Goal: Information Seeking & Learning: Learn about a topic

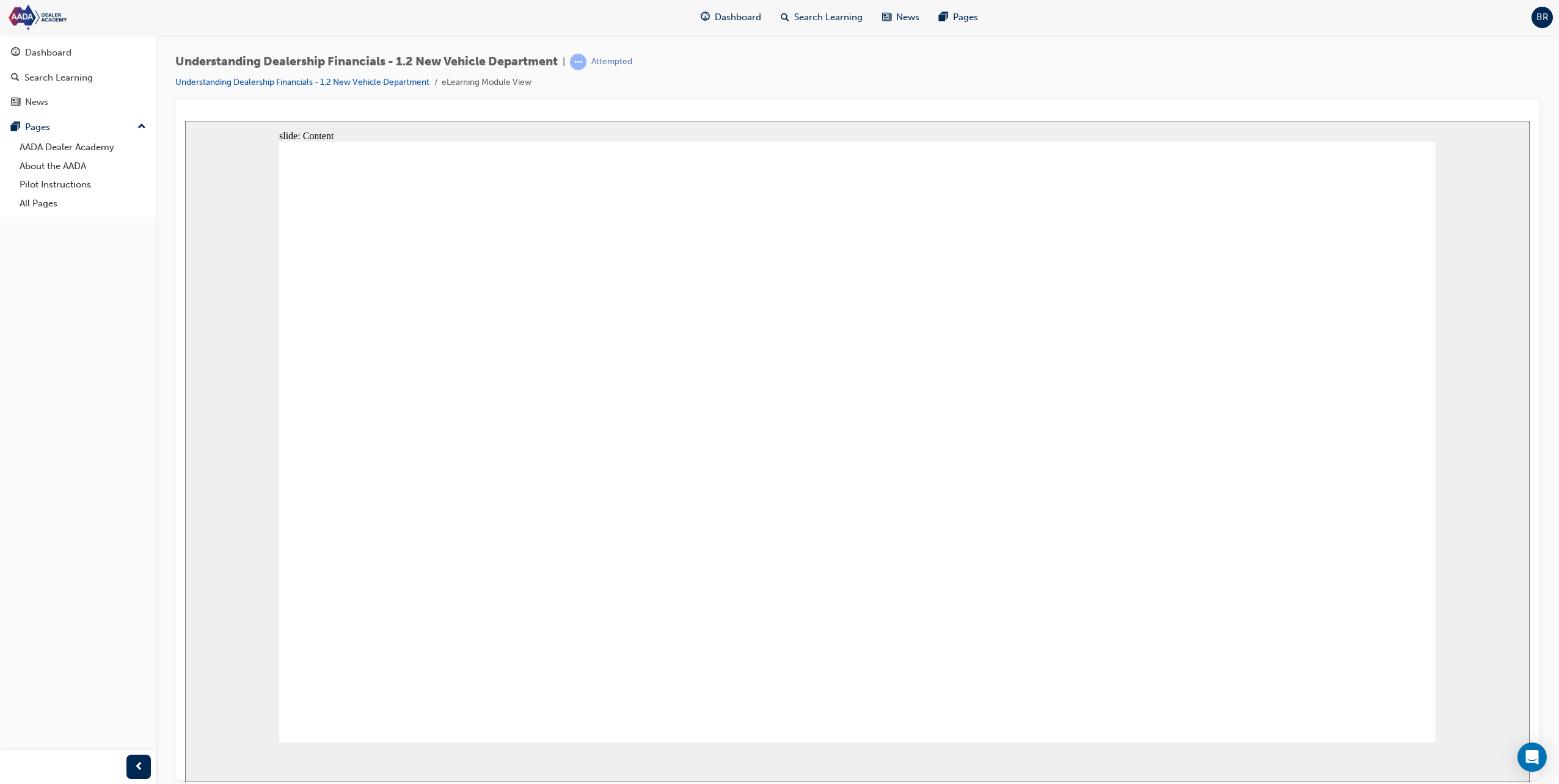
drag, startPoint x: 362, startPoint y: 541, endPoint x: 381, endPoint y: 547, distance: 19.9
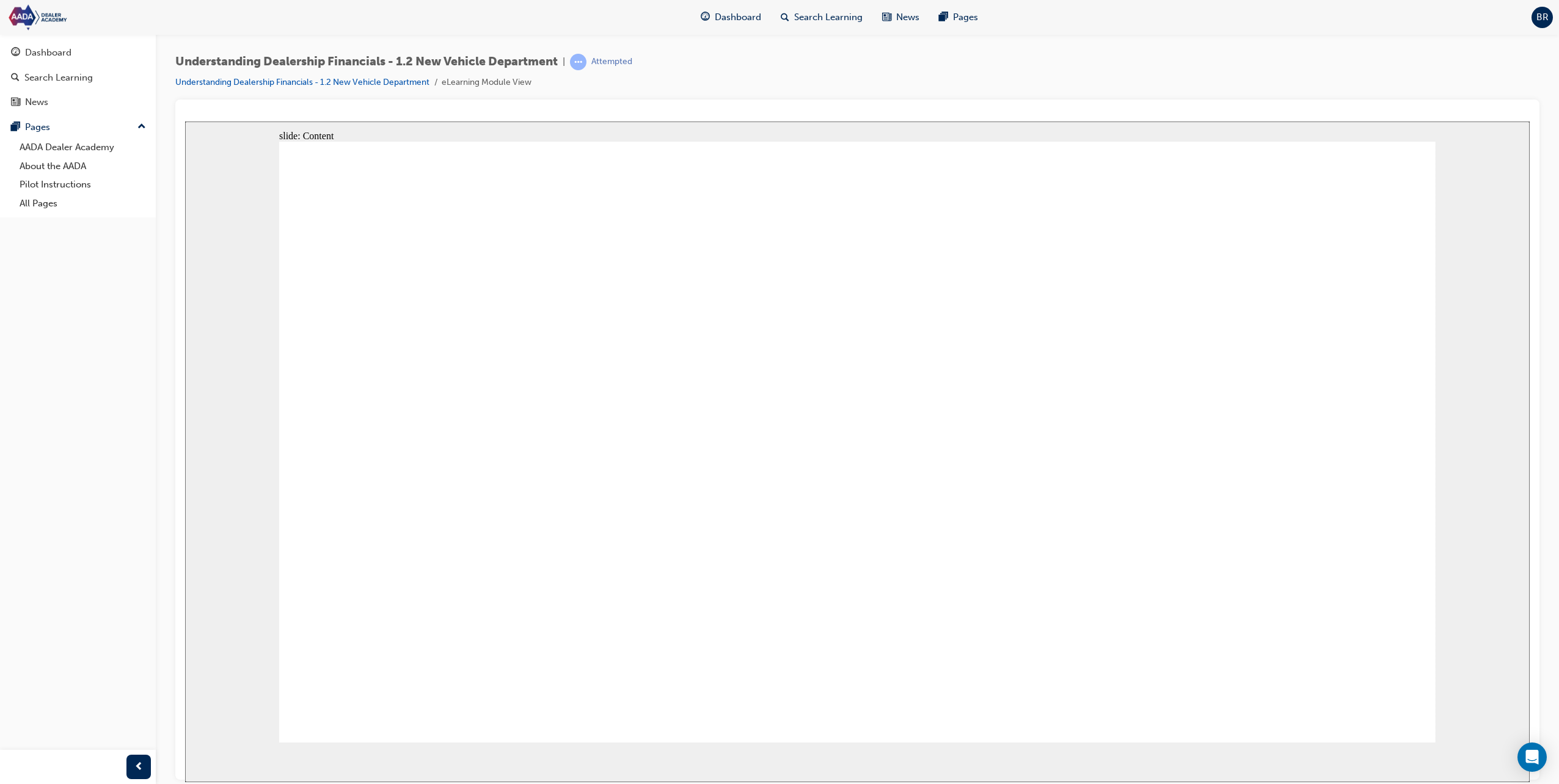
drag, startPoint x: 386, startPoint y: 546, endPoint x: 447, endPoint y: 551, distance: 61.2
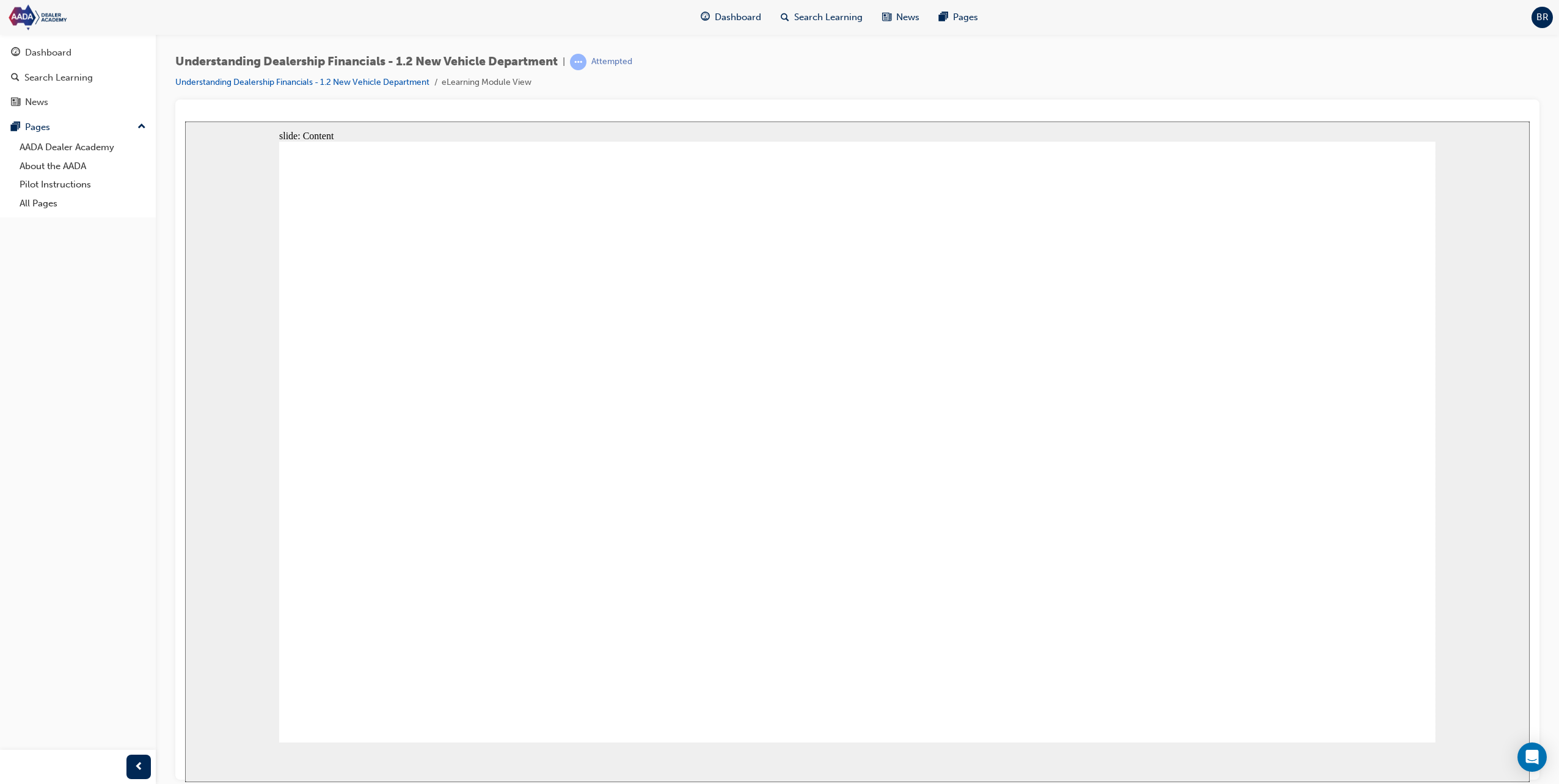
drag, startPoint x: 1075, startPoint y: 412, endPoint x: 1206, endPoint y: 414, distance: 131.0
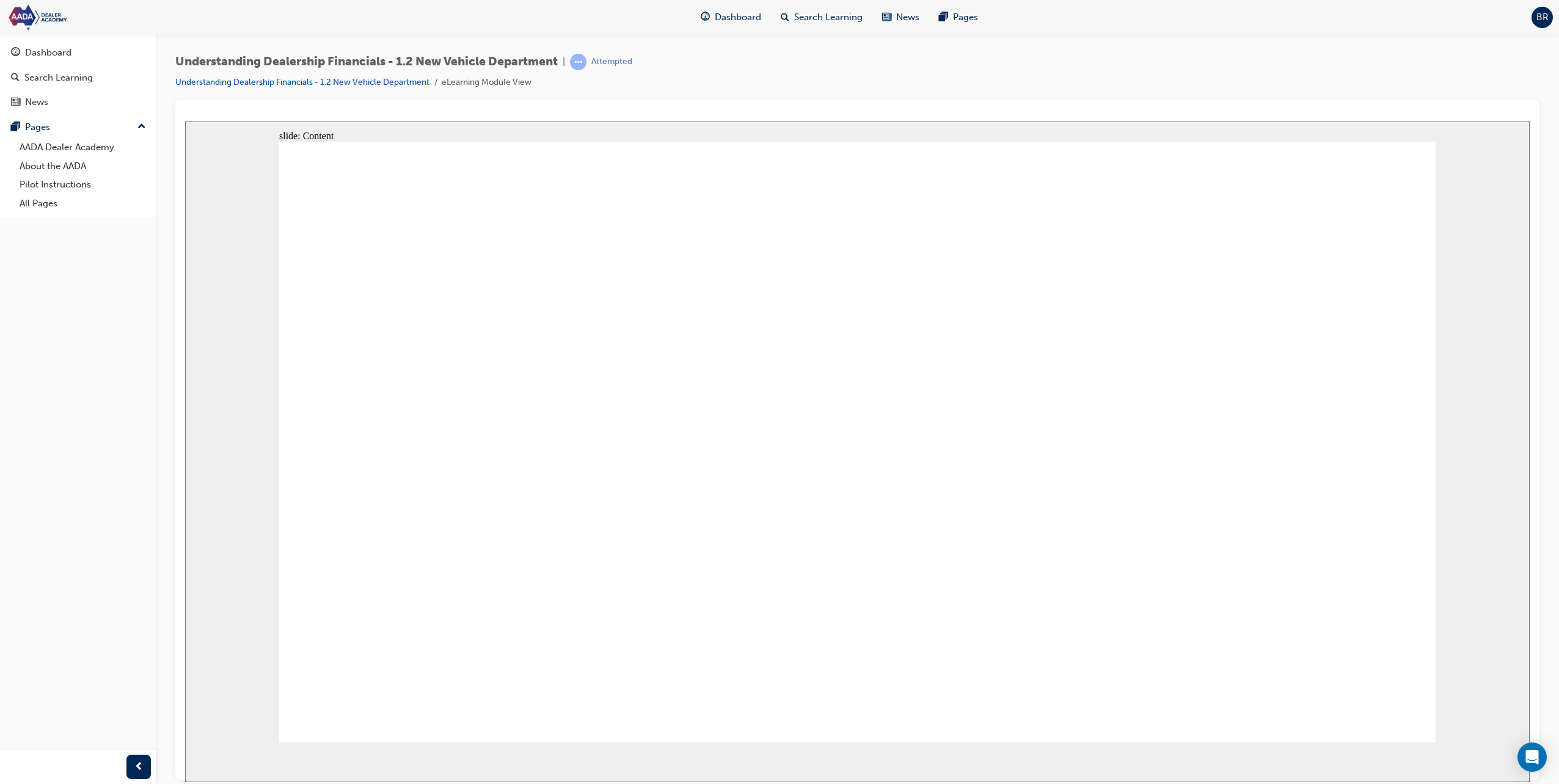
drag, startPoint x: 1293, startPoint y: 413, endPoint x: 1330, endPoint y: 594, distance: 184.7
drag, startPoint x: 1396, startPoint y: 703, endPoint x: 689, endPoint y: 535, distance: 726.7
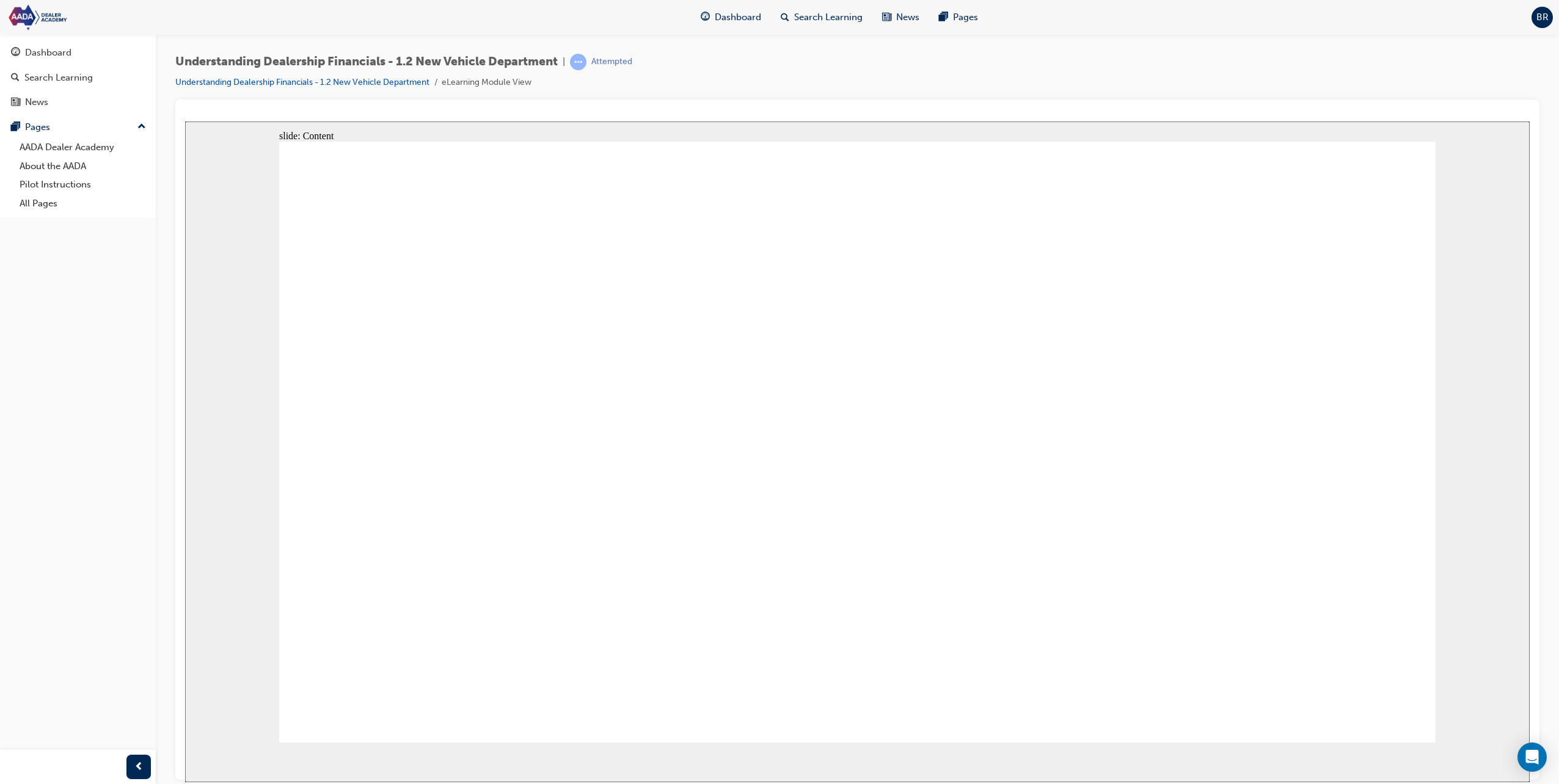
type textarea "M"
type textarea "Ma"
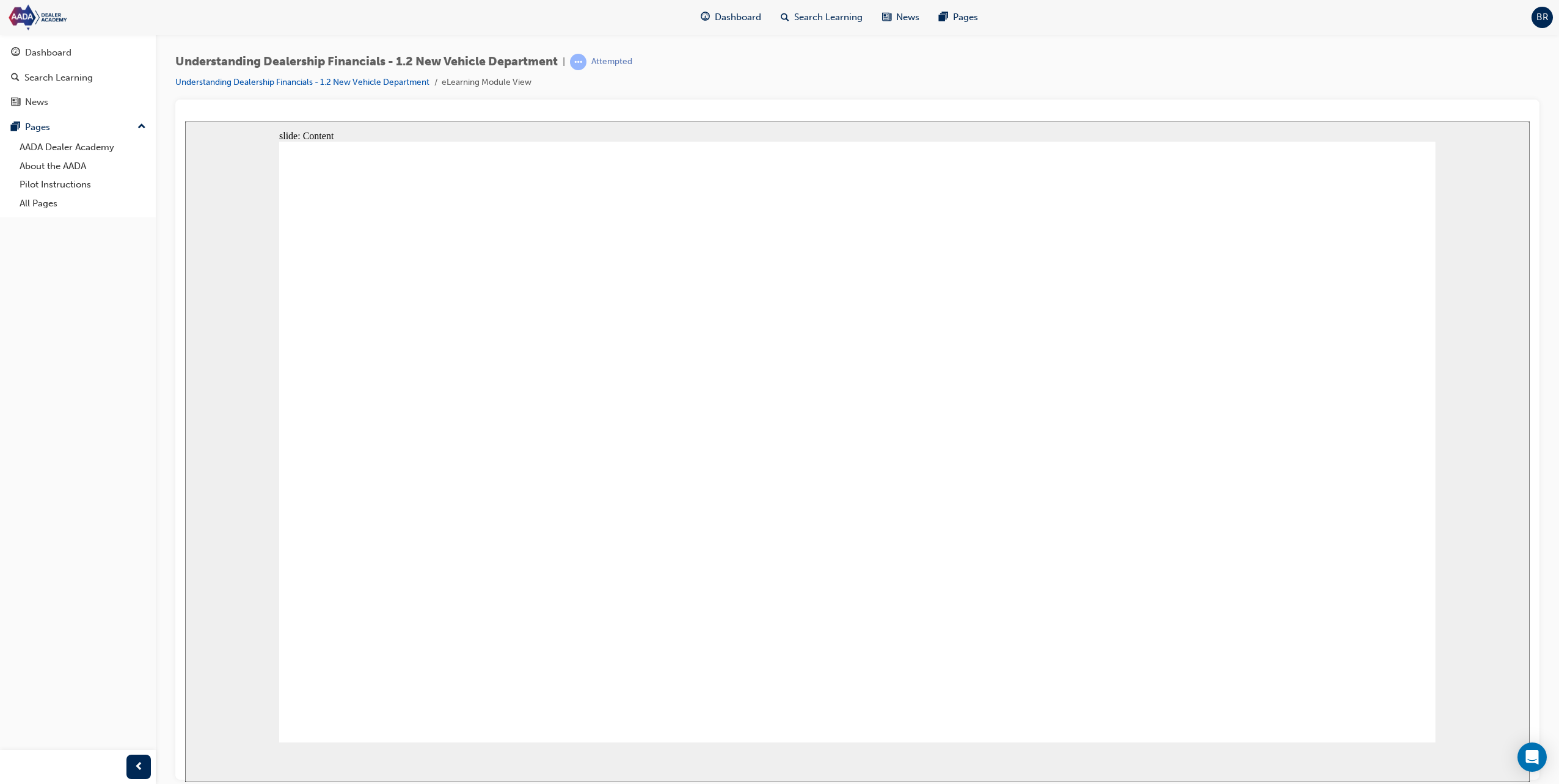
type textarea "Ma"
type textarea "Mai"
type textarea "Main"
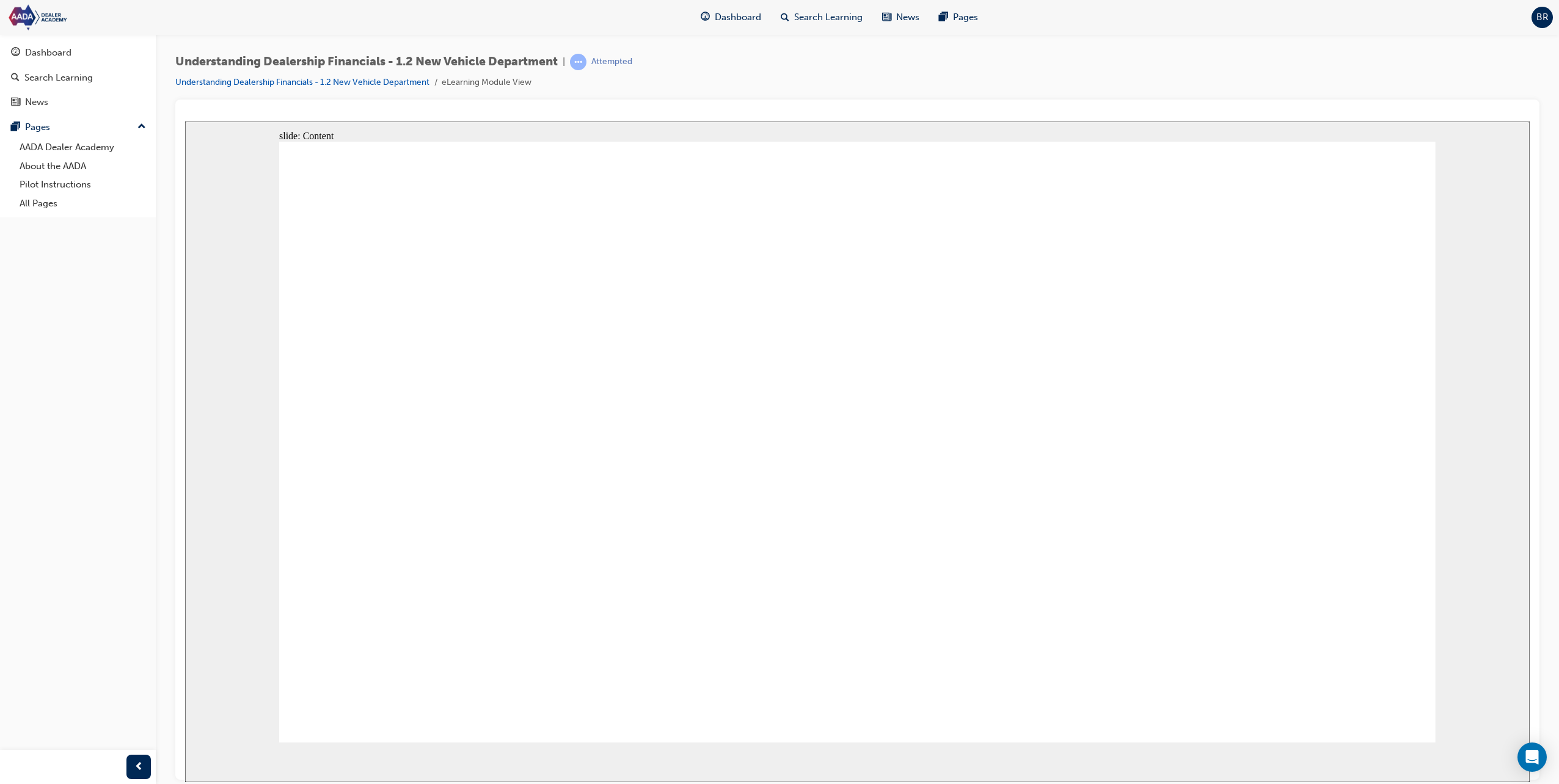
type textarea "Maint"
type textarea "Mainta"
type textarea "Maintai"
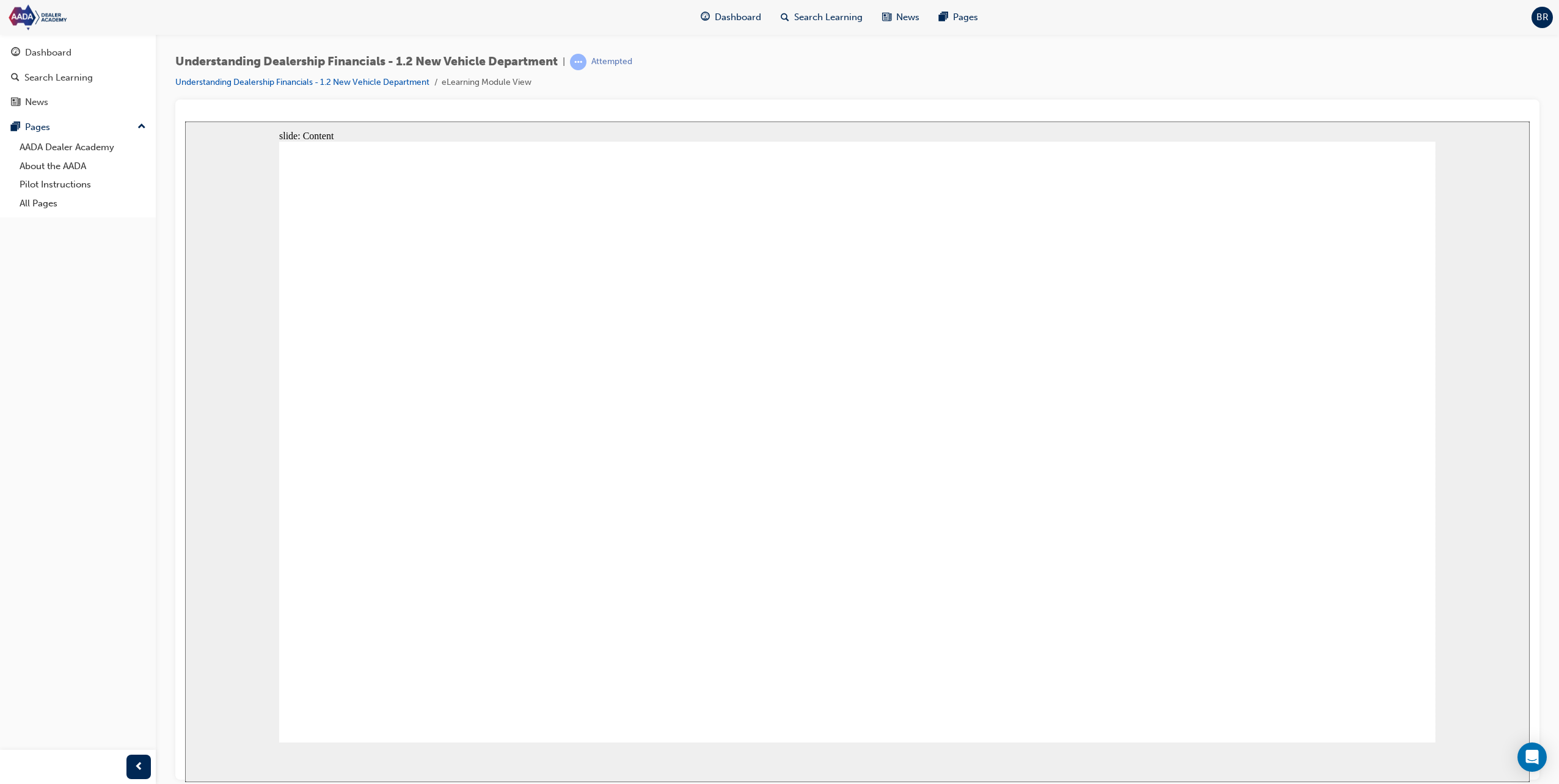
type textarea "Maintai"
type textarea "Maintain"
type textarea "Maintaini"
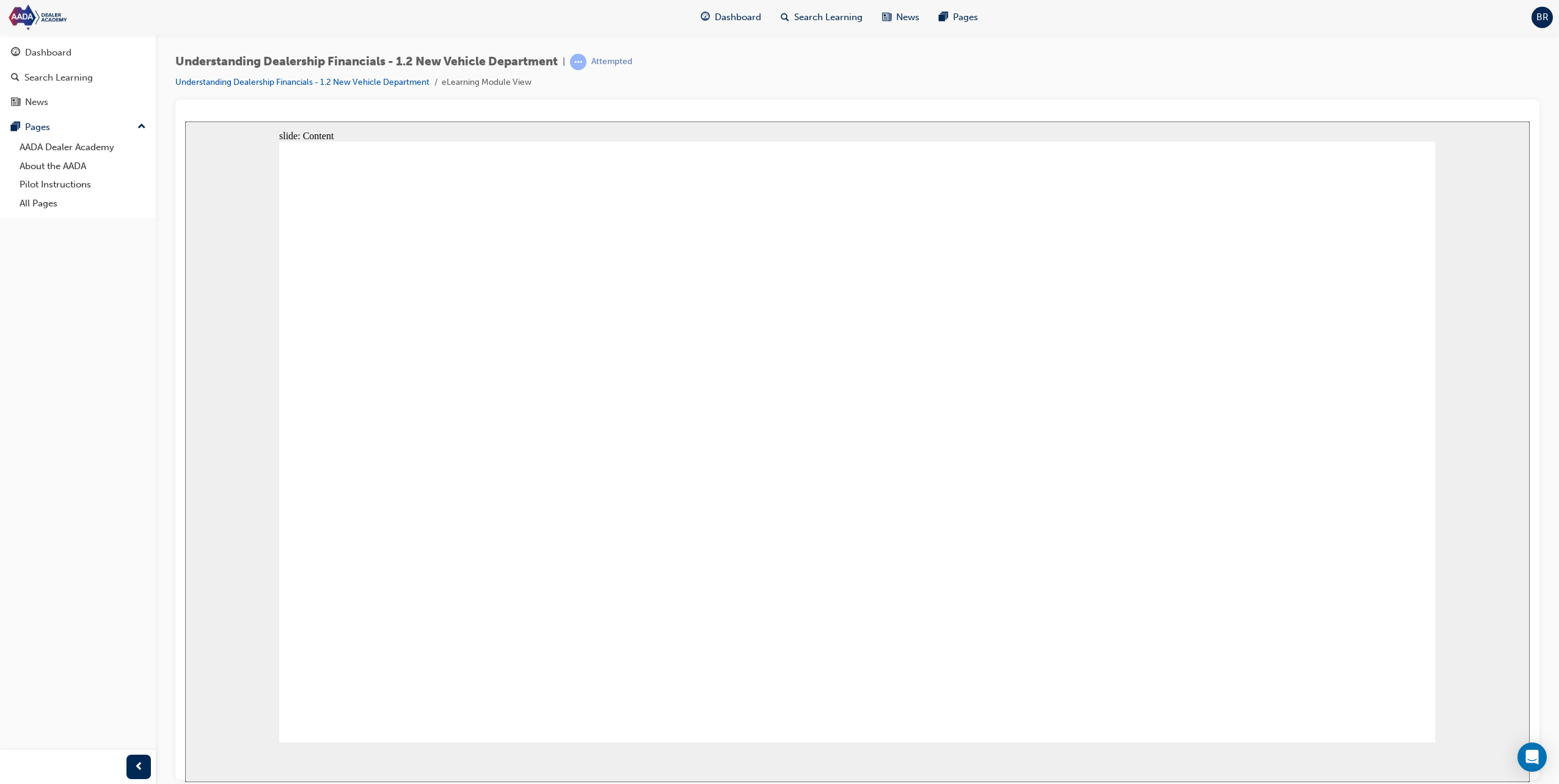
type textarea "Maintainin"
type textarea "Maintaining"
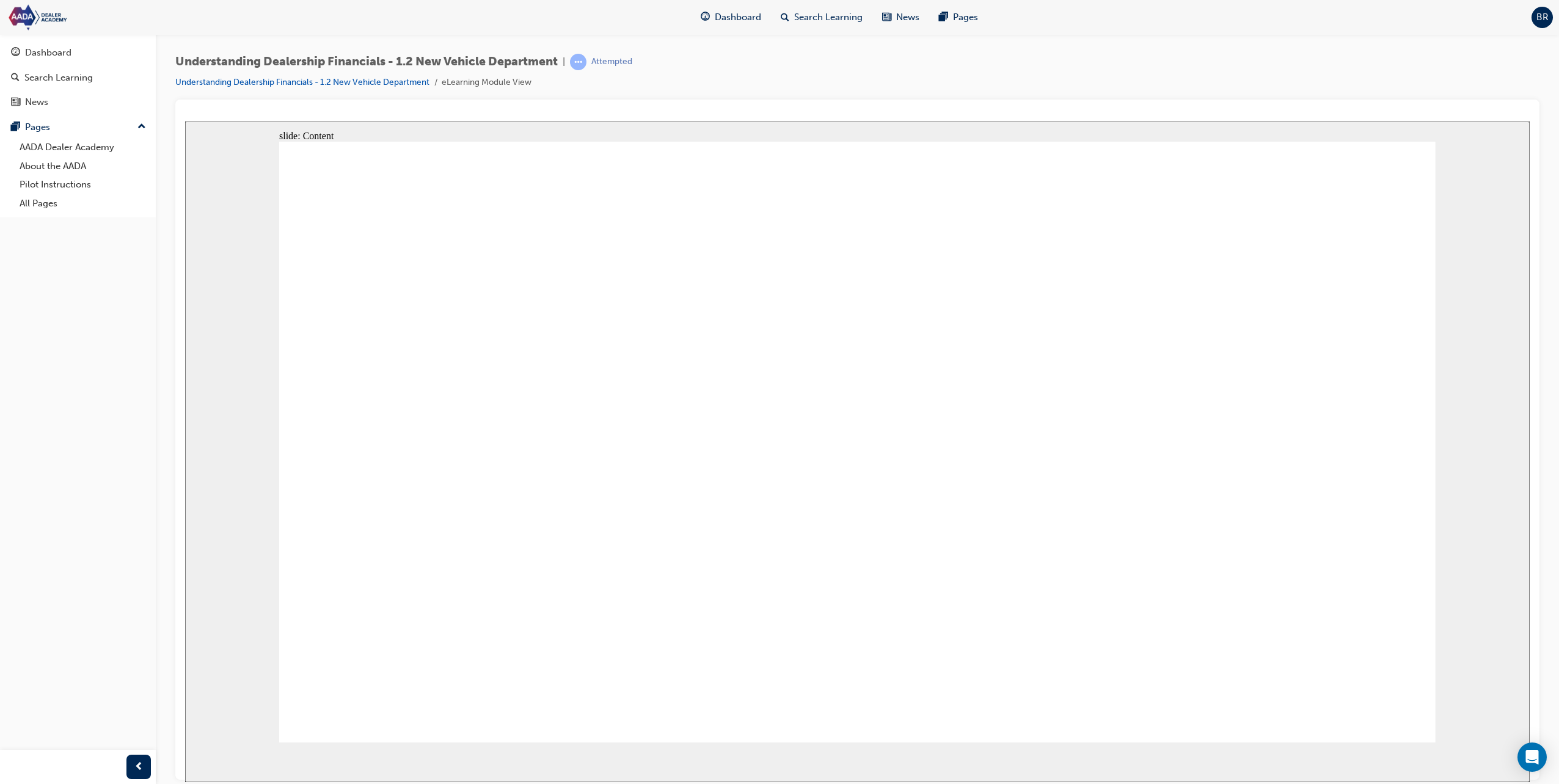
type textarea "Maintaining"
type textarea "Maintaining c"
type textarea "Maintaining cu"
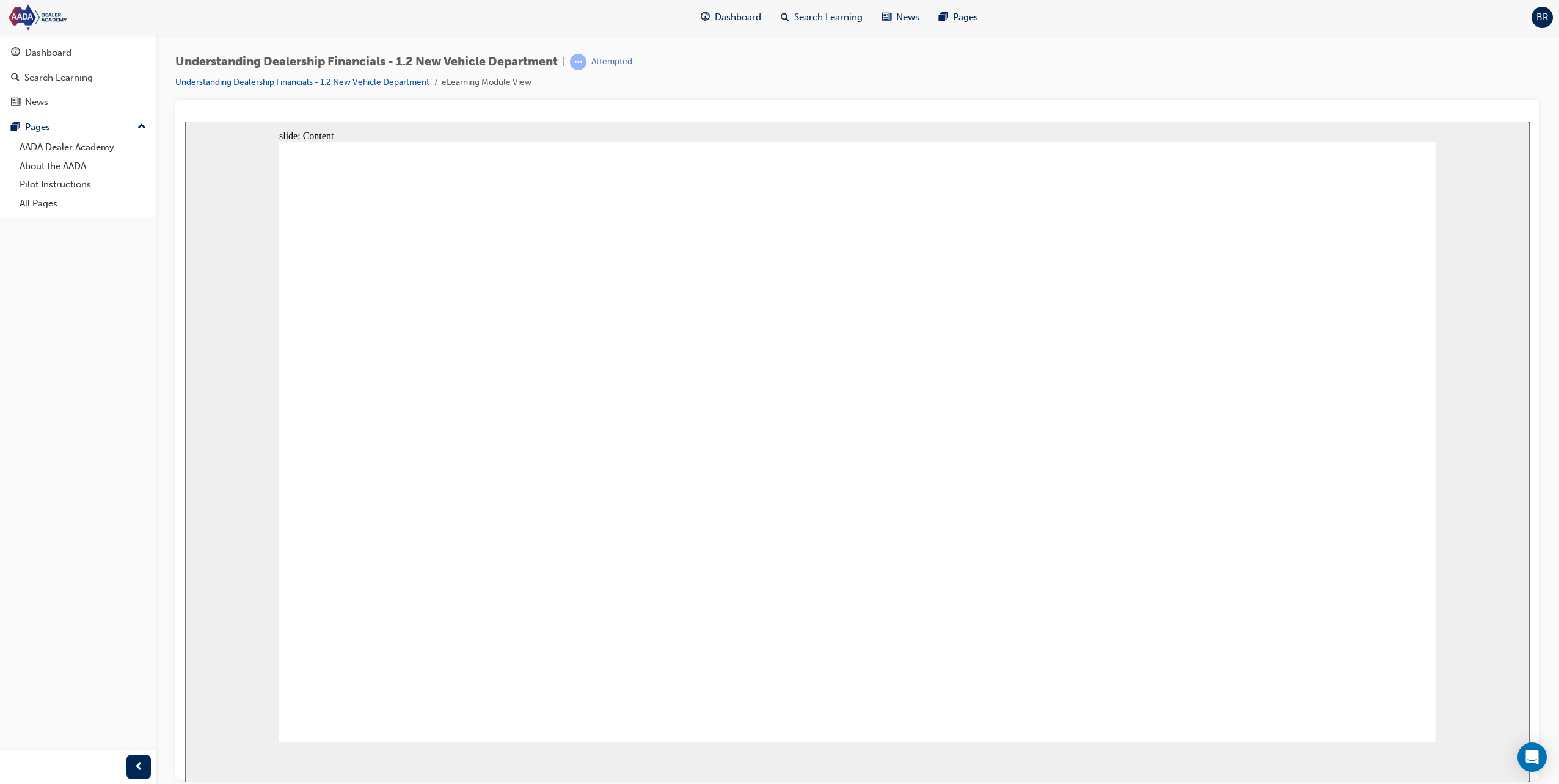
type textarea "Maintaining cus"
type textarea "Maintaining cust"
type textarea "Maintaining custo"
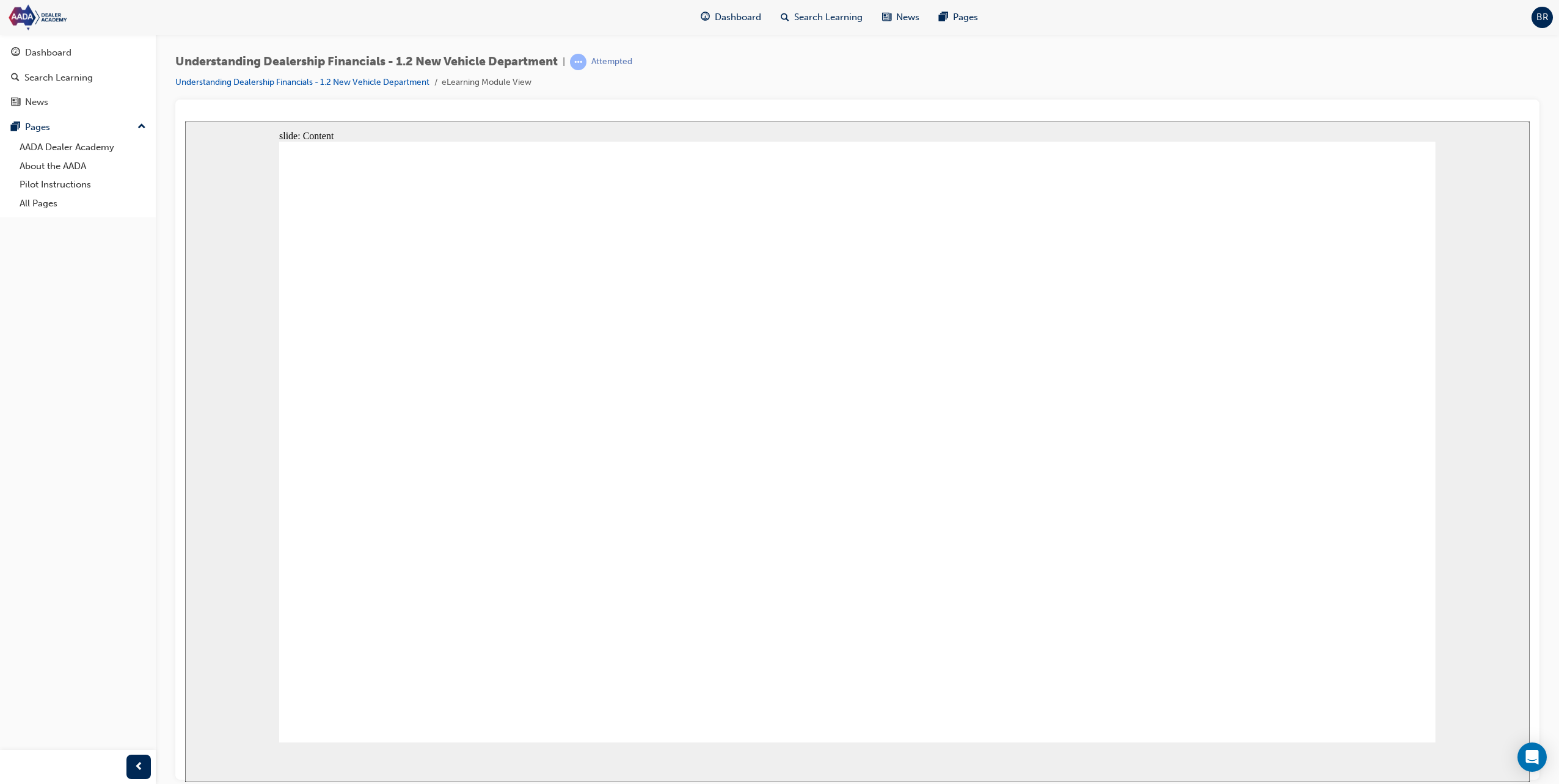
type textarea "Maintaining custo"
type textarea "Maintaining custom"
type textarea "Maintaining custome"
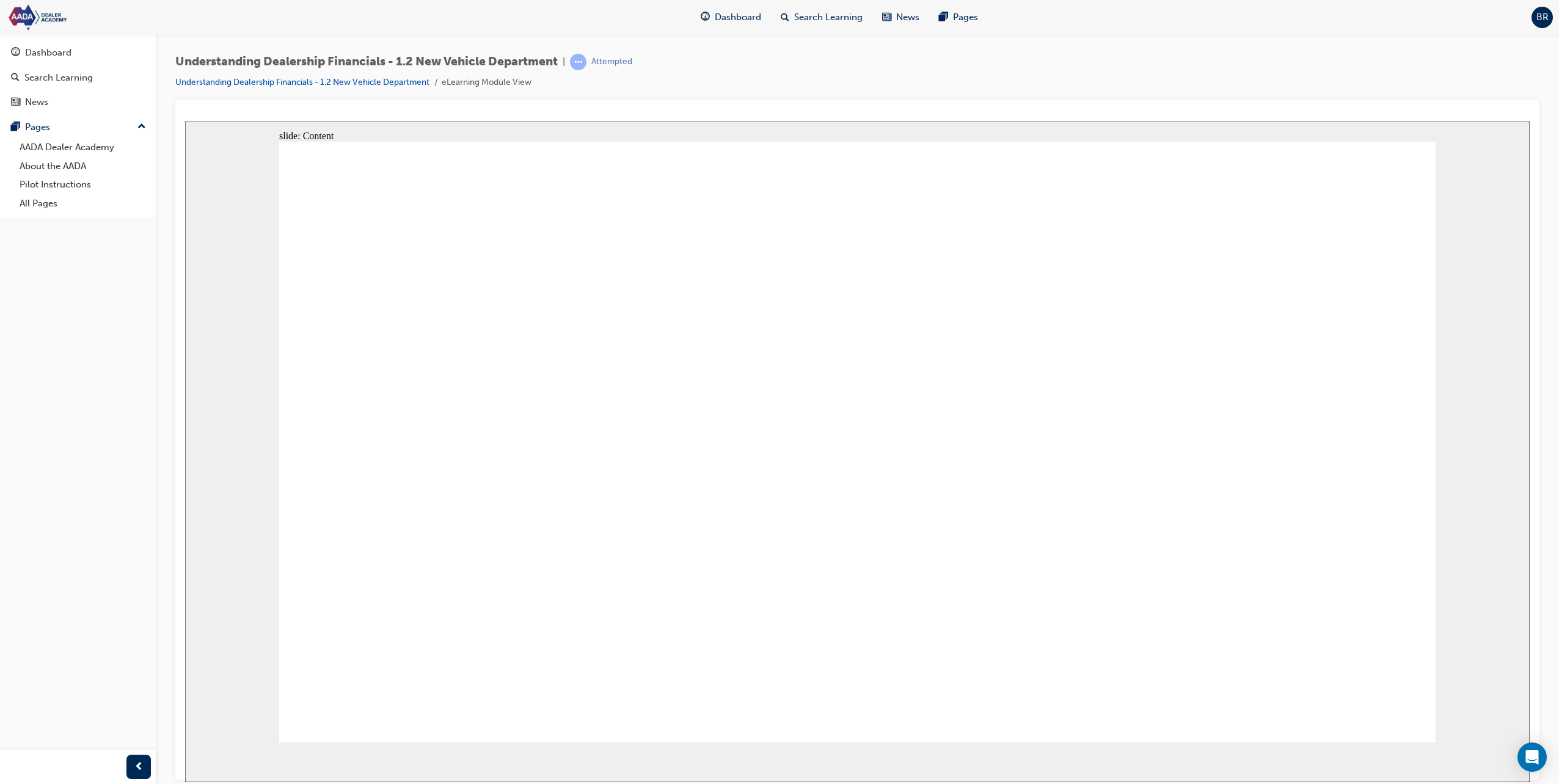
type textarea "Maintaining customer"
type textarea "Maintaining customer l"
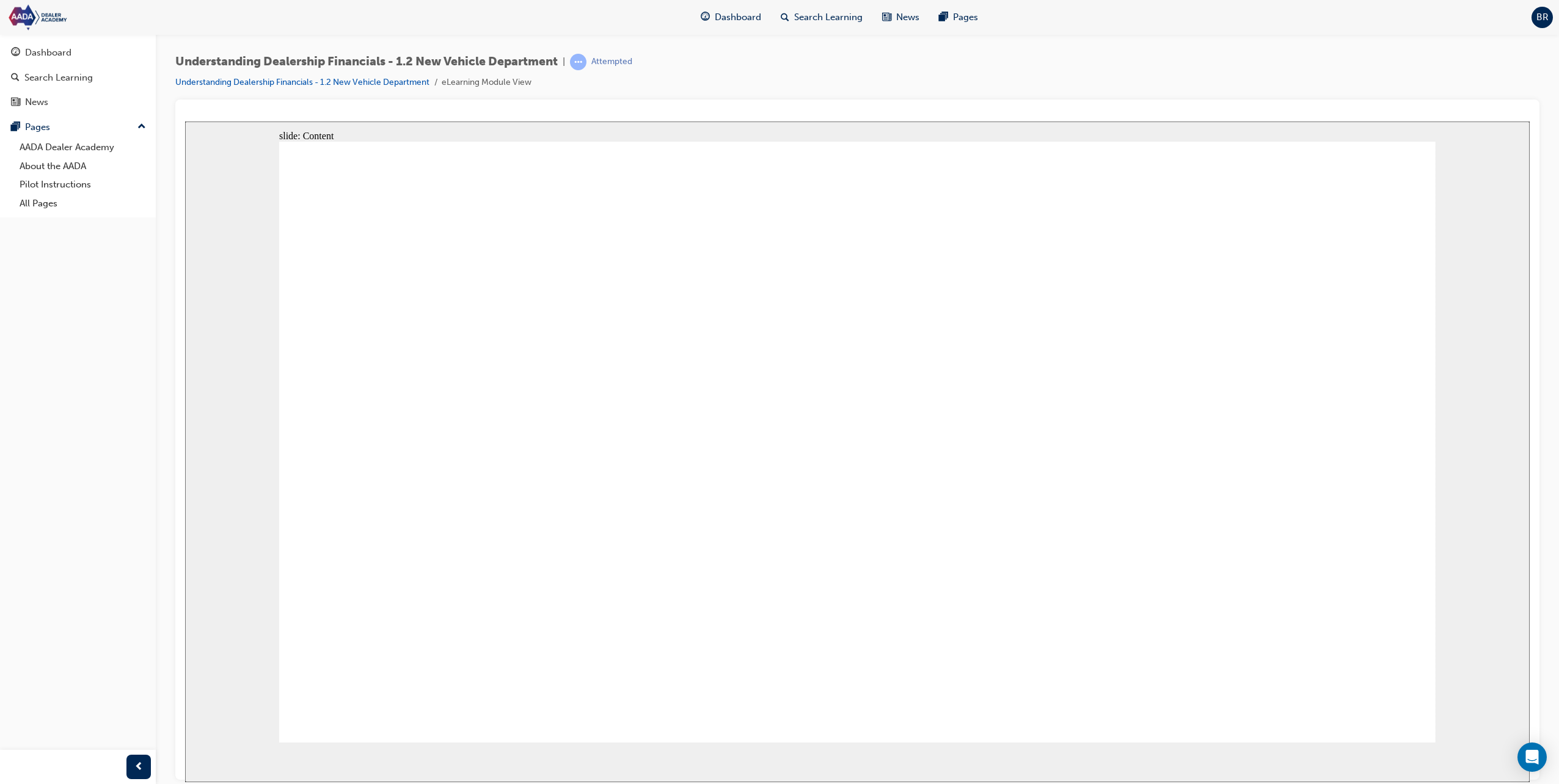
type textarea "Maintaining customer l"
type textarea "Maintaining customer lo"
type textarea "Maintaining customer log"
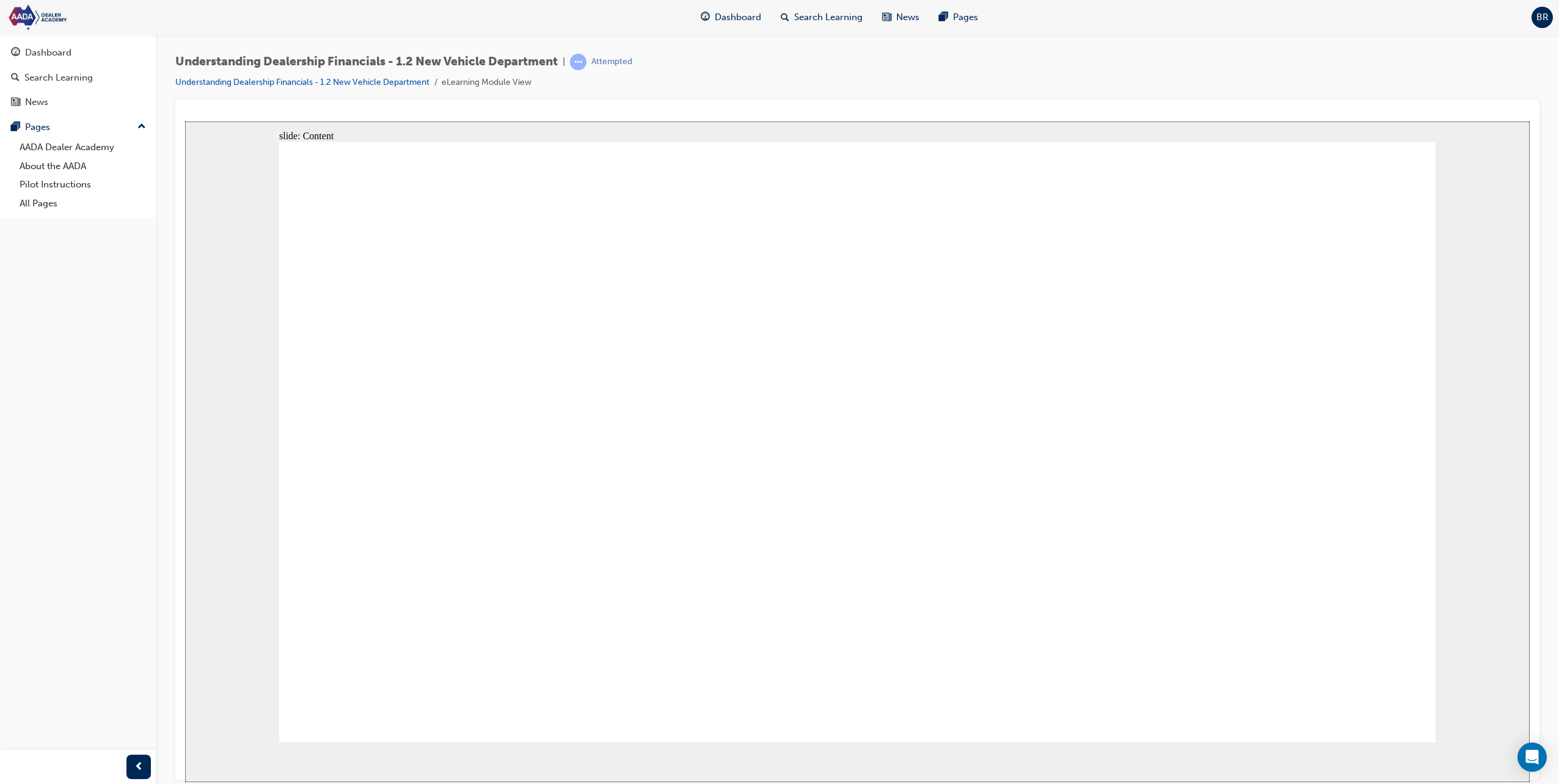
type textarea "Maintaining customer logs"
type textarea "Maintaining customer logs a"
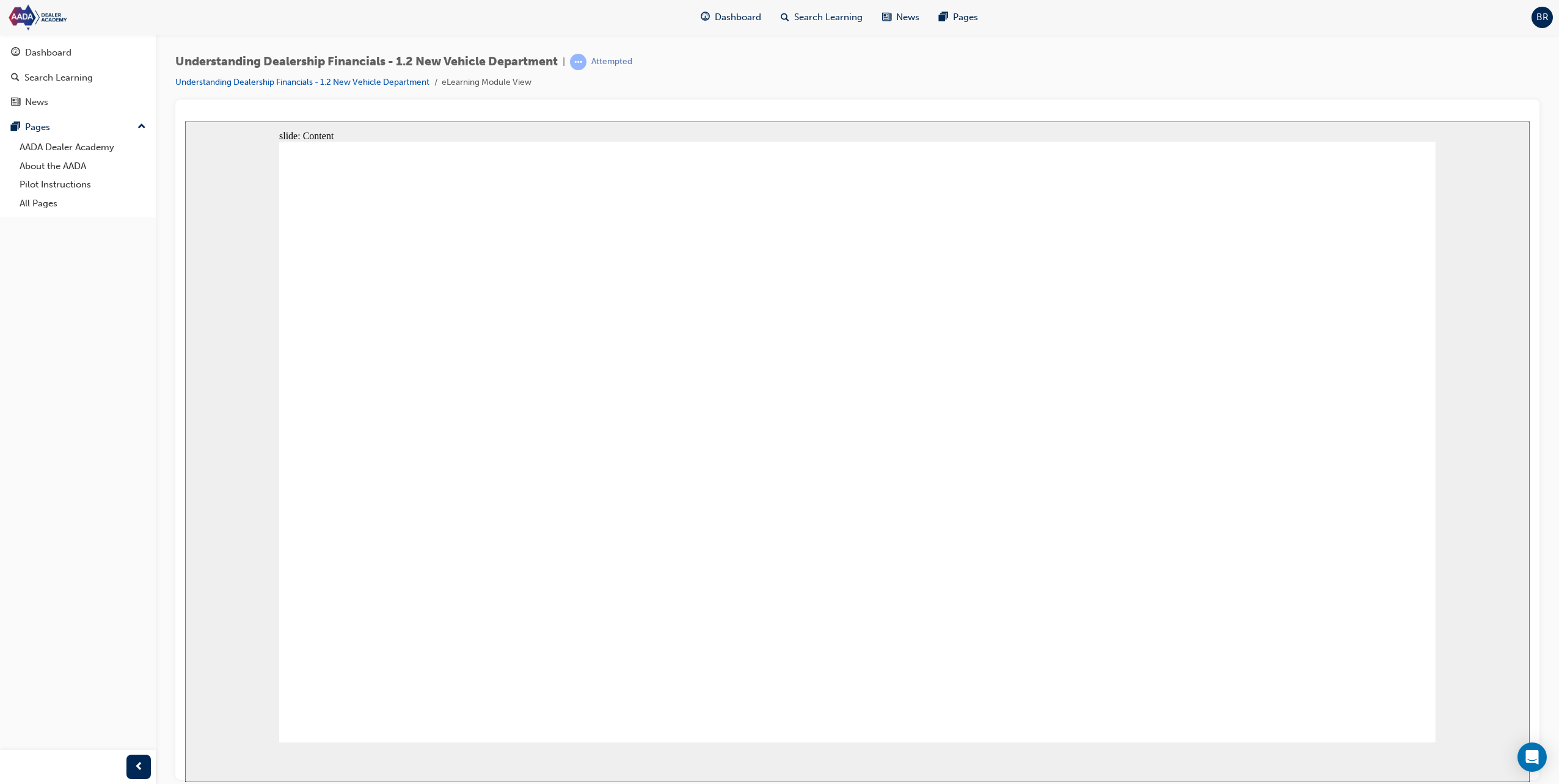
type textarea "Maintaining customer logs a"
type textarea "Maintaining customer logs an"
type textarea "Maintaining customer logs and"
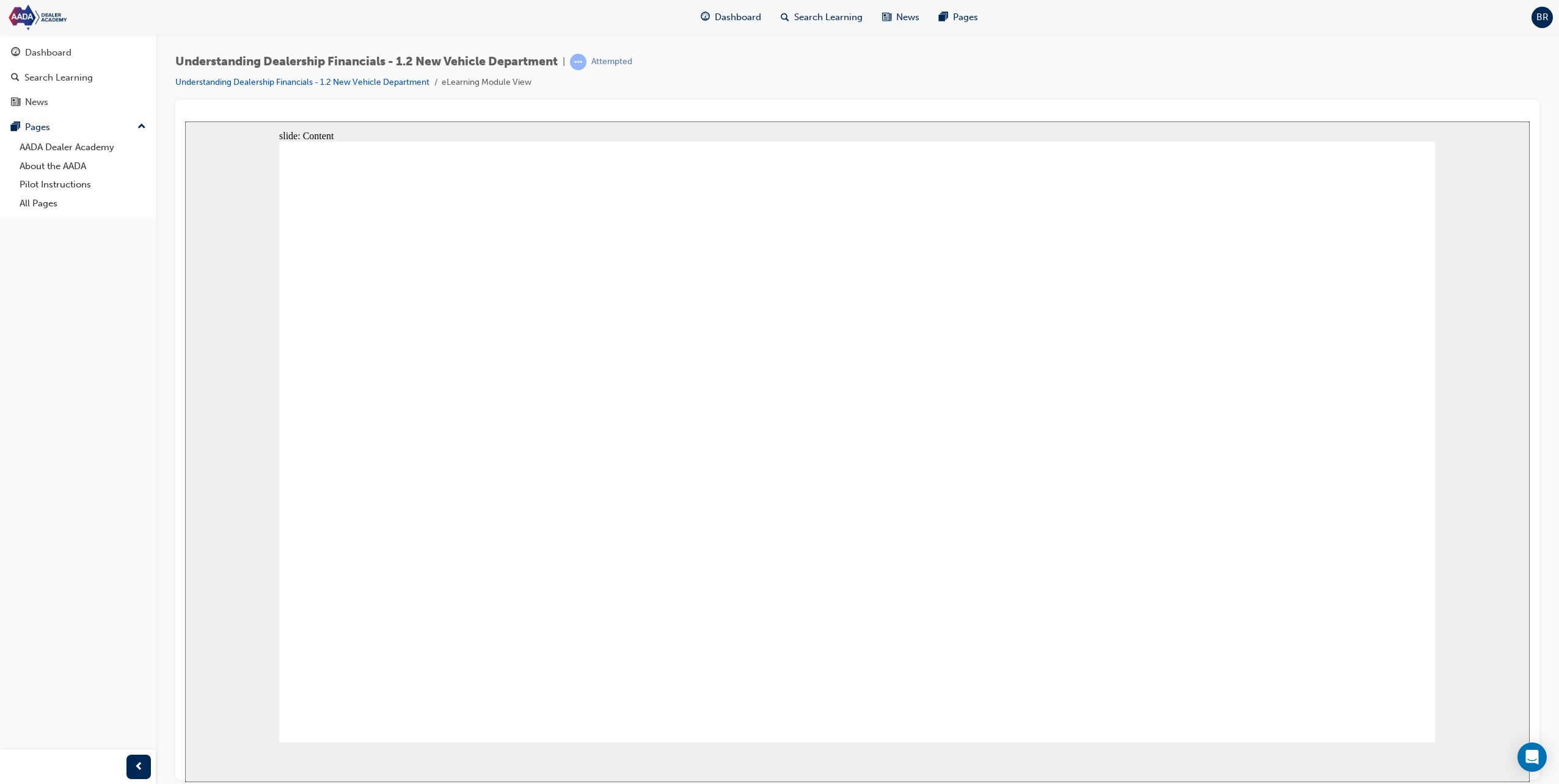
type textarea "Maintaining customer logs and"
type textarea "Maintaining customer logs and q"
type textarea "Maintaining customer logs and qu"
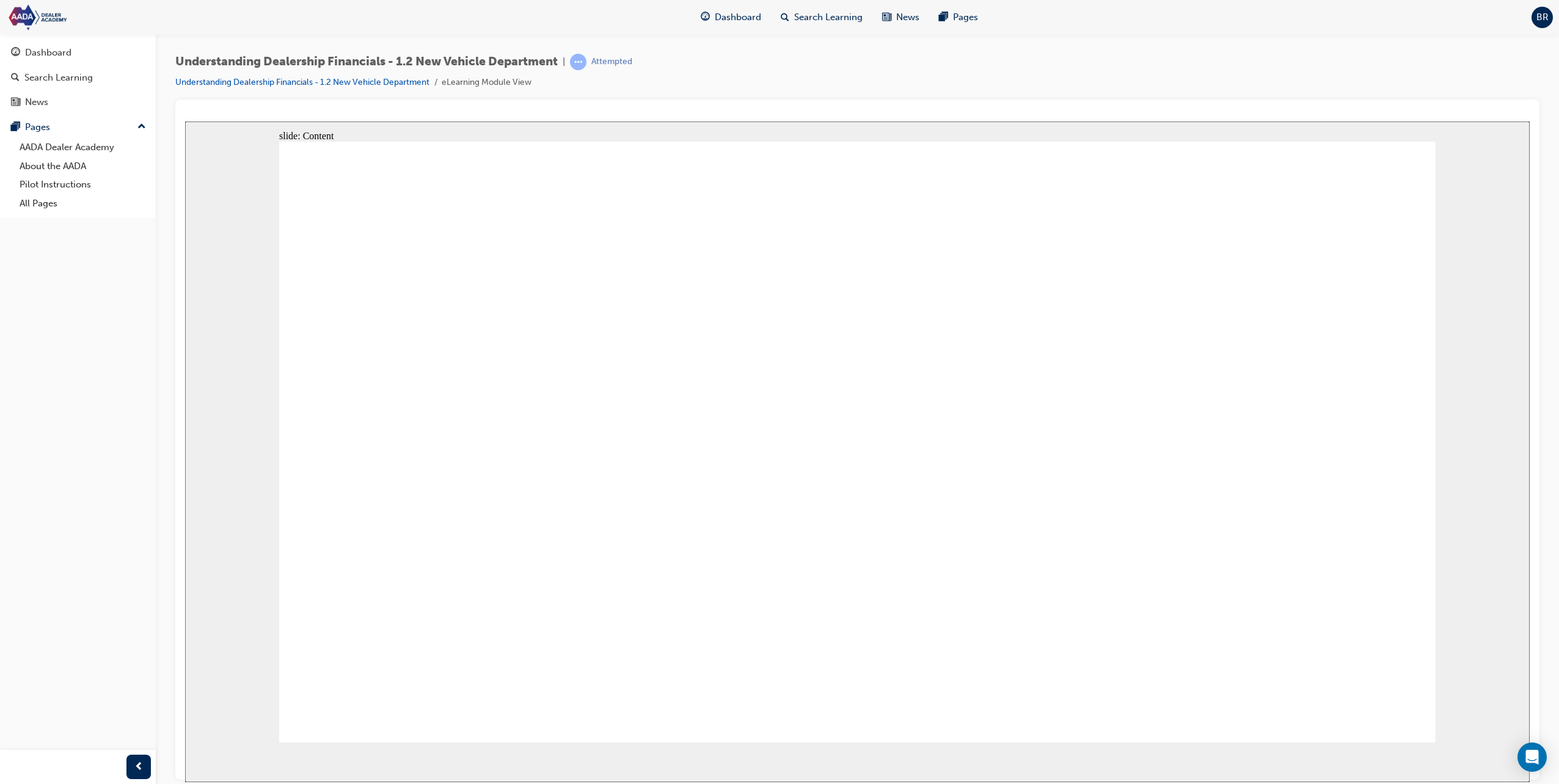
type textarea "Maintaining customer logs and qu"
type textarea "Maintaining customer logs and qua"
type textarea "Maintaining customer logs and qual"
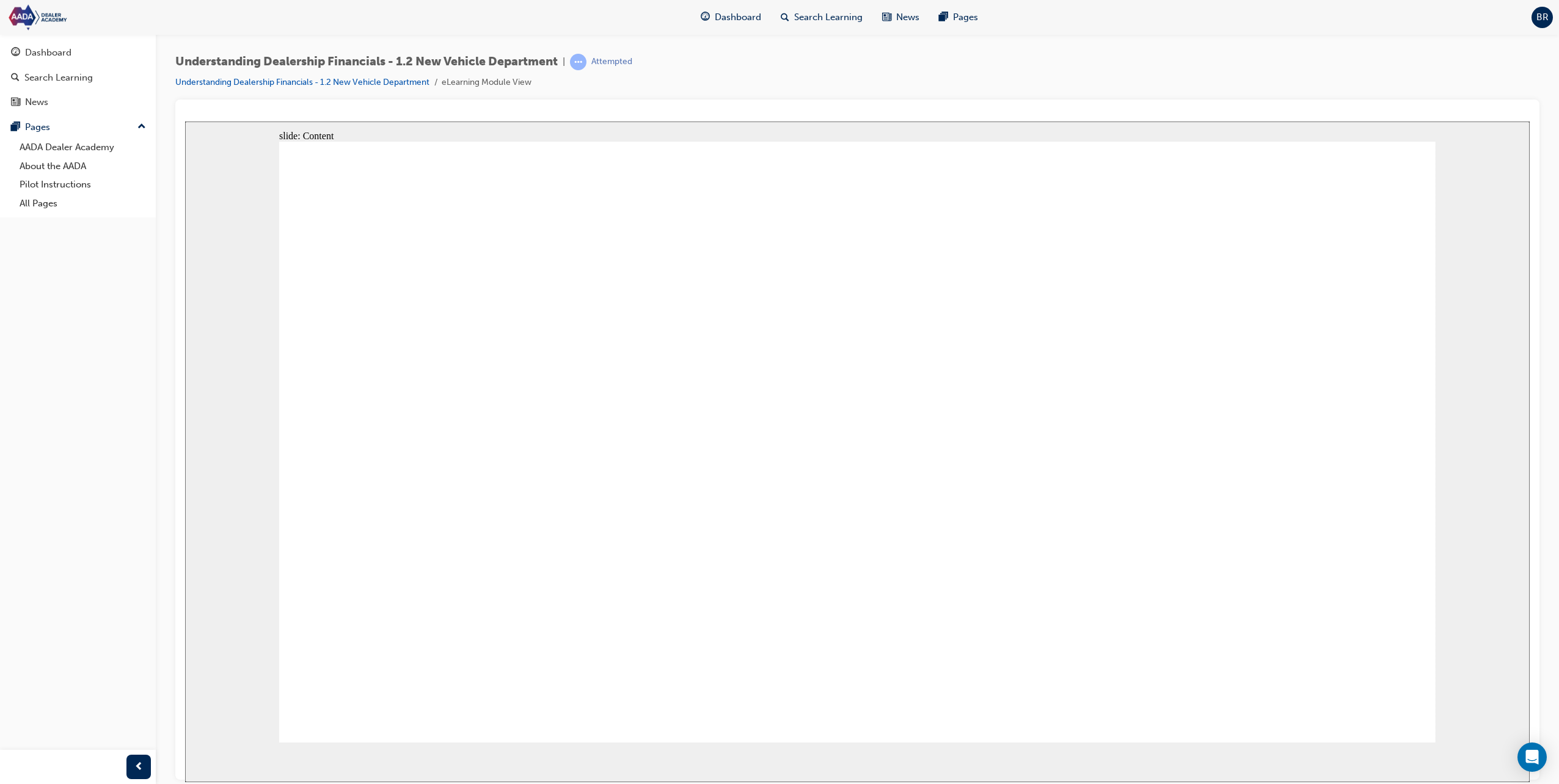
type textarea "Maintaining customer logs and quali"
type textarea "Maintaining customer logs and qualif"
type textarea "Maintaining customer logs and qualify"
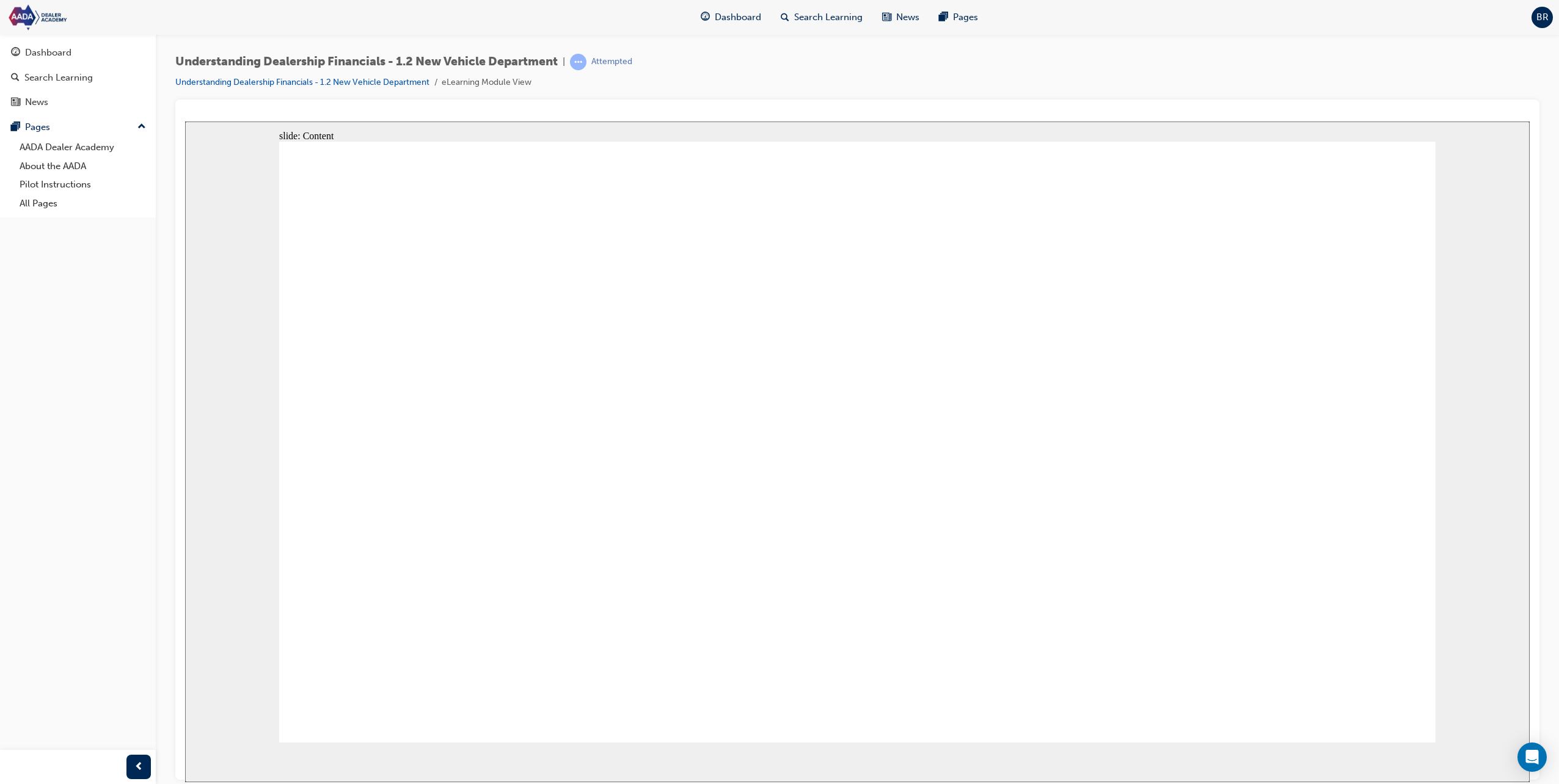
type textarea "Maintaining customer logs and qualify"
type textarea "Maintaining customer logs and qualifyi"
type textarea "Maintaining customer logs and qualifyin"
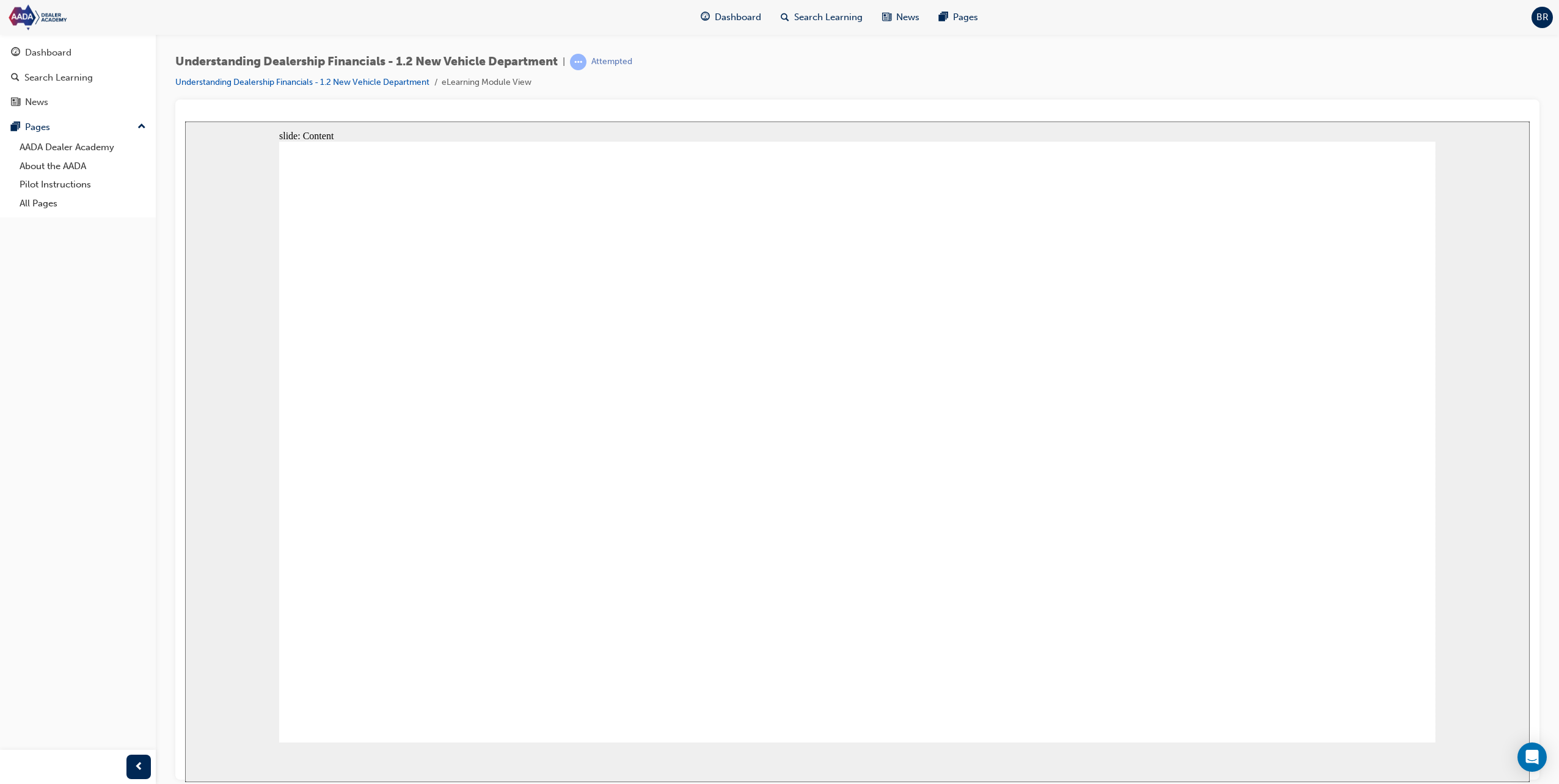
type textarea "Maintaining customer logs and qualifying"
type textarea "Maintaining customer logs and qualifying t"
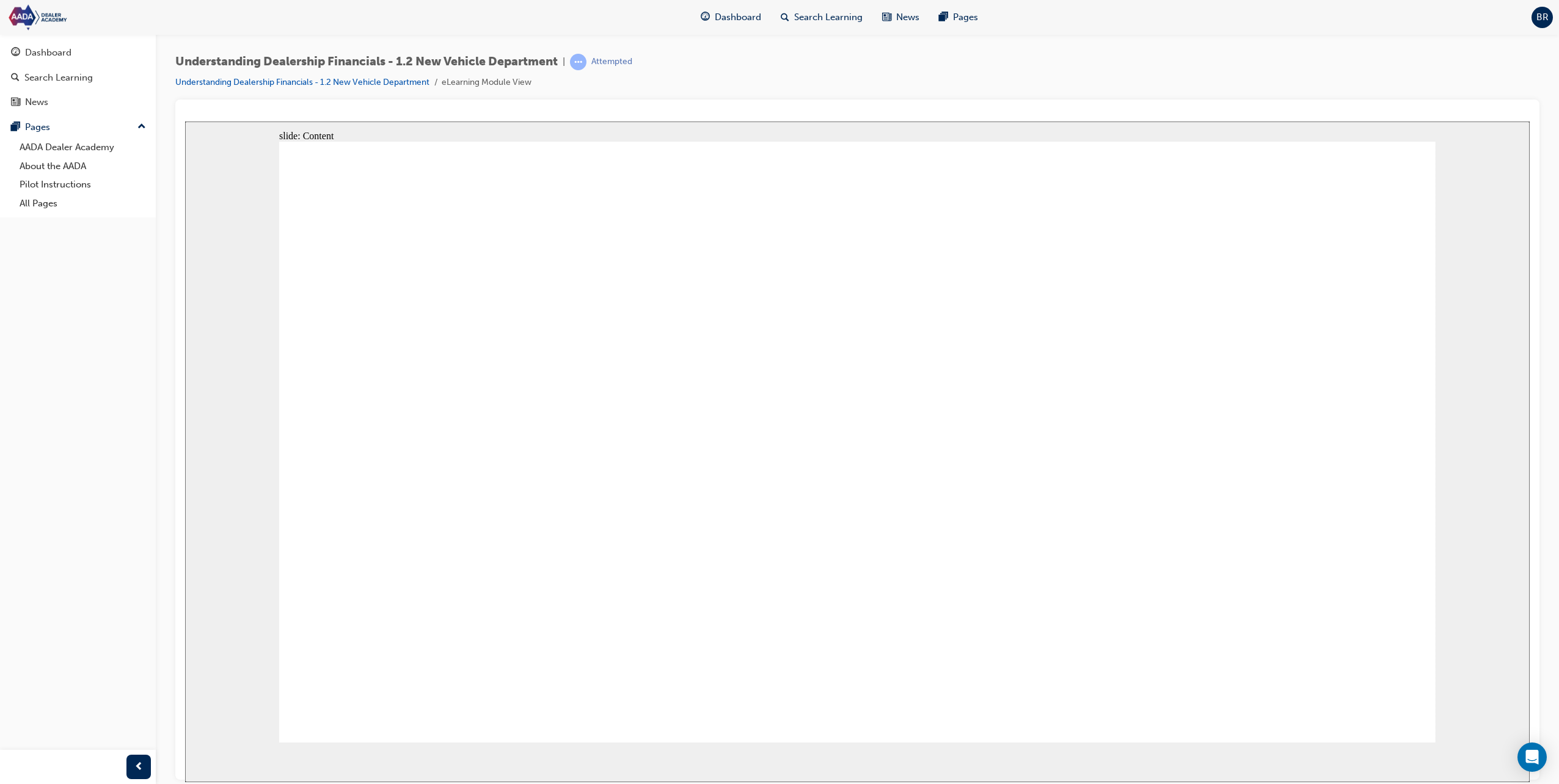
type textarea "Maintaining customer logs and qualifying t"
type textarea "Maintaining customer logs and qualifying to"
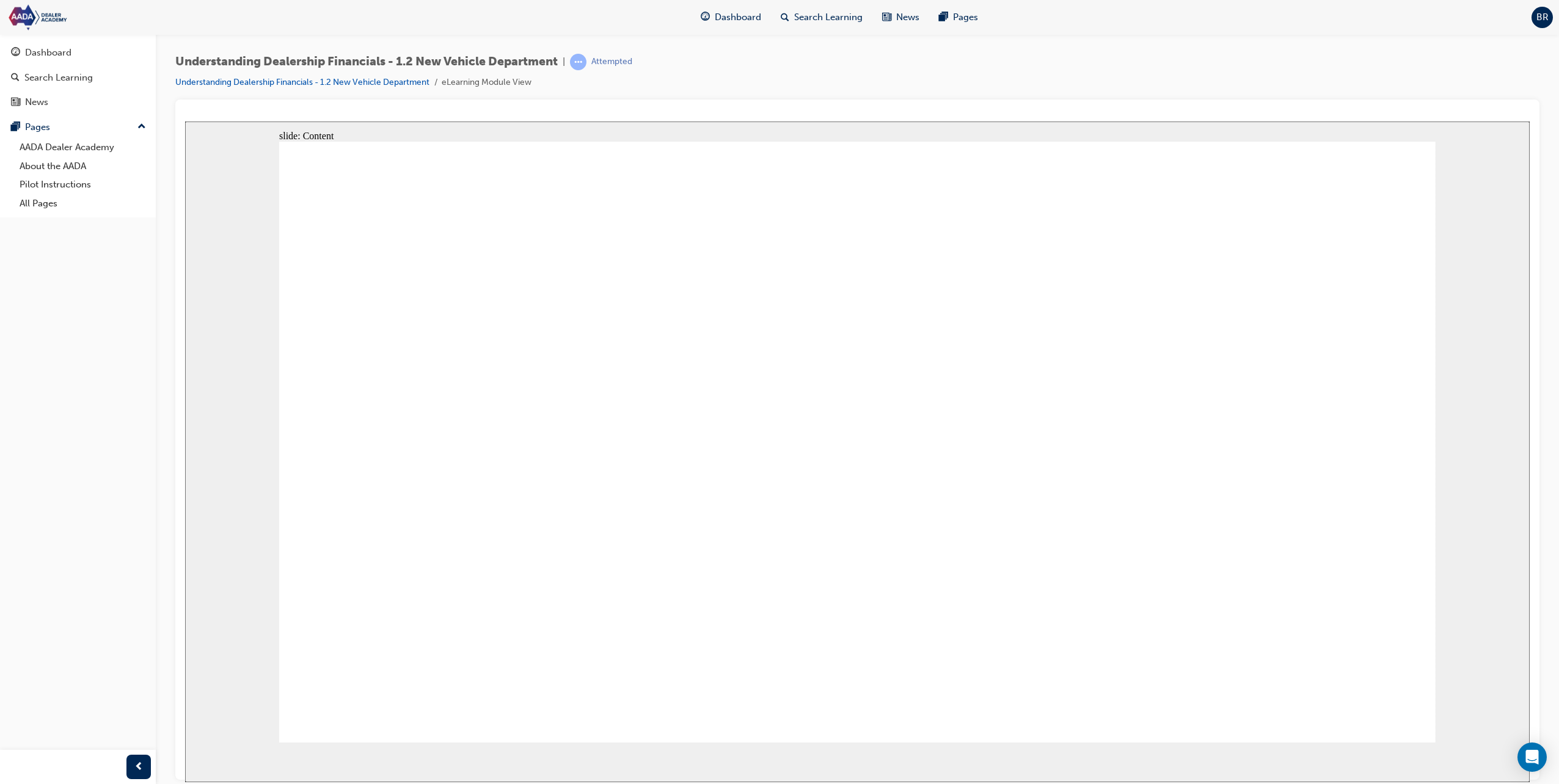
type textarea "Maintaining customer logs and qualifying to f"
type textarea "Maintaining customer logs and qualifying to fi"
type textarea "Maintaining customer logs and qualifying to fin"
type textarea "Maintaining customer logs and qualifying to find"
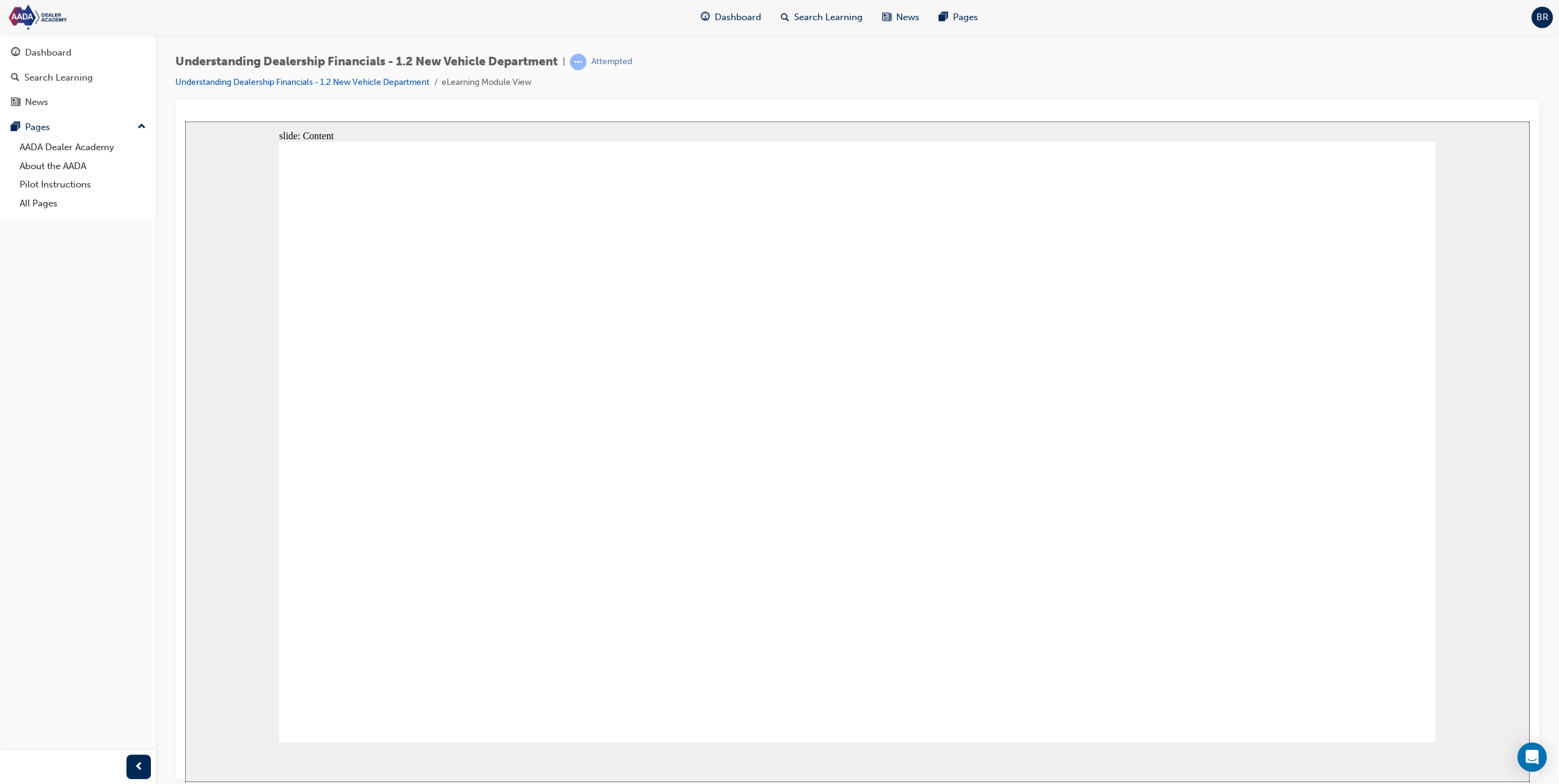
type textarea "Maintaining customer logs and qualifying to find"
type textarea "Maintaining customer logs and qualifying to find o"
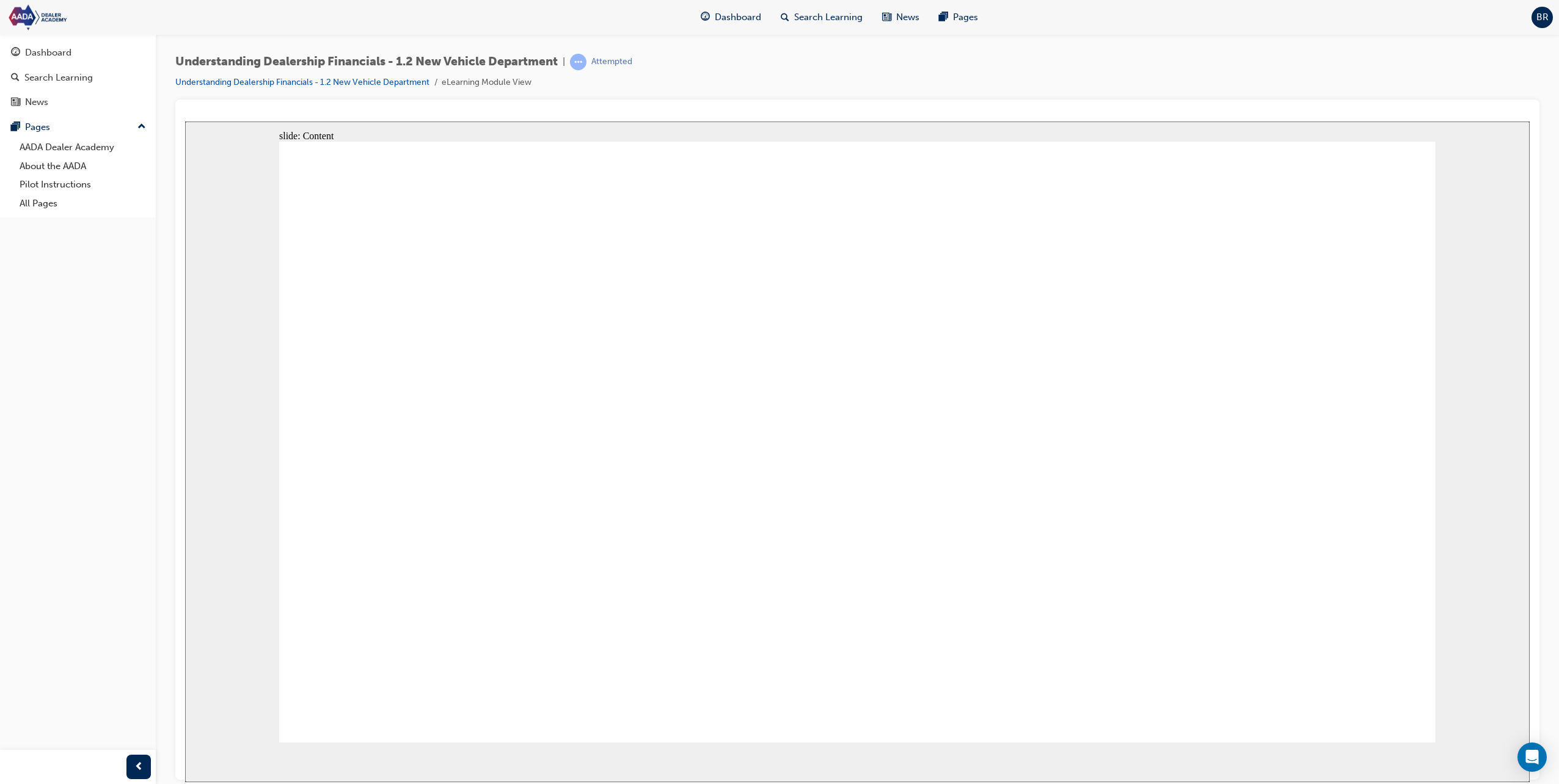
type textarea "Maintaining customer logs and qualifying to find ou"
type textarea "Maintaining customer logs and qualifying to find out"
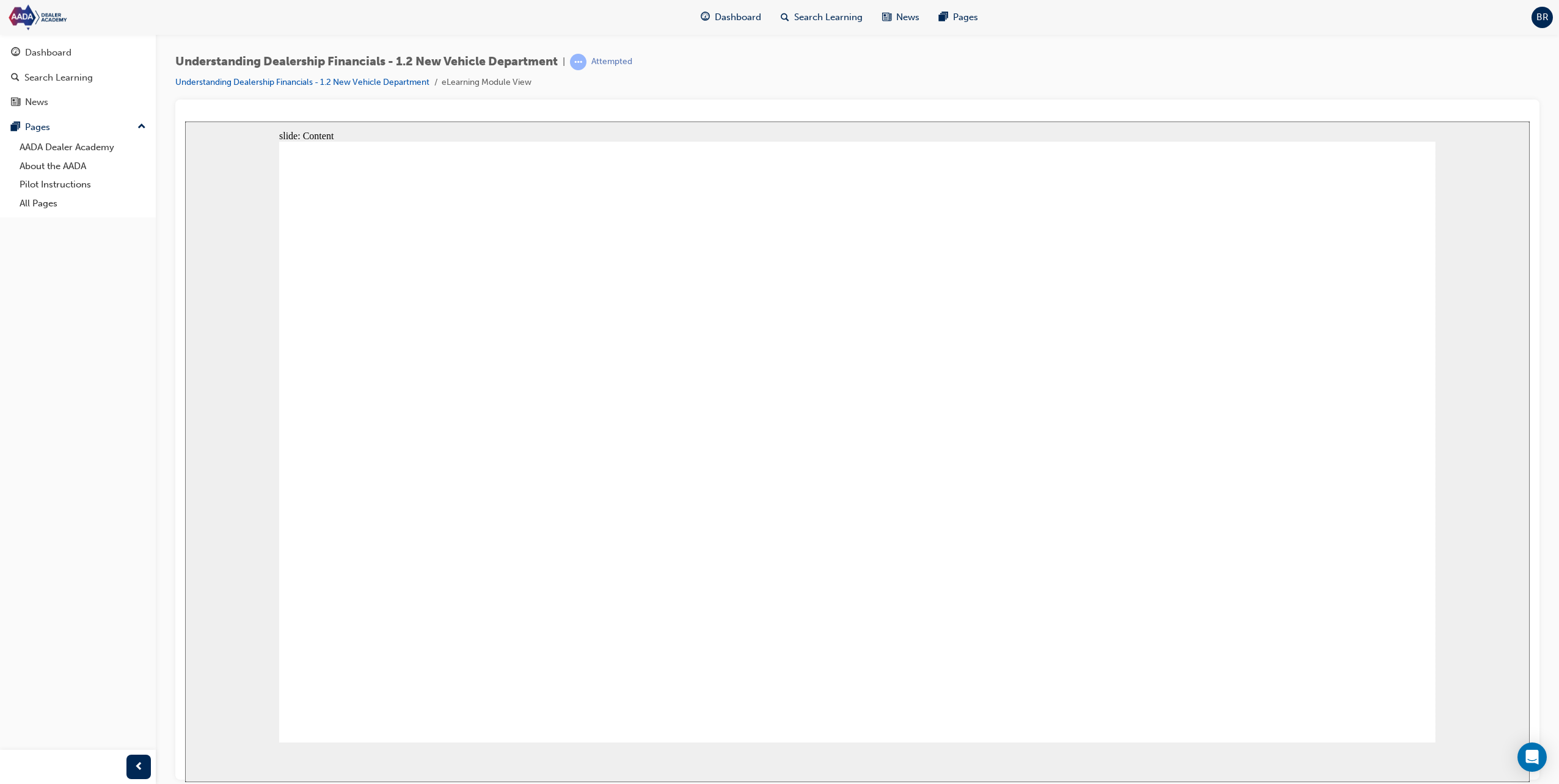
type textarea "Maintaining customer logs and qualifying to find out"
type textarea "Maintaining customer logs and qualifying to find out o"
type textarea "Maintaining customer logs and qualifying to find out of"
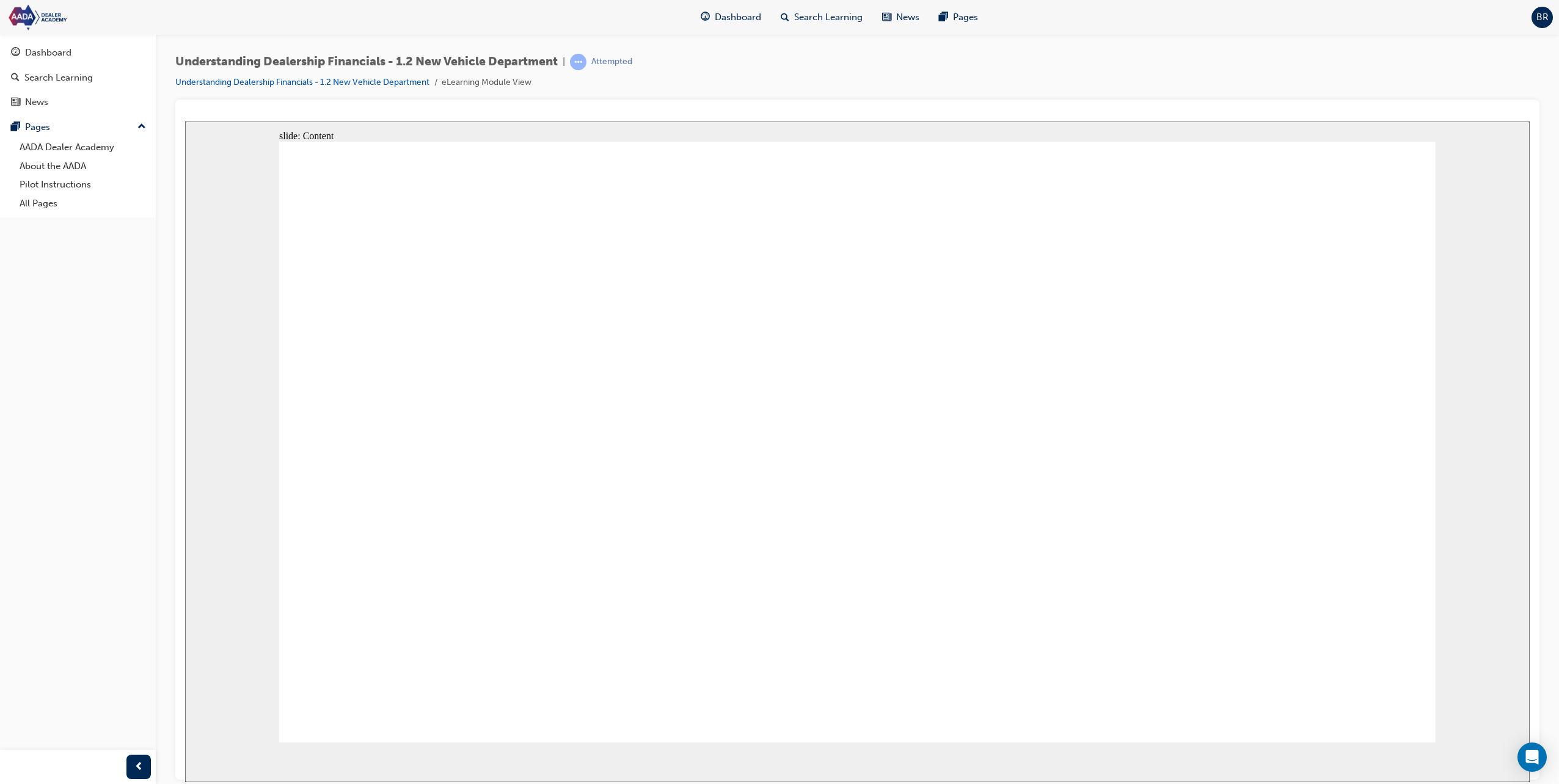
type textarea "Maintaining customer logs and qualifying to find out of t"
type textarea "Maintaining customer logs and qualifying to find out of th"
type textarea "Maintaining customer logs and qualifying to find out of the"
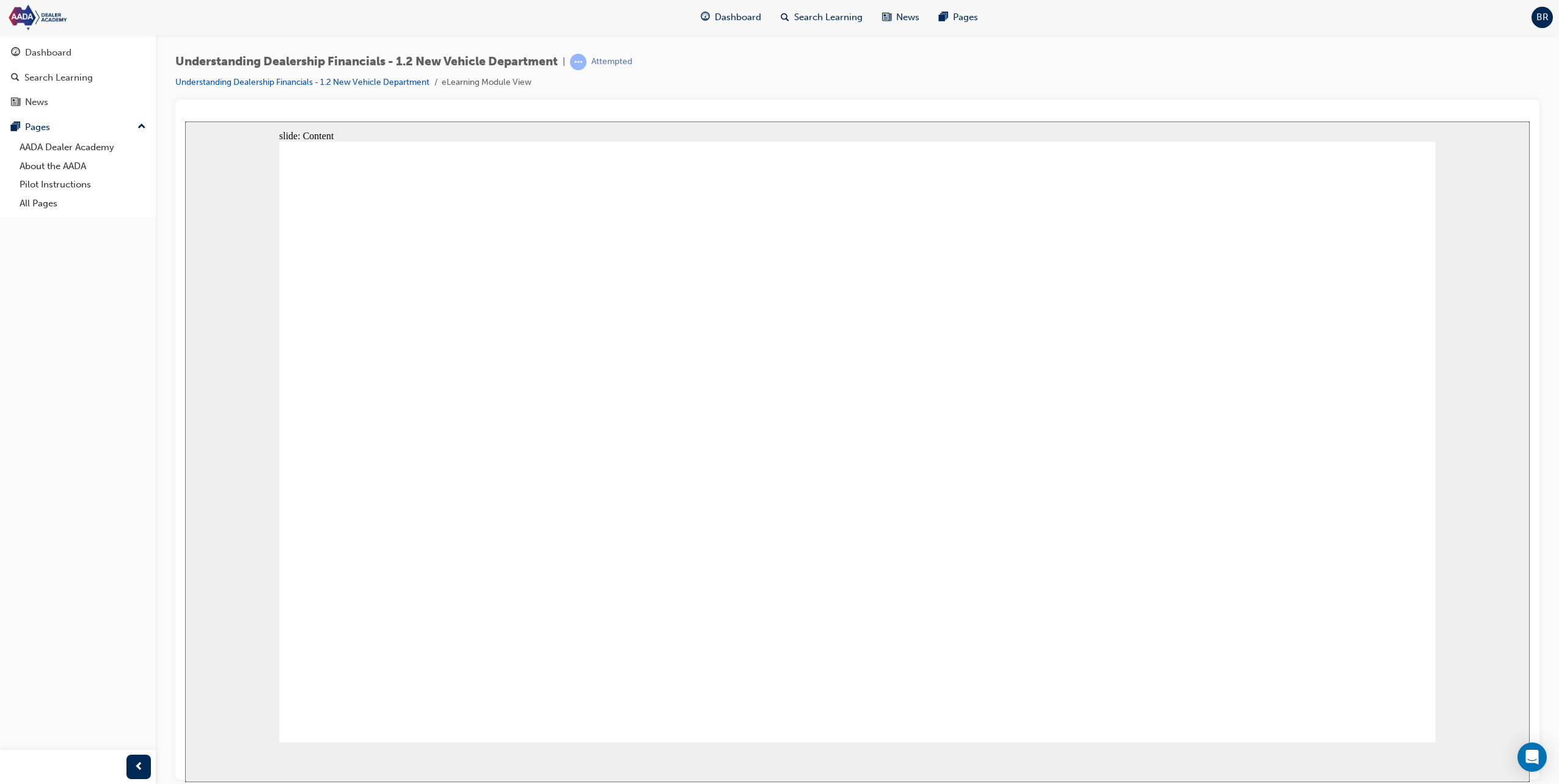
type textarea "Maintaining customer logs and qualifying to find out of the"
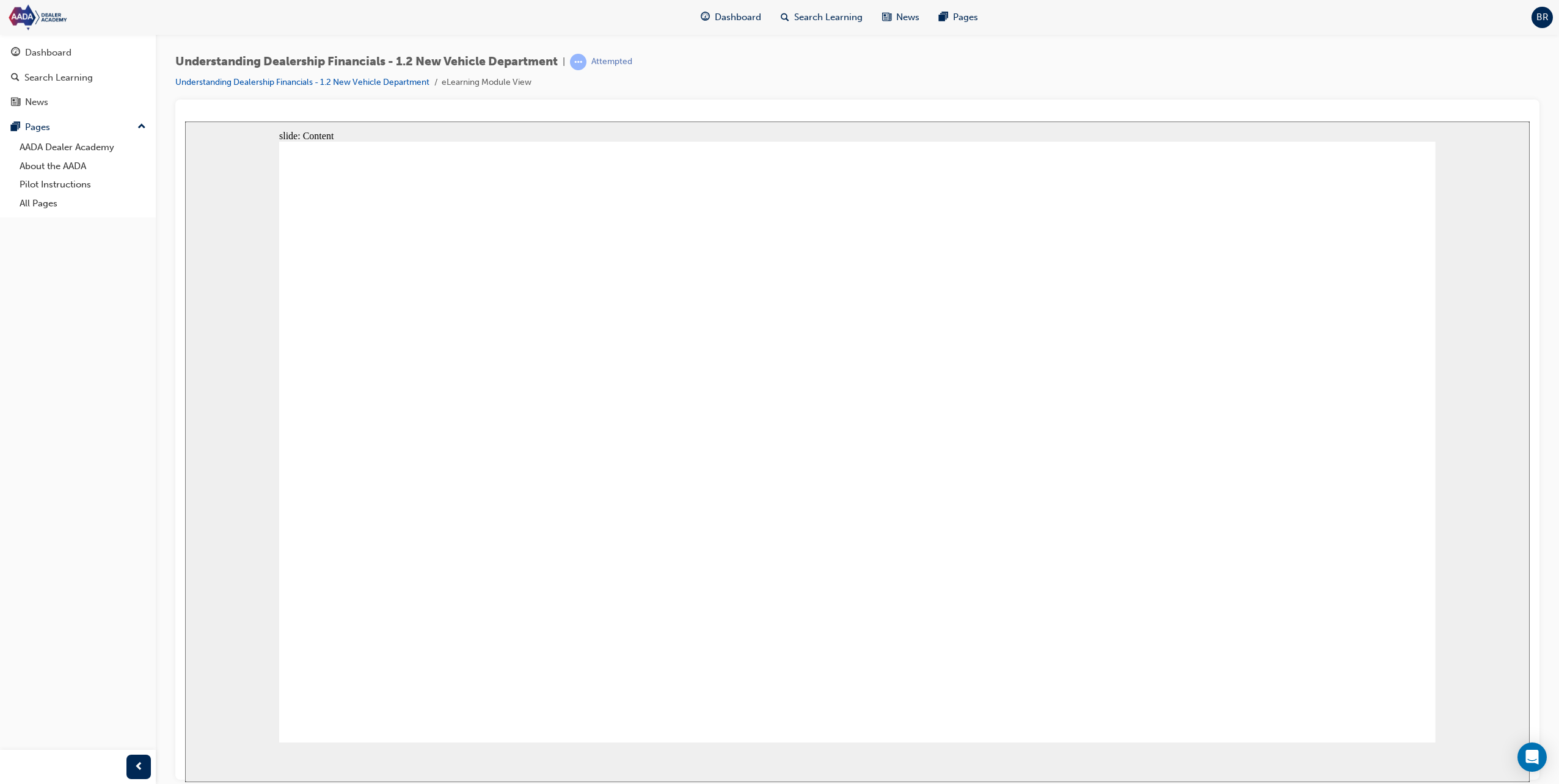
type textarea "Maintaining customer logs and qualifying to find out of they"
type textarea "Maintaining customer logs and qualifying to find out of they a"
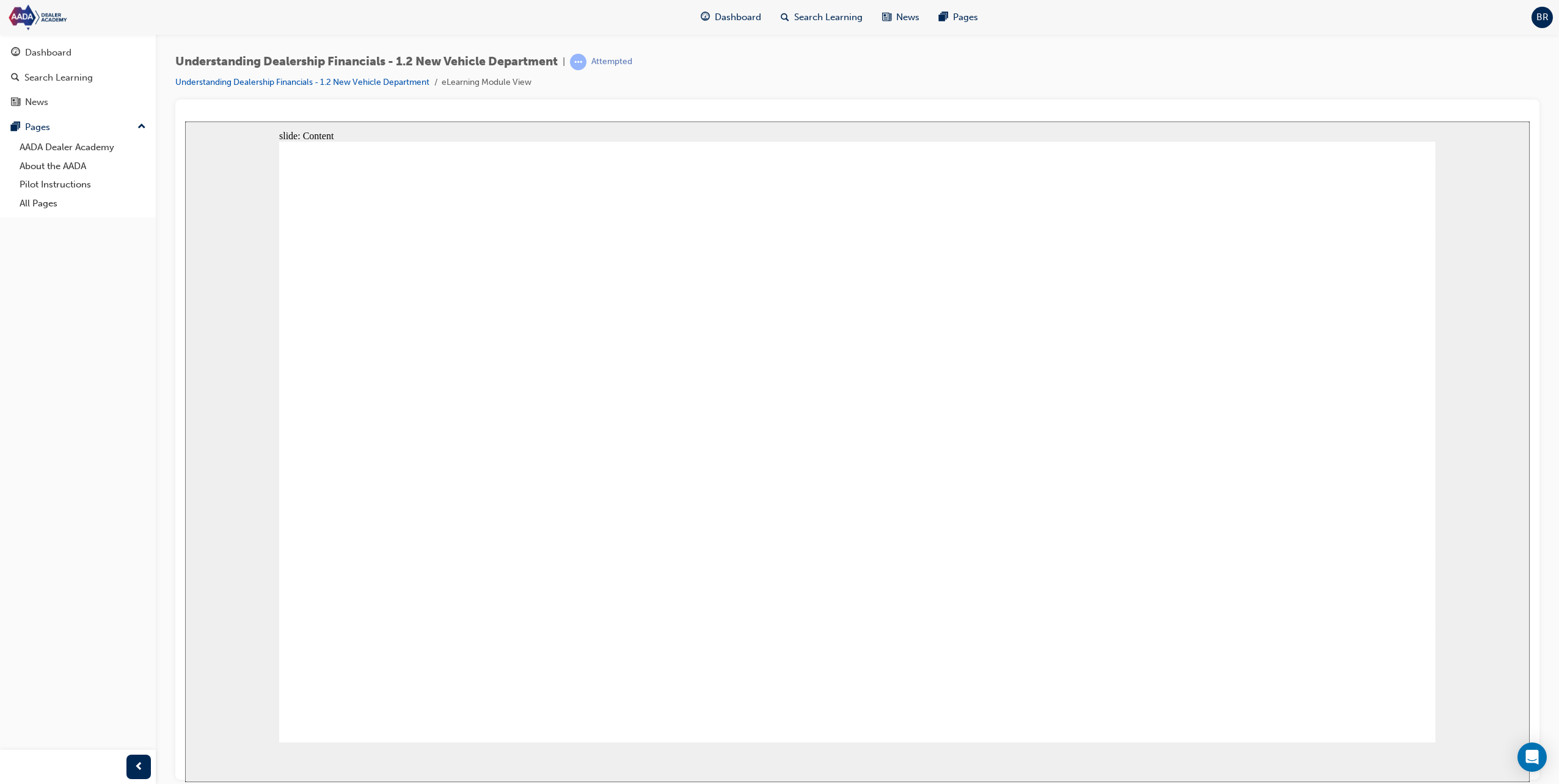
type textarea "Maintaining customer logs and qualifying to find out of they a"
type textarea "Maintaining customer logs and qualifying to find out of they ar"
type textarea "Maintaining customer logs and qualifying to find out of they are"
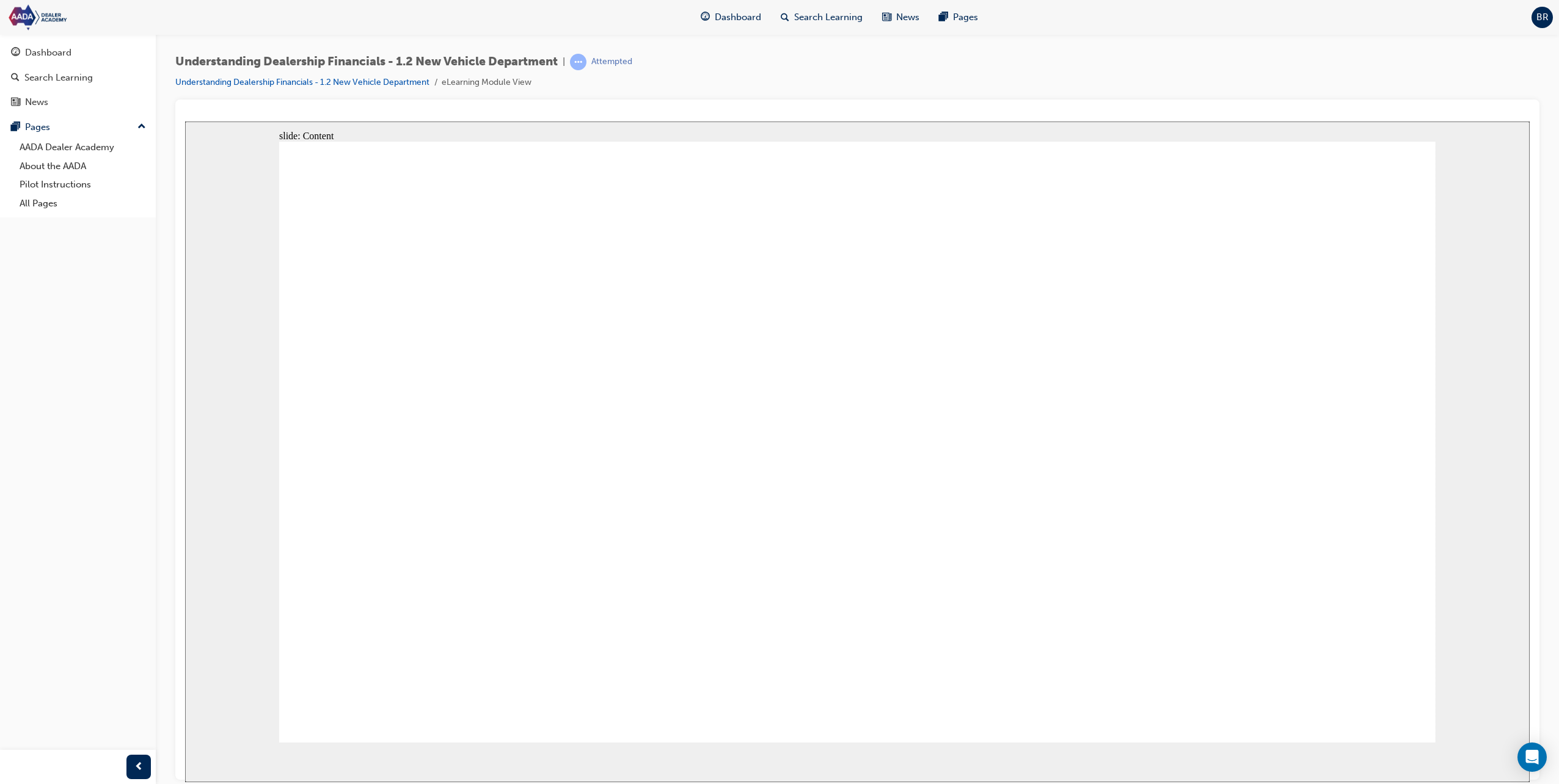
type textarea "Maintaining customer logs and qualifying to find out of they are a"
type textarea "Maintaining customer logs and qualifying to find out of they are ar"
type textarea "Maintaining customer logs and qualifying to find out of they are are"
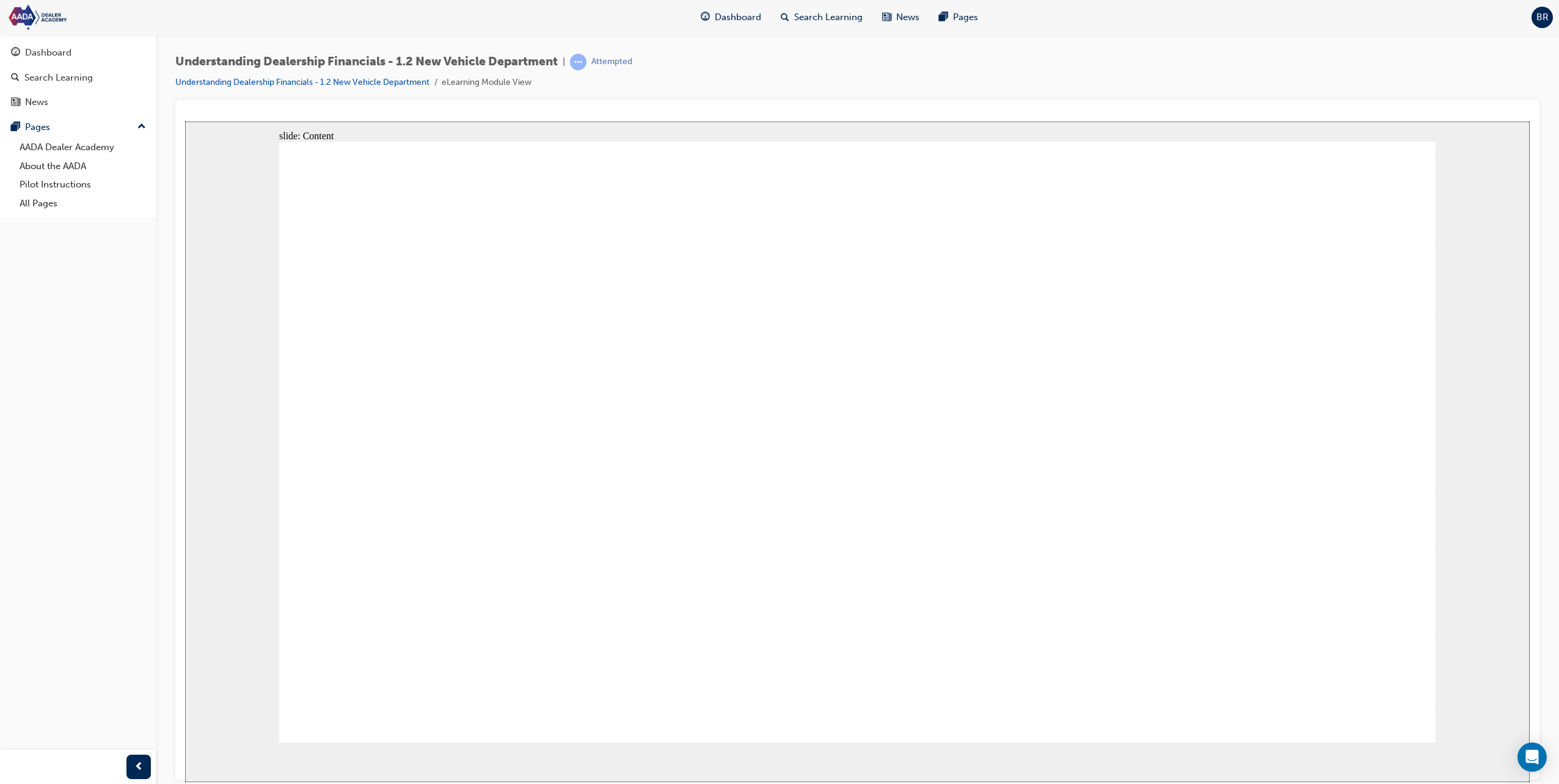
type textarea "Maintaining customer logs and qualifying to find out of they are are"
type textarea "Maintaining customer logs and qualifying to find out of they are are a"
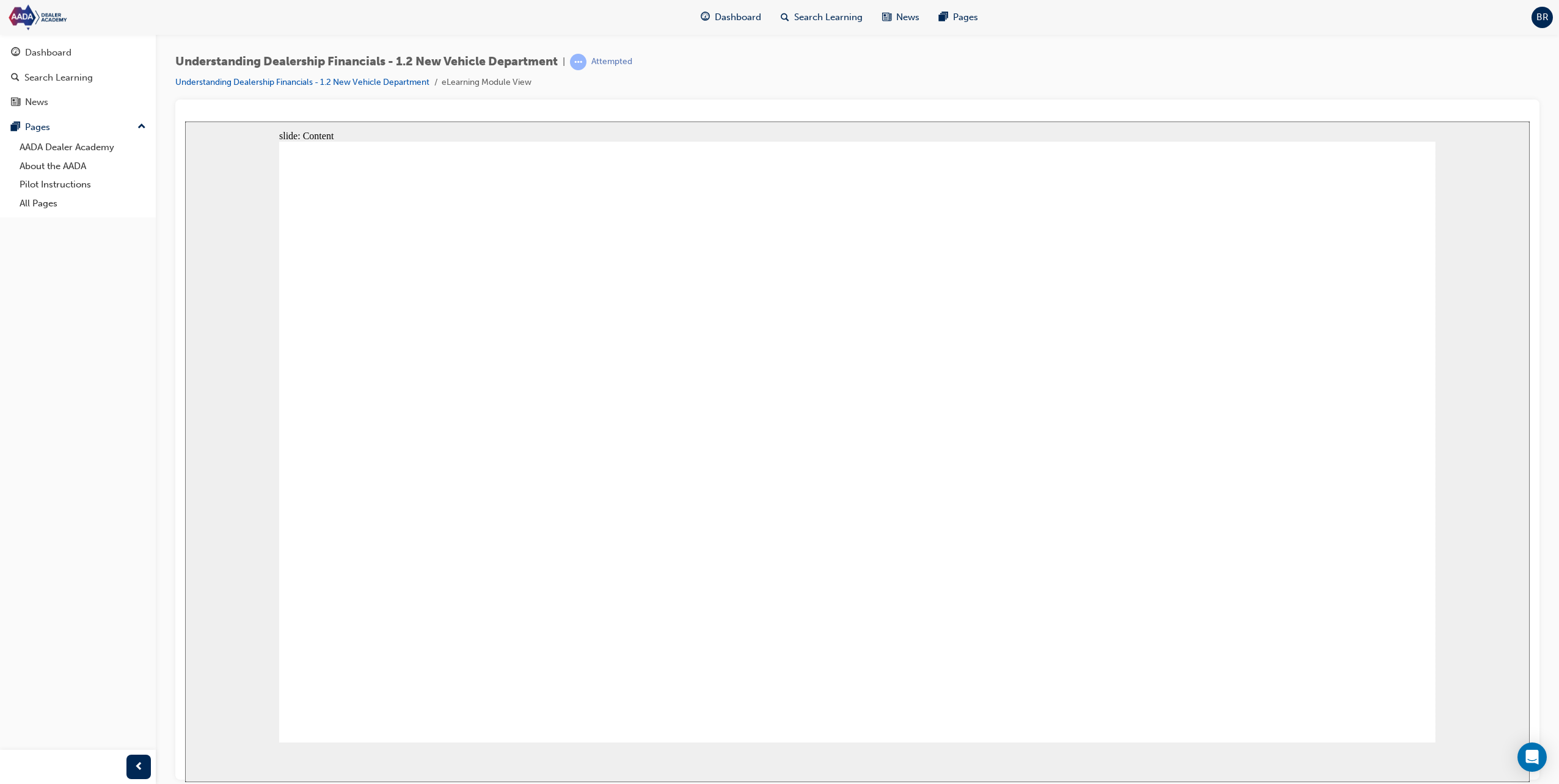
type textarea "Maintaining customer logs and qualifying to find out of they are are a"
type textarea "Maintaining customer logs and qualifying to find out of they are are"
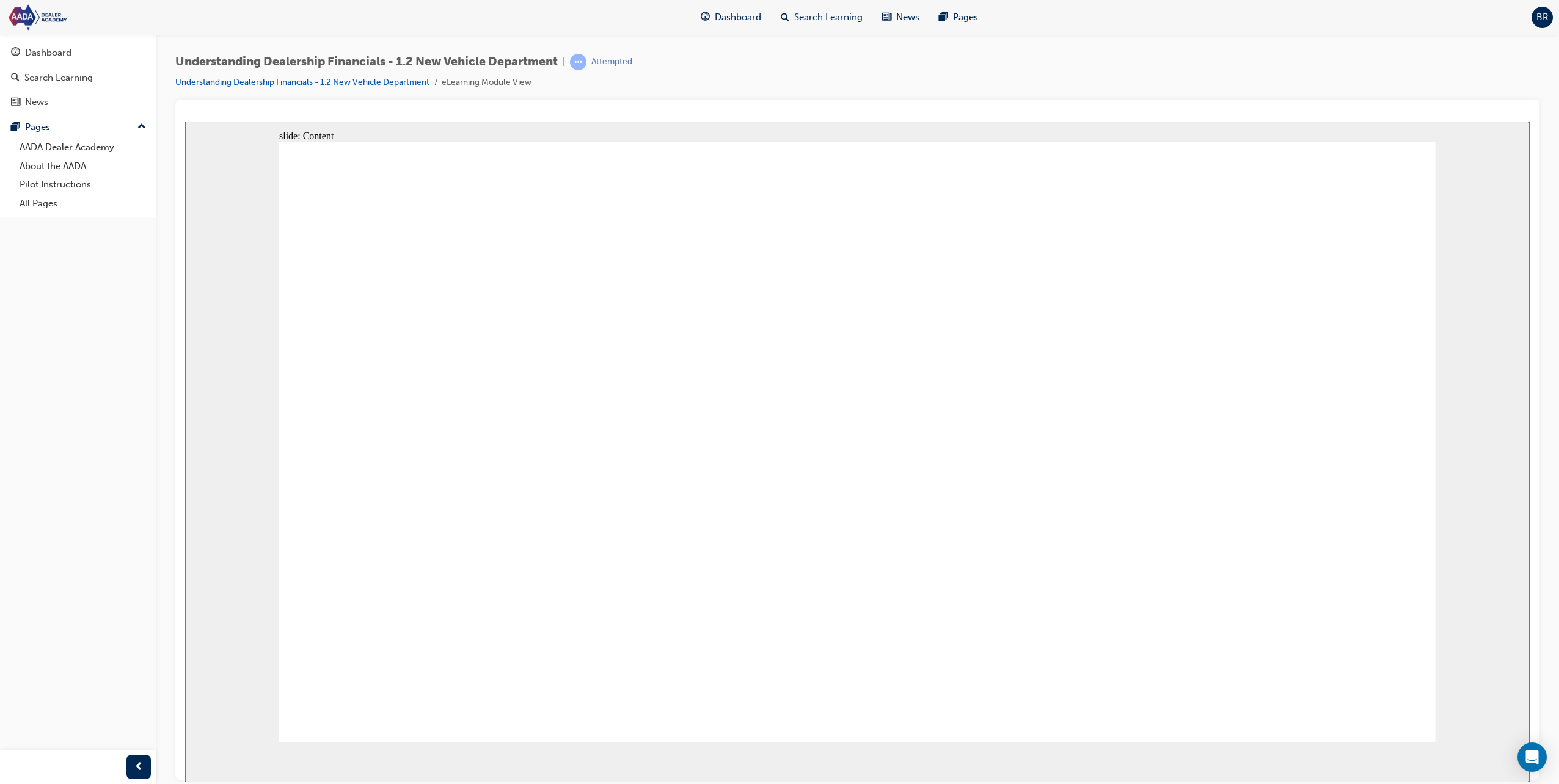
type textarea "Maintaining customer logs and qualifying to find out of they are are"
type textarea "Maintaining customer logs and qualifying to find out of they are ar"
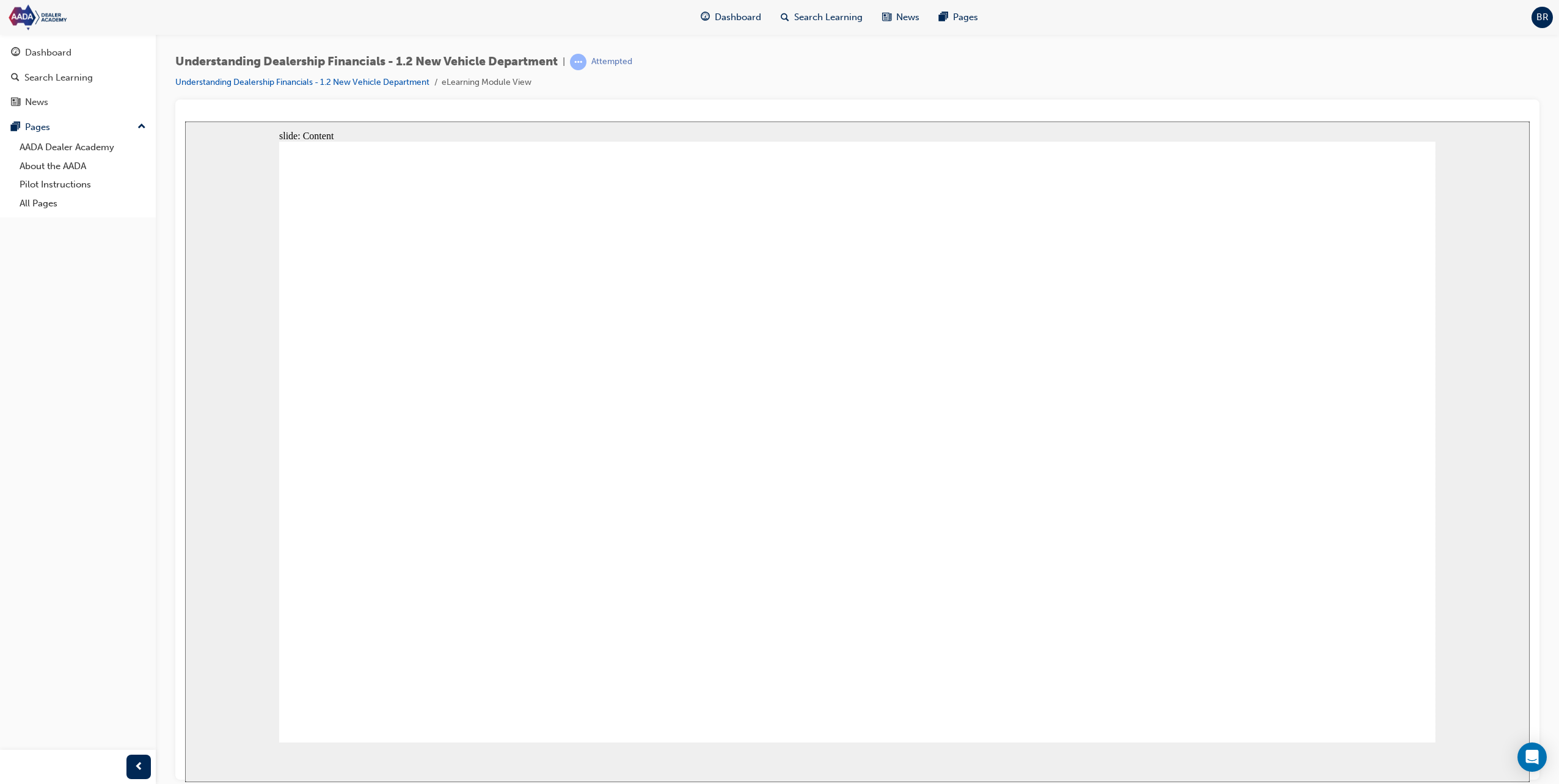
type textarea "Maintaining customer logs and qualifying to find out of they are a"
type textarea "Maintaining customer logs and qualifying to find out of they are a r"
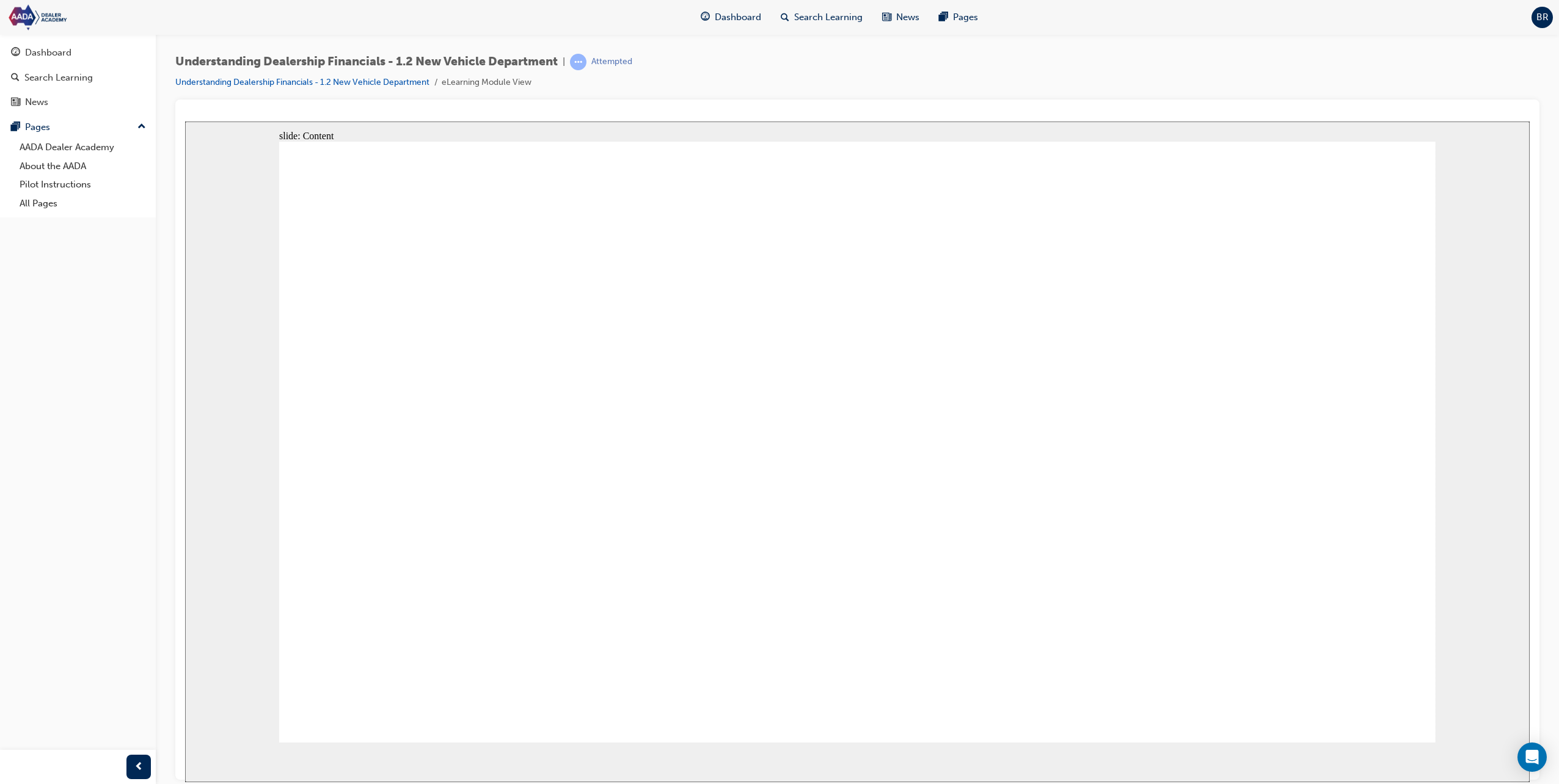
type textarea "Maintaining customer logs and qualifying to find out of they are a r"
type textarea "Maintaining customer logs and qualifying to find out of they are a re"
type textarea "Maintaining customer logs and qualifying to find out of they are a ret"
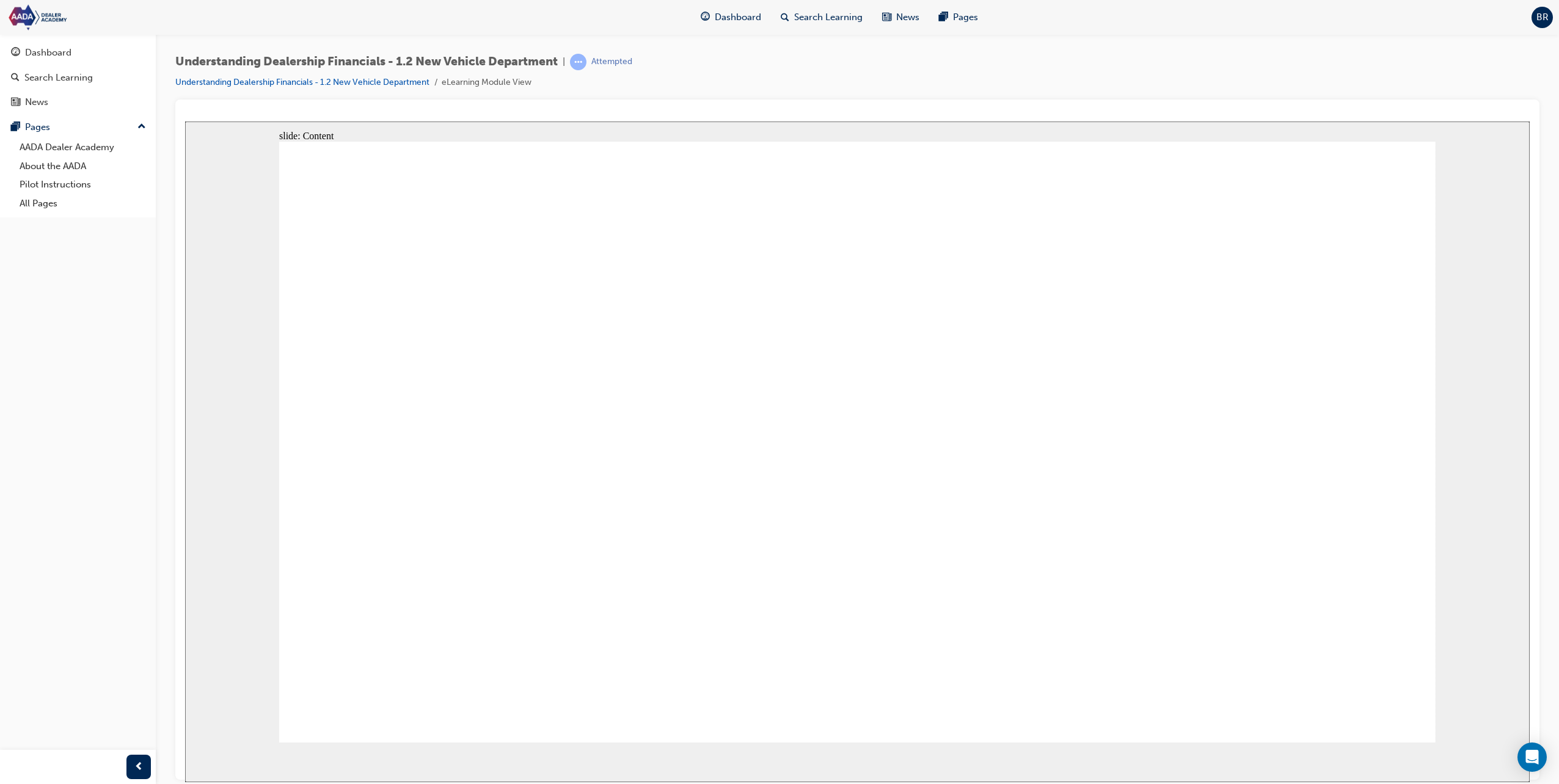
type textarea "Maintaining customer logs and qualifying to find out of they are a retu"
type textarea "Maintaining customer logs and qualifying to find out of they are a retur"
type textarea "Maintaining customer logs and qualifying to find out of they are a return"
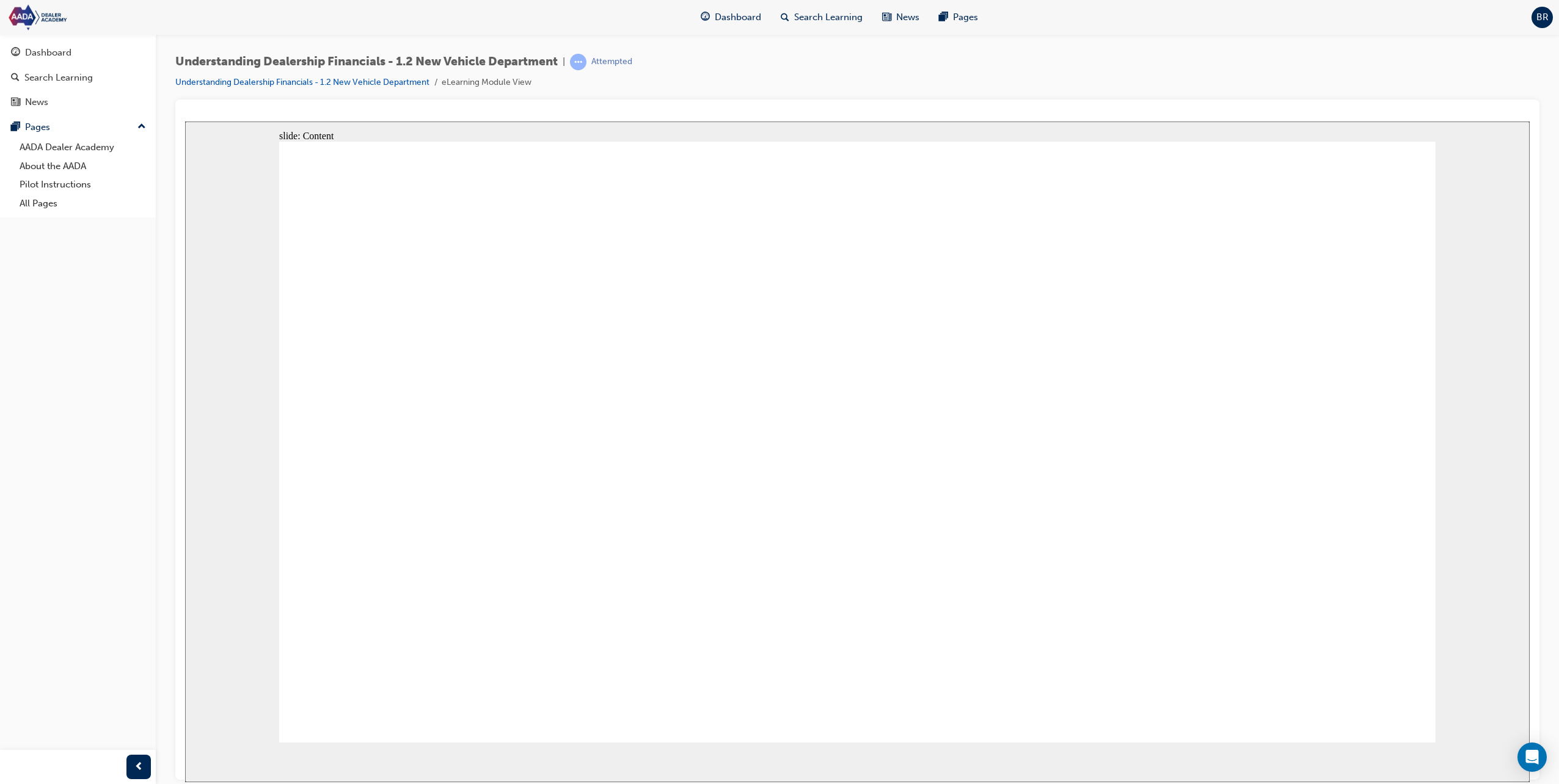
type textarea "Maintaining customer logs and qualifying to find out of they are a return"
type textarea "Maintaining customer logs and qualifying to find out of they are a return g"
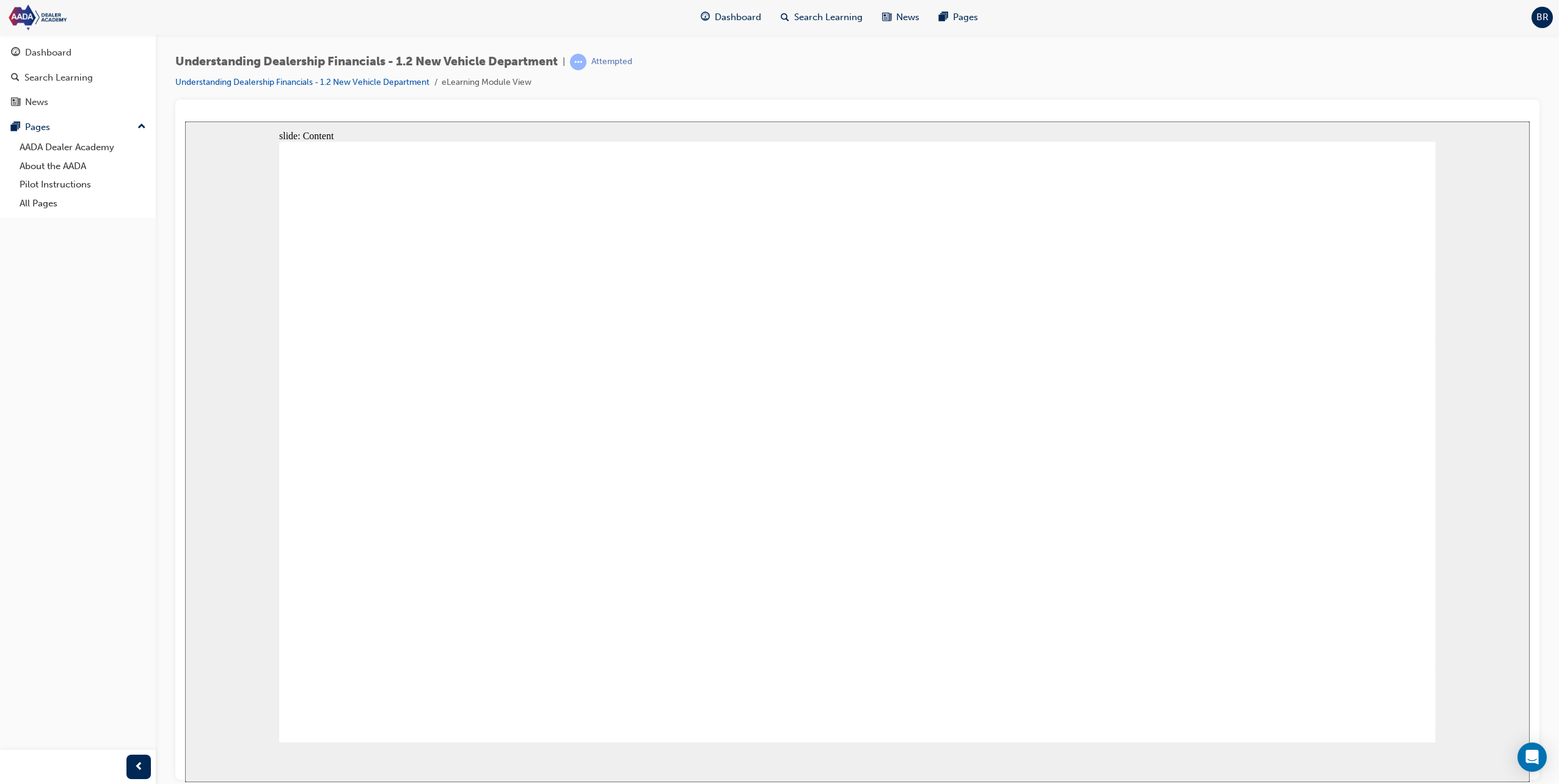
type textarea "Maintaining customer logs and qualifying to find out of they are a return gu"
type textarea "Maintaining customer logs and qualifying to find out of they are a return gue"
type textarea "Maintaining customer logs and qualifying to find out of they are a return gues"
type textarea "Maintaining customer logs and qualifying to find out of they are a return guest"
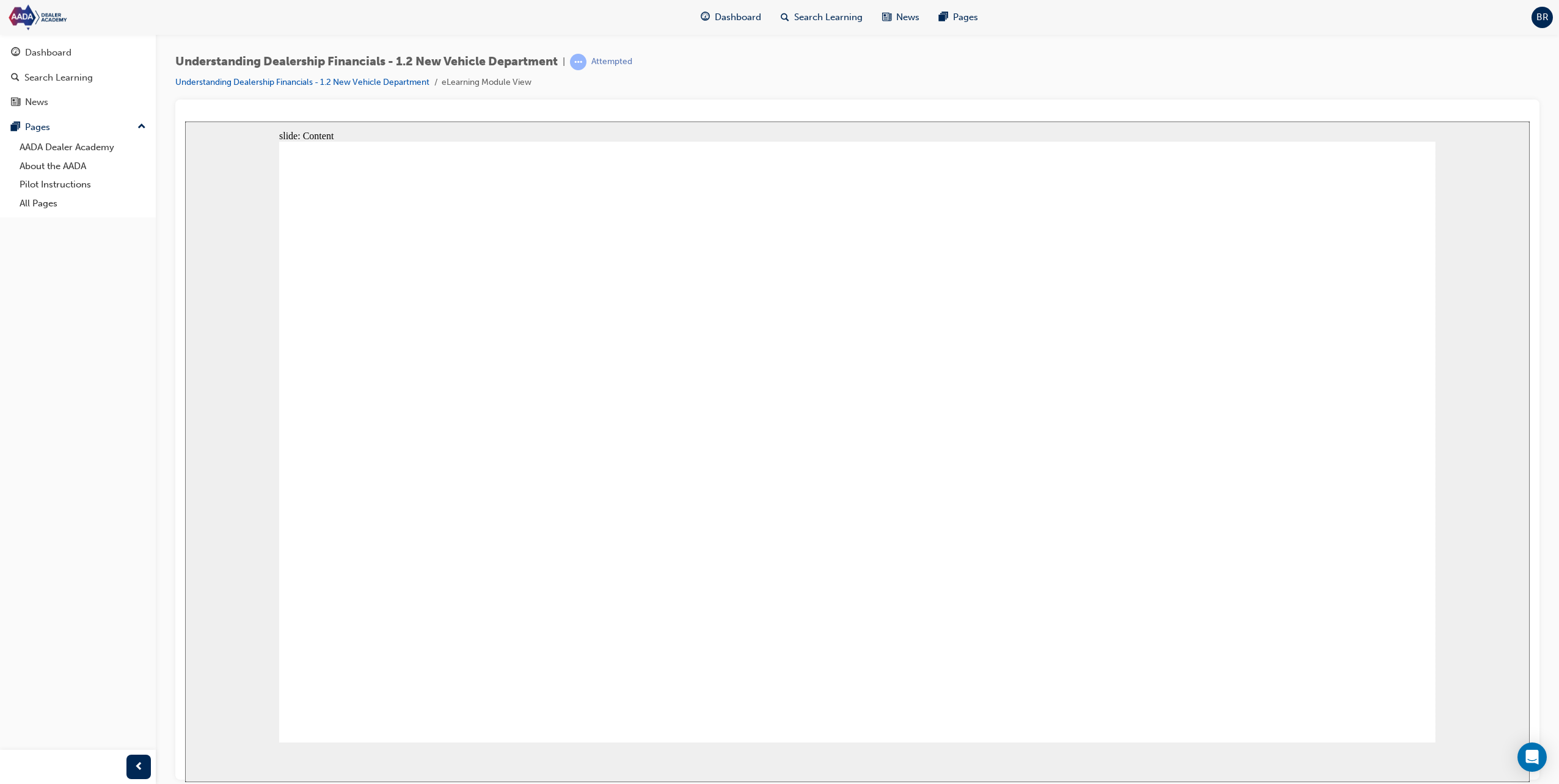
type textarea "Maintaining customer logs and qualifying to find out of they are a return guest"
type textarea "n"
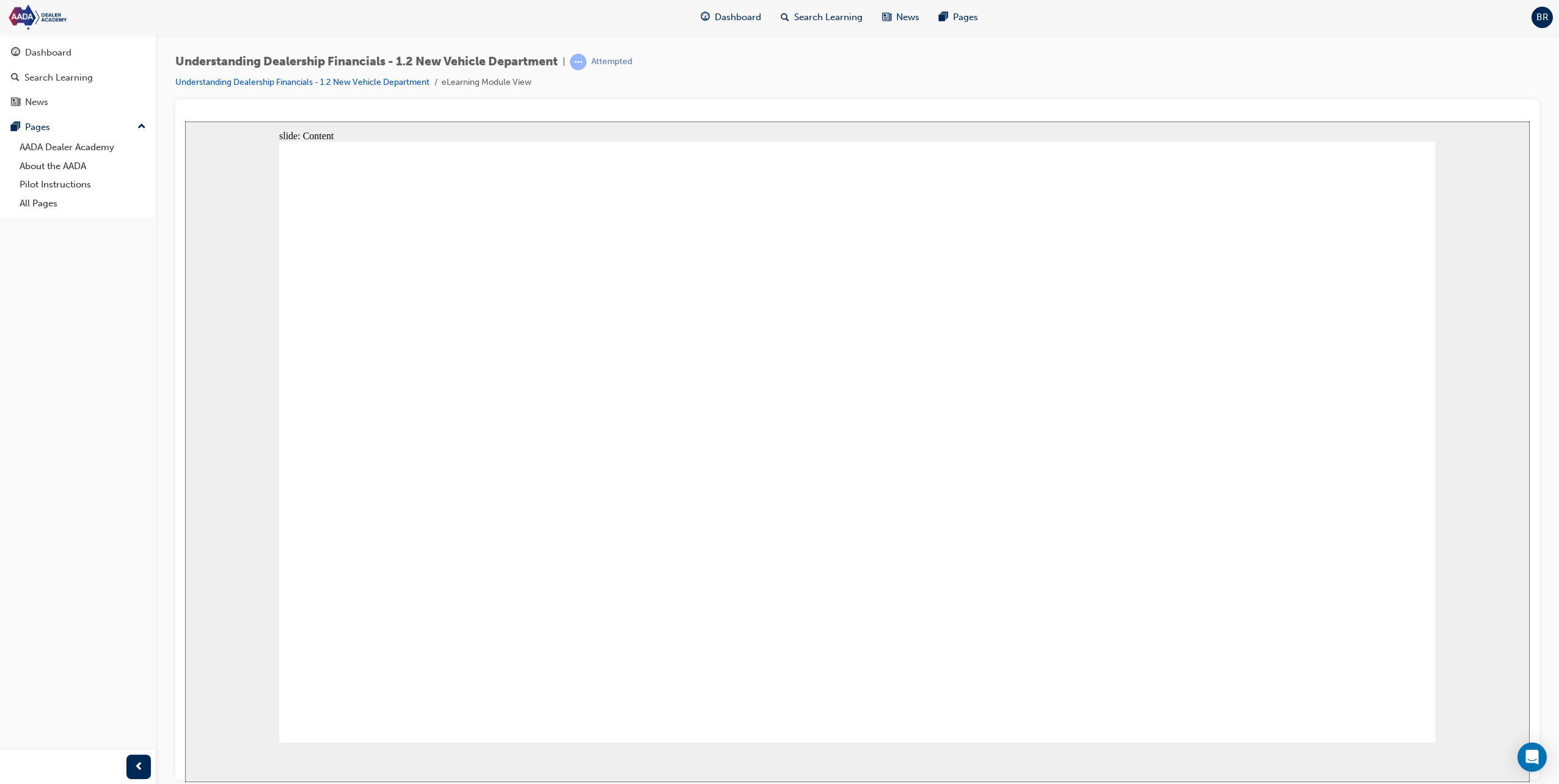
type textarea "n"
type textarea "nd"
type textarea "n"
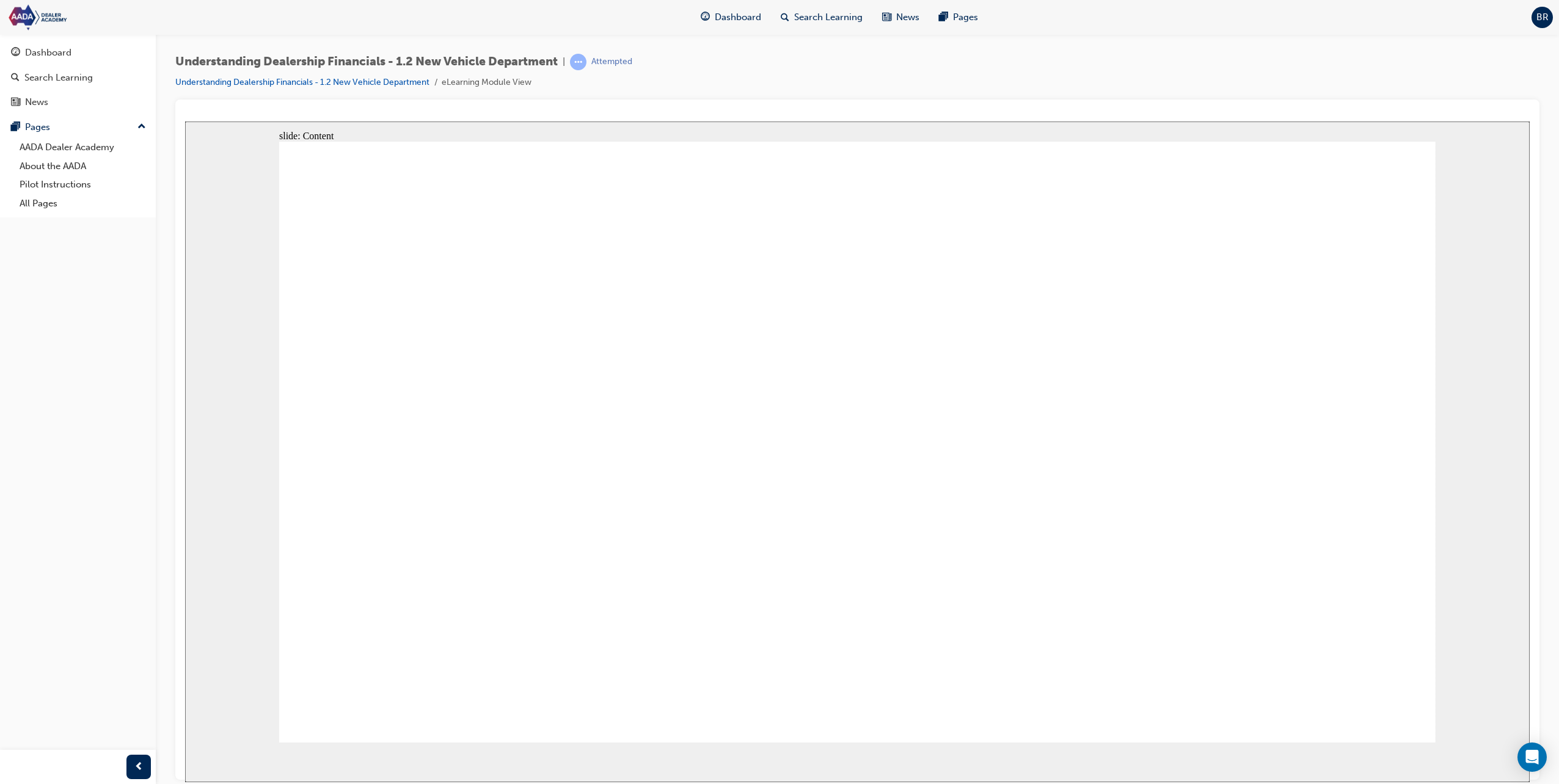
type textarea "U"
type textarea "Un"
type textarea "Und"
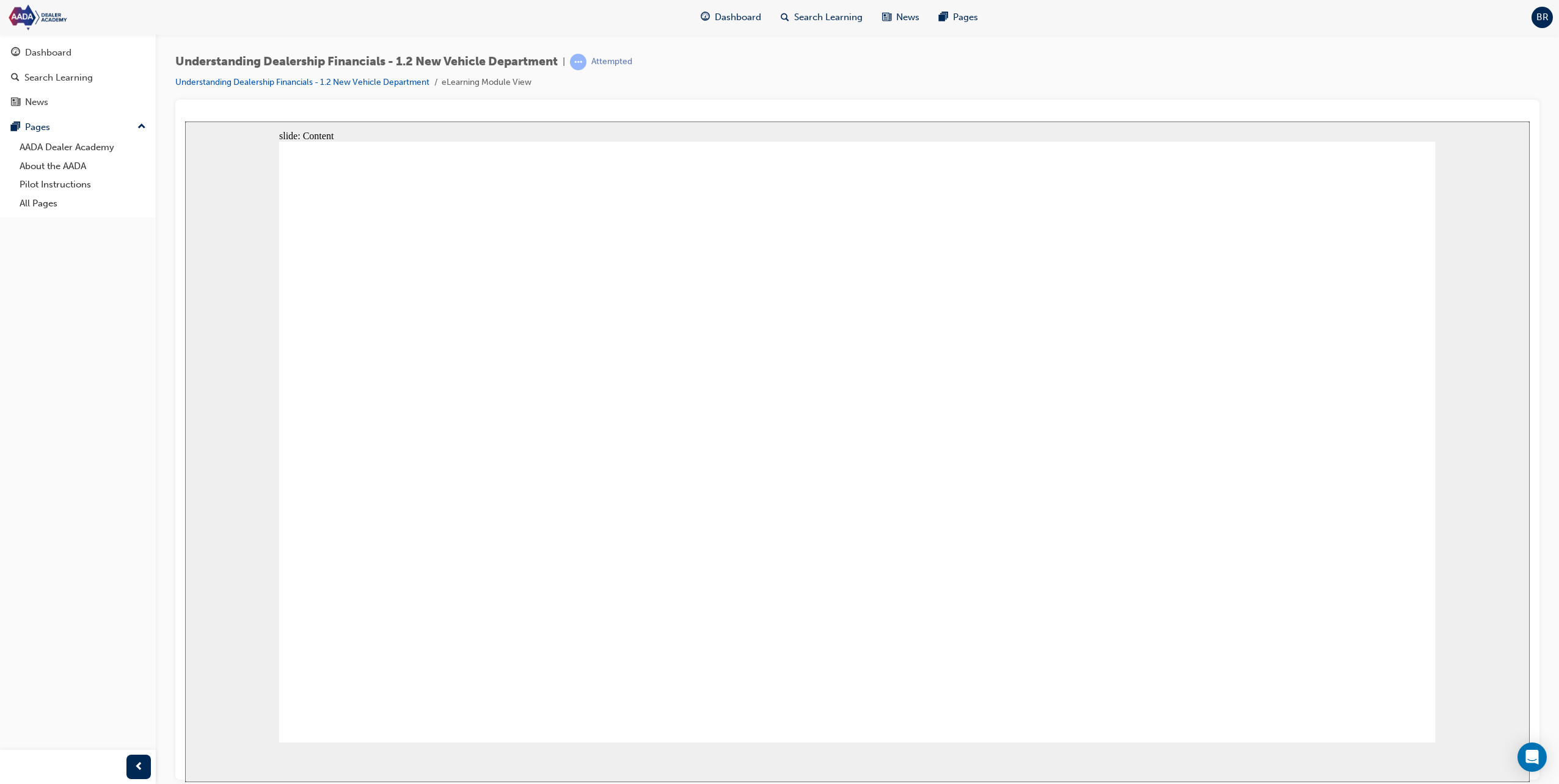
type textarea "Und"
type textarea "Unde"
type textarea "Under"
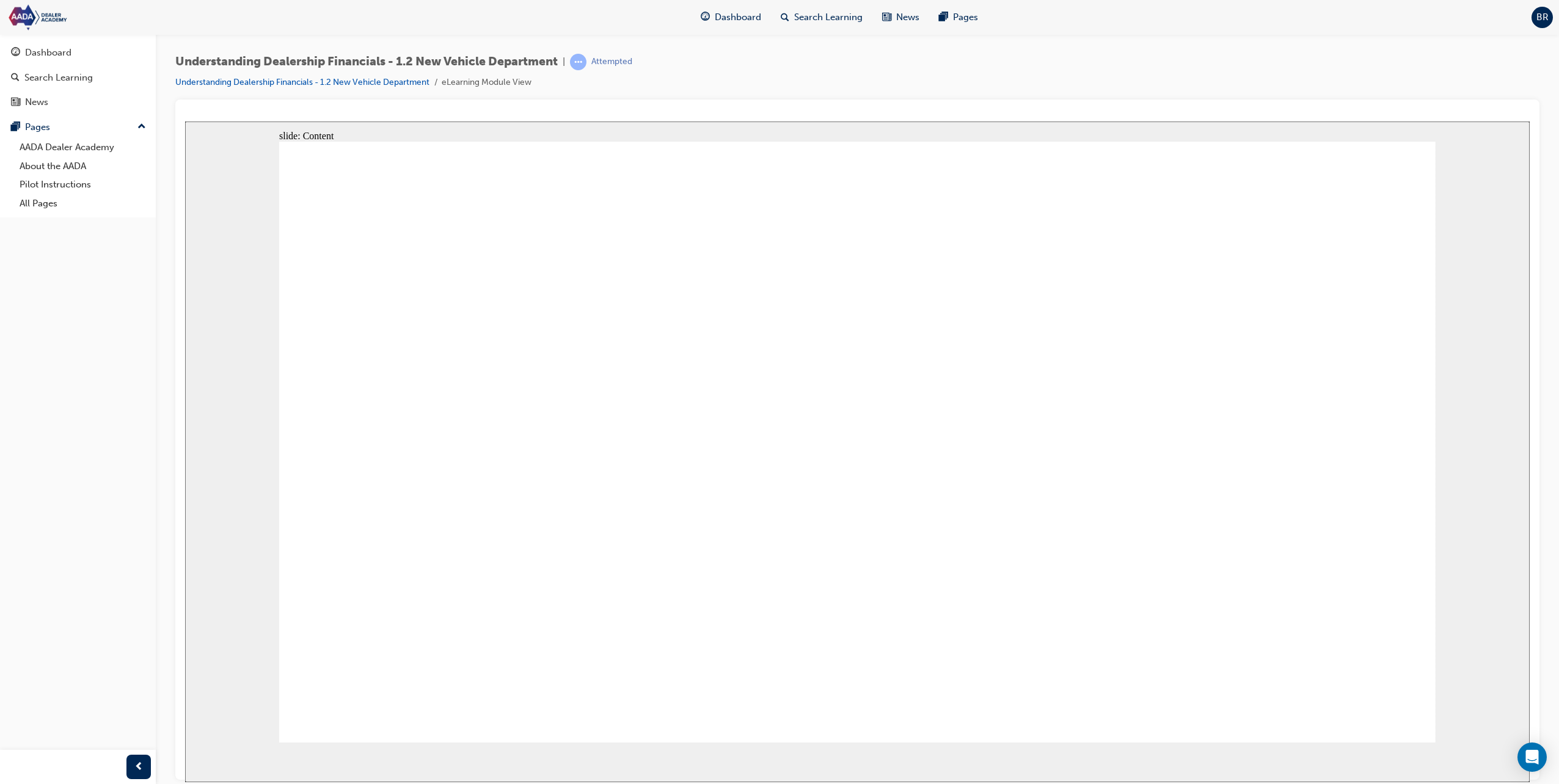
type textarea "Undert"
type textarea "Underts"
type textarea "Undertsn"
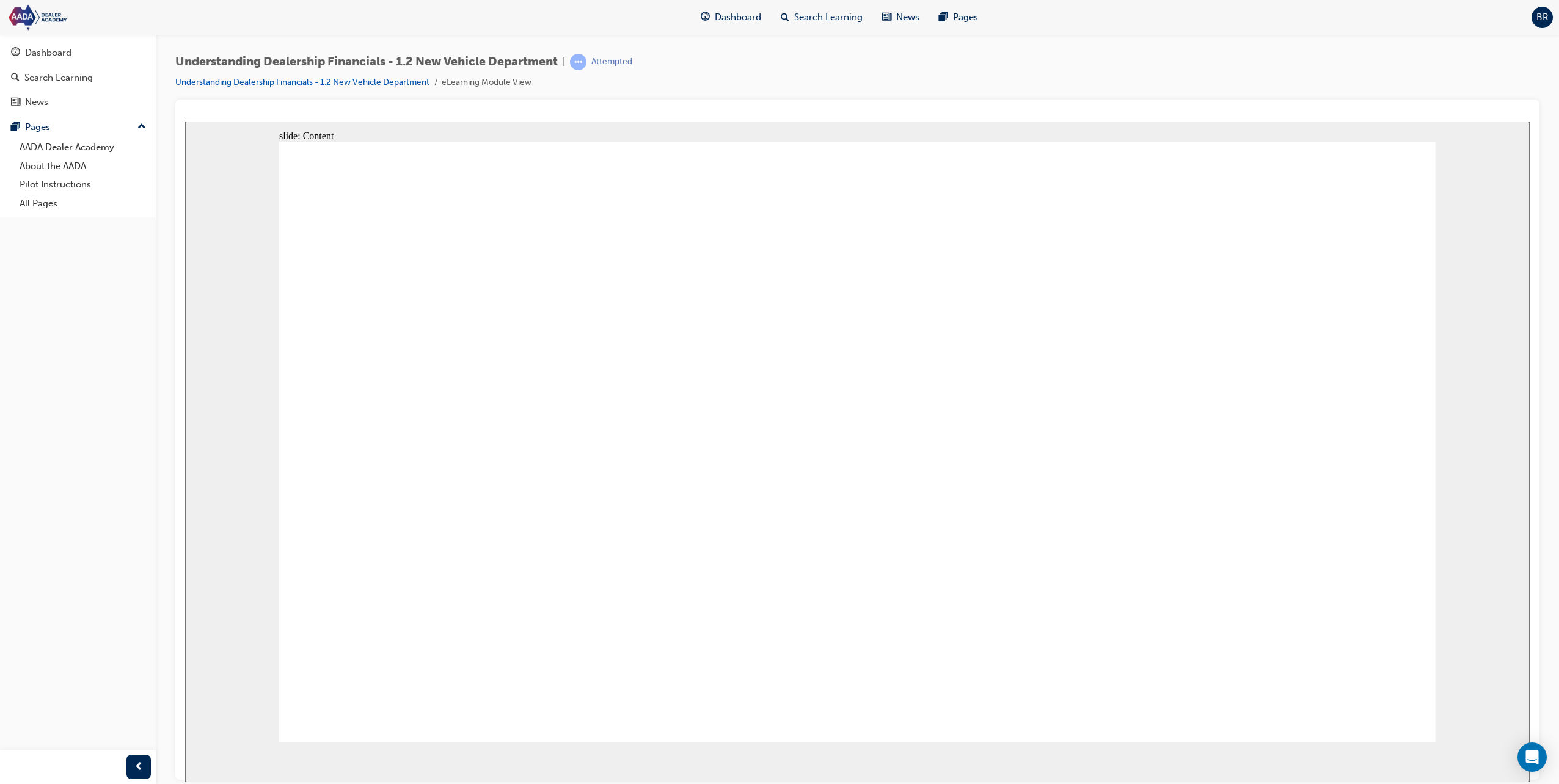
type textarea "Undertsn"
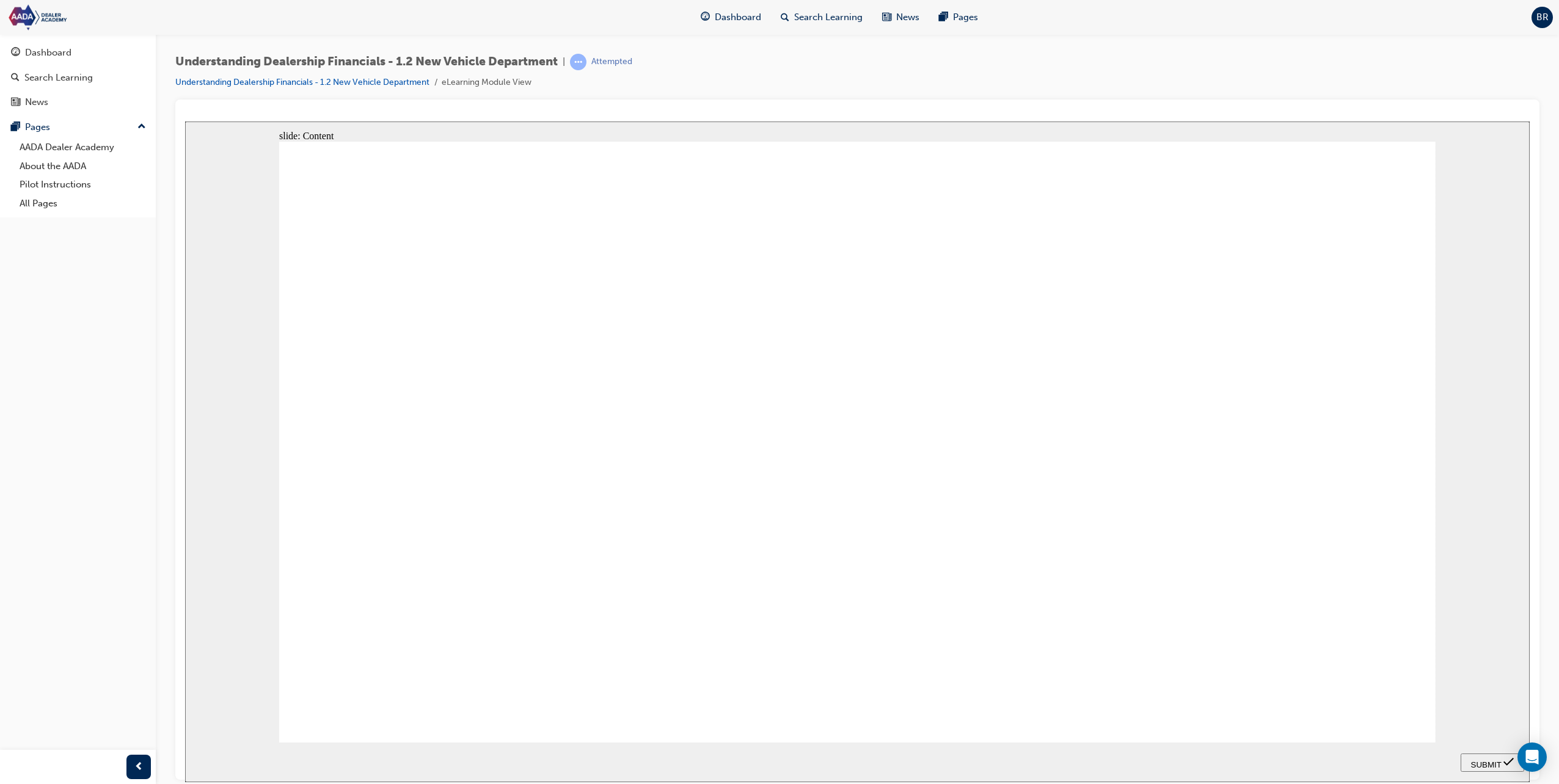
drag, startPoint x: 469, startPoint y: 440, endPoint x: 791, endPoint y: 606, distance: 362.3
drag, startPoint x: 574, startPoint y: 555, endPoint x: 889, endPoint y: 452, distance: 331.4
drag, startPoint x: 480, startPoint y: 614, endPoint x: 790, endPoint y: 398, distance: 377.8
drag, startPoint x: 554, startPoint y: 504, endPoint x: 793, endPoint y: 490, distance: 239.4
drag, startPoint x: 546, startPoint y: 381, endPoint x: 859, endPoint y: 546, distance: 353.8
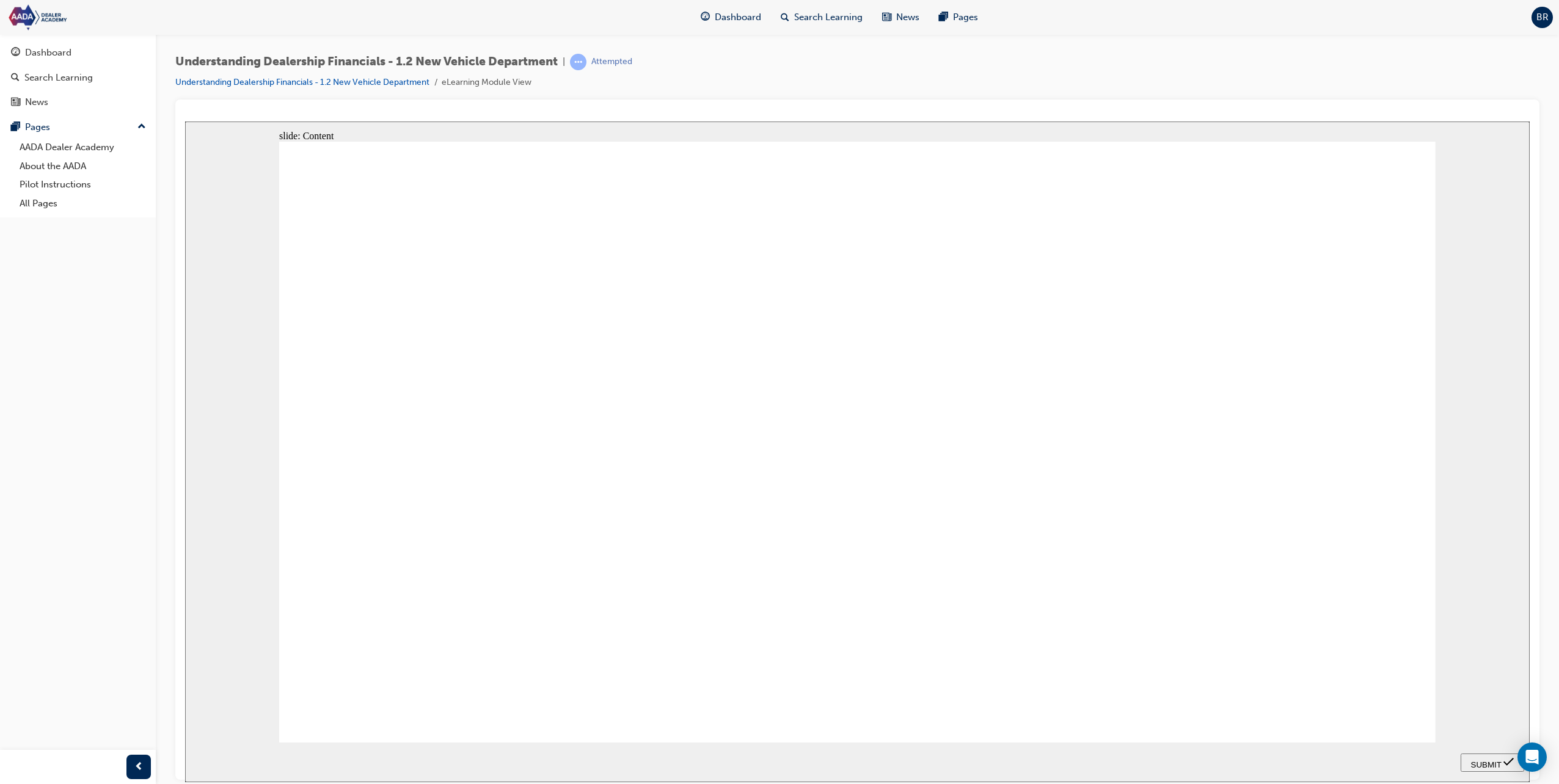
drag, startPoint x: 576, startPoint y: 484, endPoint x: 577, endPoint y: 530, distance: 46.0
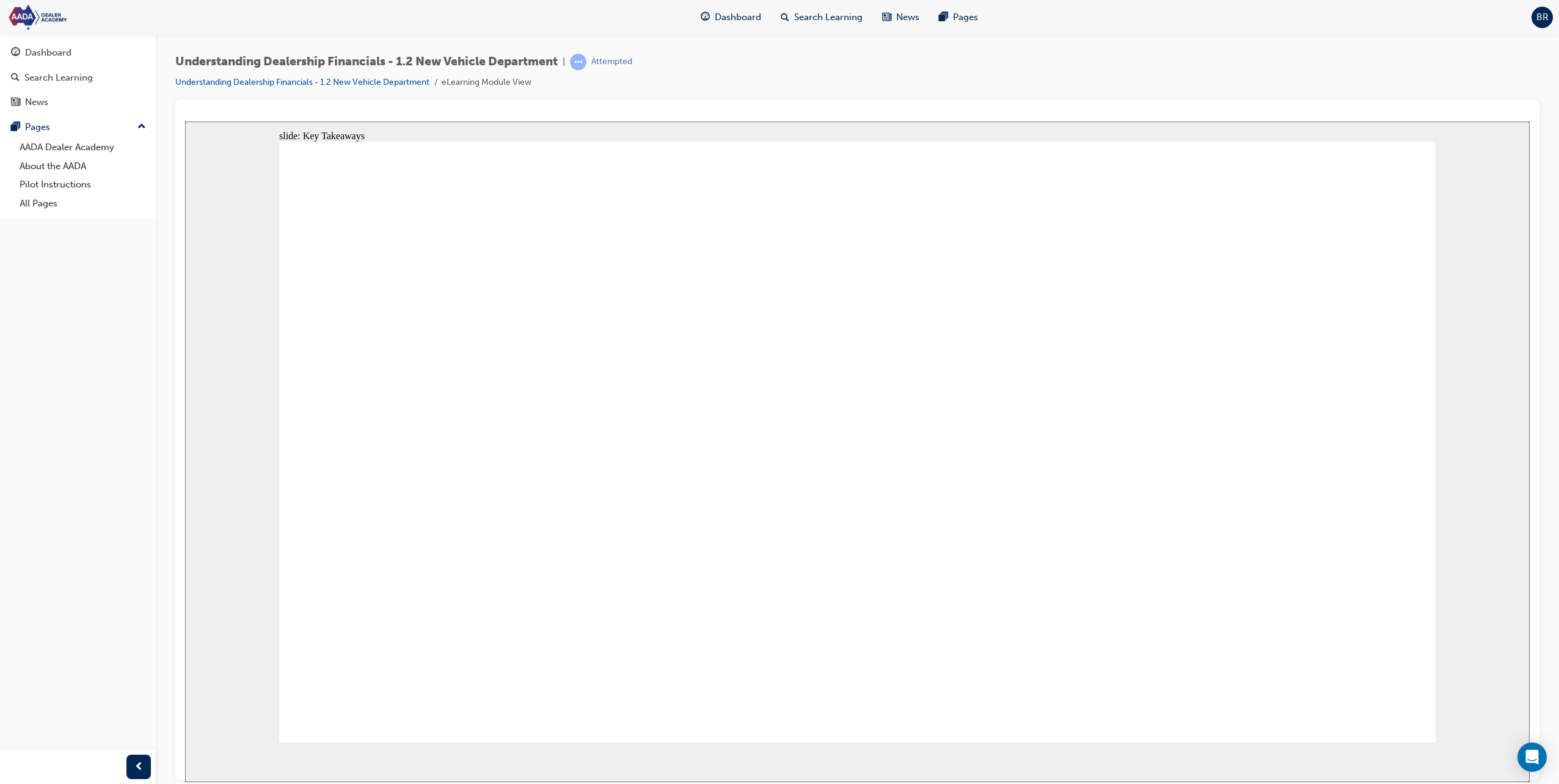
drag, startPoint x: 575, startPoint y: 540, endPoint x: 570, endPoint y: 595, distance: 55.2
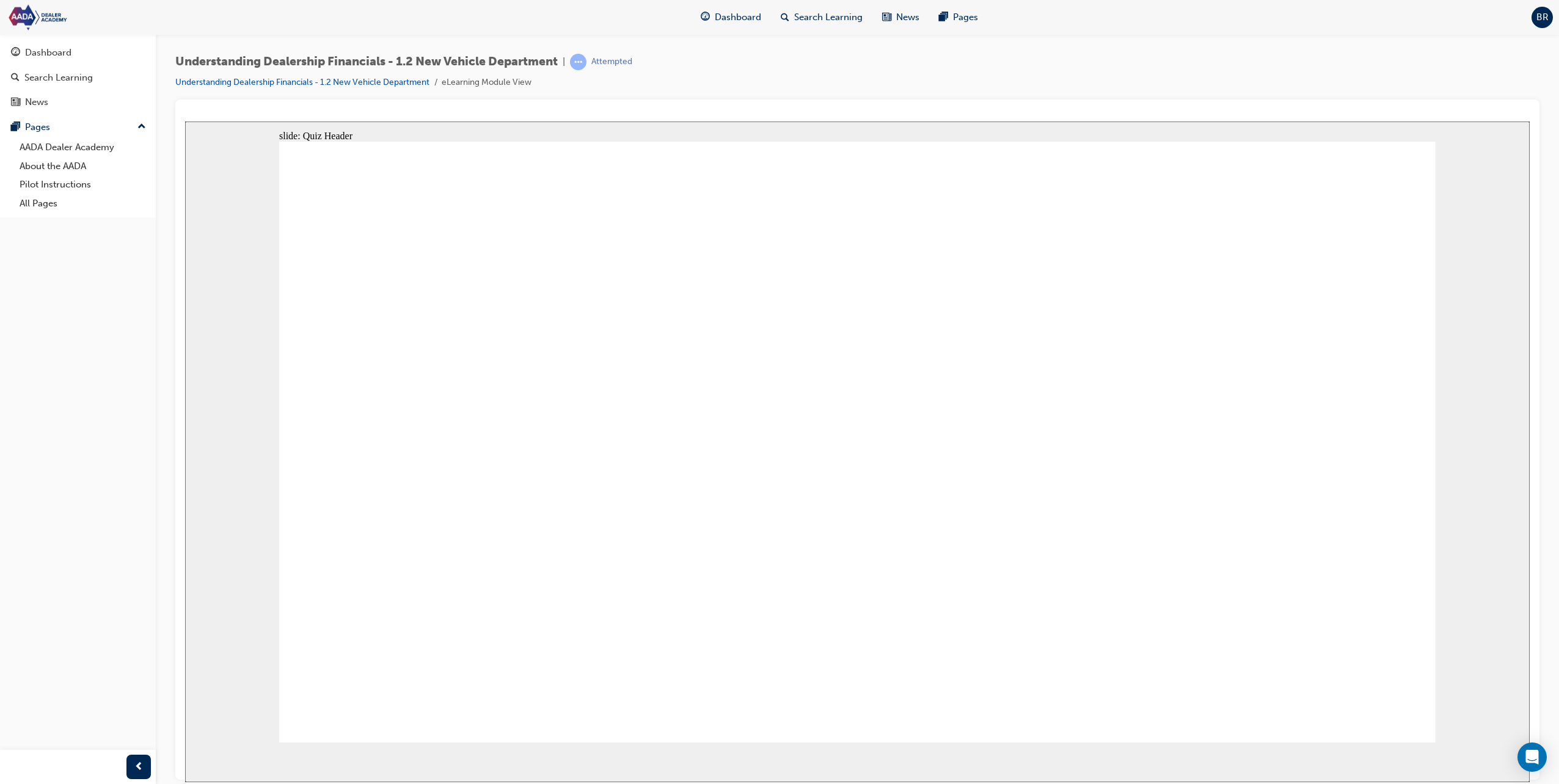
drag, startPoint x: 377, startPoint y: 509, endPoint x: 385, endPoint y: 511, distance: 8.2
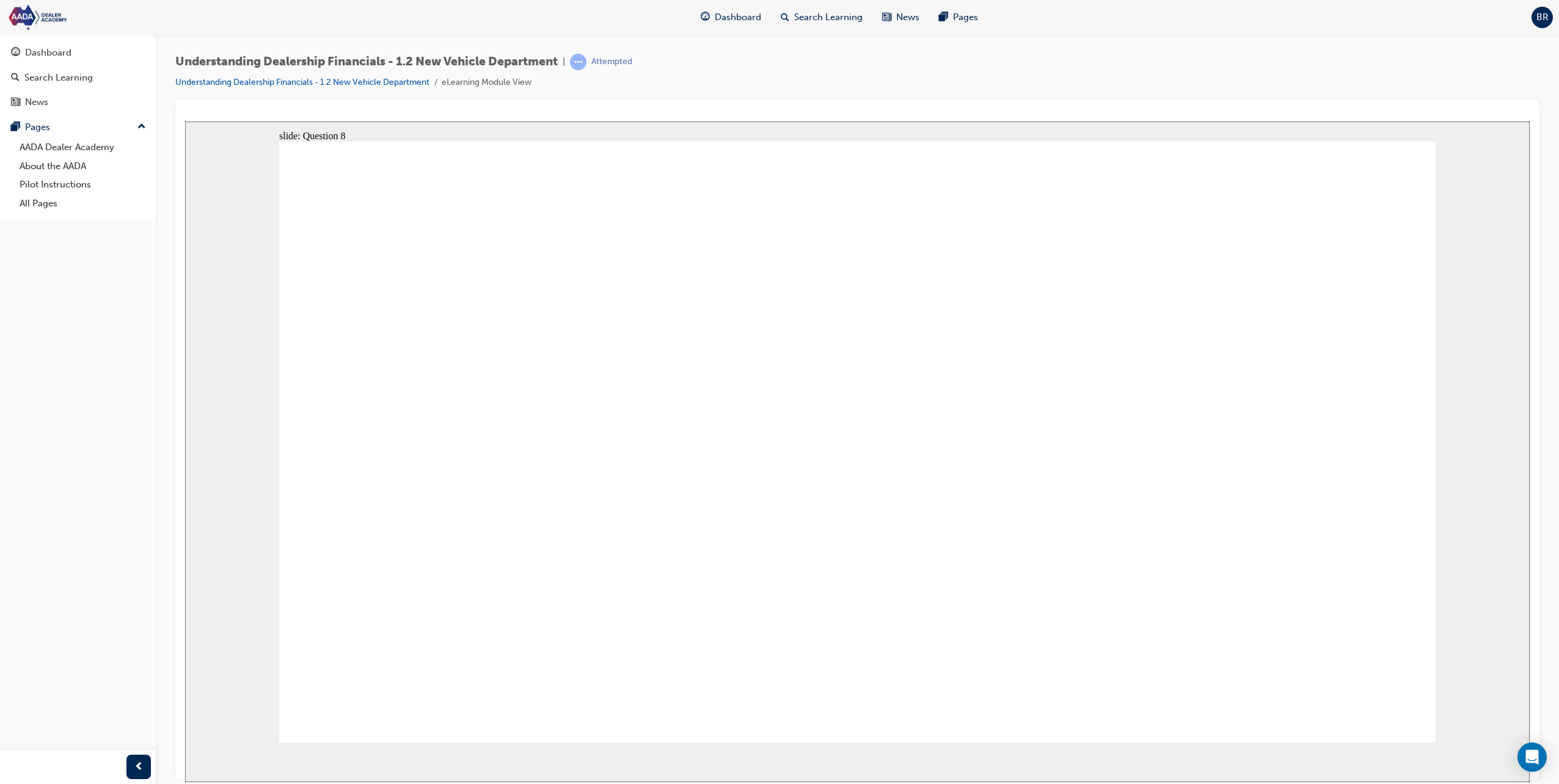
click at [116, 54] on div "Dashboard" at bounding box center [78, 53] width 134 height 15
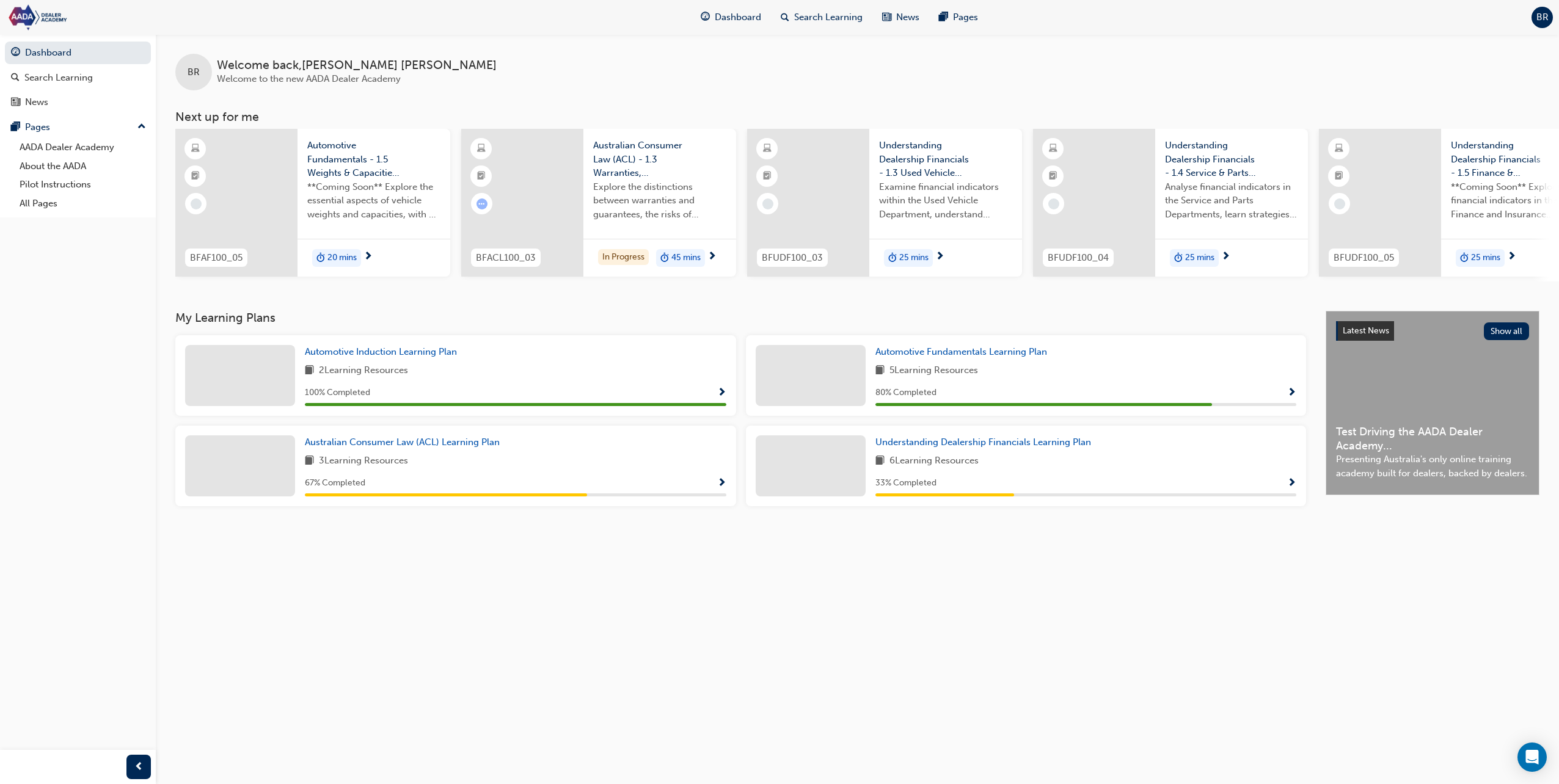
click at [950, 161] on span "Understanding Dealership Financials - 1.3 Used Vehicle Department" at bounding box center [945, 160] width 133 height 42
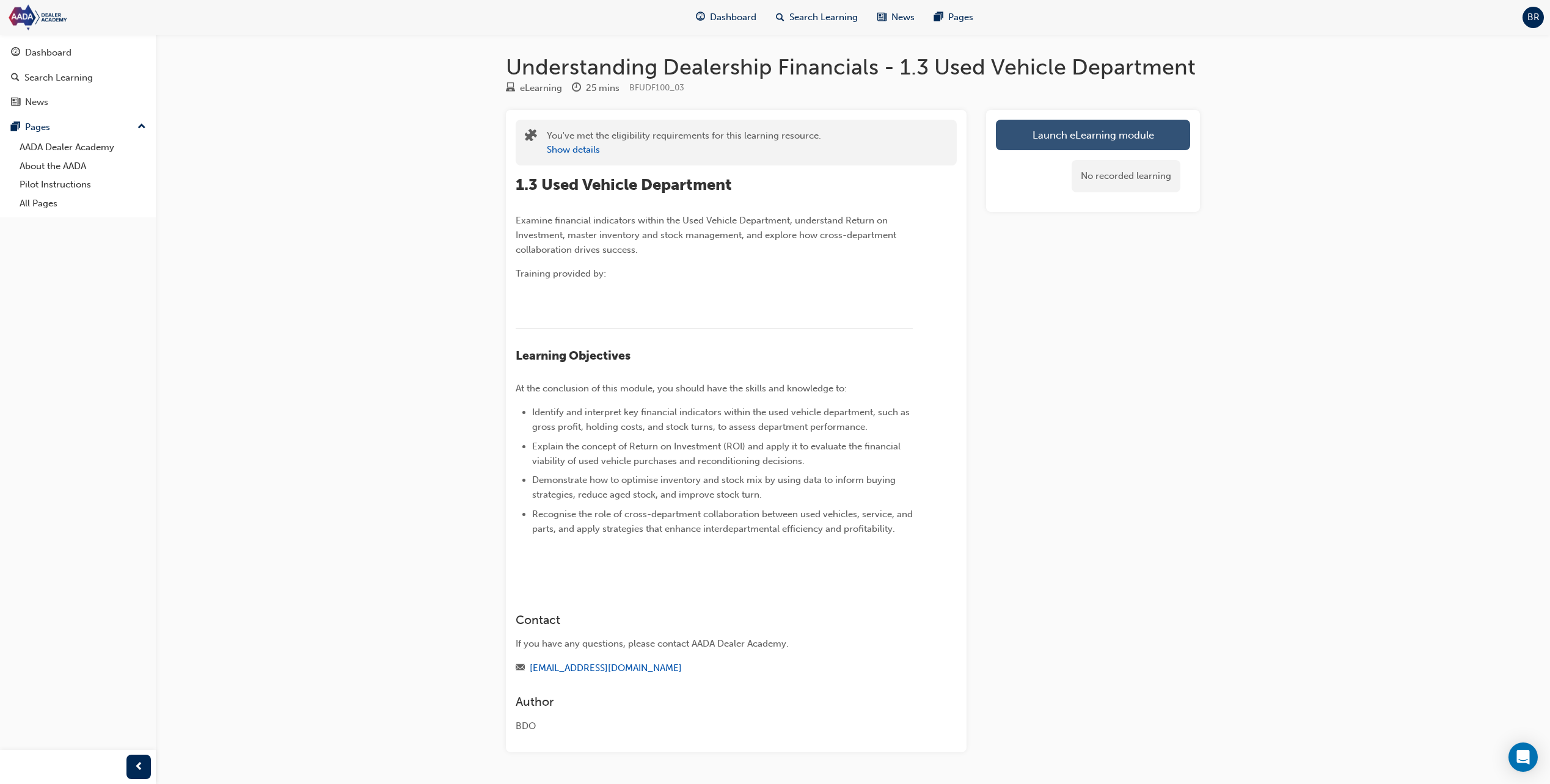
click at [1054, 136] on link "Launch eLearning module" at bounding box center [1093, 135] width 194 height 31
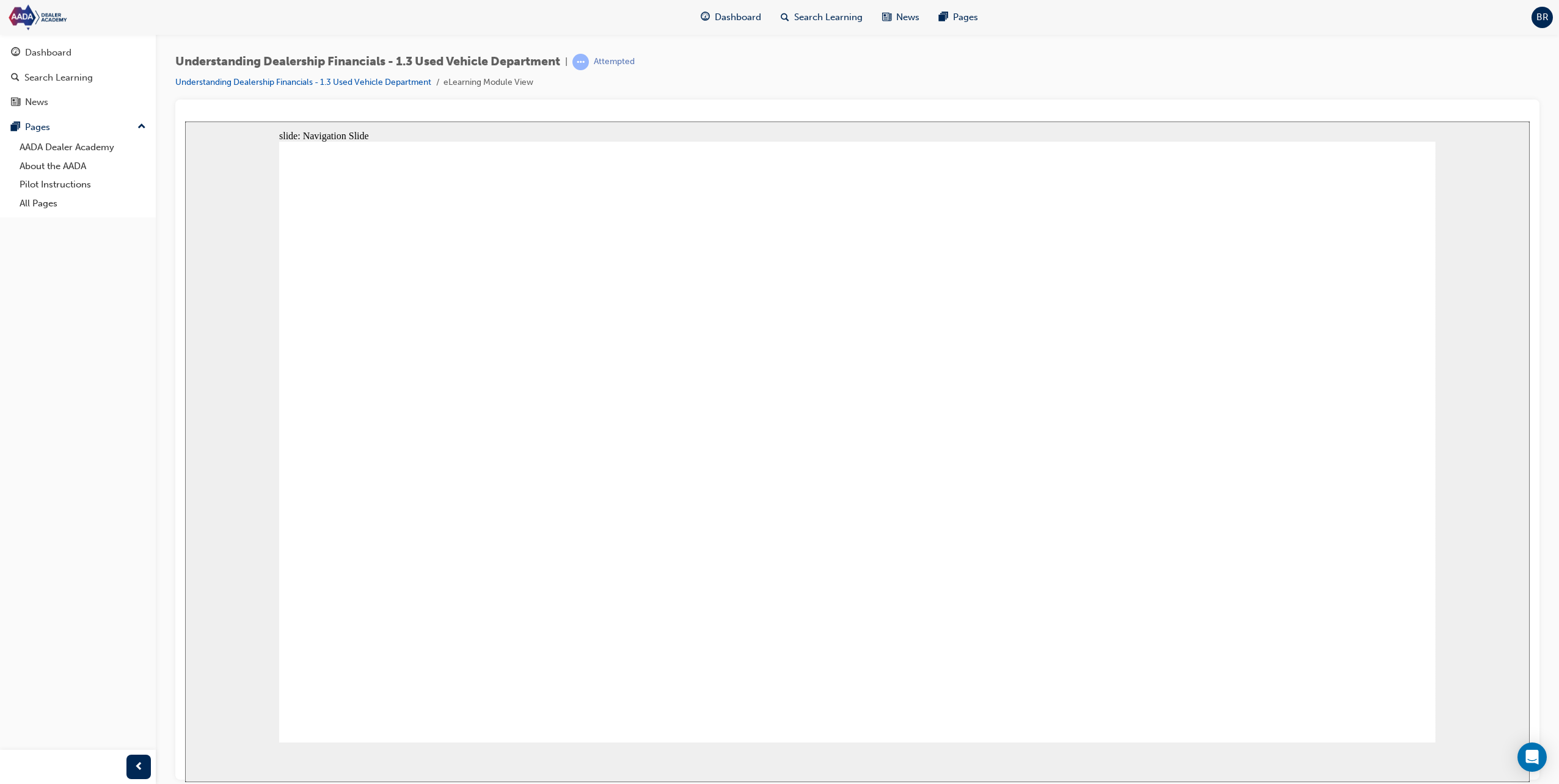
drag, startPoint x: 1330, startPoint y: 211, endPoint x: 1230, endPoint y: 257, distance: 110.1
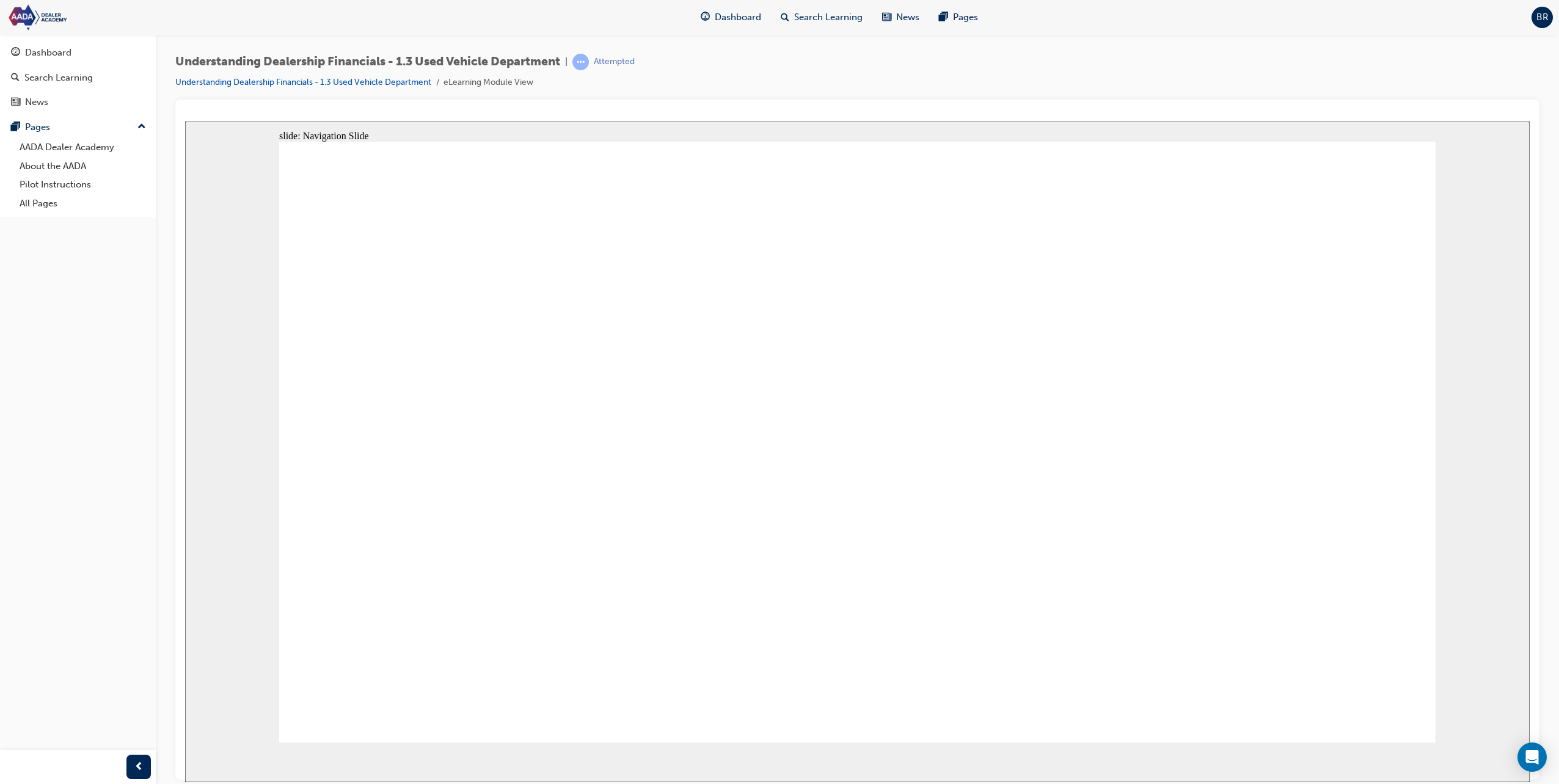
drag, startPoint x: 697, startPoint y: 426, endPoint x: 1104, endPoint y: 510, distance: 415.6
drag, startPoint x: 1270, startPoint y: 547, endPoint x: 1275, endPoint y: 555, distance: 9.4
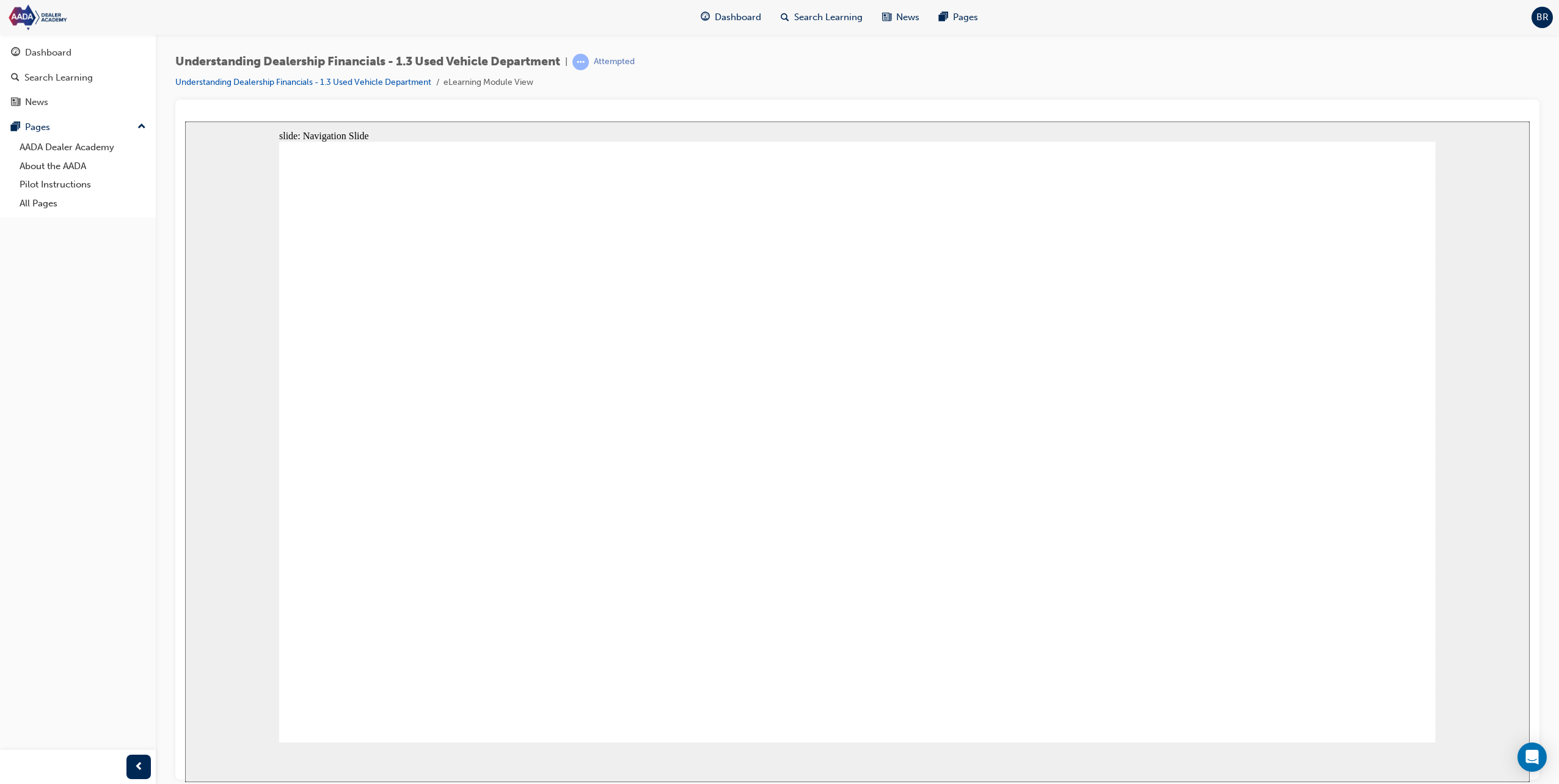
drag, startPoint x: 367, startPoint y: 645, endPoint x: 609, endPoint y: 566, distance: 254.6
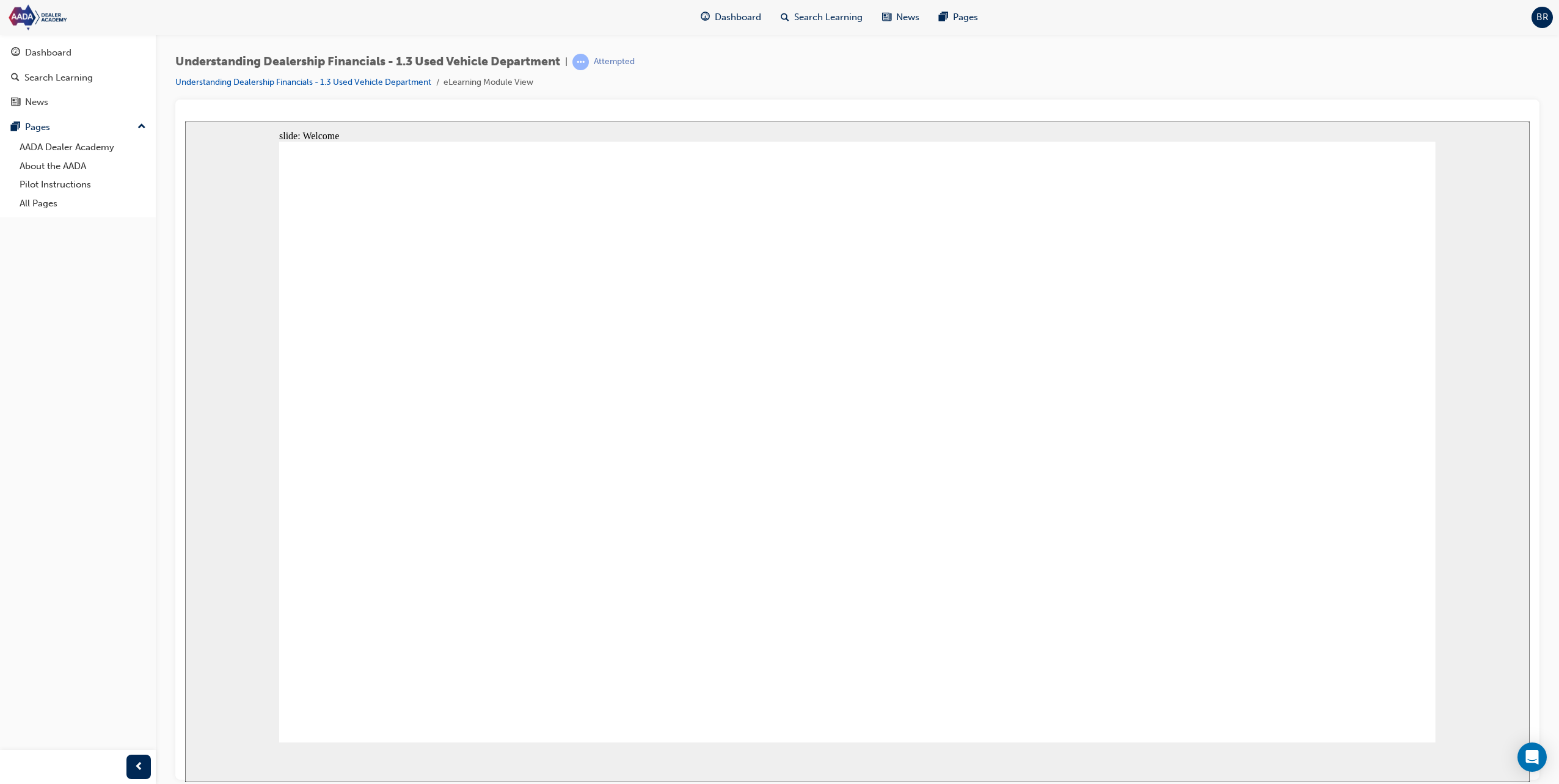
drag, startPoint x: 529, startPoint y: 523, endPoint x: 661, endPoint y: 535, distance: 132.5
drag, startPoint x: 715, startPoint y: 537, endPoint x: 802, endPoint y: 541, distance: 87.1
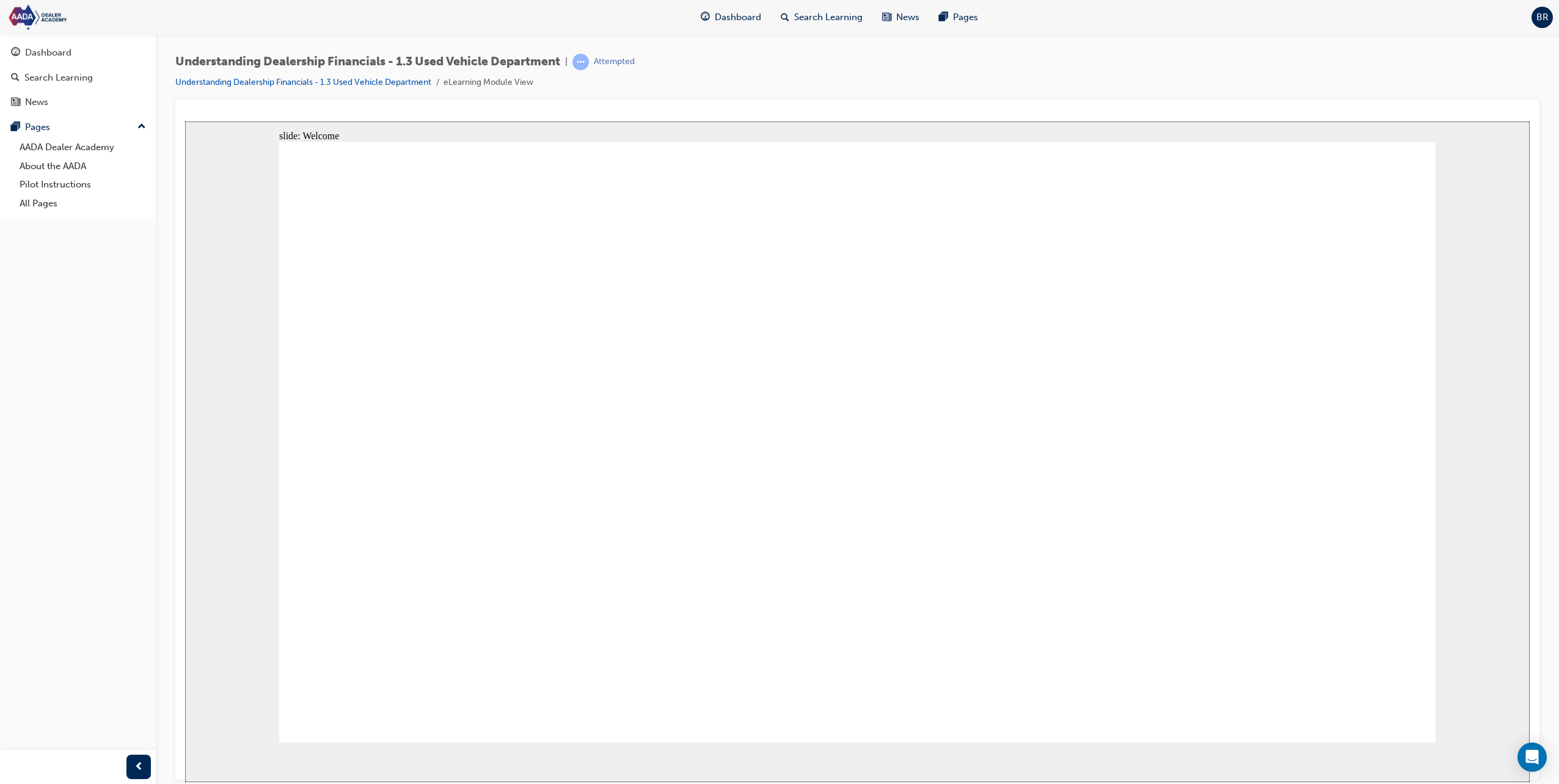
drag, startPoint x: 411, startPoint y: 468, endPoint x: 466, endPoint y: 480, distance: 56.3
drag, startPoint x: 628, startPoint y: 496, endPoint x: 797, endPoint y: 518, distance: 170.4
drag, startPoint x: 797, startPoint y: 518, endPoint x: 830, endPoint y: 520, distance: 33.1
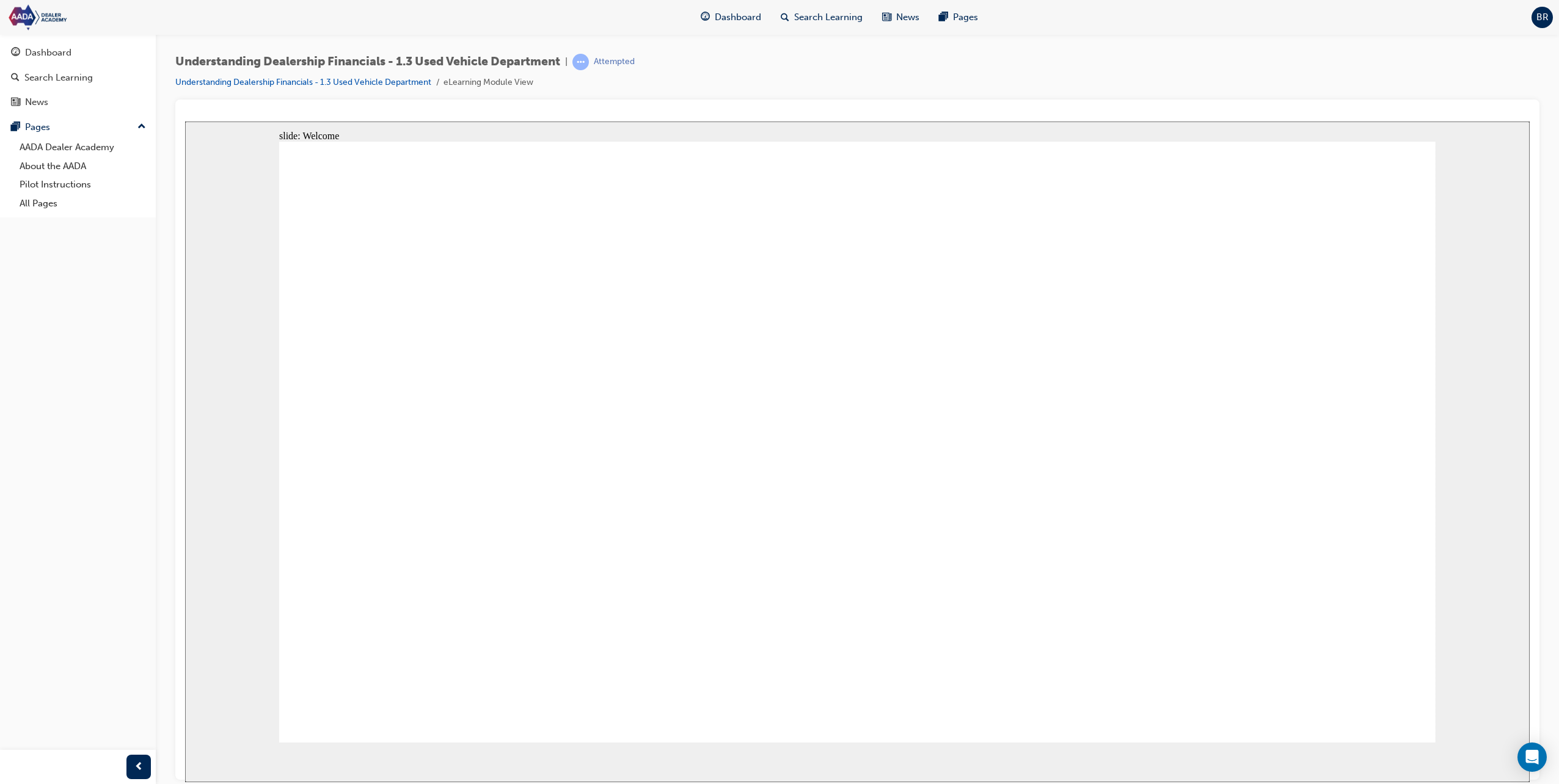
drag, startPoint x: 830, startPoint y: 520, endPoint x: 917, endPoint y: 518, distance: 87.0
drag, startPoint x: 600, startPoint y: 542, endPoint x: 759, endPoint y: 542, distance: 159.0
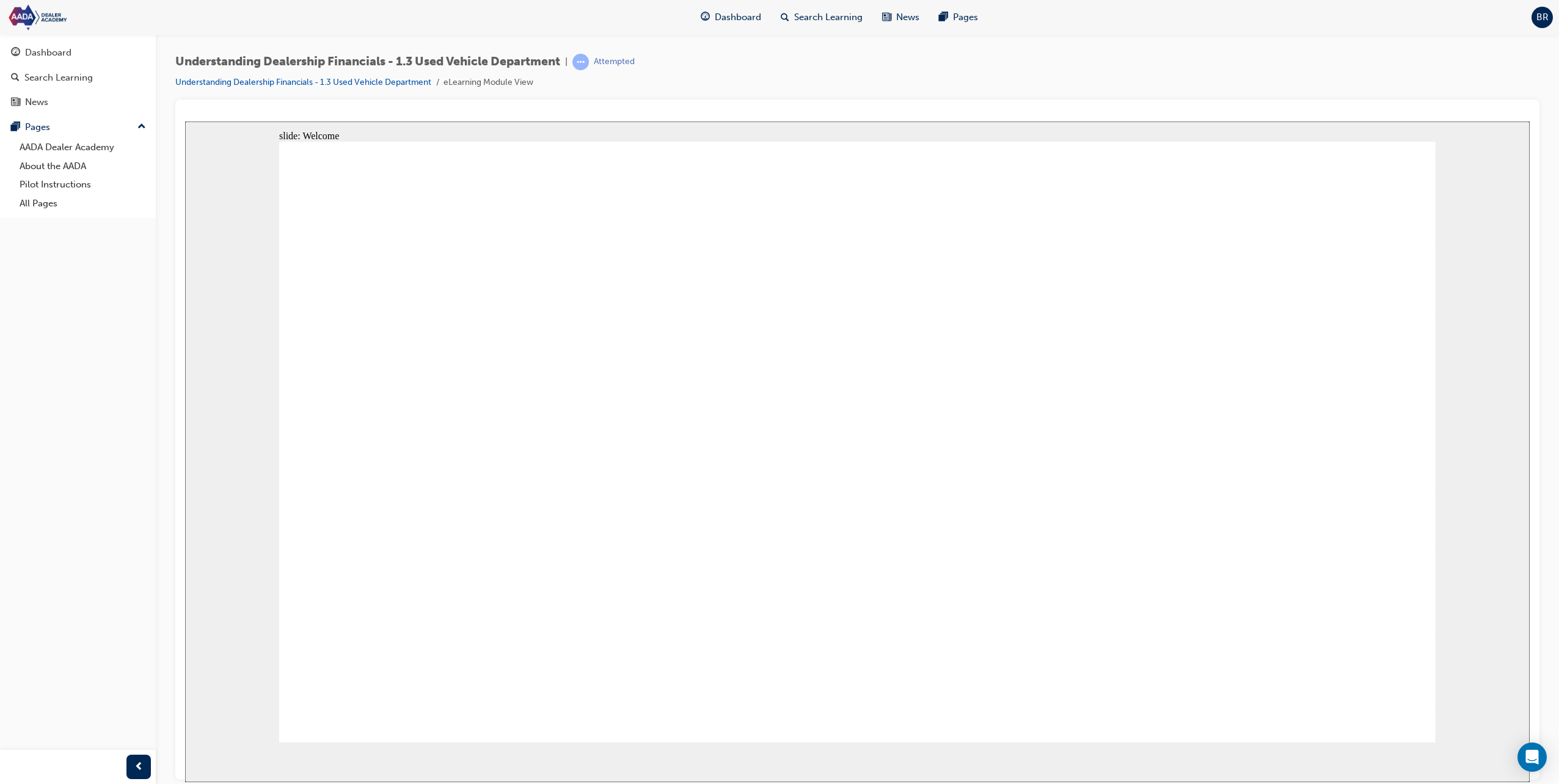
drag, startPoint x: 766, startPoint y: 542, endPoint x: 772, endPoint y: 542, distance: 6.0
drag, startPoint x: 972, startPoint y: 536, endPoint x: 1107, endPoint y: 535, distance: 135.0
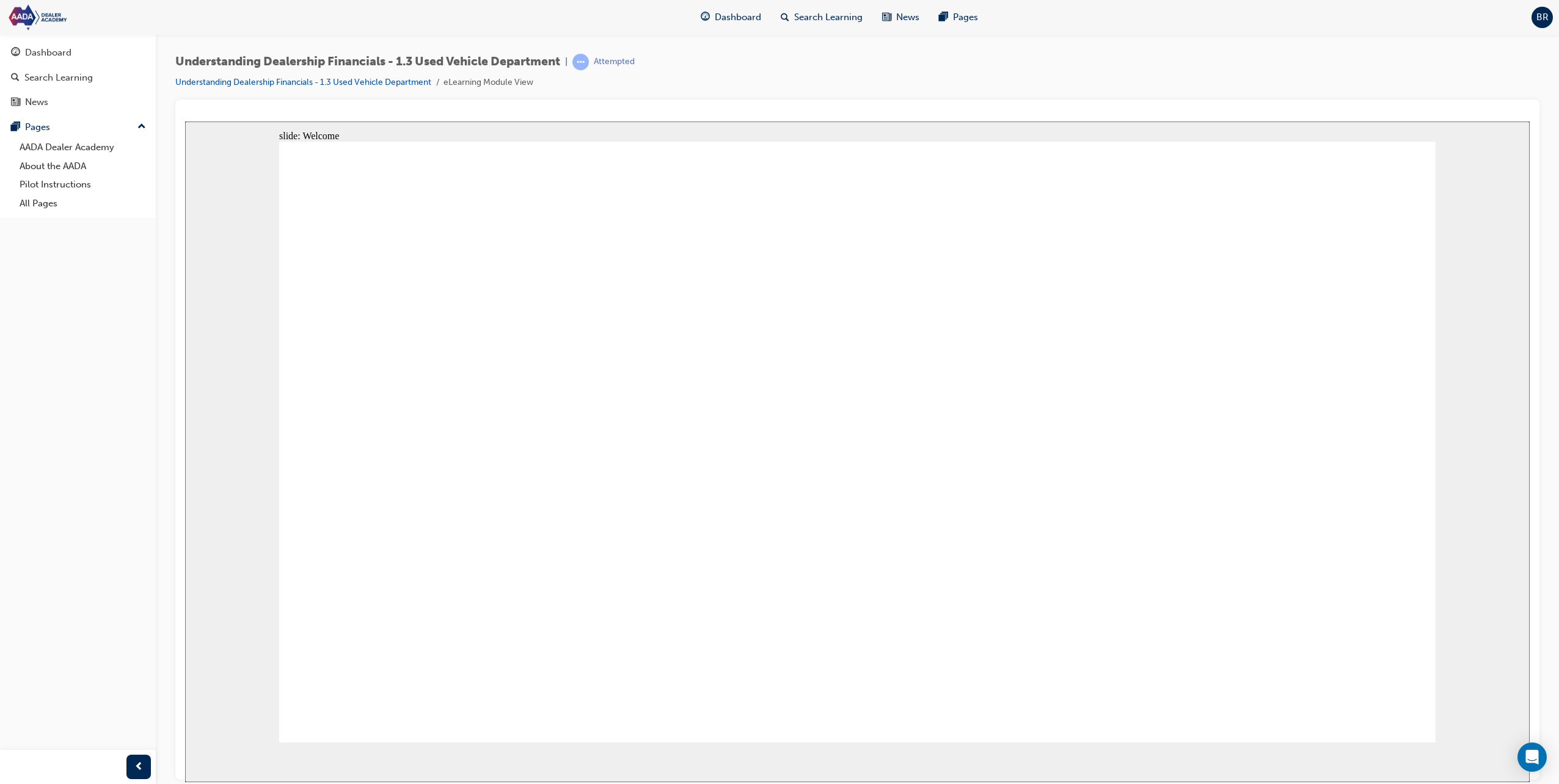
drag, startPoint x: 1121, startPoint y: 533, endPoint x: 1193, endPoint y: 534, distance: 72.0
drag, startPoint x: 975, startPoint y: 583, endPoint x: 1132, endPoint y: 565, distance: 158.0
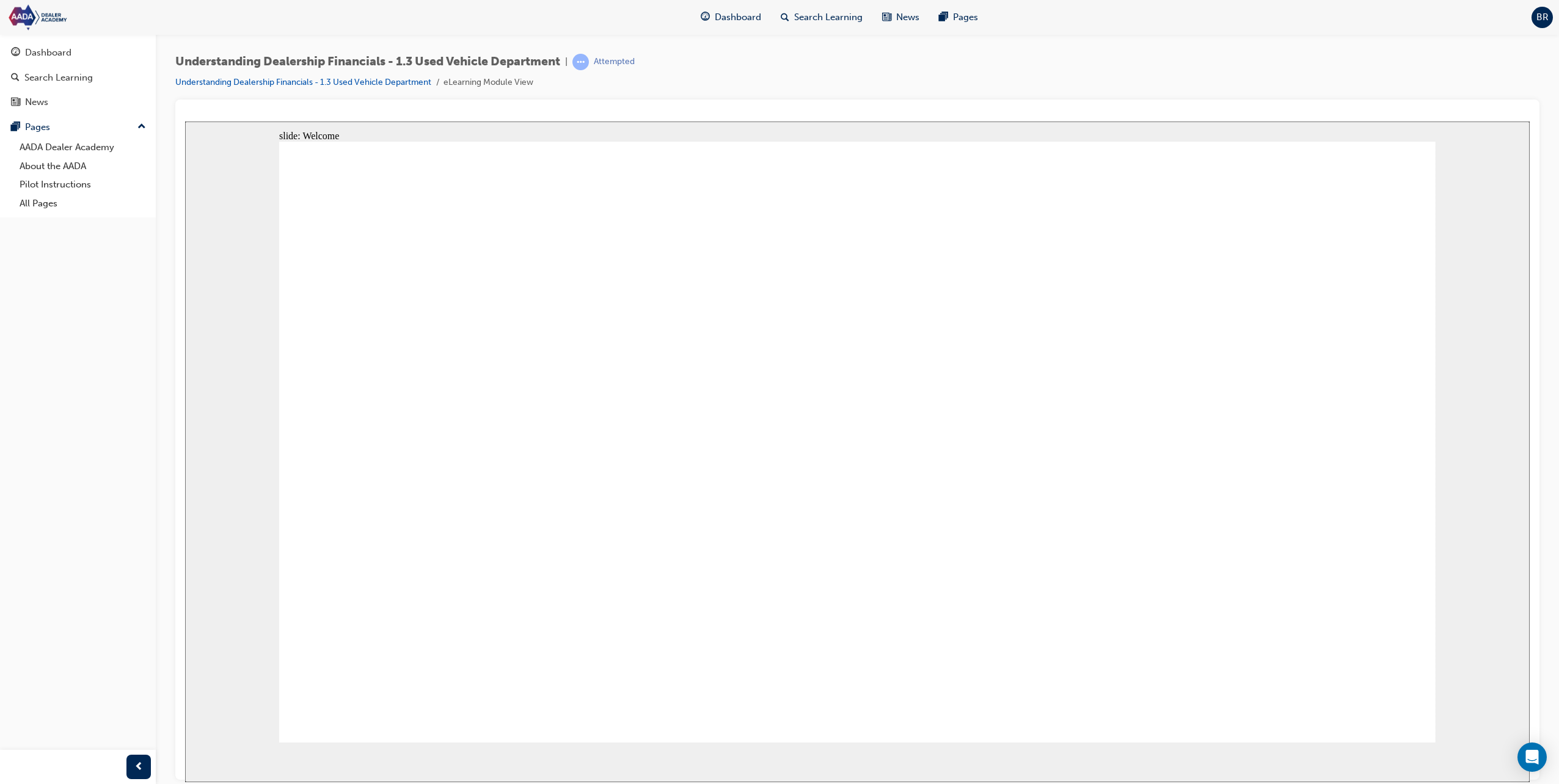
drag, startPoint x: 1132, startPoint y: 565, endPoint x: 1322, endPoint y: 554, distance: 190.3
drag, startPoint x: 1295, startPoint y: 687, endPoint x: 666, endPoint y: 603, distance: 634.6
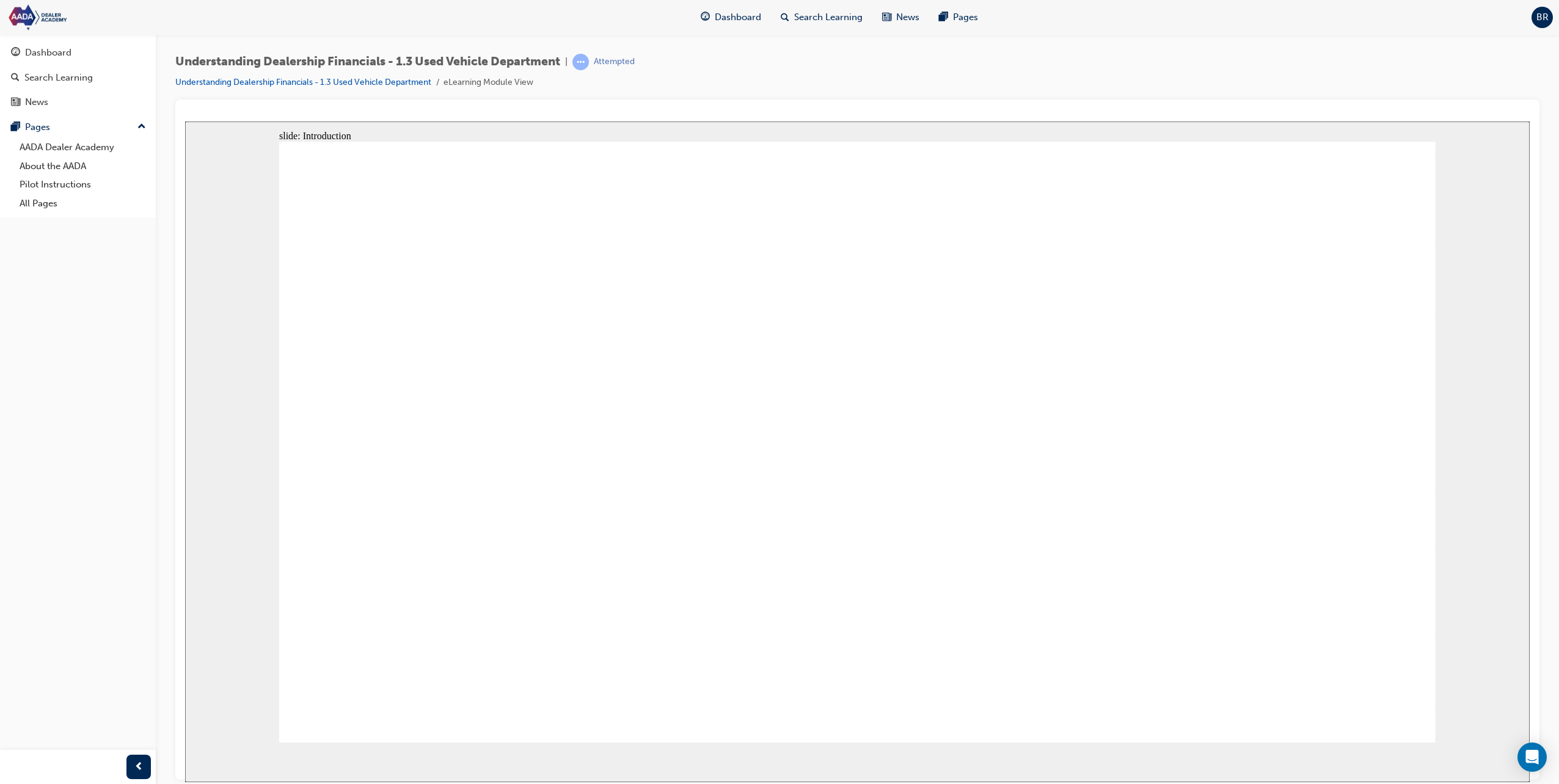
drag, startPoint x: 658, startPoint y: 375, endPoint x: 640, endPoint y: 428, distance: 56.0
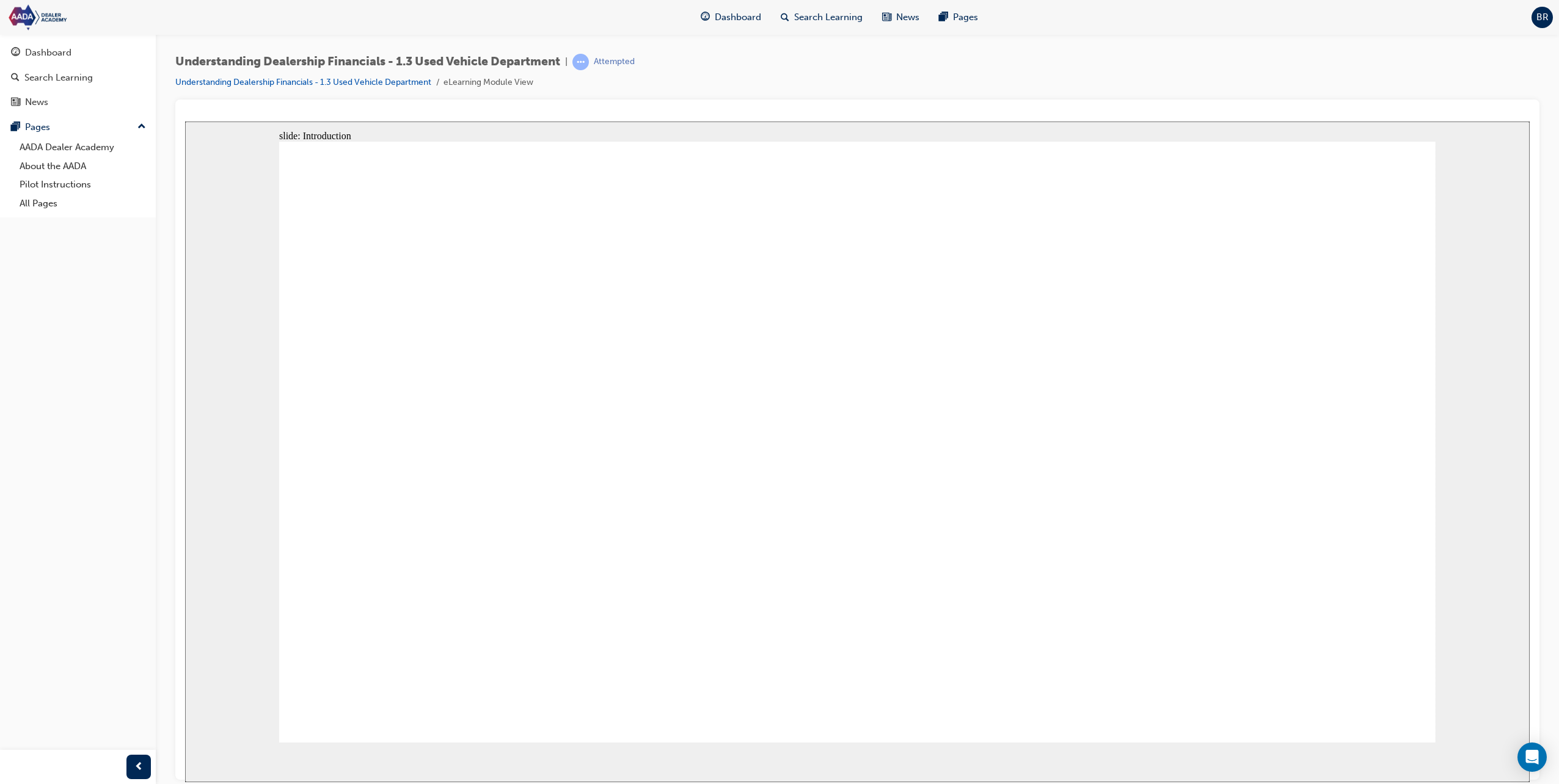
drag, startPoint x: 597, startPoint y: 521, endPoint x: 587, endPoint y: 460, distance: 61.8
drag, startPoint x: 575, startPoint y: 379, endPoint x: 564, endPoint y: 396, distance: 20.2
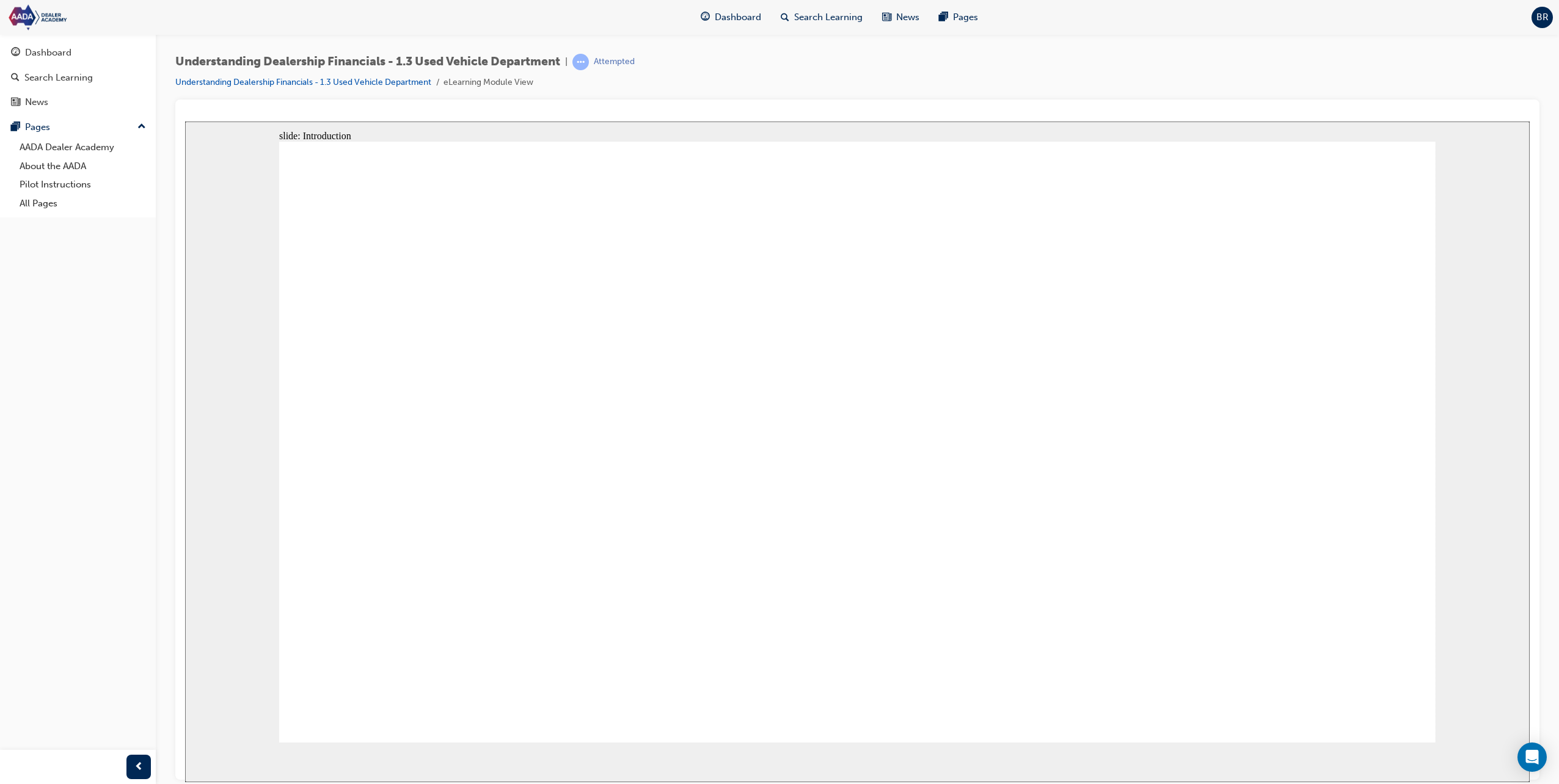
drag, startPoint x: 543, startPoint y: 608, endPoint x: 550, endPoint y: 523, distance: 85.3
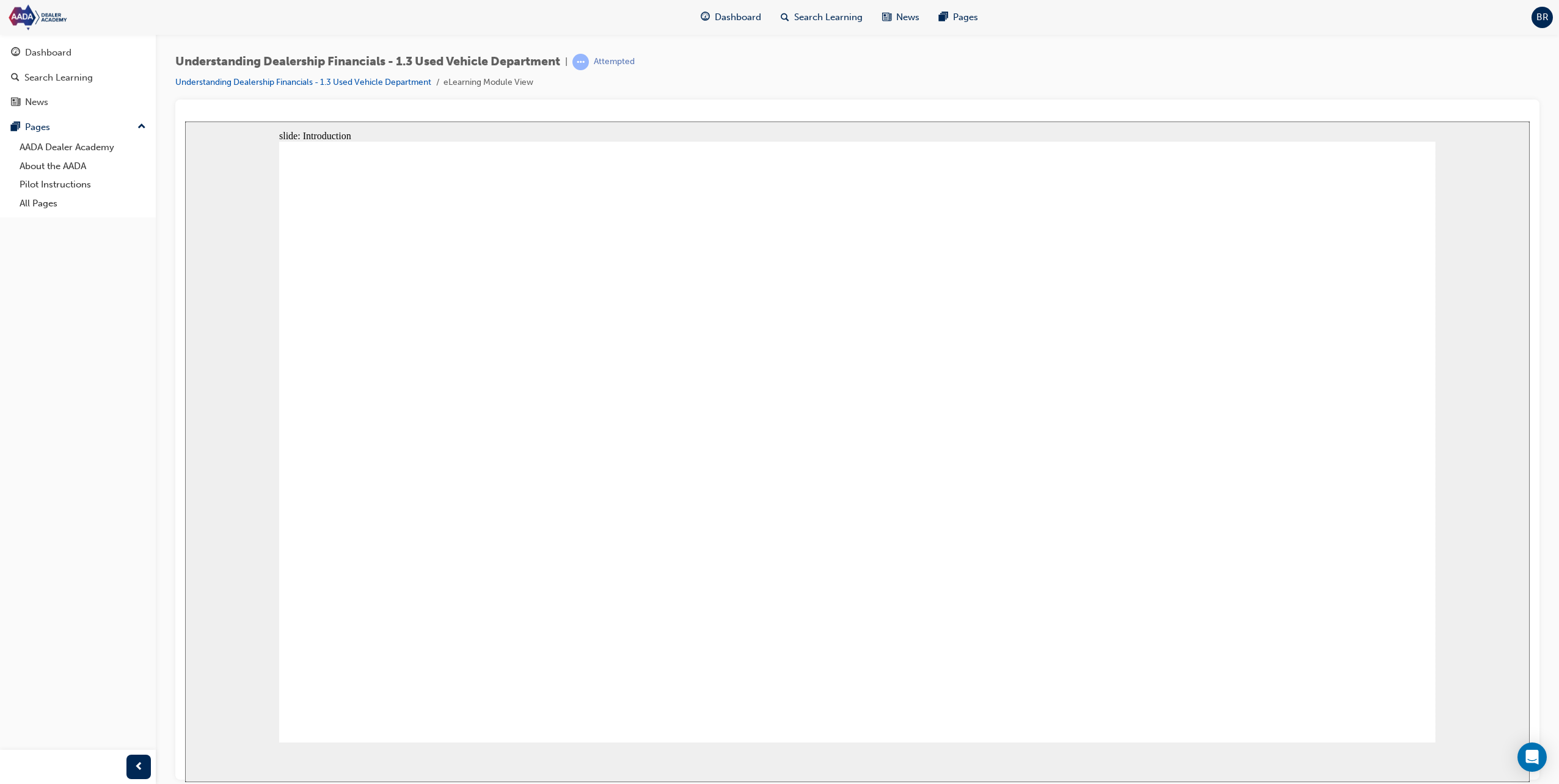
drag, startPoint x: 543, startPoint y: 383, endPoint x: 224, endPoint y: 418, distance: 320.9
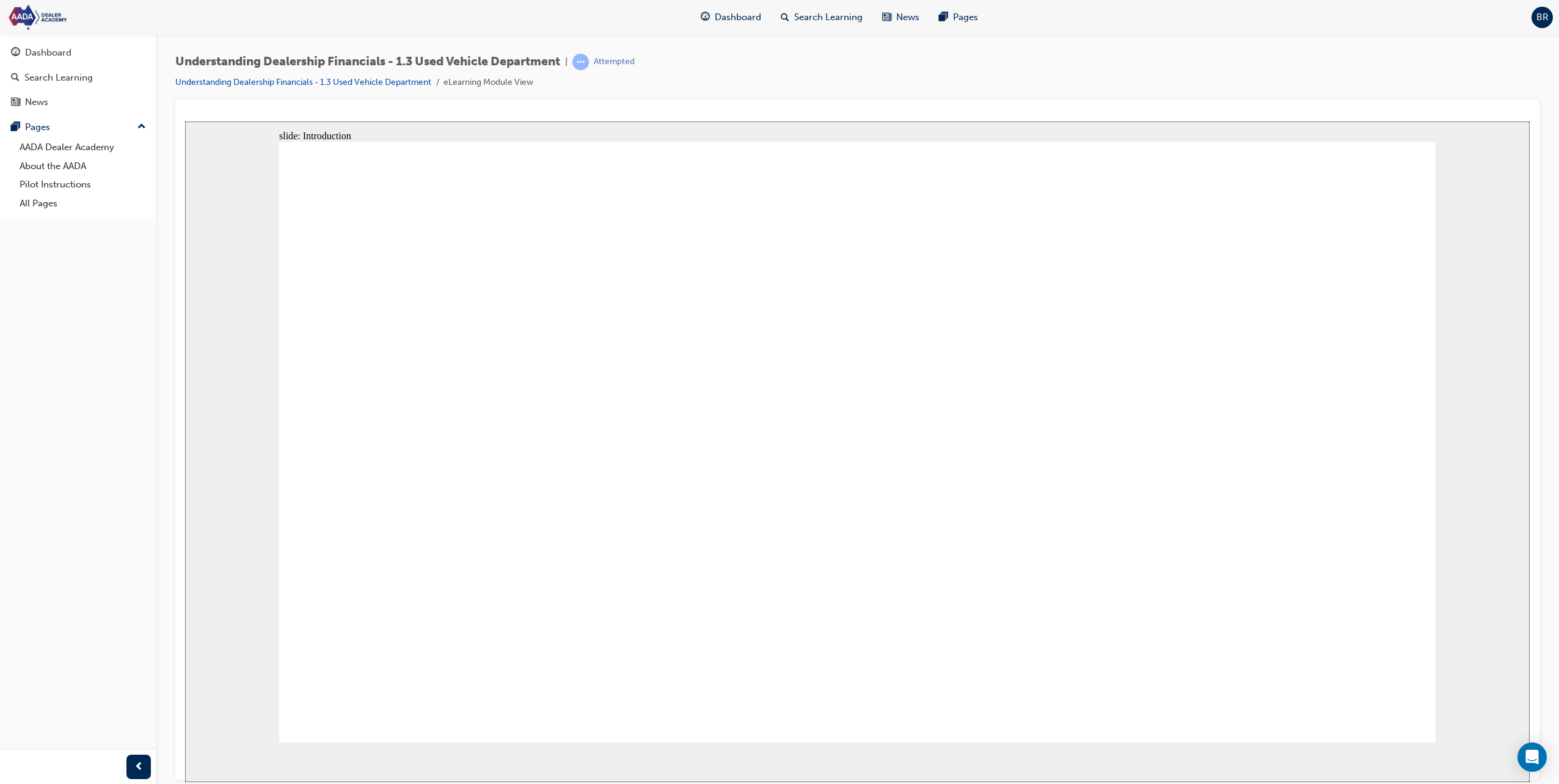
drag, startPoint x: 558, startPoint y: 450, endPoint x: 559, endPoint y: 493, distance: 43.0
drag, startPoint x: 576, startPoint y: 369, endPoint x: 576, endPoint y: 386, distance: 17.0
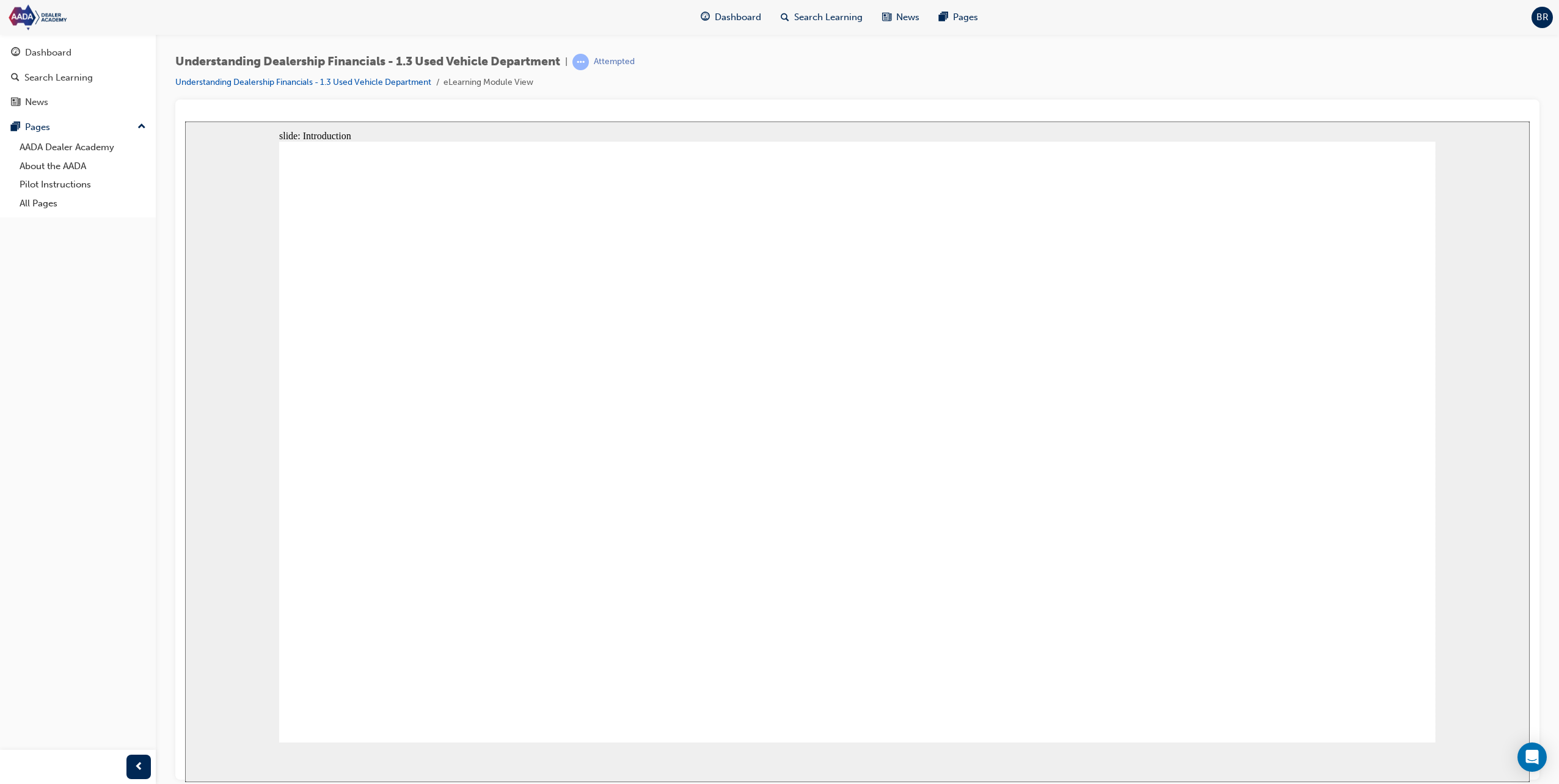
drag, startPoint x: 580, startPoint y: 619, endPoint x: 463, endPoint y: 638, distance: 118.5
drag, startPoint x: 740, startPoint y: 215, endPoint x: 768, endPoint y: 385, distance: 172.3
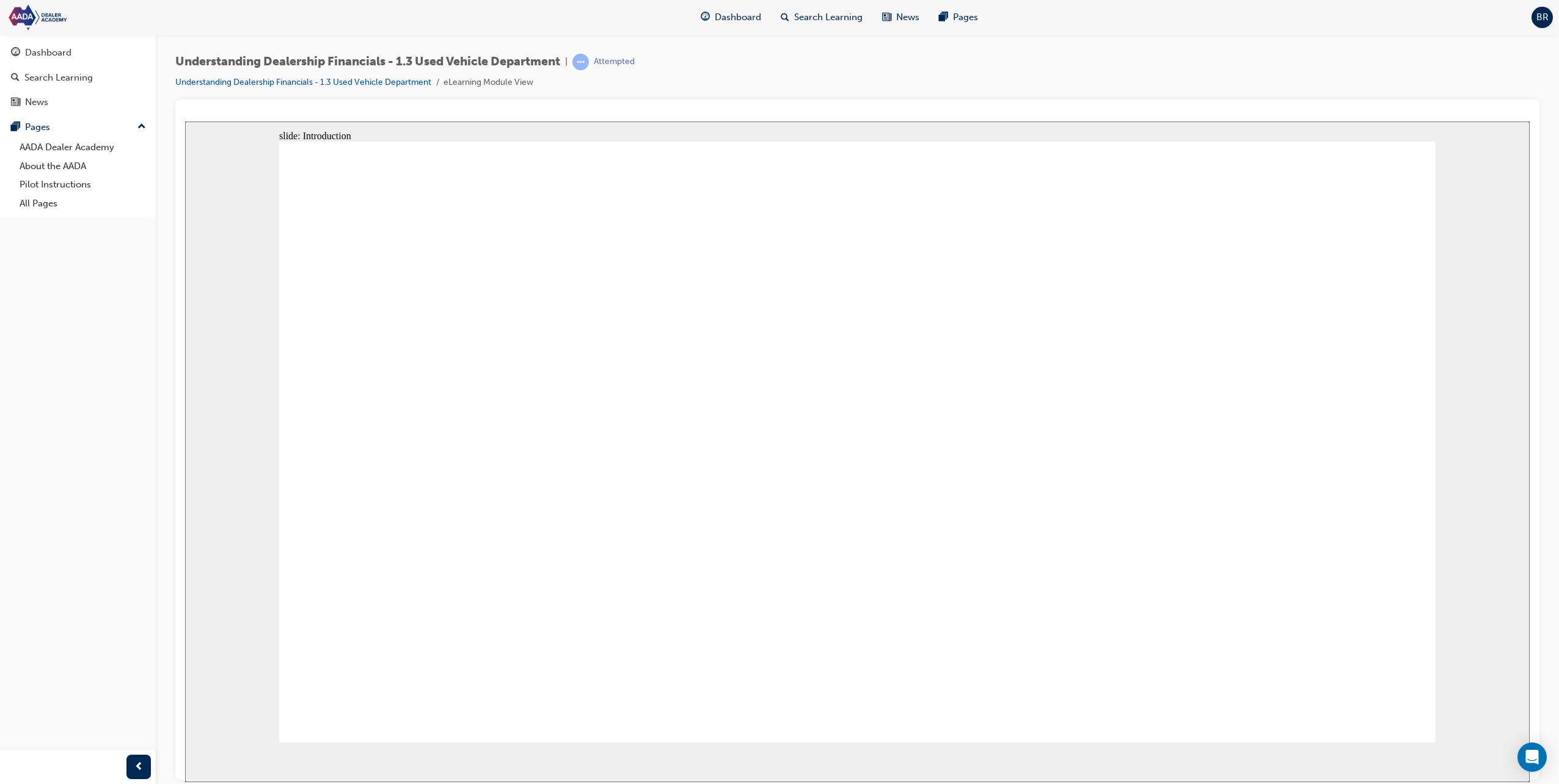
drag, startPoint x: 629, startPoint y: 459, endPoint x: 635, endPoint y: 460, distance: 6.1
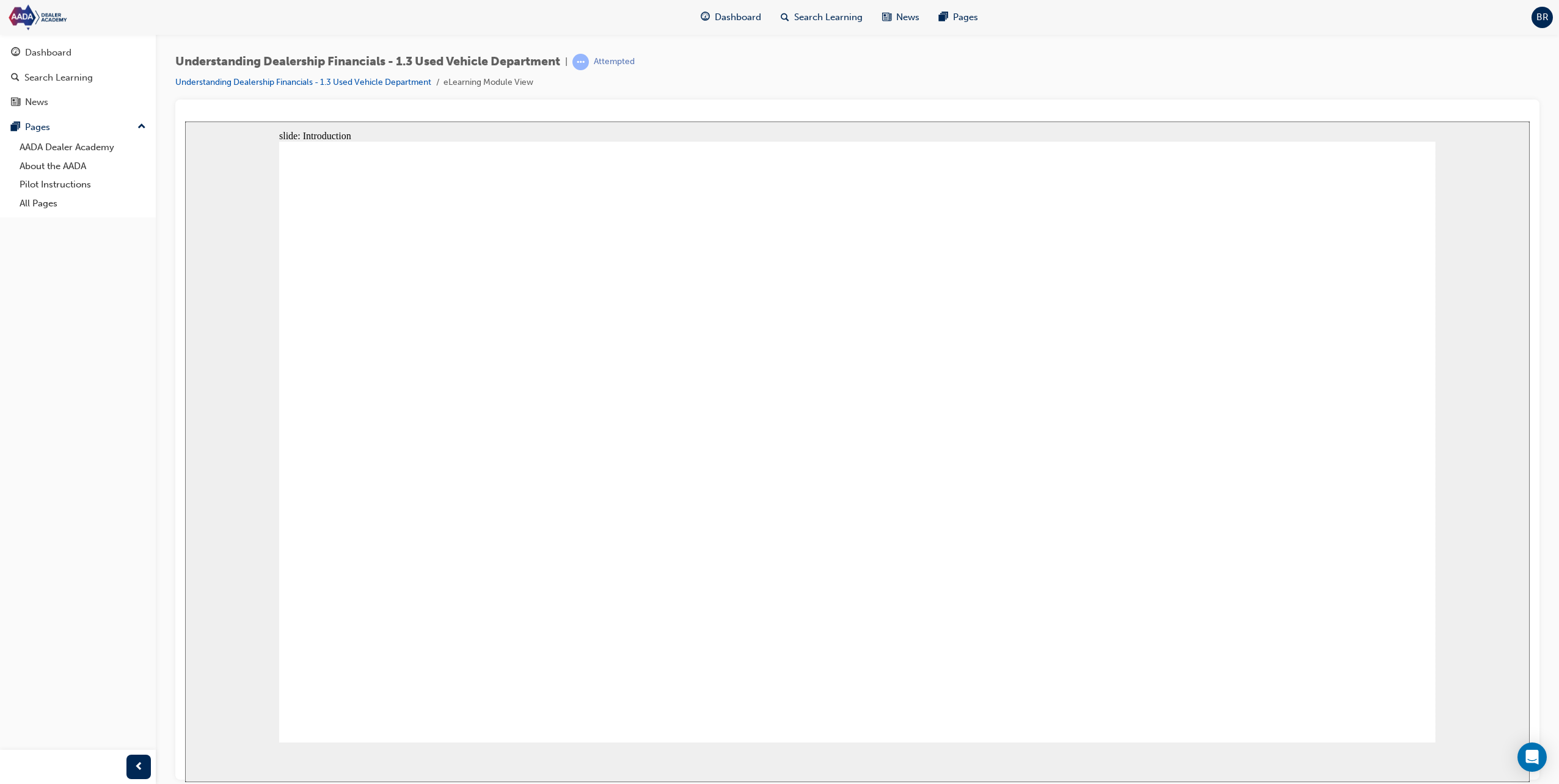
drag, startPoint x: 1260, startPoint y: 521, endPoint x: 1225, endPoint y: 512, distance: 36.1
drag, startPoint x: 1225, startPoint y: 512, endPoint x: 529, endPoint y: 290, distance: 730.5
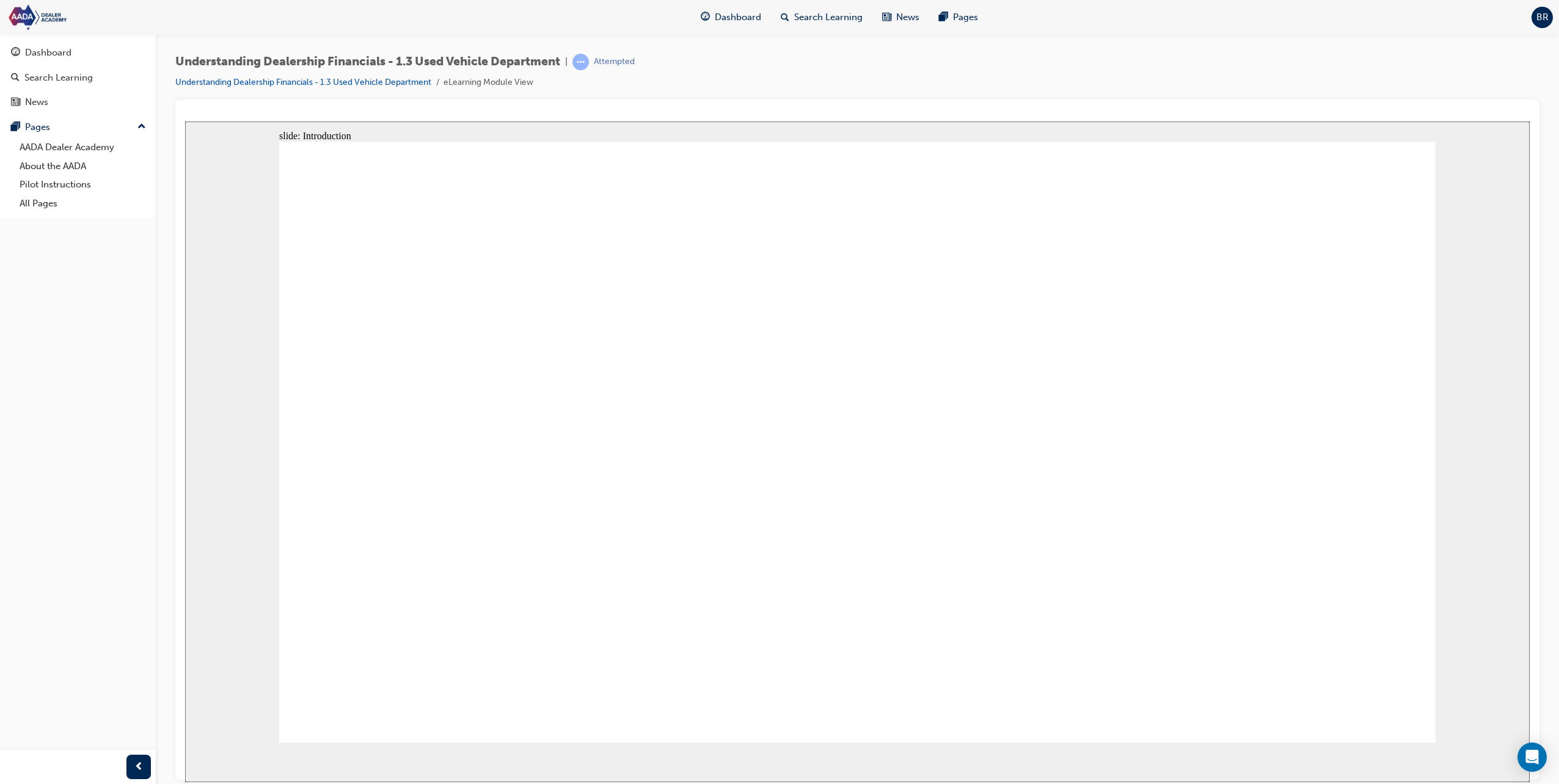
drag, startPoint x: 461, startPoint y: 374, endPoint x: 422, endPoint y: 449, distance: 84.5
drag, startPoint x: 422, startPoint y: 449, endPoint x: 388, endPoint y: 538, distance: 95.3
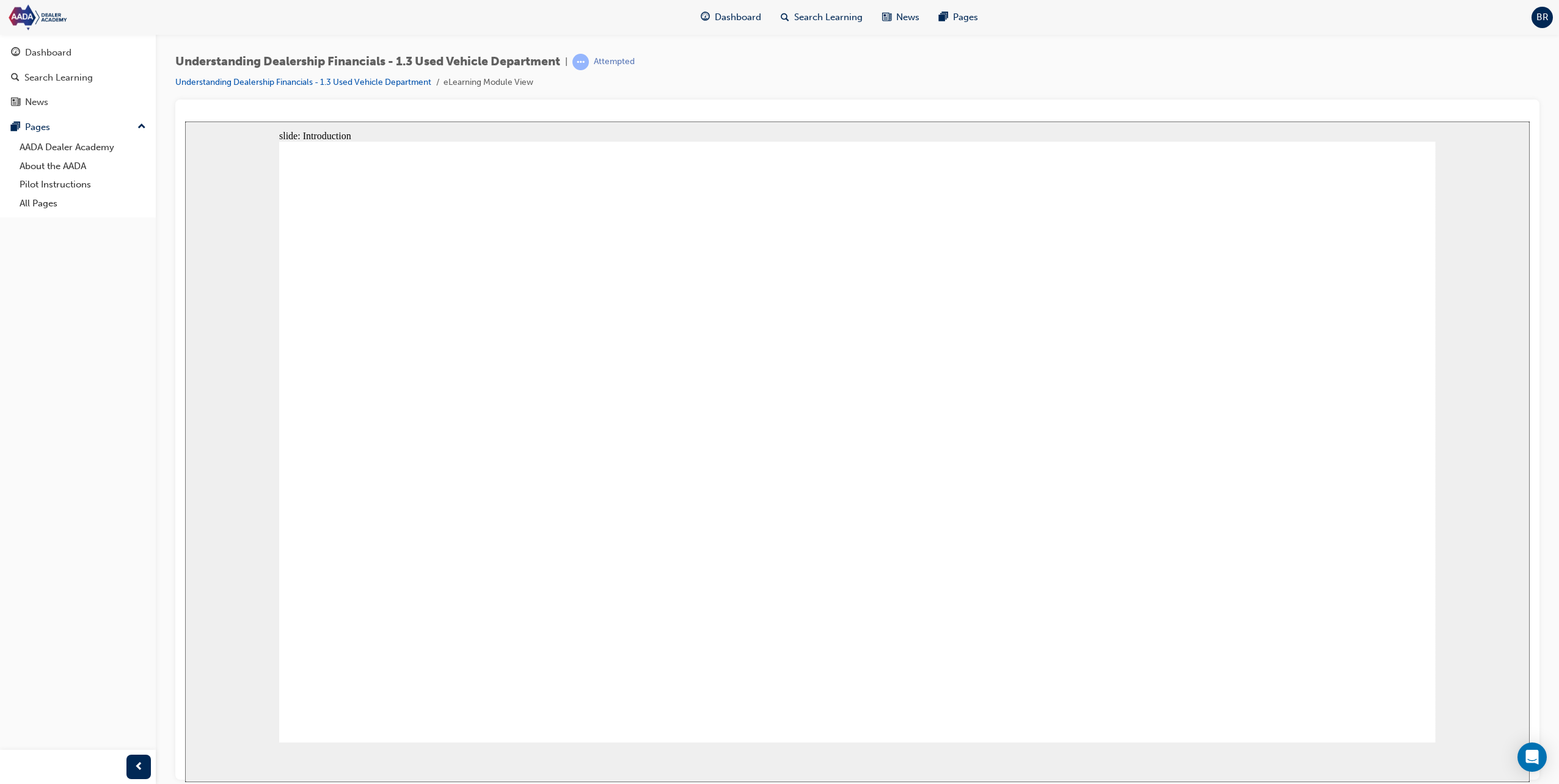
drag, startPoint x: 351, startPoint y: 652, endPoint x: 382, endPoint y: 646, distance: 31.6
drag, startPoint x: 443, startPoint y: 614, endPoint x: 465, endPoint y: 539, distance: 78.2
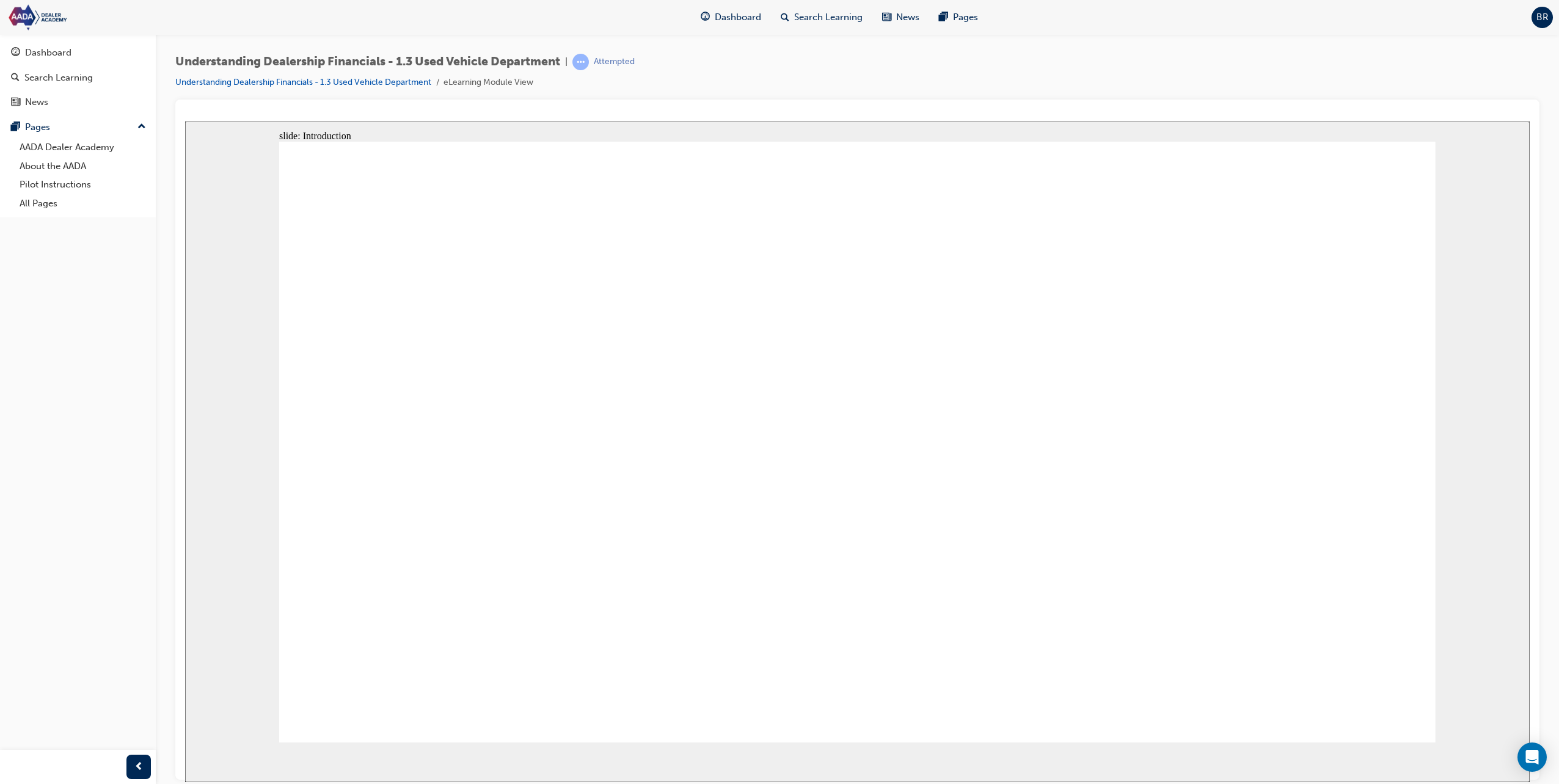
drag, startPoint x: 468, startPoint y: 525, endPoint x: 468, endPoint y: 519, distance: 6.0
drag, startPoint x: 484, startPoint y: 448, endPoint x: 487, endPoint y: 427, distance: 21.2
drag, startPoint x: 496, startPoint y: 372, endPoint x: 557, endPoint y: 377, distance: 61.2
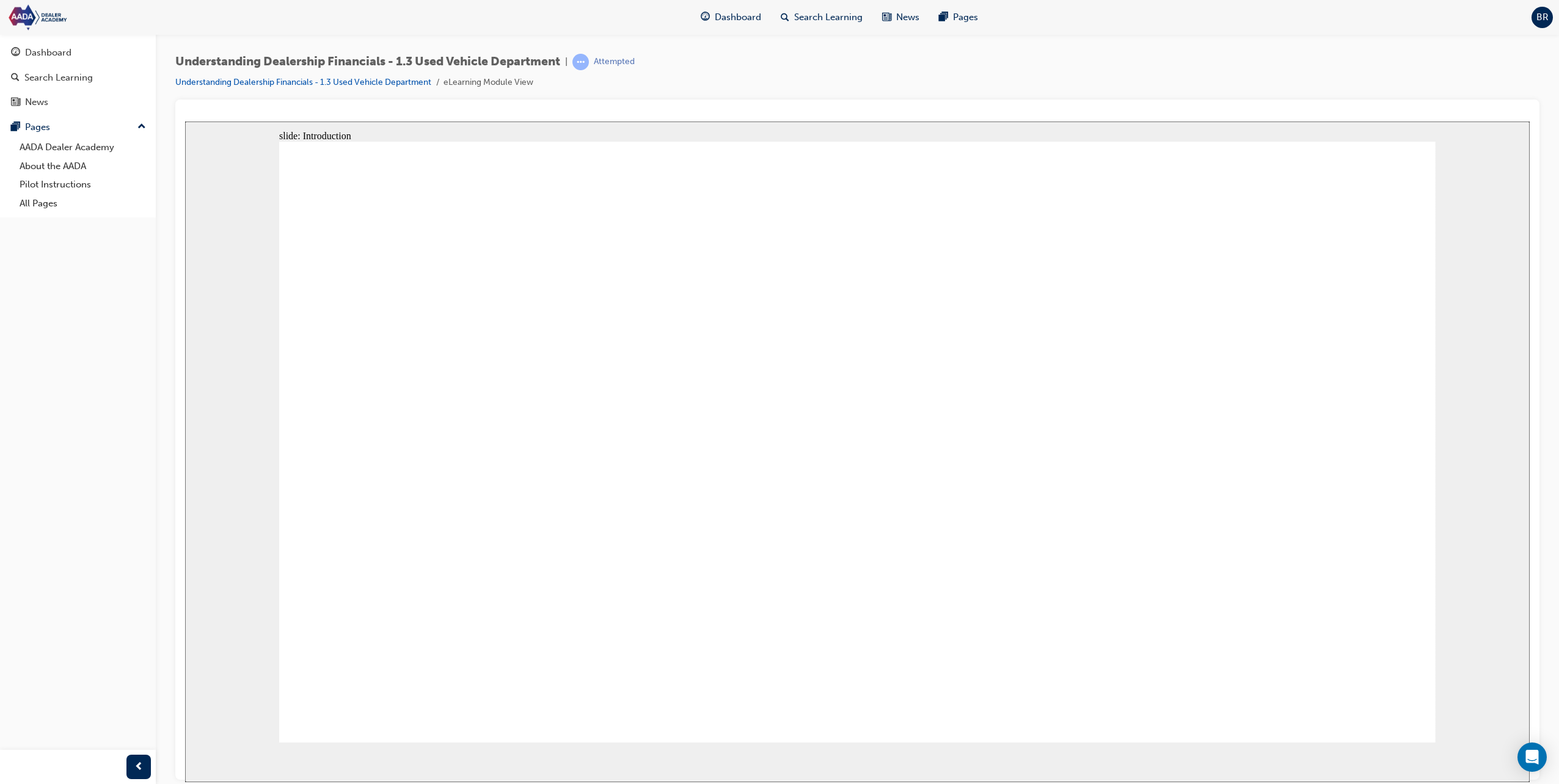
drag, startPoint x: 1058, startPoint y: 458, endPoint x: 1319, endPoint y: 546, distance: 275.4
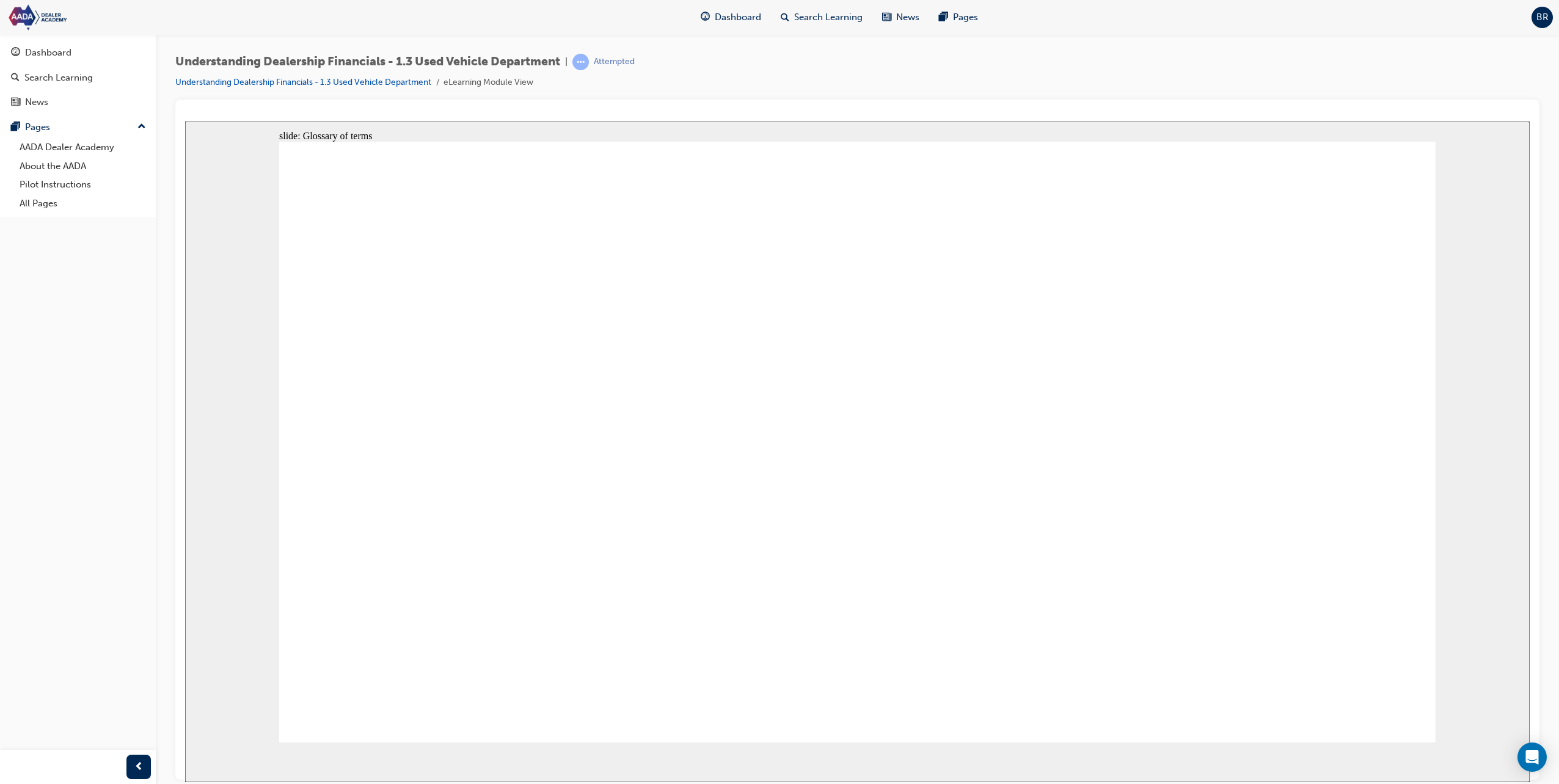
drag, startPoint x: 725, startPoint y: 501, endPoint x: 720, endPoint y: 552, distance: 51.2
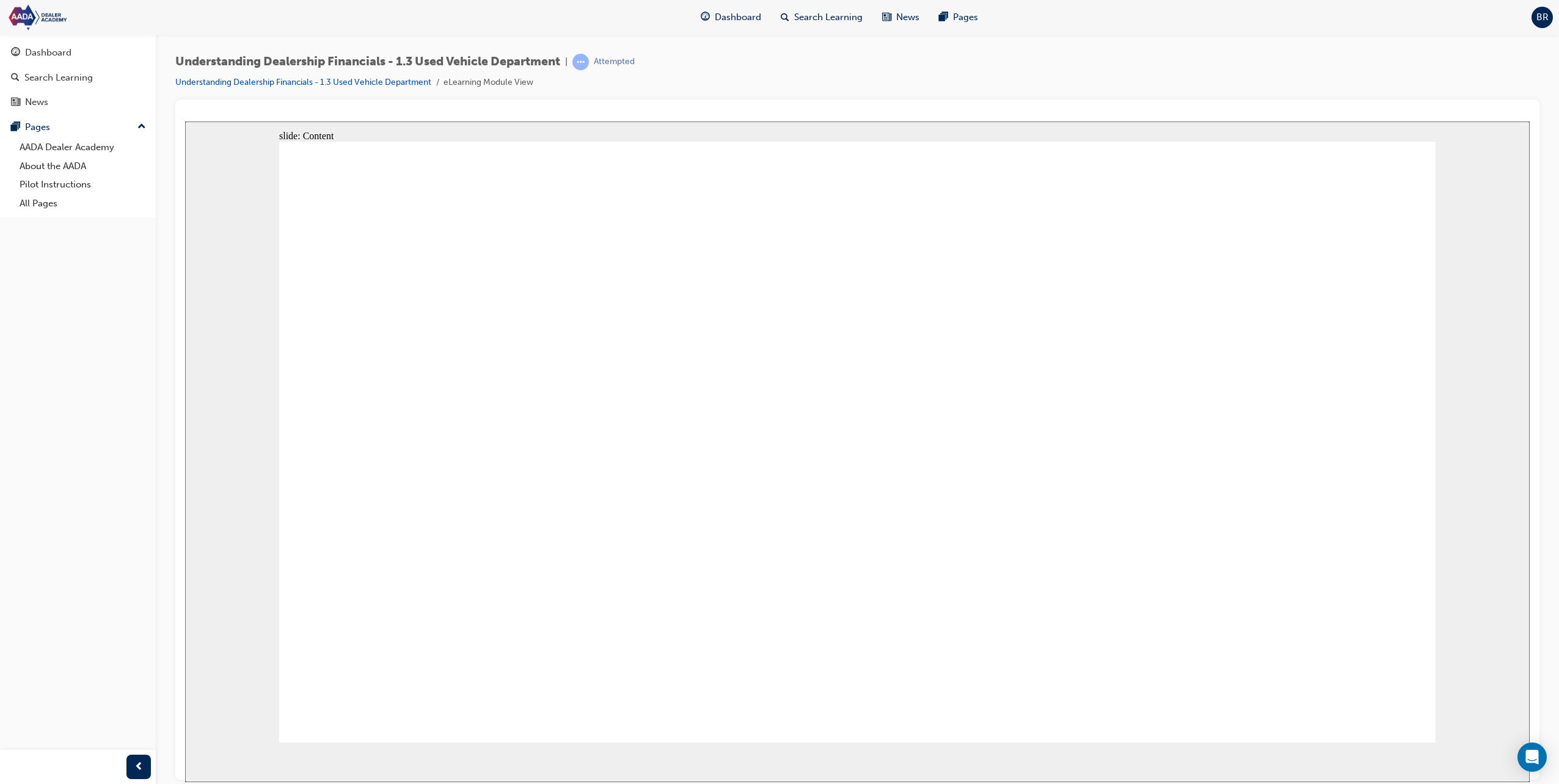
drag, startPoint x: 1243, startPoint y: 608, endPoint x: 1349, endPoint y: 640, distance: 110.7
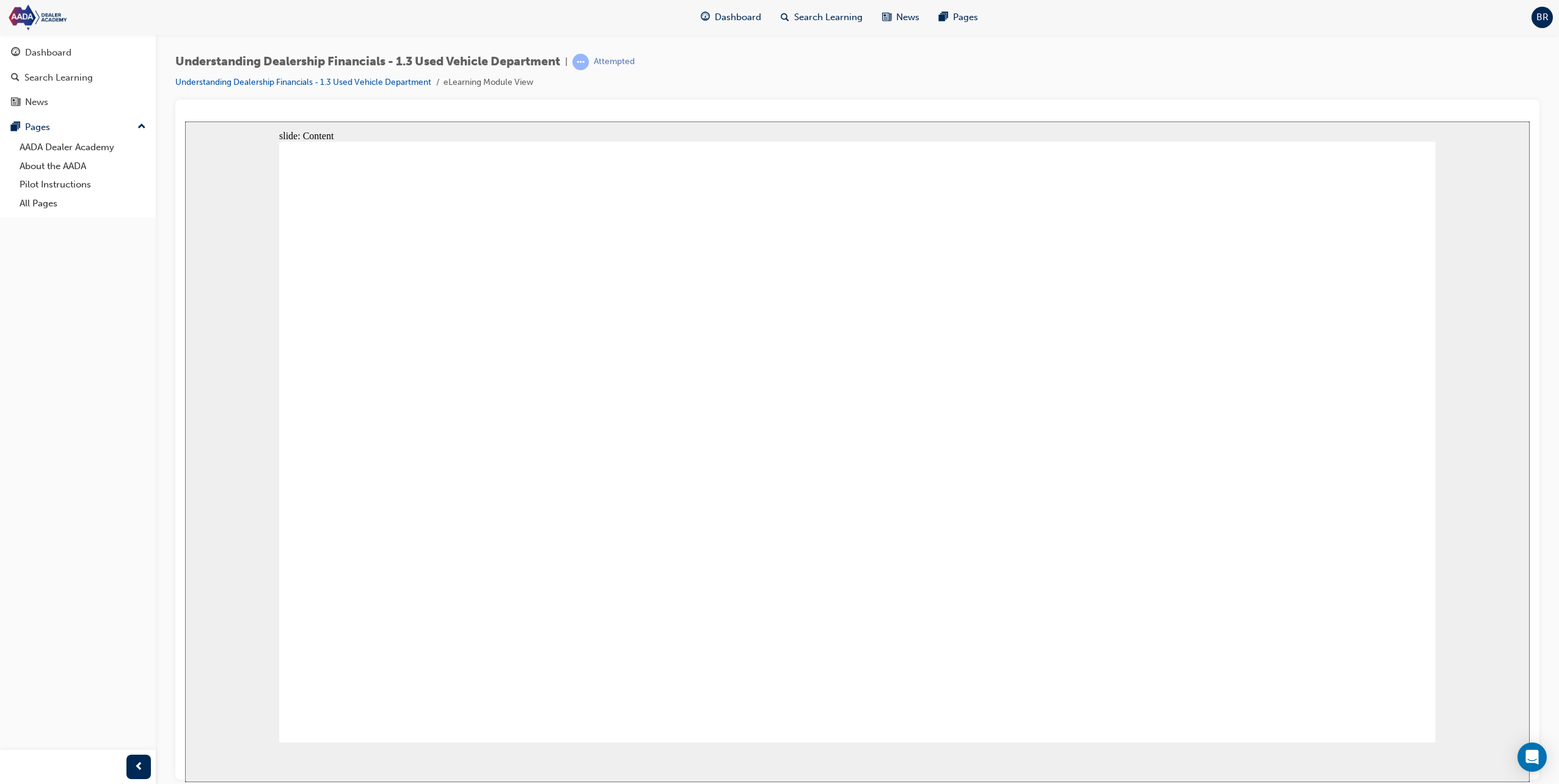
drag, startPoint x: 646, startPoint y: 504, endPoint x: 735, endPoint y: 522, distance: 90.8
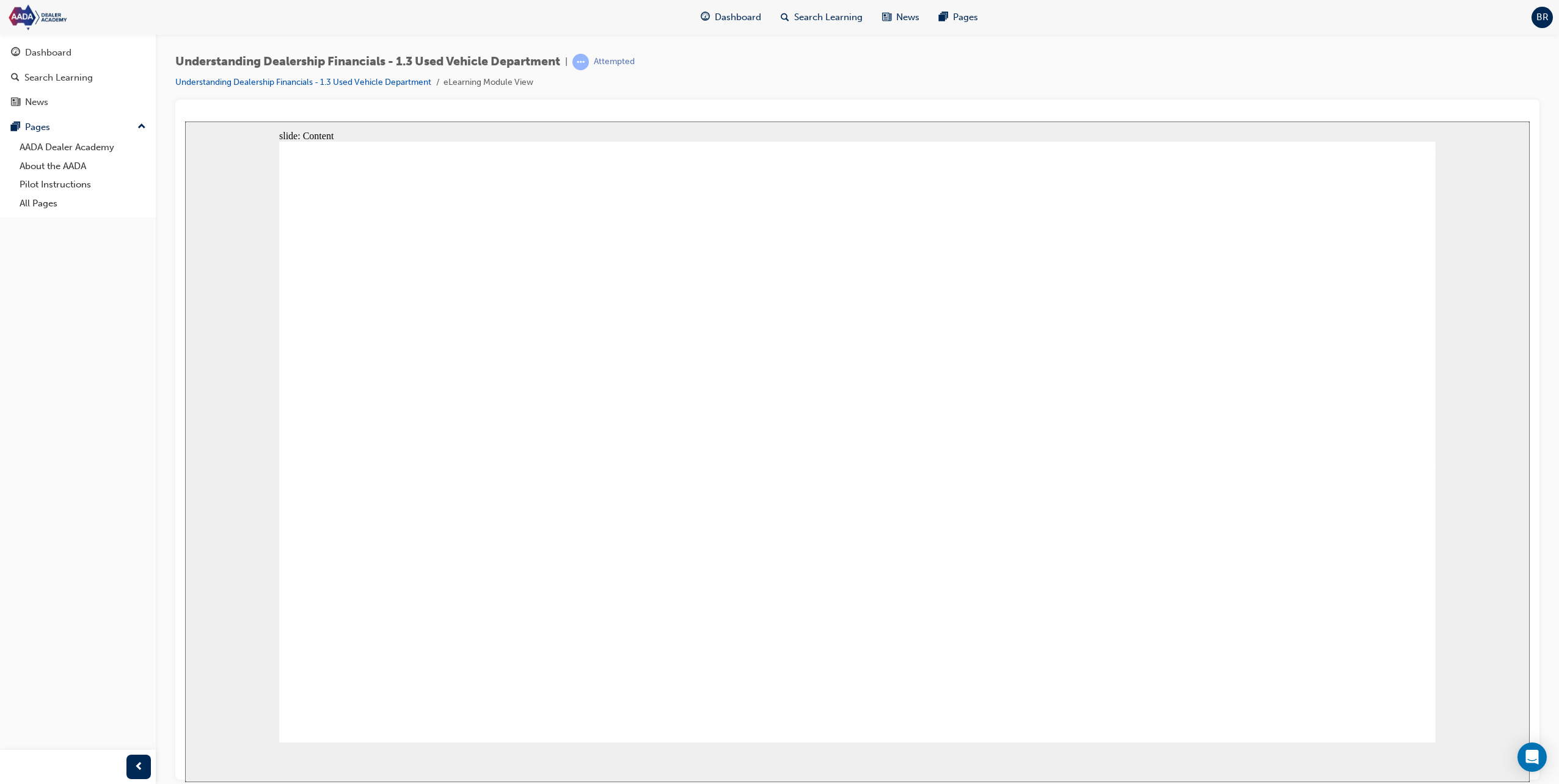
drag, startPoint x: 493, startPoint y: 554, endPoint x: 750, endPoint y: 543, distance: 257.2
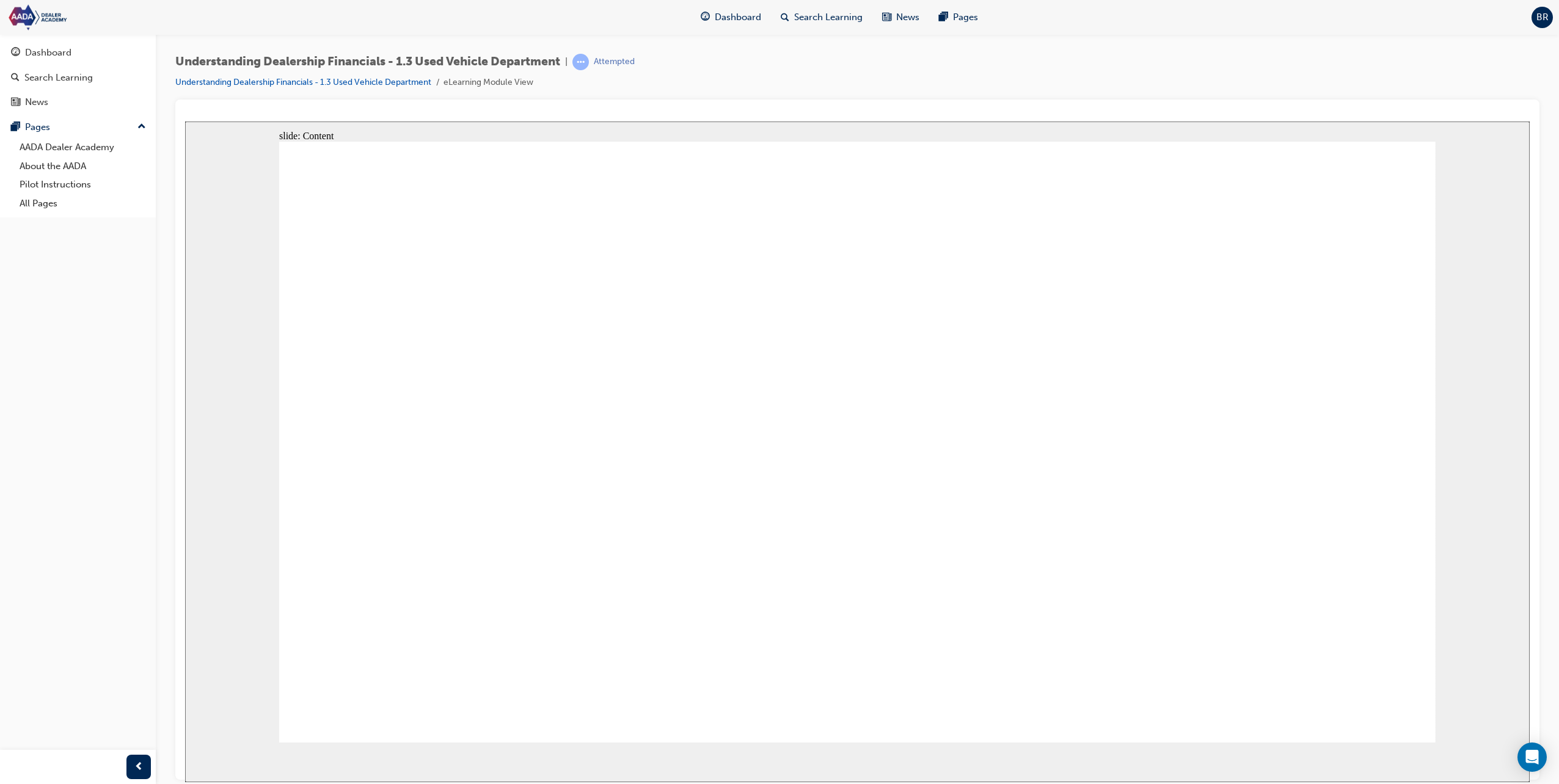
drag, startPoint x: 734, startPoint y: 608, endPoint x: 740, endPoint y: 575, distance: 33.5
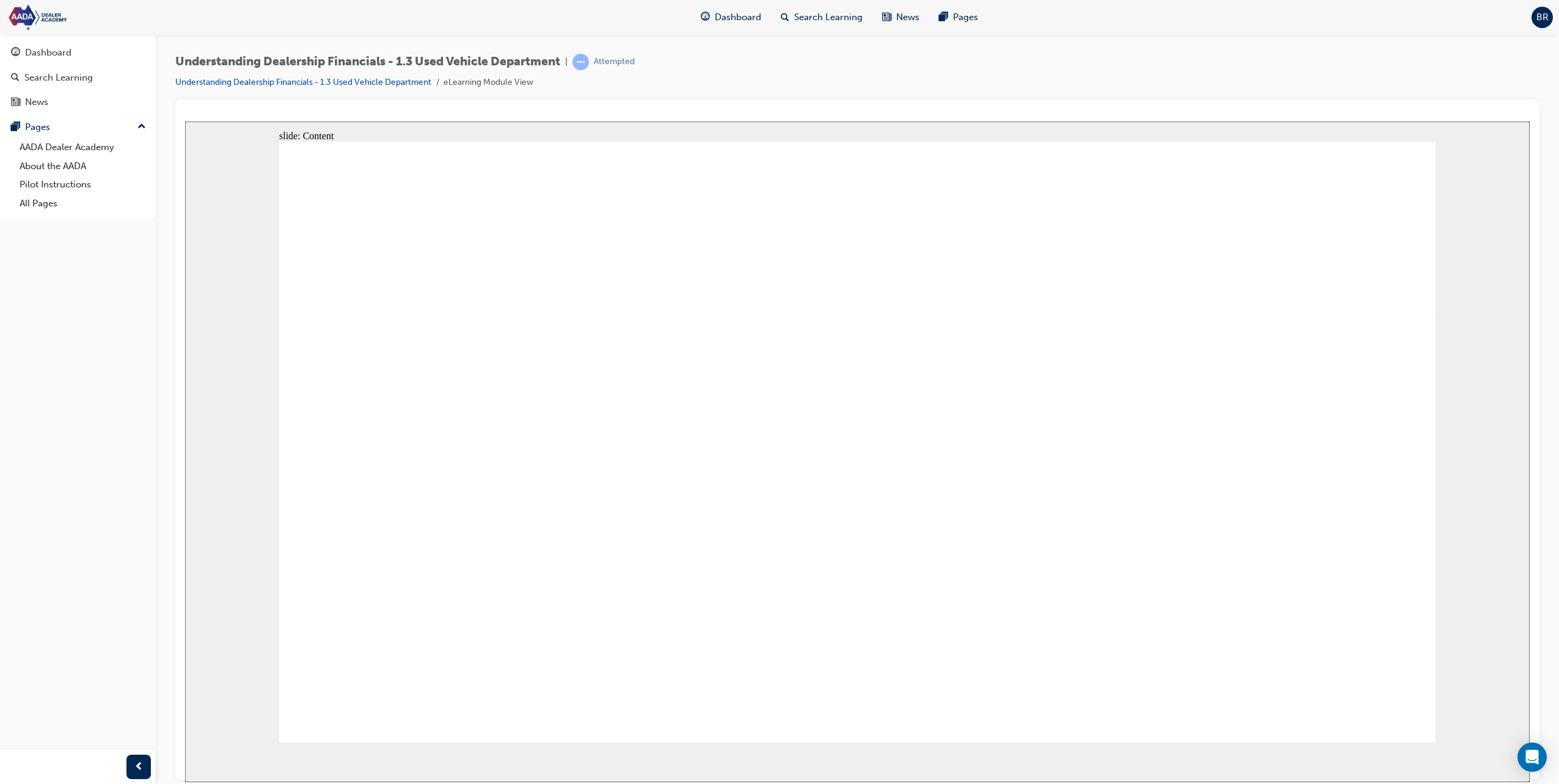
drag, startPoint x: 519, startPoint y: 542, endPoint x: 645, endPoint y: 532, distance: 126.4
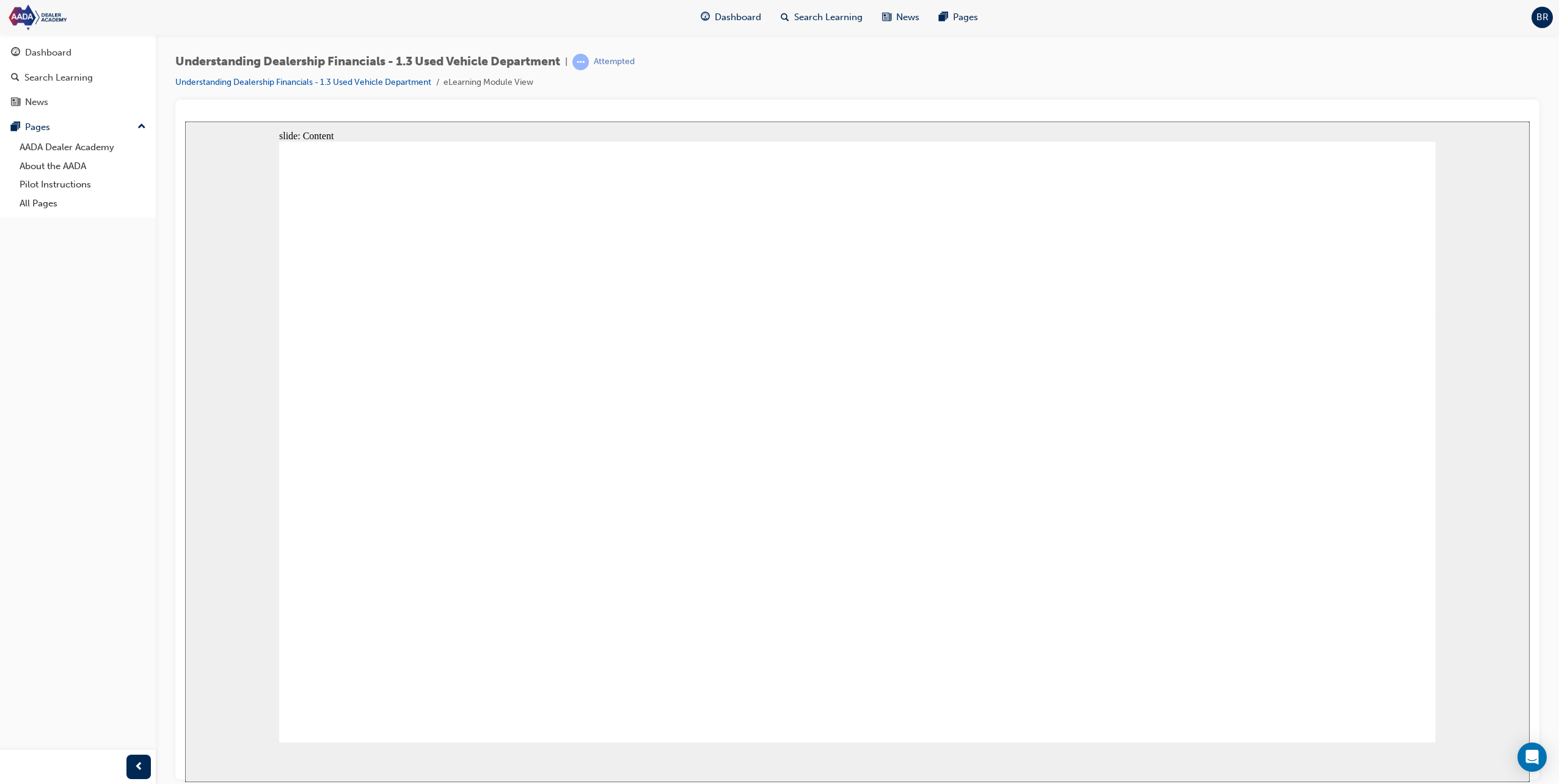
drag, startPoint x: 806, startPoint y: 527, endPoint x: 1038, endPoint y: 527, distance: 232.0
drag, startPoint x: 1164, startPoint y: 525, endPoint x: 1308, endPoint y: 603, distance: 163.8
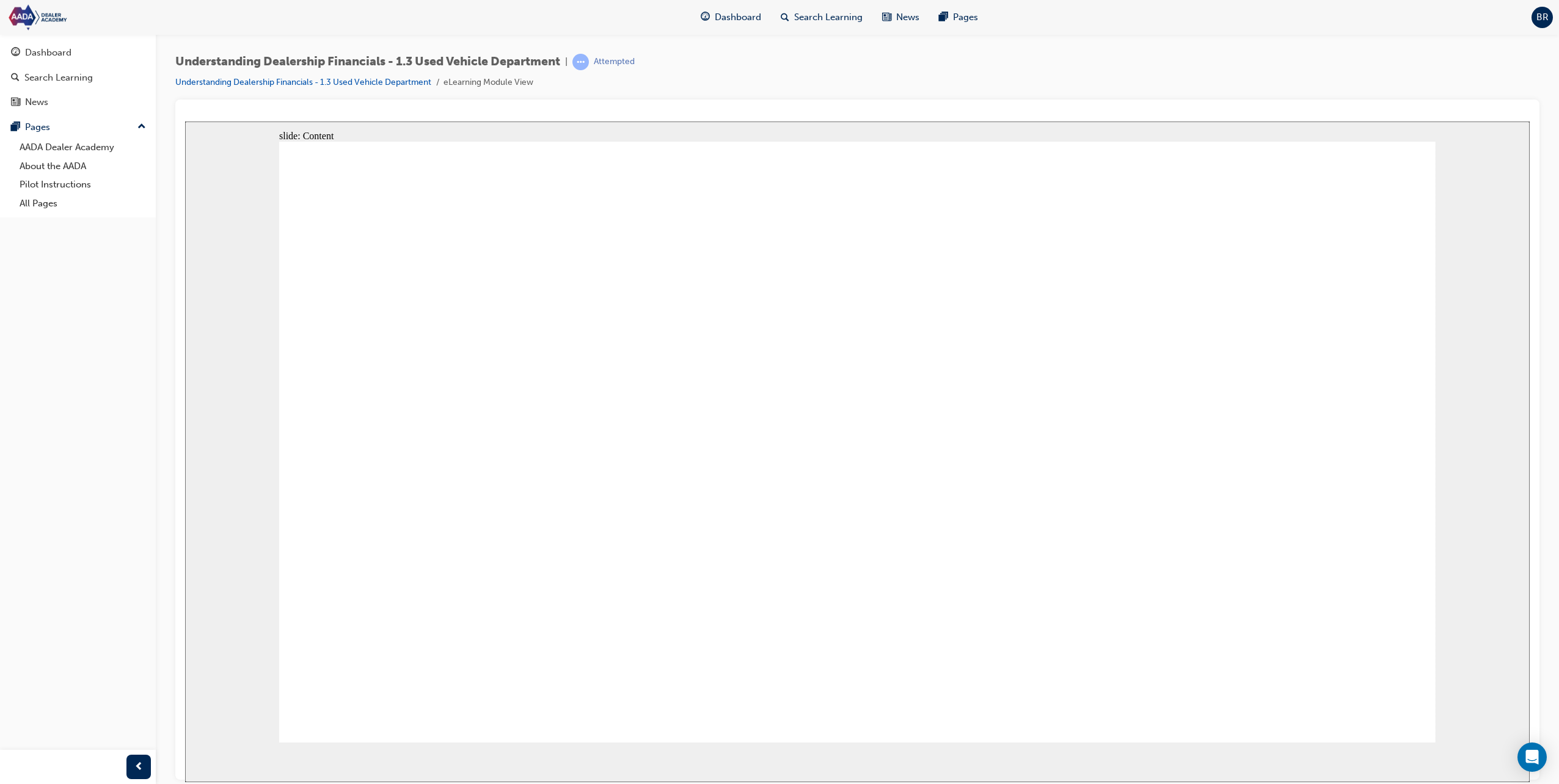
drag, startPoint x: 1412, startPoint y: 708, endPoint x: 1388, endPoint y: 694, distance: 27.8
drag, startPoint x: 1119, startPoint y: 442, endPoint x: 1099, endPoint y: 424, distance: 26.9
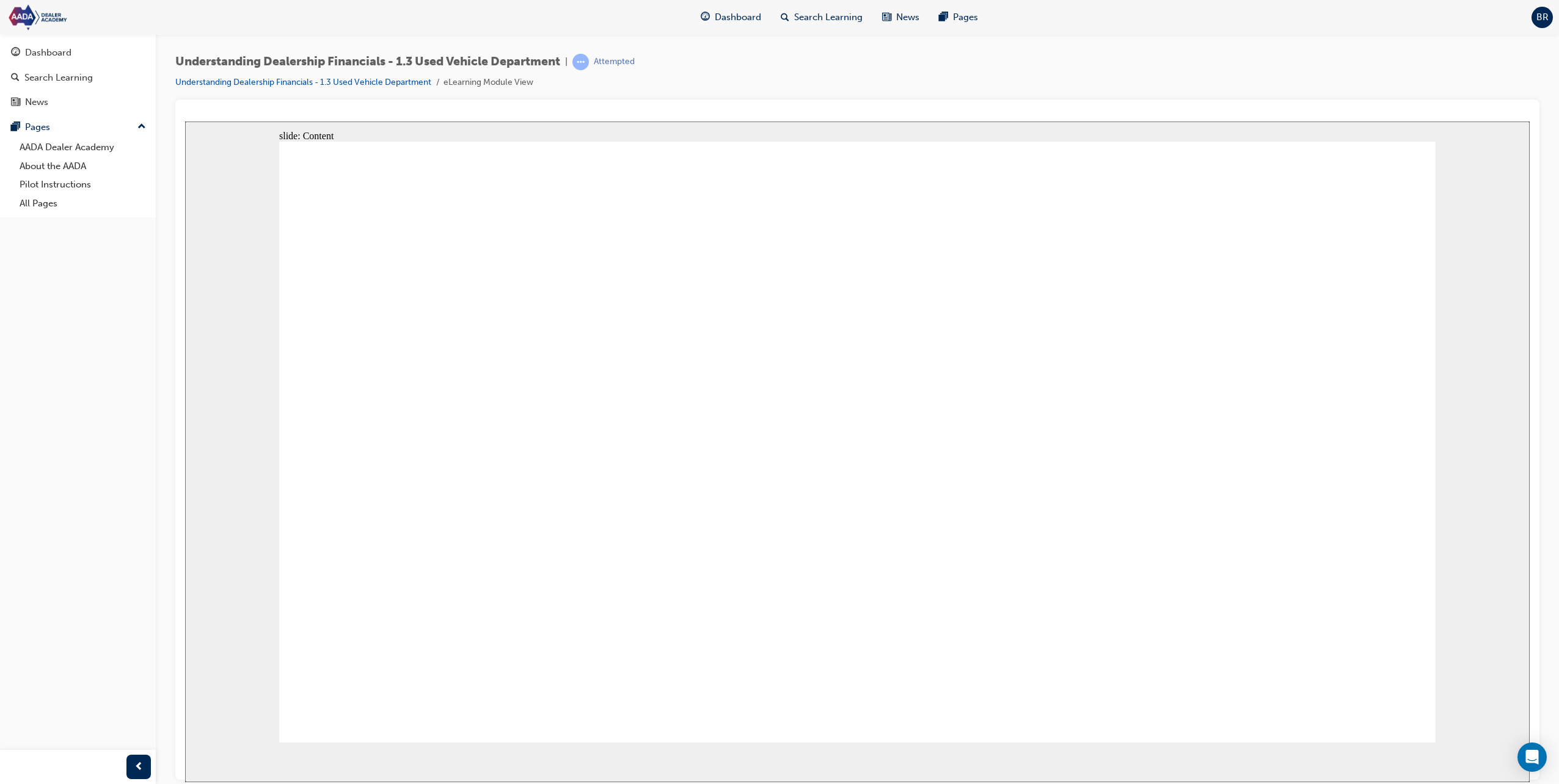
drag, startPoint x: 1298, startPoint y: 672, endPoint x: 1192, endPoint y: 594, distance: 131.6
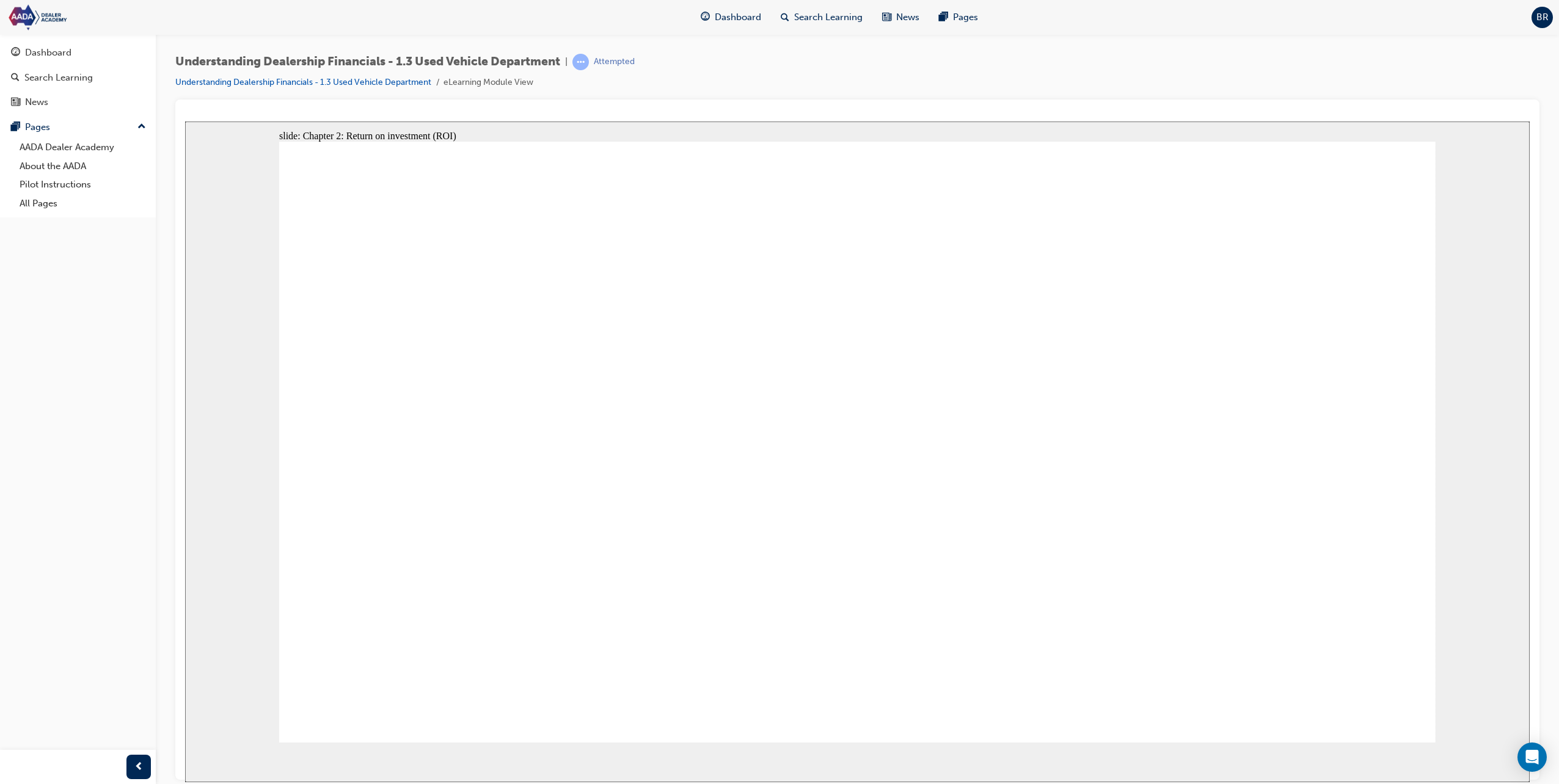
drag, startPoint x: 1004, startPoint y: 355, endPoint x: 1255, endPoint y: 414, distance: 257.8
drag, startPoint x: 960, startPoint y: 543, endPoint x: 1243, endPoint y: 617, distance: 292.5
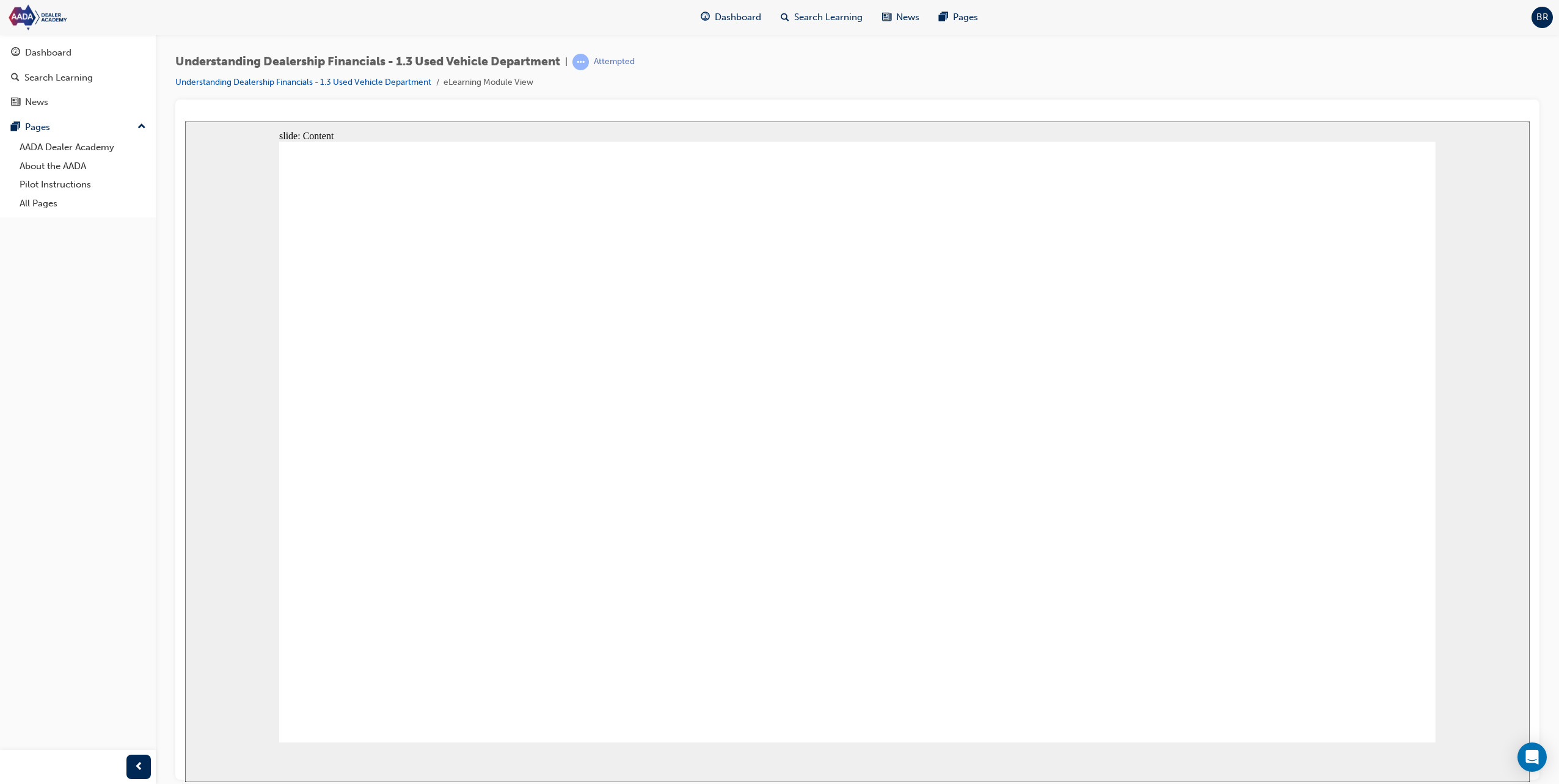
drag, startPoint x: 882, startPoint y: 314, endPoint x: 886, endPoint y: 321, distance: 8.1
drag, startPoint x: 1077, startPoint y: 480, endPoint x: 1051, endPoint y: 490, distance: 27.9
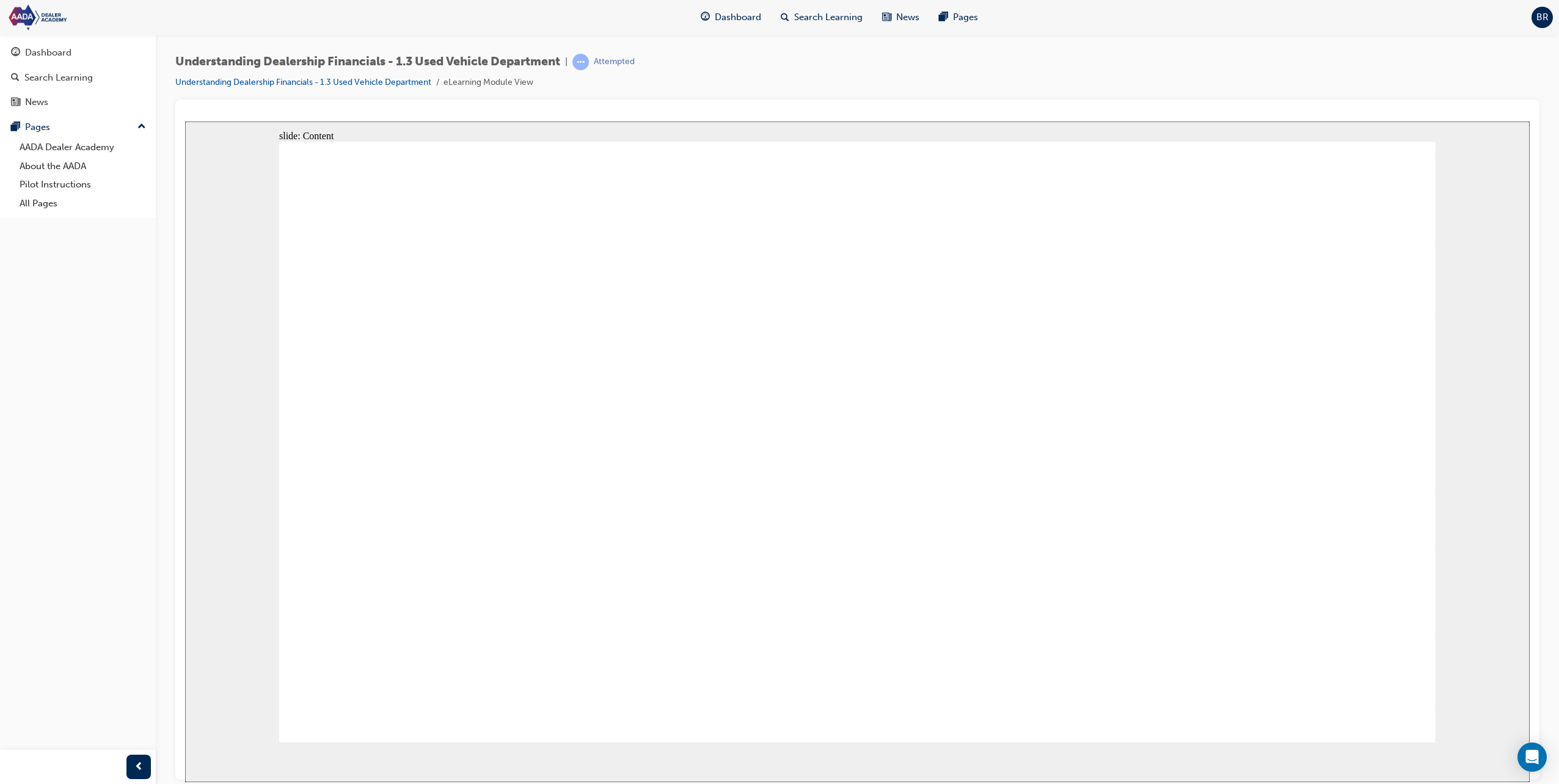
drag, startPoint x: 1051, startPoint y: 490, endPoint x: 1367, endPoint y: 635, distance: 347.7
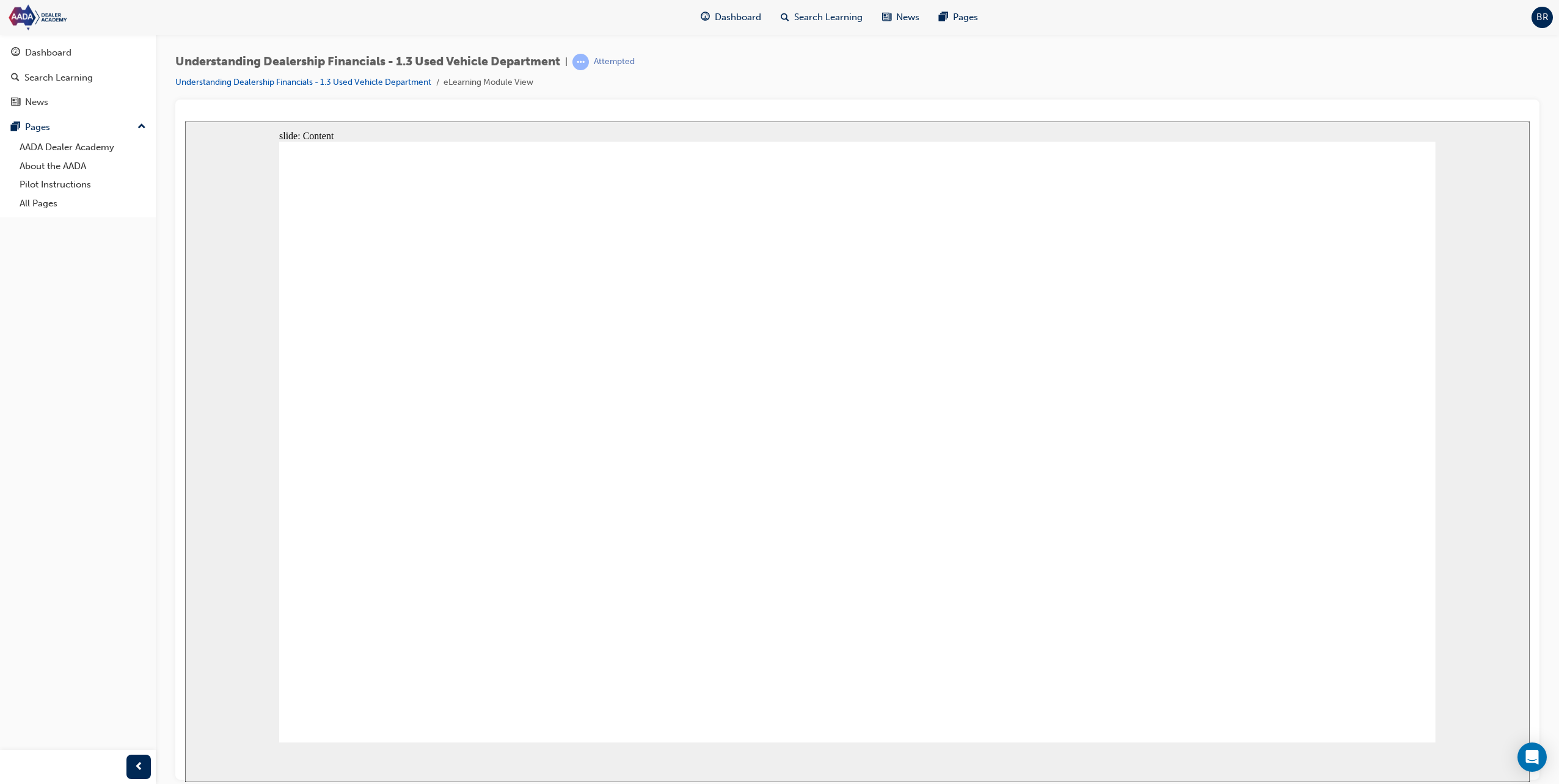
drag, startPoint x: 1376, startPoint y: 691, endPoint x: 1263, endPoint y: 651, distance: 119.9
drag, startPoint x: 1373, startPoint y: 689, endPoint x: 969, endPoint y: 487, distance: 451.7
drag, startPoint x: 793, startPoint y: 396, endPoint x: 846, endPoint y: 398, distance: 53.0
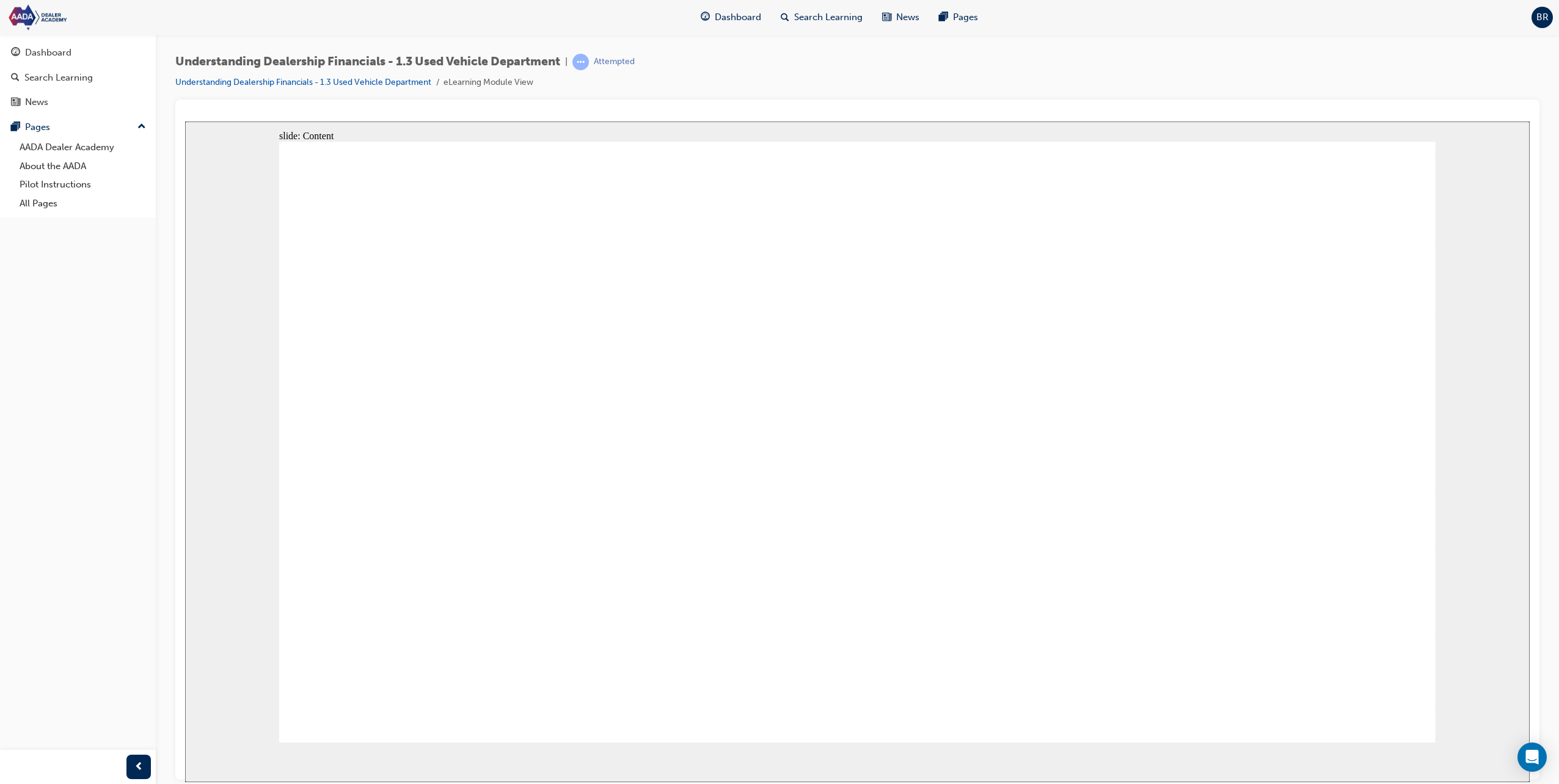
drag, startPoint x: 1056, startPoint y: 426, endPoint x: 1289, endPoint y: 461, distance: 235.6
drag, startPoint x: 758, startPoint y: 428, endPoint x: 767, endPoint y: 428, distance: 9.0
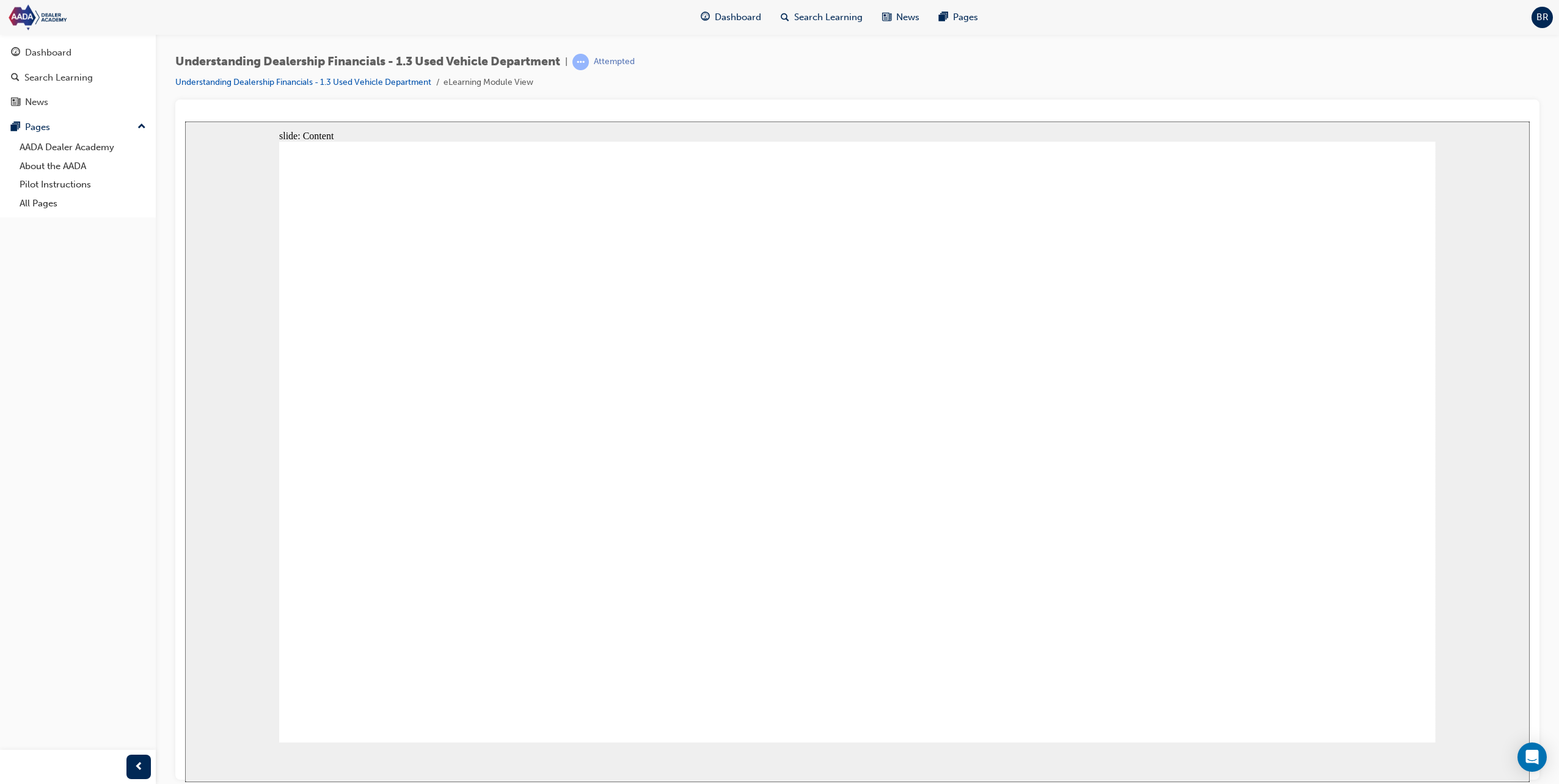
drag, startPoint x: 983, startPoint y: 407, endPoint x: 999, endPoint y: 413, distance: 17.1
drag, startPoint x: 1408, startPoint y: 692, endPoint x: 1410, endPoint y: 686, distance: 6.3
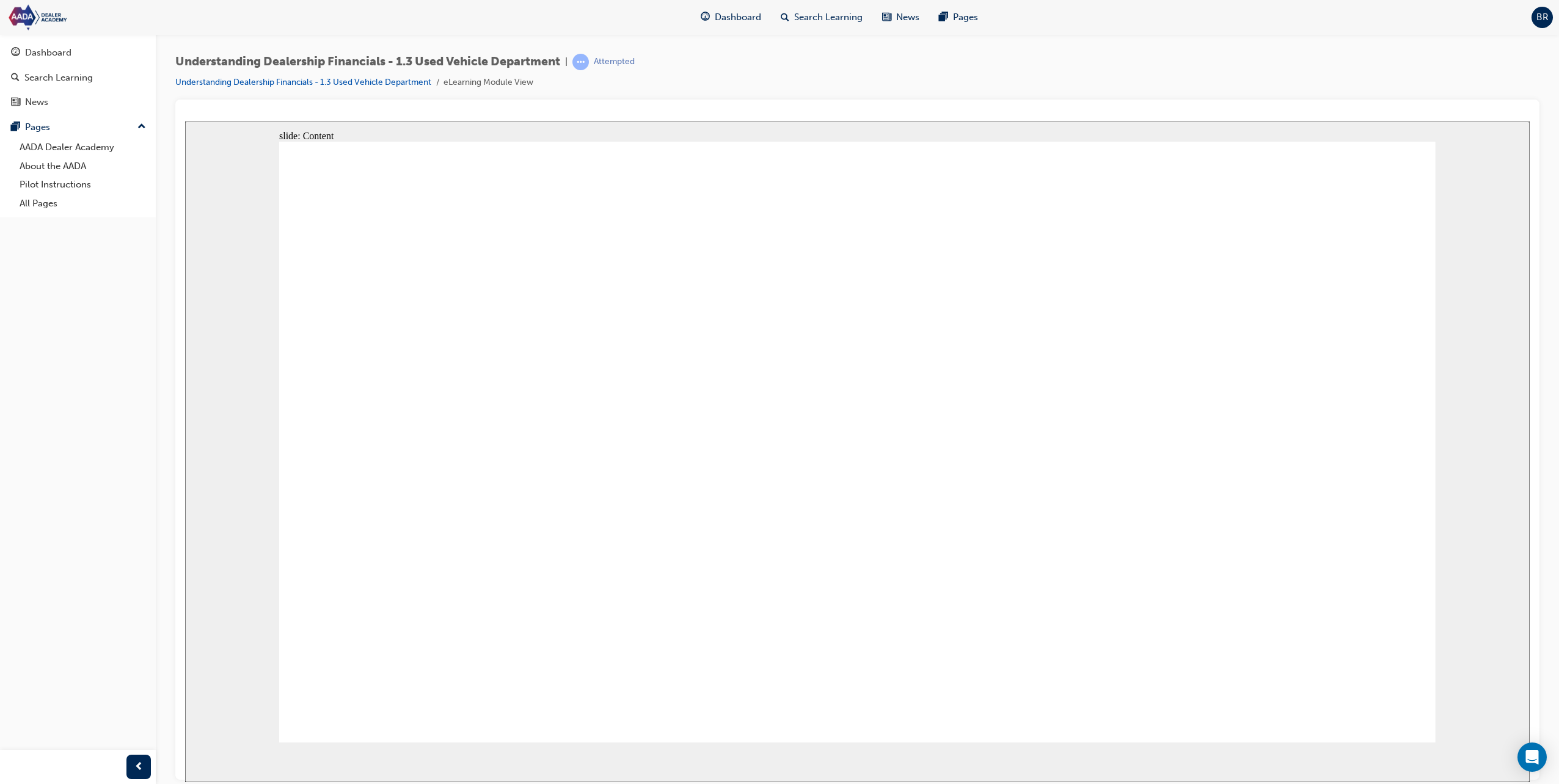
drag, startPoint x: 1023, startPoint y: 387, endPoint x: 1201, endPoint y: 390, distance: 178.0
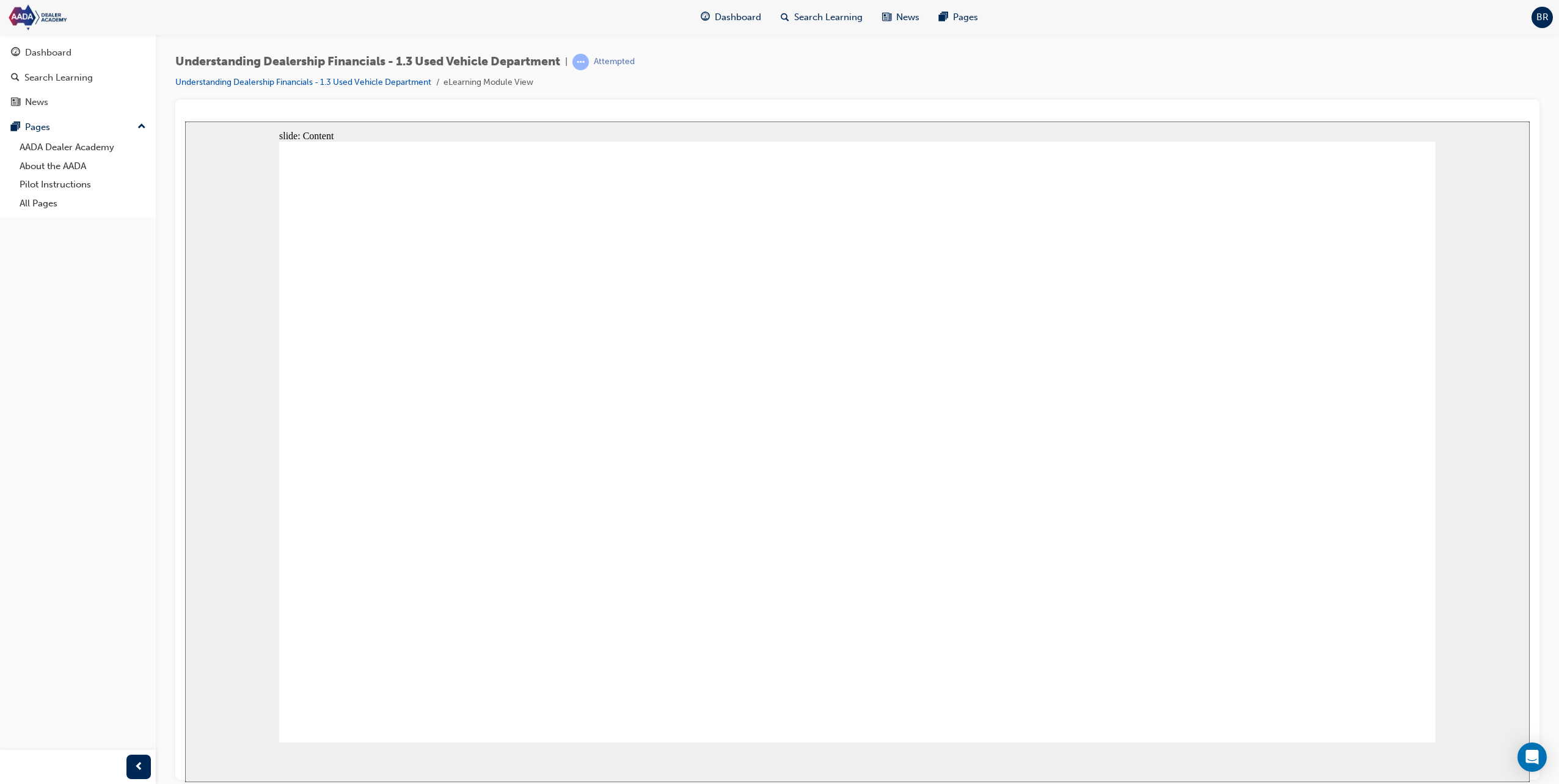
drag, startPoint x: 1213, startPoint y: 392, endPoint x: 1264, endPoint y: 403, distance: 52.2
drag, startPoint x: 1362, startPoint y: 700, endPoint x: 1302, endPoint y: 687, distance: 61.4
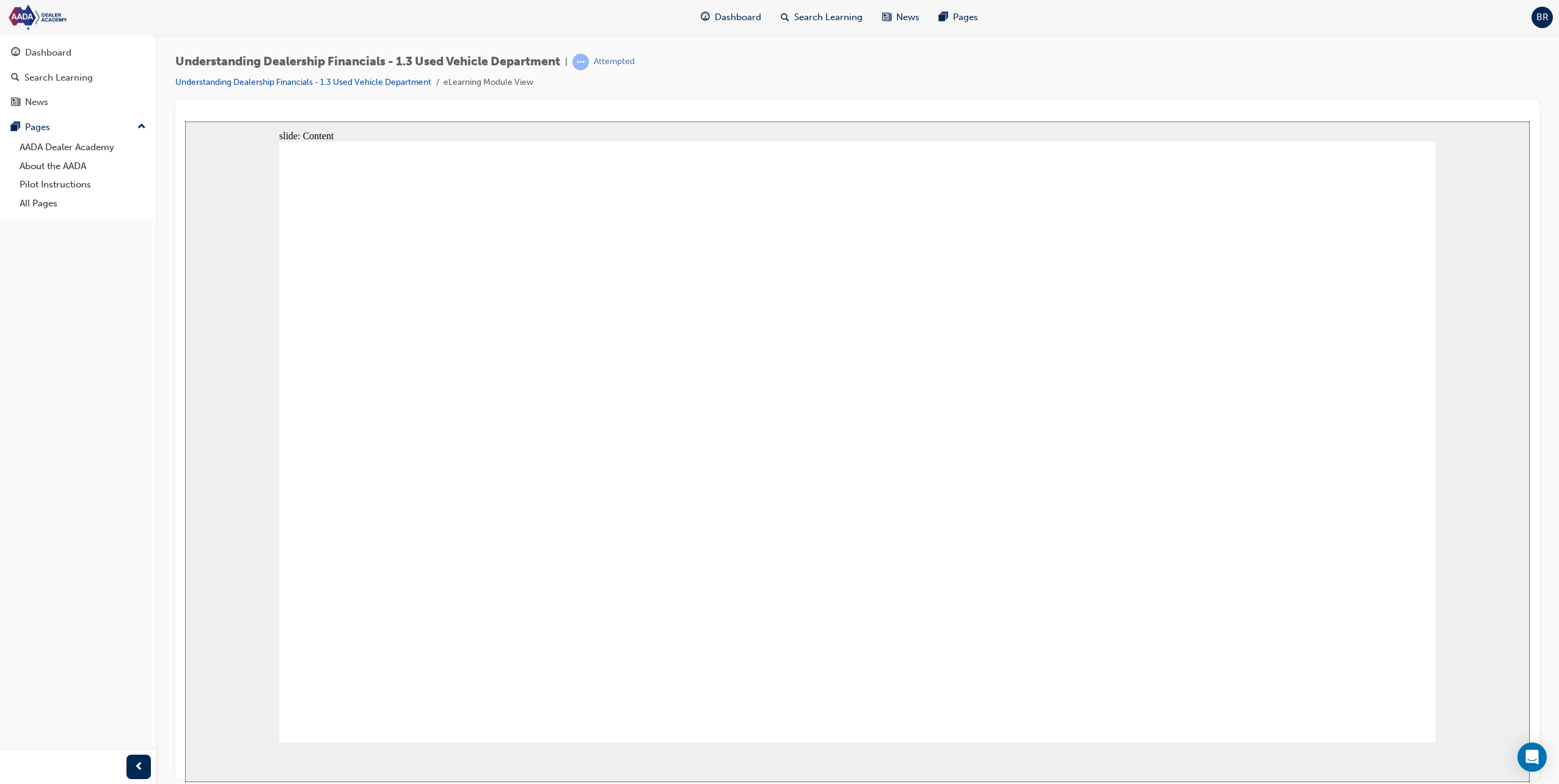
drag, startPoint x: 1159, startPoint y: 444, endPoint x: 1168, endPoint y: 448, distance: 9.8
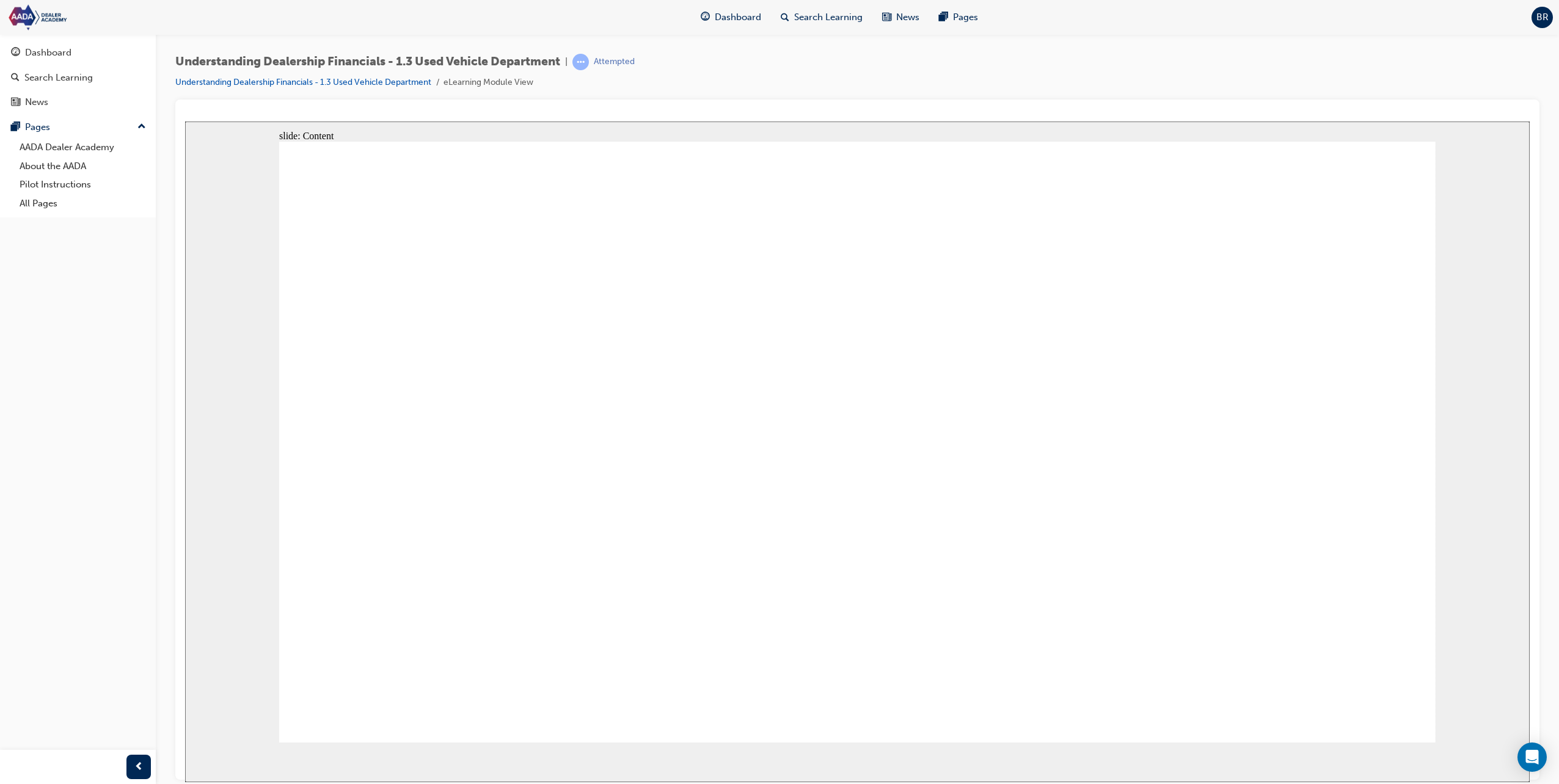
drag, startPoint x: 1366, startPoint y: 705, endPoint x: 1372, endPoint y: 699, distance: 8.5
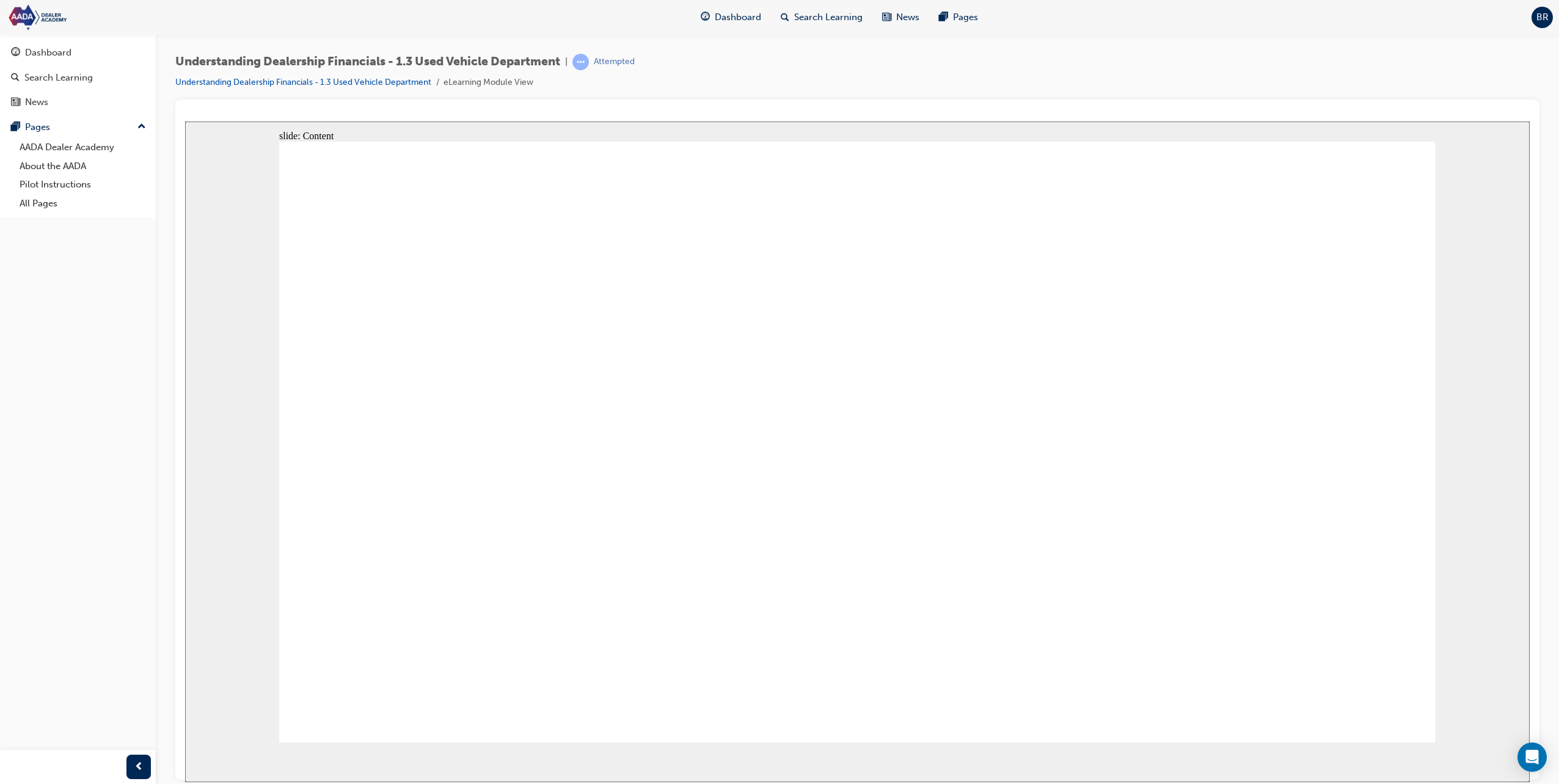
drag, startPoint x: 1170, startPoint y: 541, endPoint x: 1171, endPoint y: 469, distance: 72.0
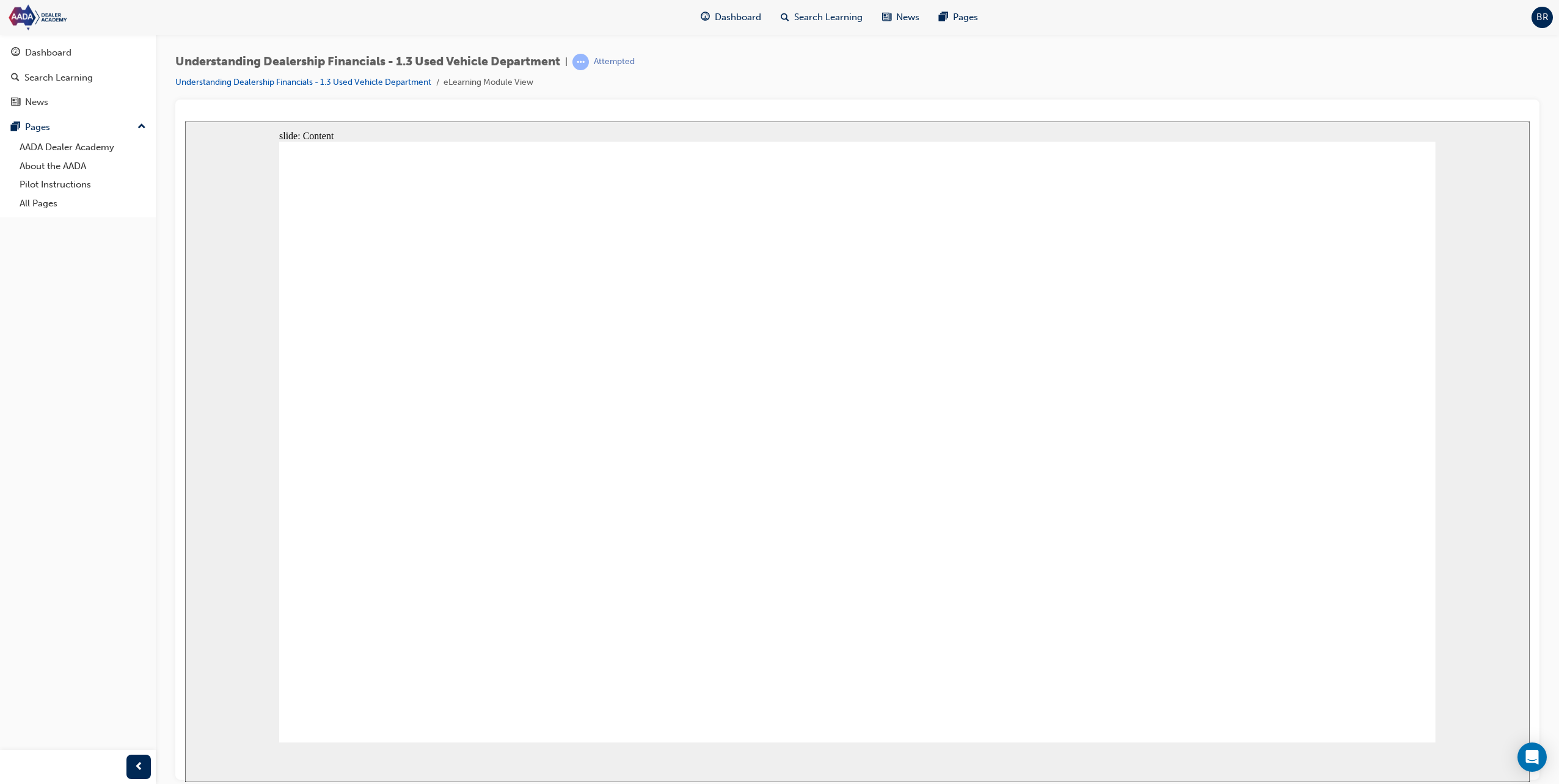
drag, startPoint x: 1382, startPoint y: 699, endPoint x: 1369, endPoint y: 697, distance: 13.2
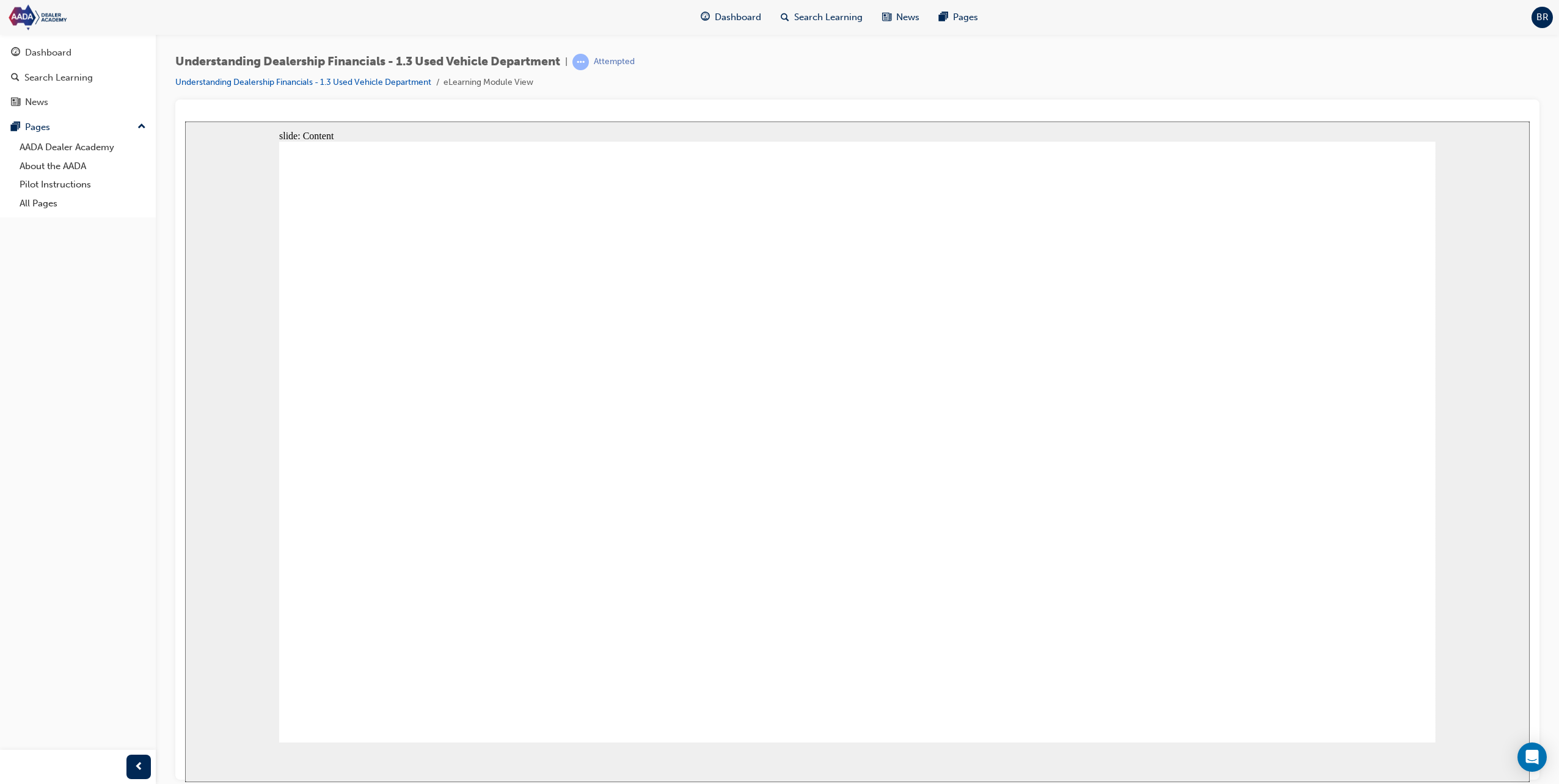
drag, startPoint x: 839, startPoint y: 477, endPoint x: 847, endPoint y: 482, distance: 9.4
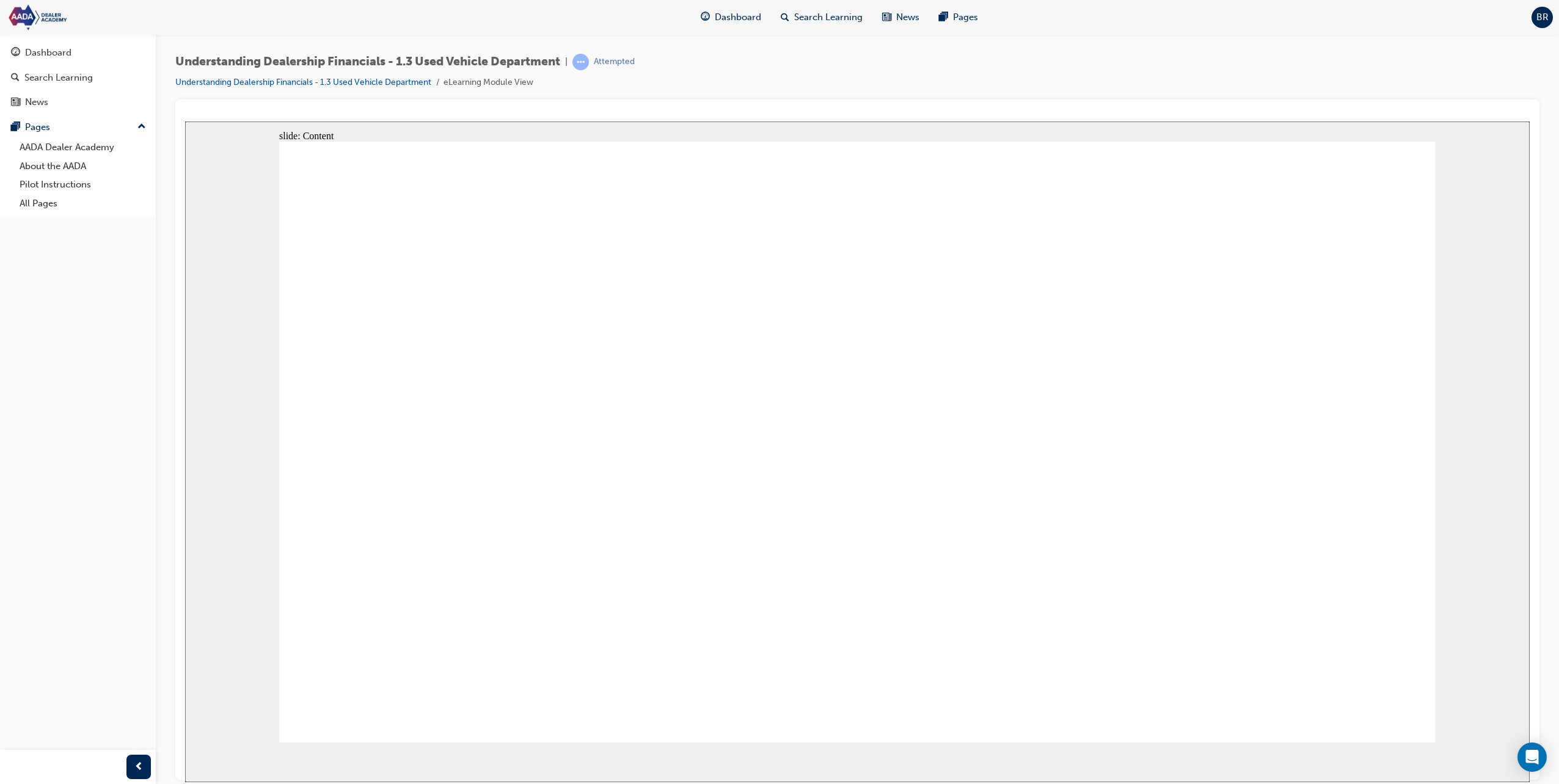
drag, startPoint x: 1319, startPoint y: 631, endPoint x: 1279, endPoint y: 615, distance: 43.1
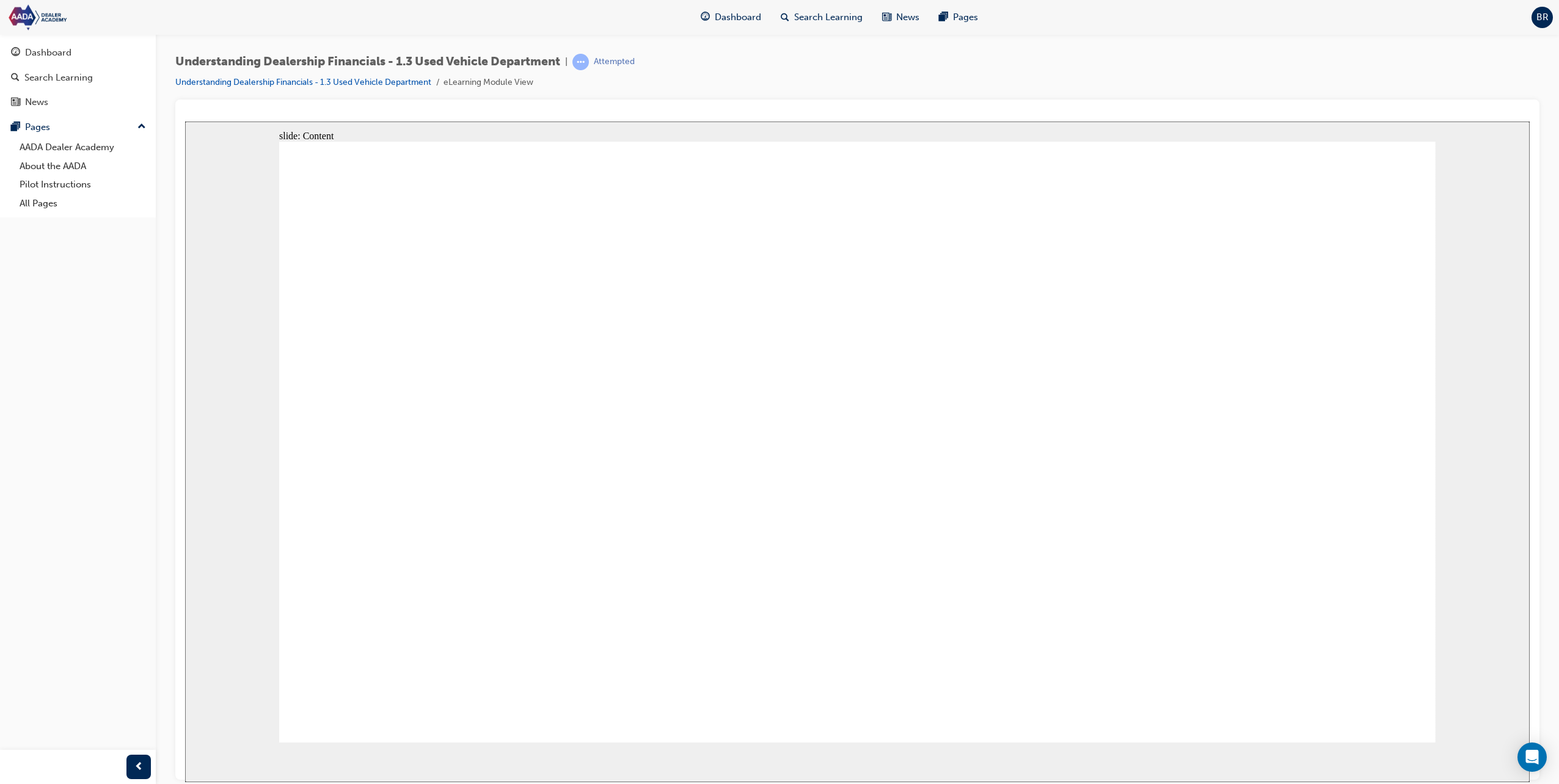
drag, startPoint x: 856, startPoint y: 514, endPoint x: 1071, endPoint y: 569, distance: 221.9
drag, startPoint x: 1316, startPoint y: 661, endPoint x: 1308, endPoint y: 645, distance: 17.9
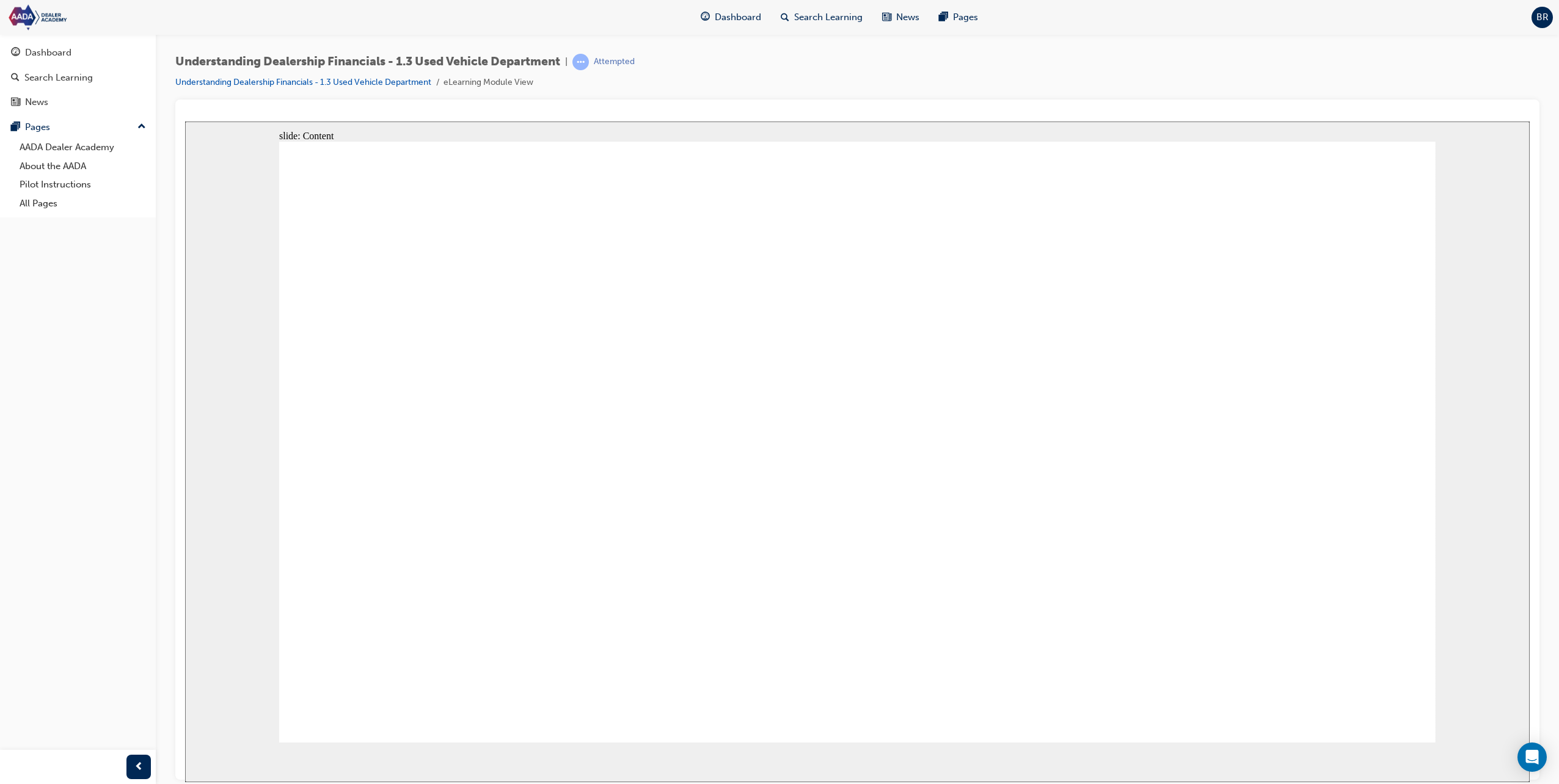
drag, startPoint x: 1290, startPoint y: 622, endPoint x: 868, endPoint y: 454, distance: 454.2
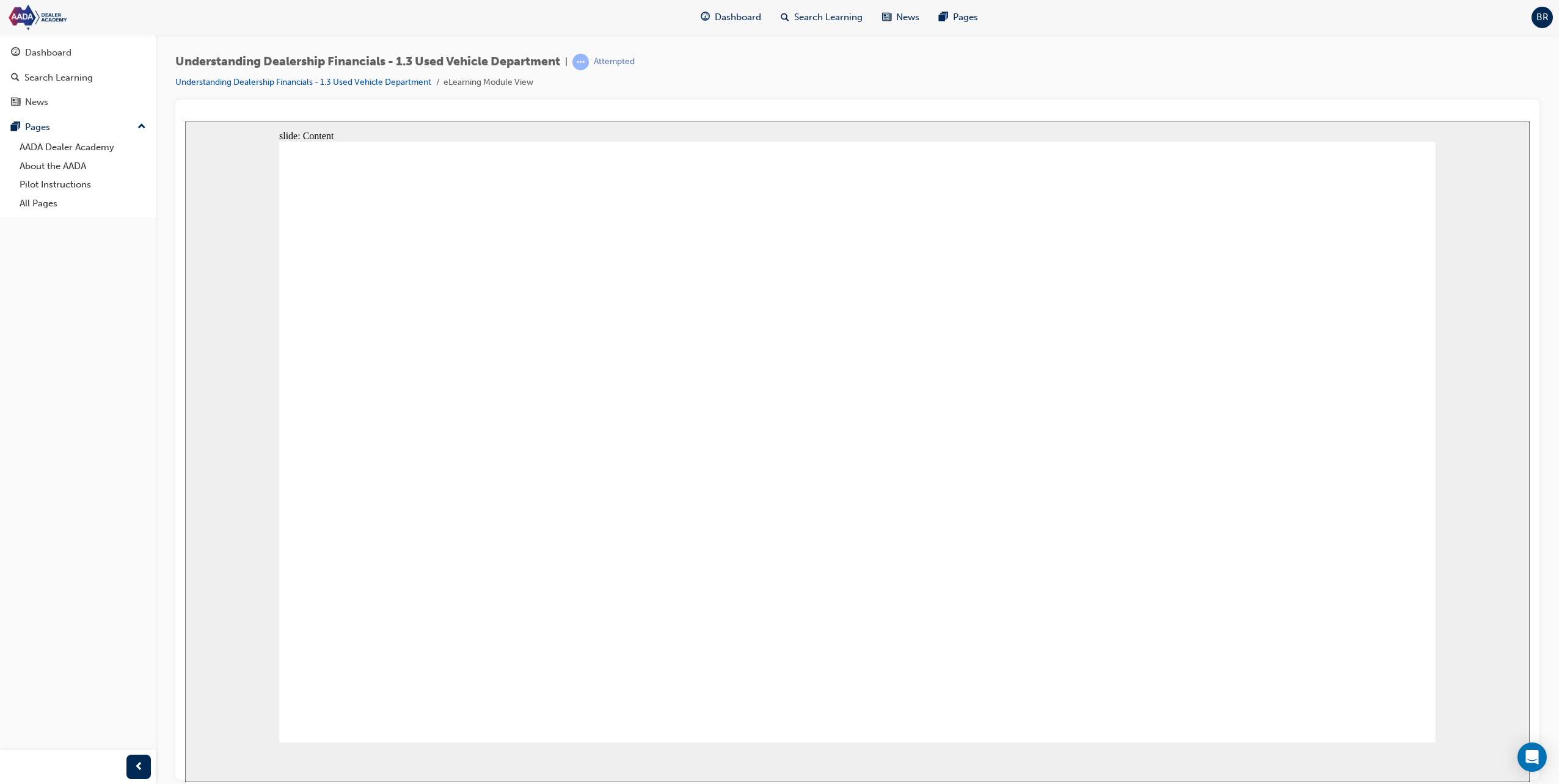
drag, startPoint x: 868, startPoint y: 454, endPoint x: 542, endPoint y: 361, distance: 339.0
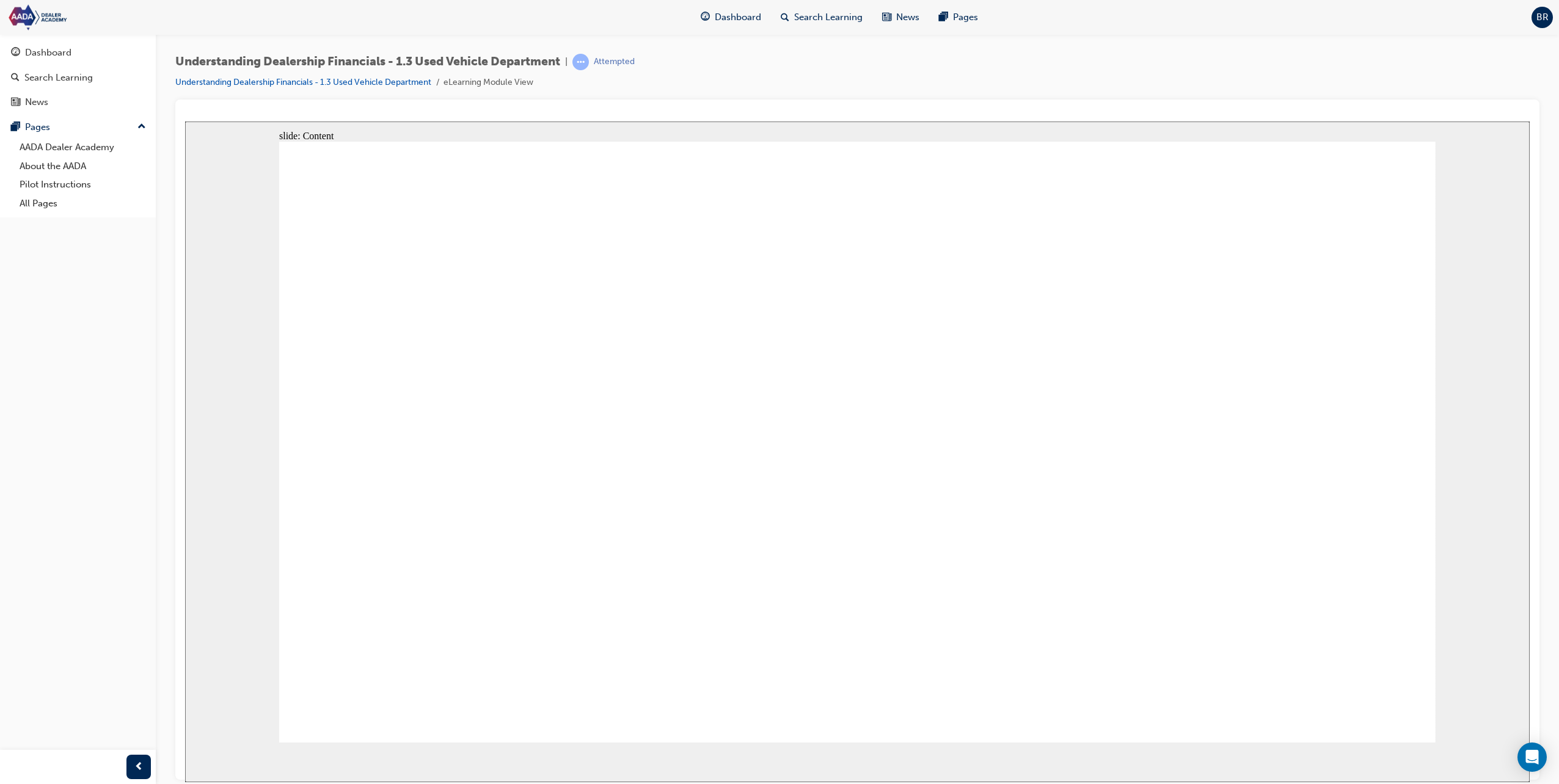
drag, startPoint x: 464, startPoint y: 377, endPoint x: 524, endPoint y: 399, distance: 63.9
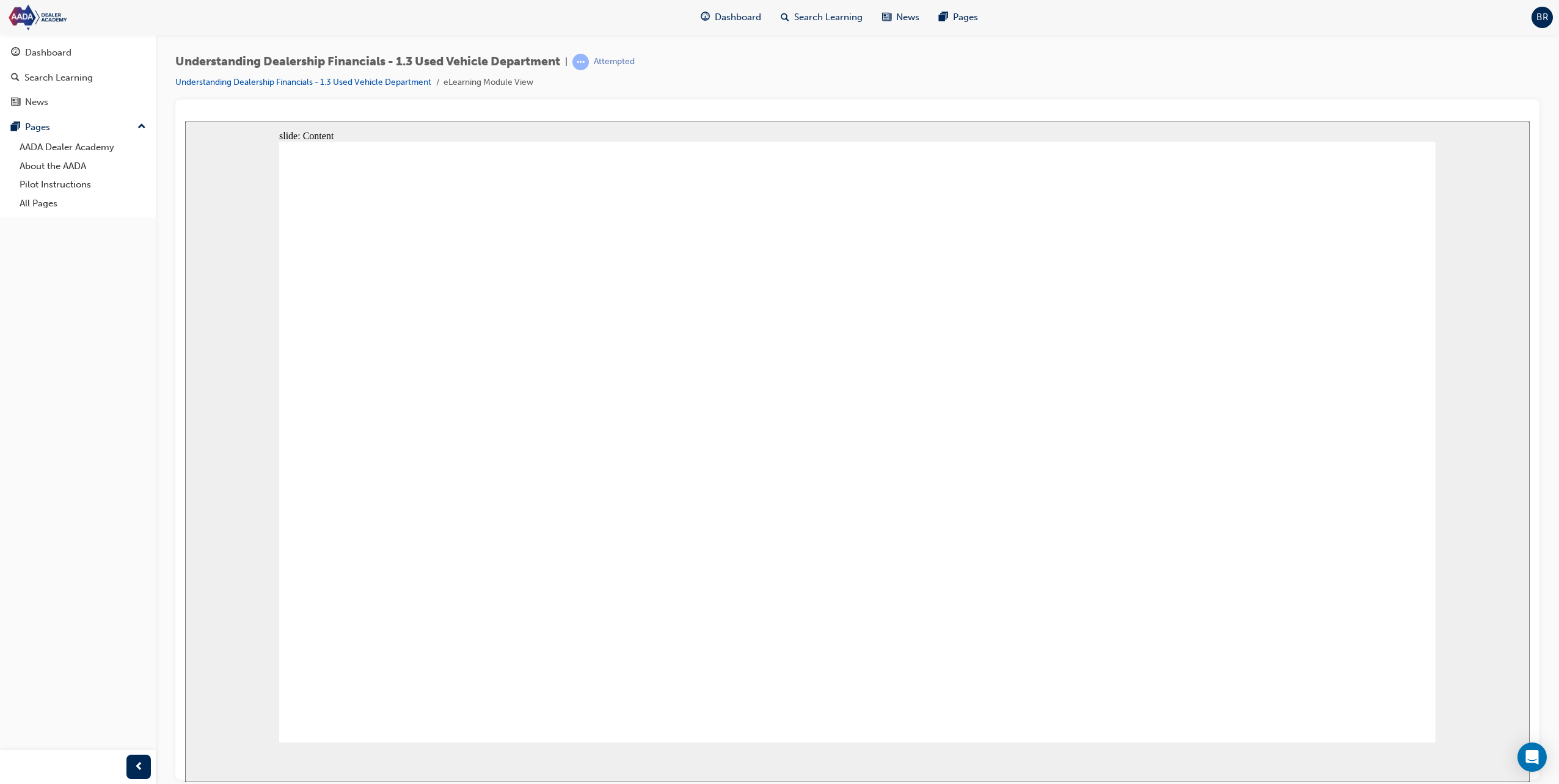
drag, startPoint x: 756, startPoint y: 450, endPoint x: 1087, endPoint y: 529, distance: 340.3
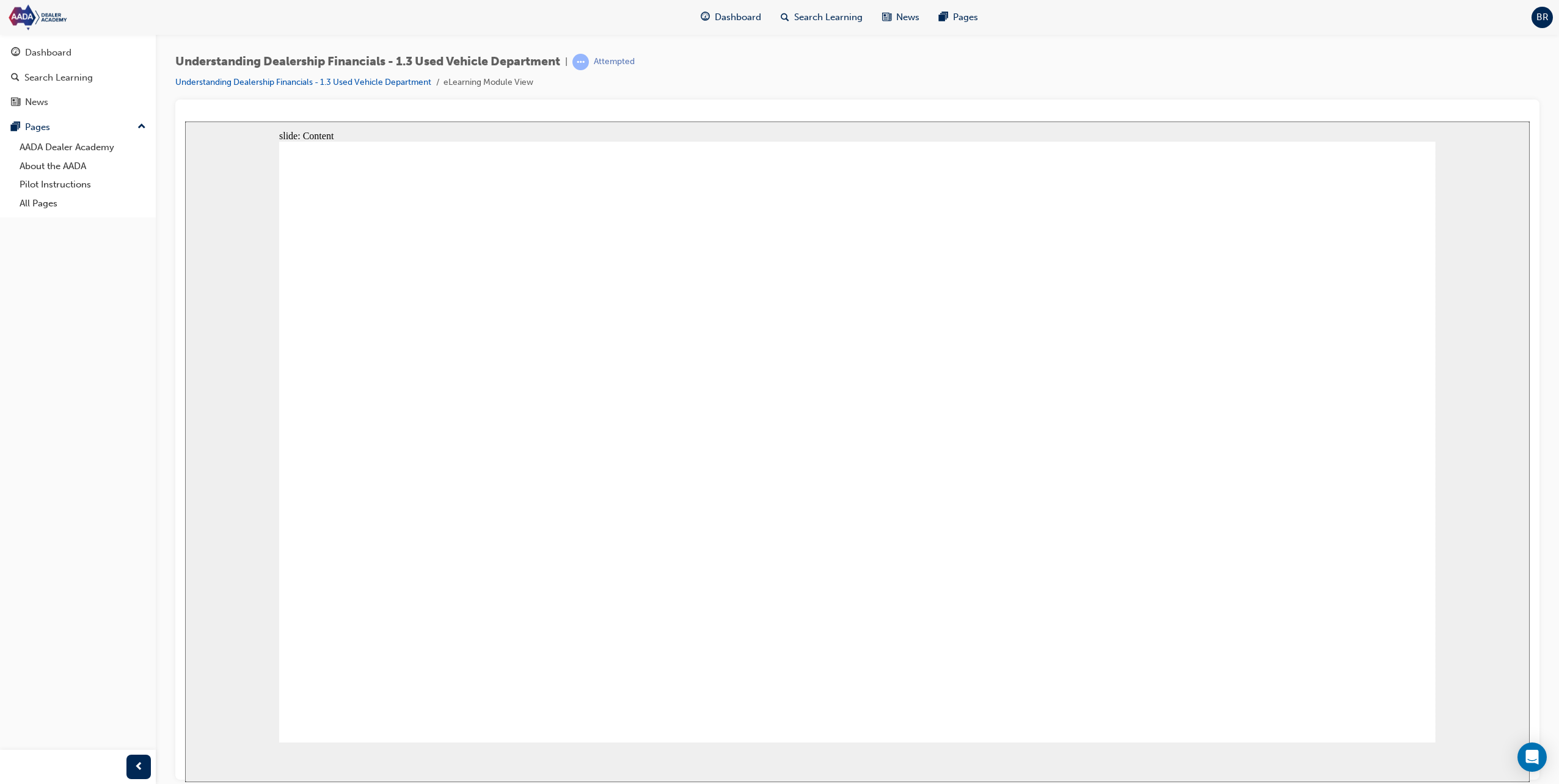
drag, startPoint x: 1379, startPoint y: 686, endPoint x: 1363, endPoint y: 669, distance: 23.3
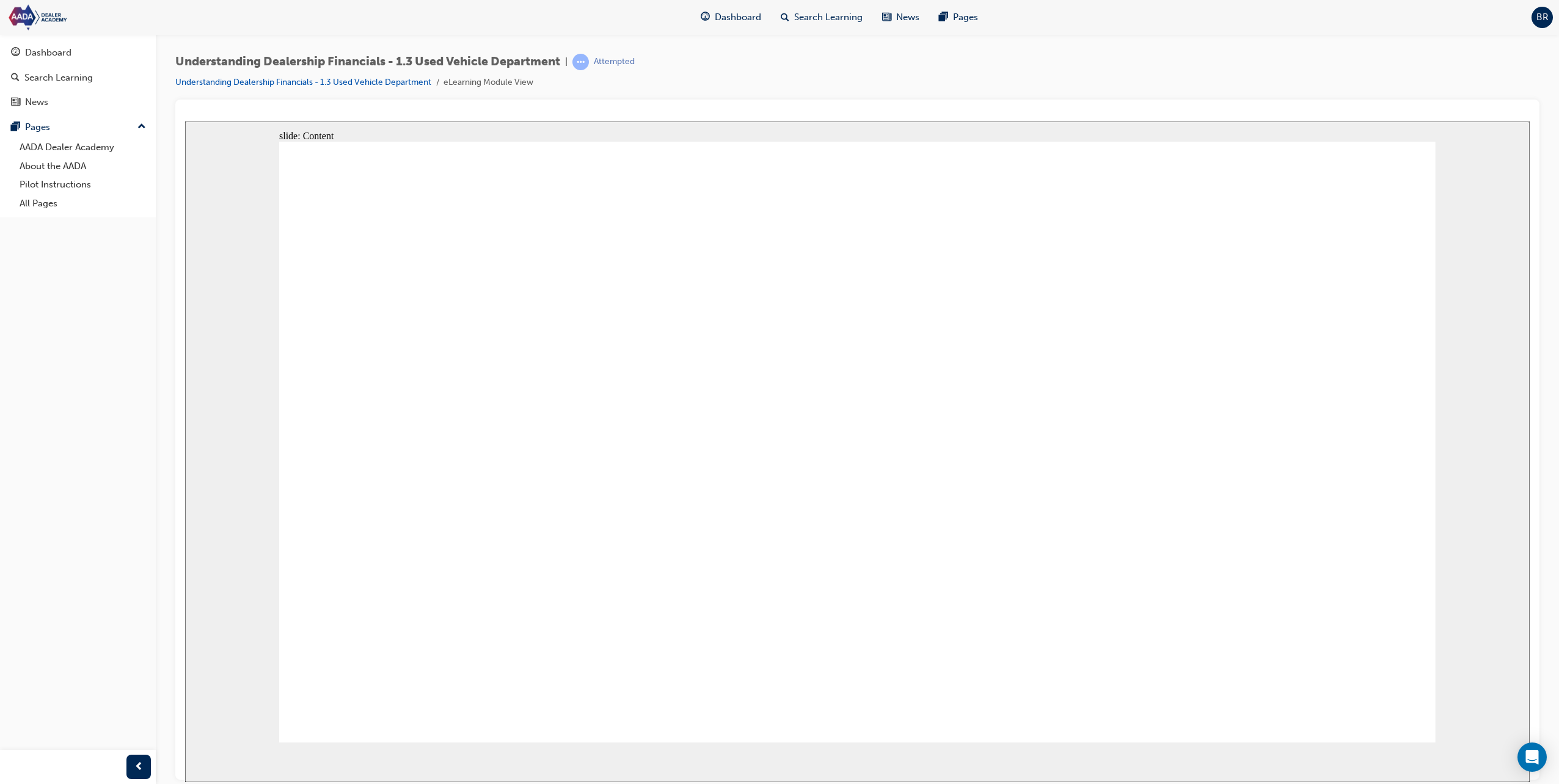
drag, startPoint x: 731, startPoint y: 649, endPoint x: 832, endPoint y: 643, distance: 101.2
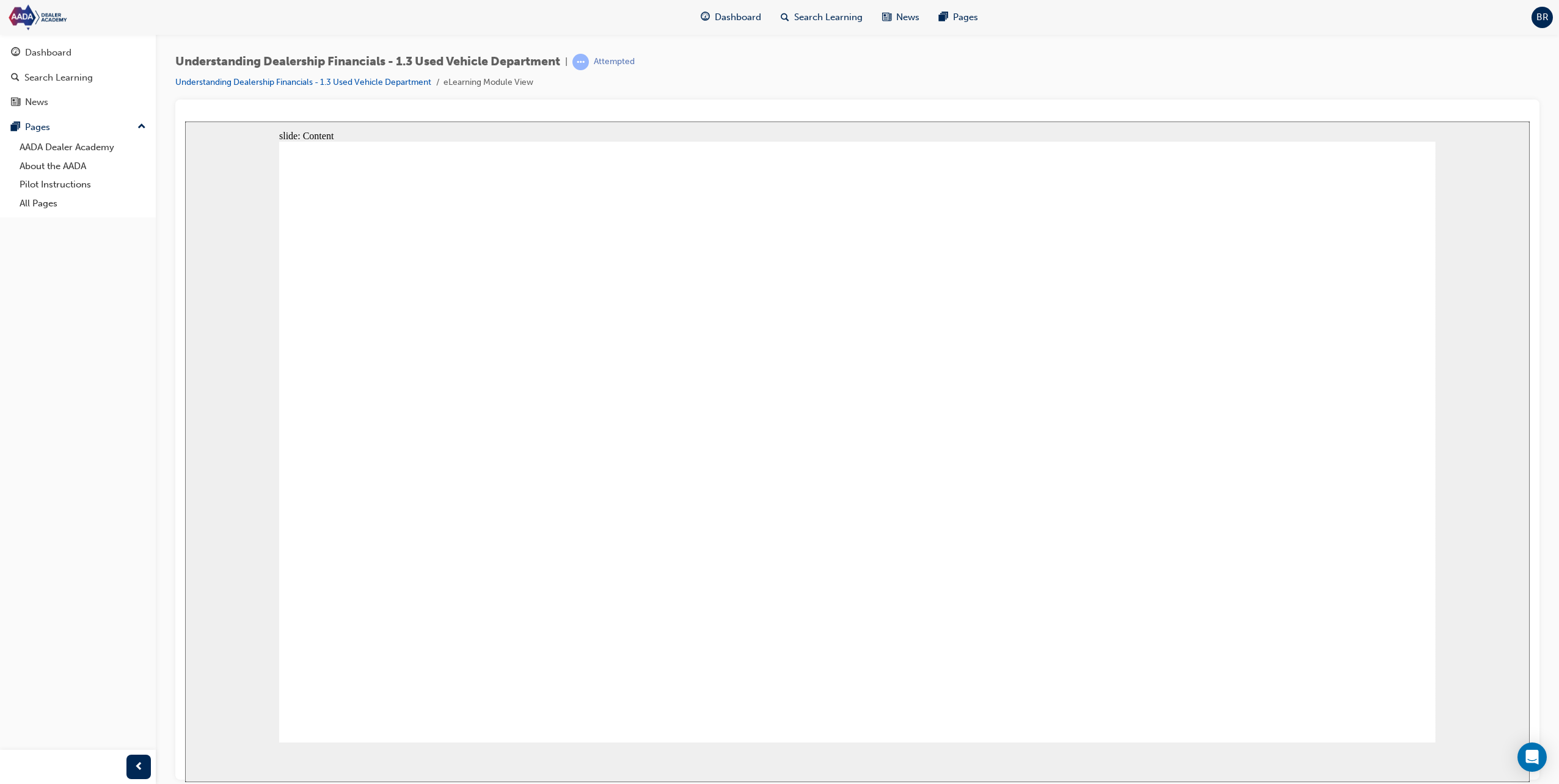
drag, startPoint x: 929, startPoint y: 566, endPoint x: 702, endPoint y: 552, distance: 227.4
drag, startPoint x: 563, startPoint y: 554, endPoint x: 595, endPoint y: 554, distance: 32.0
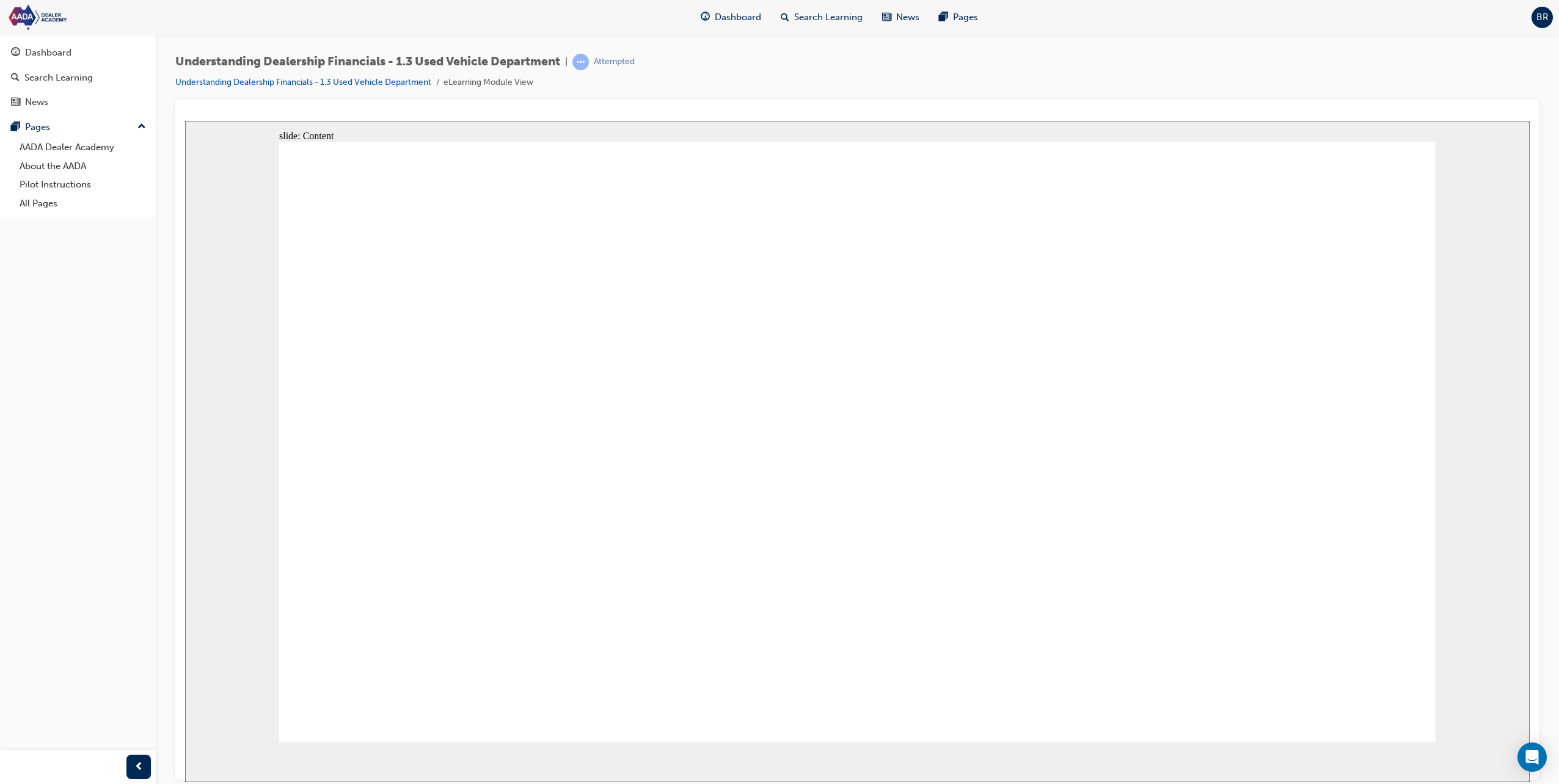
type input "2"
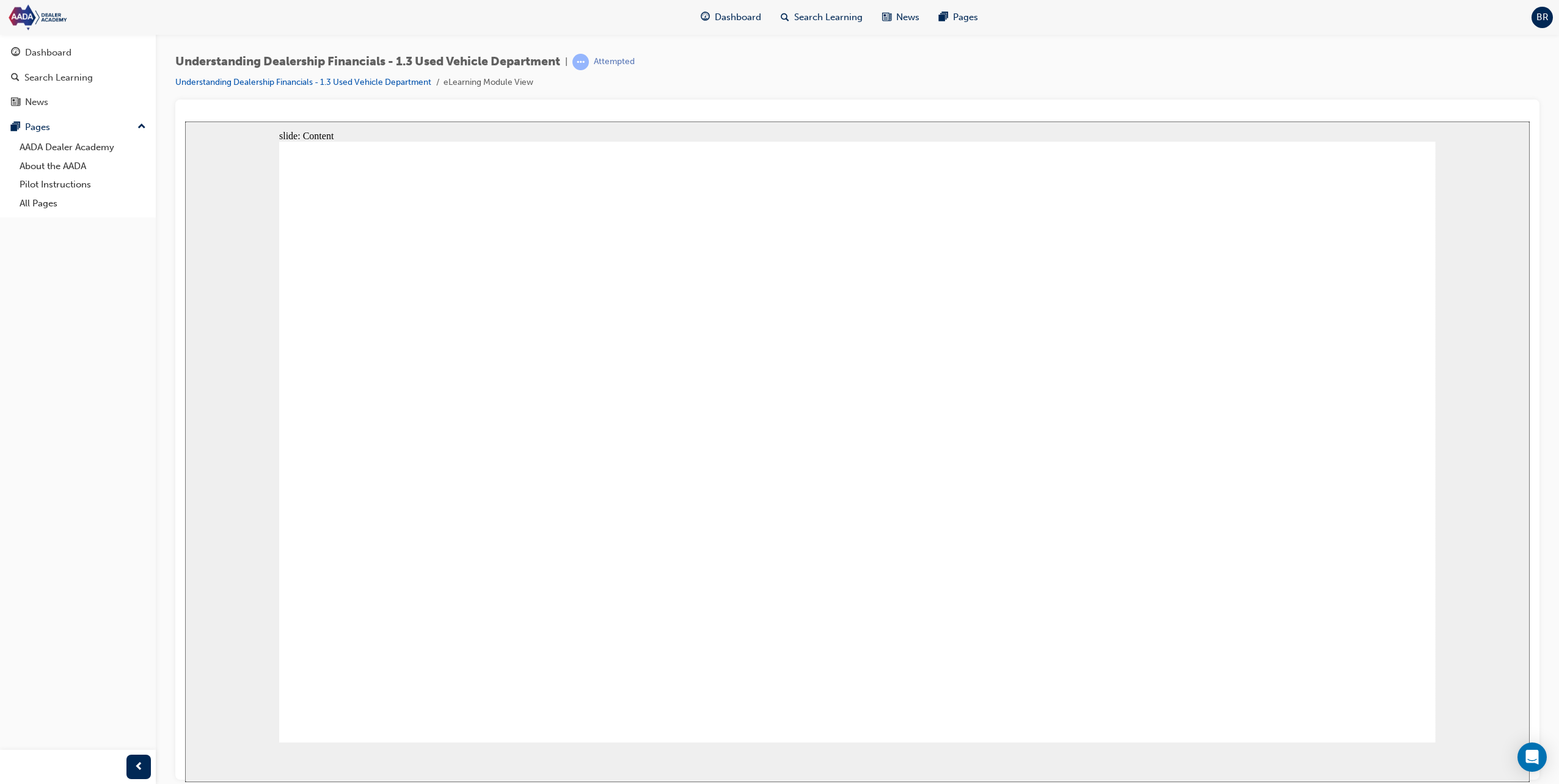
type input "2"
type input "20"
type input "5"
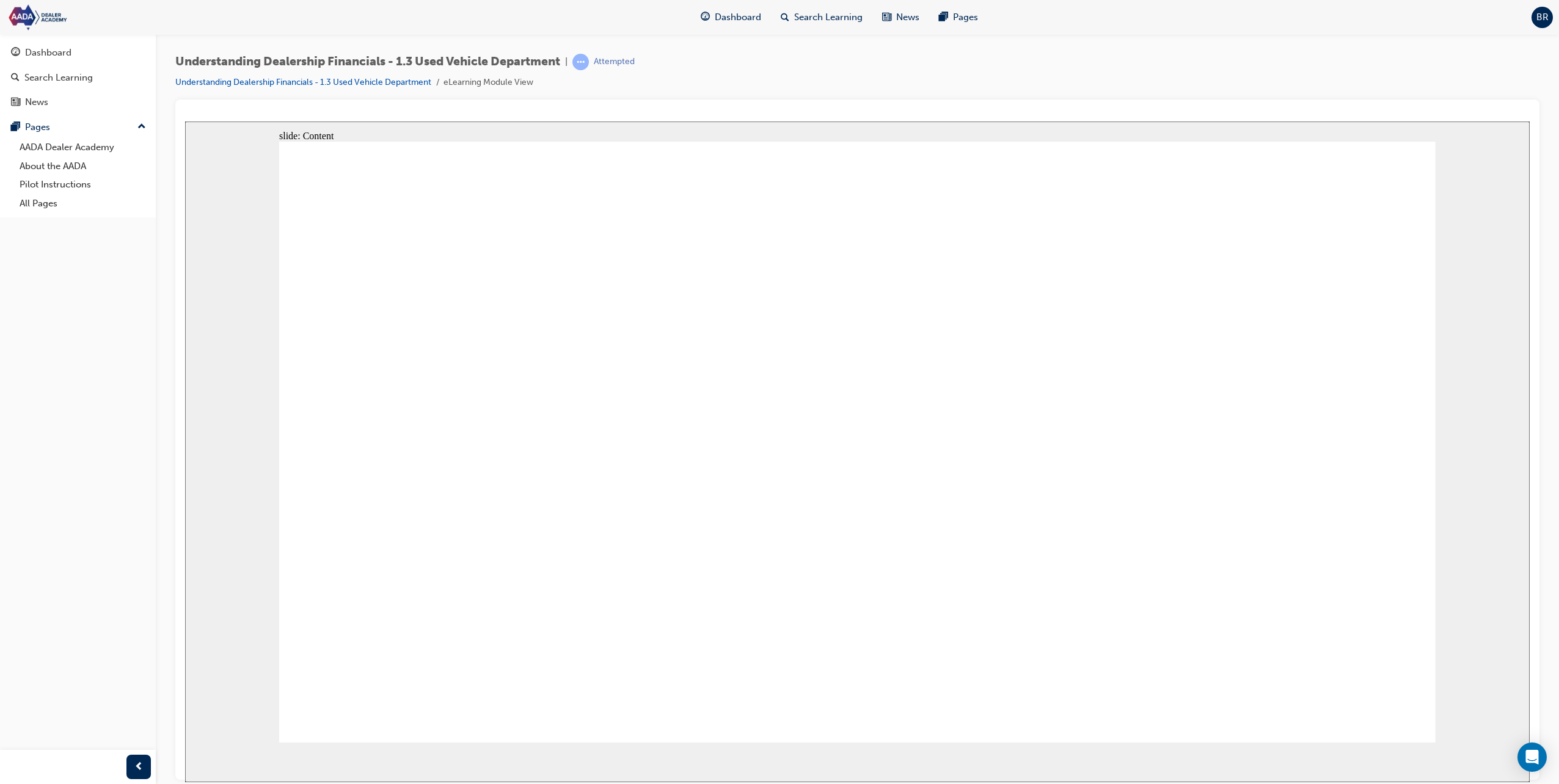
type input "5"
type input "56"
type input "560"
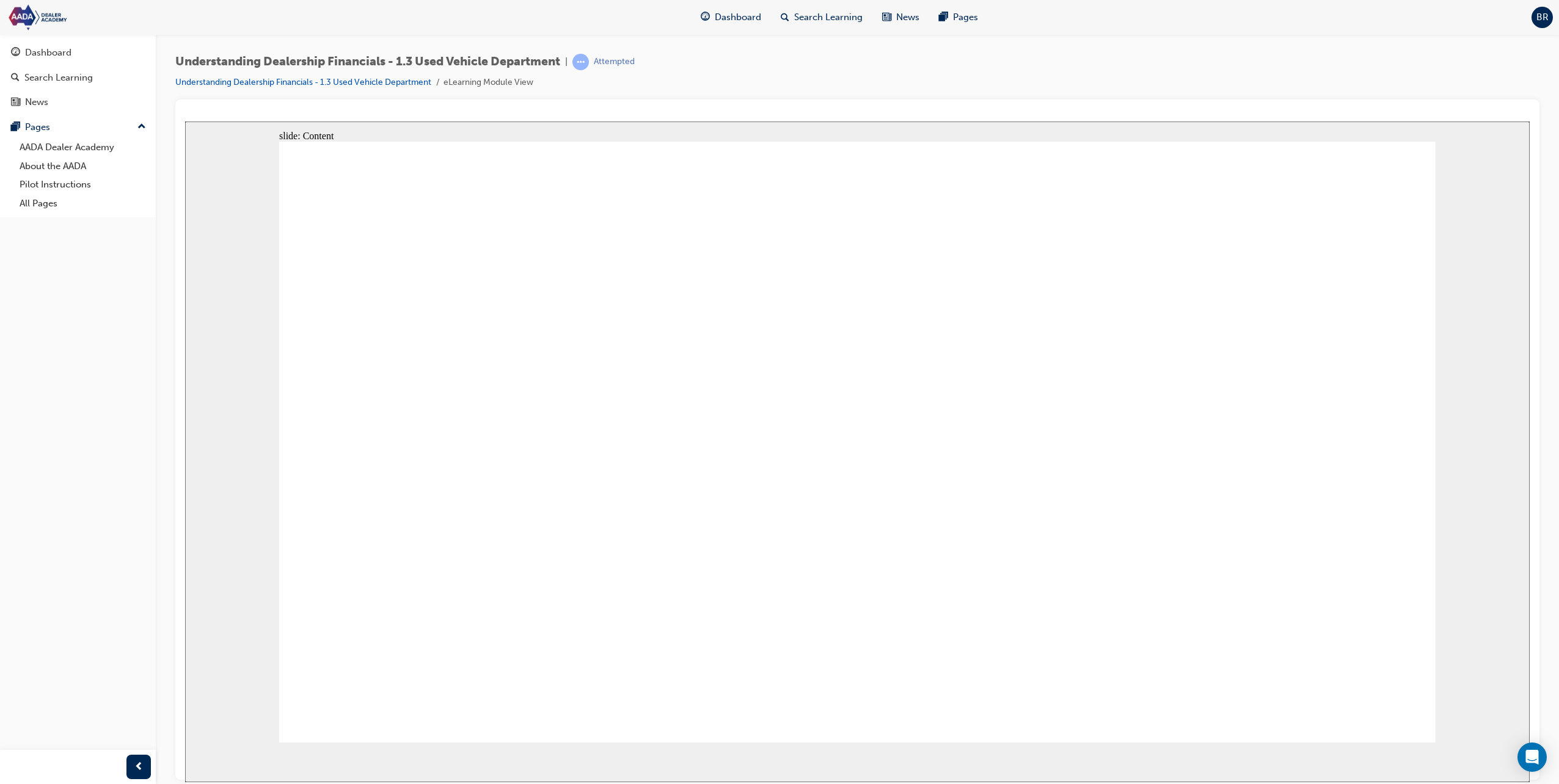
type input "5600"
type input "56000"
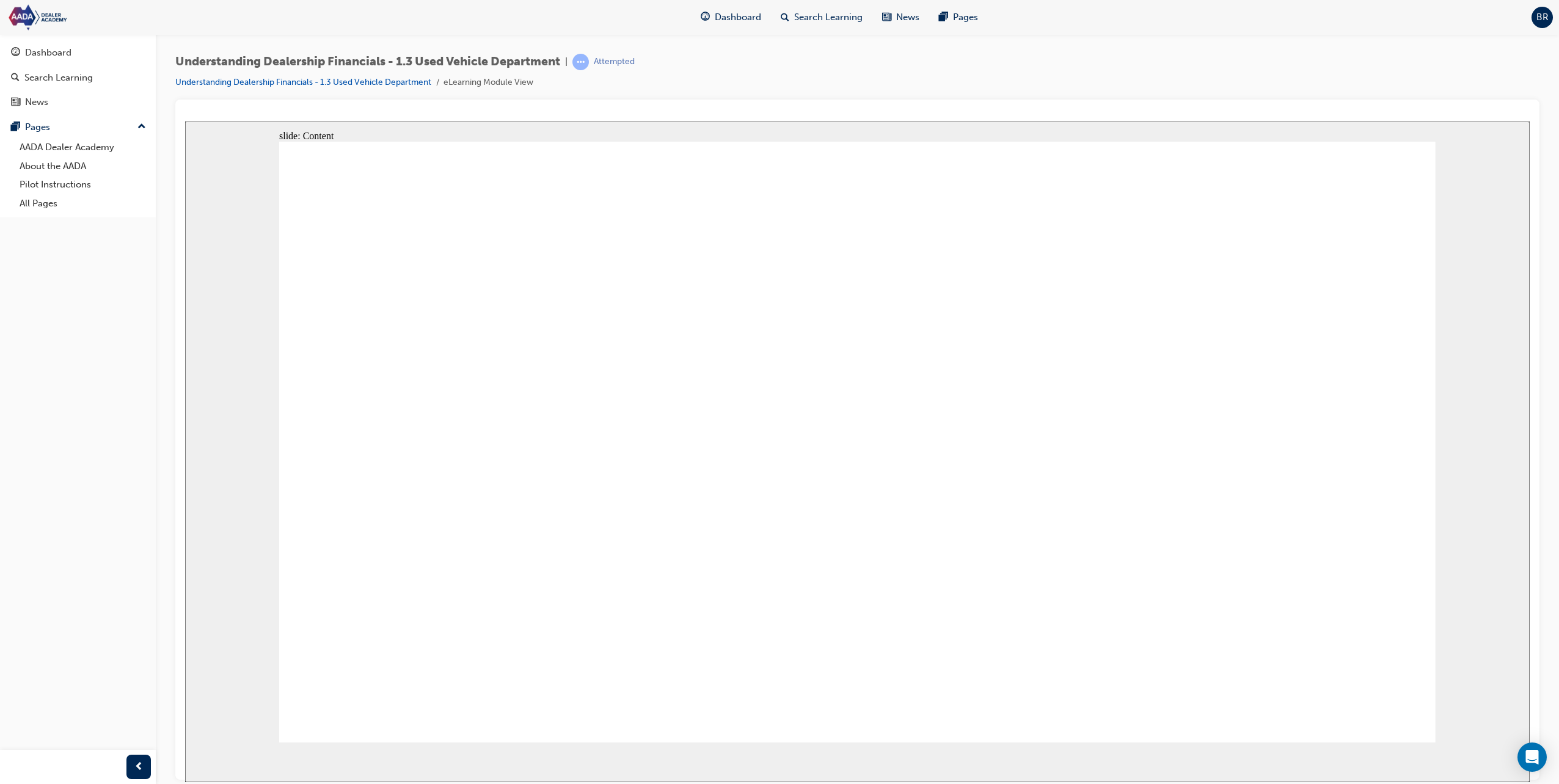
type input "4"
type input "44"
type input "440"
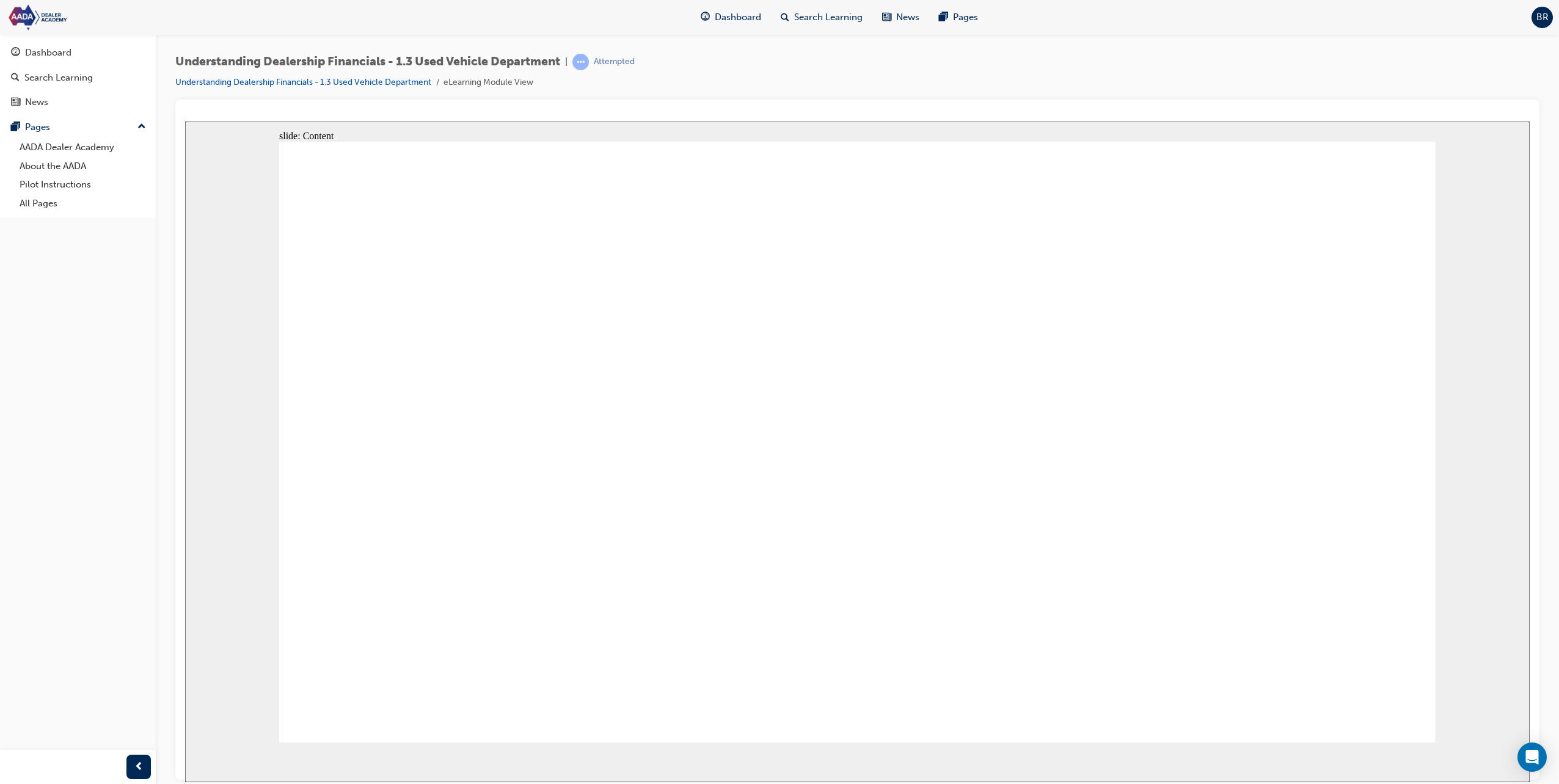
type input "440"
type input "4400"
type input "44000"
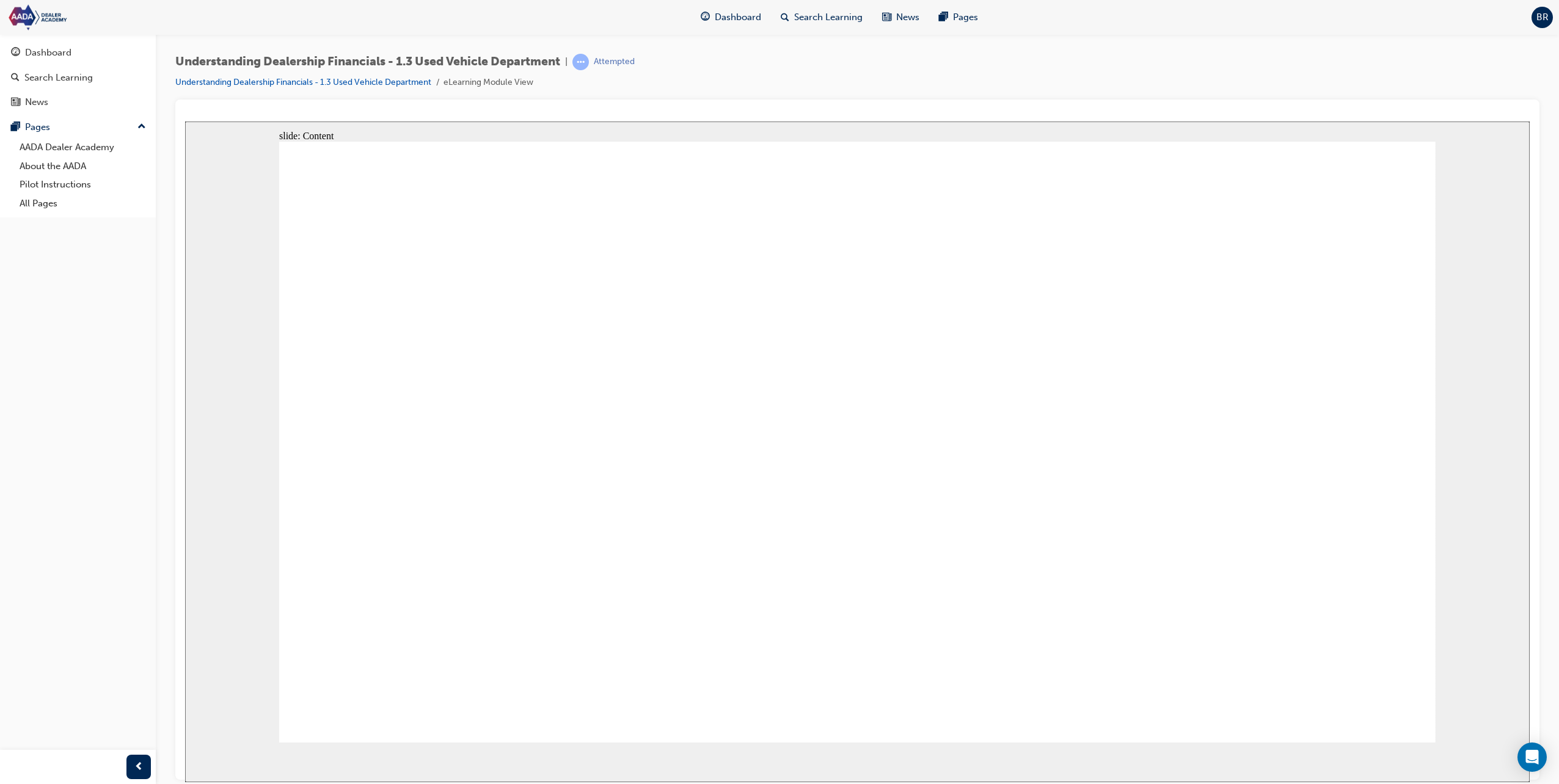
type input "440000"
type input "2"
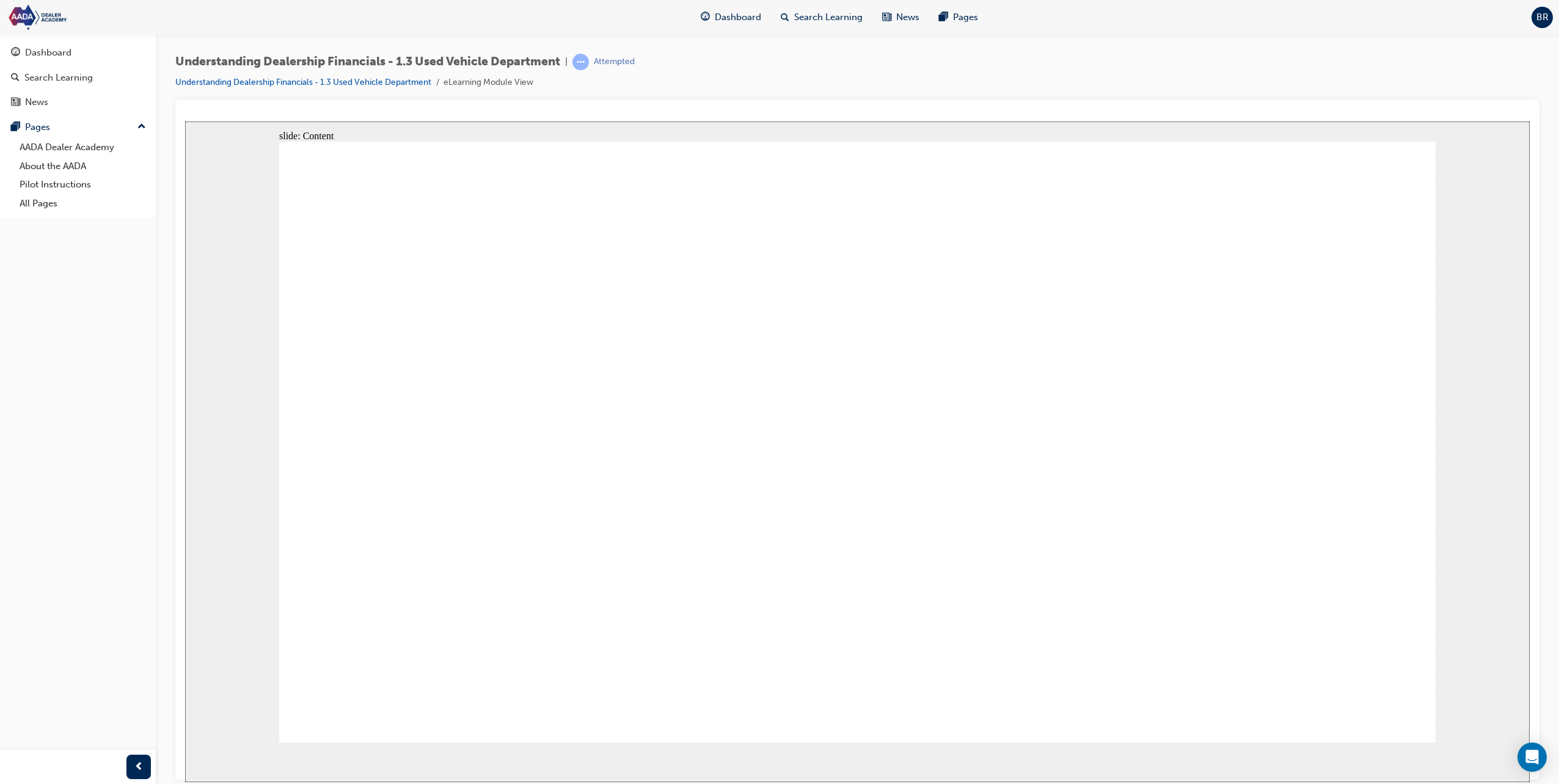
type input "22"
type input "220"
type input "2200"
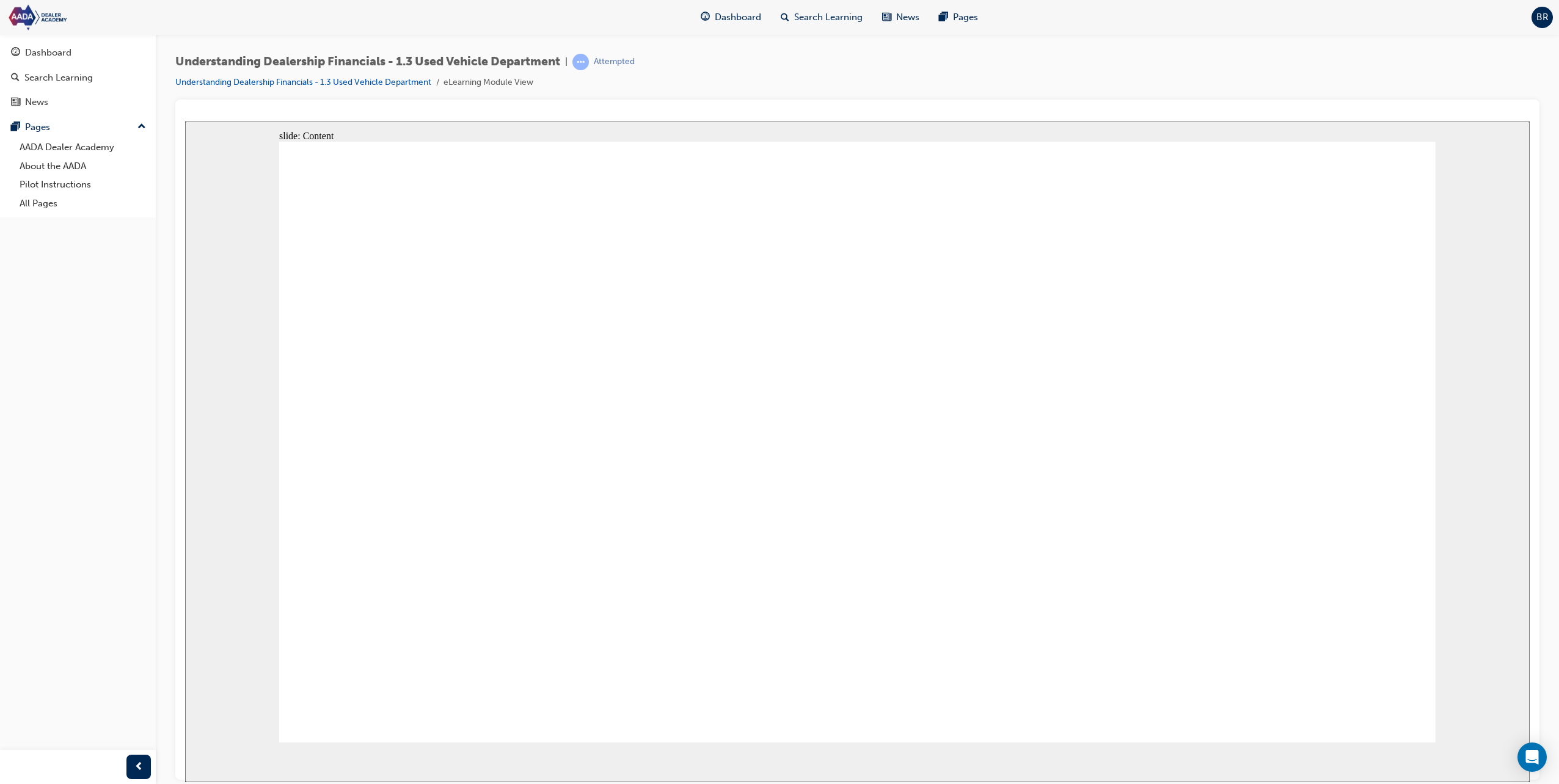
type input "2200"
type input "22000"
type input "4"
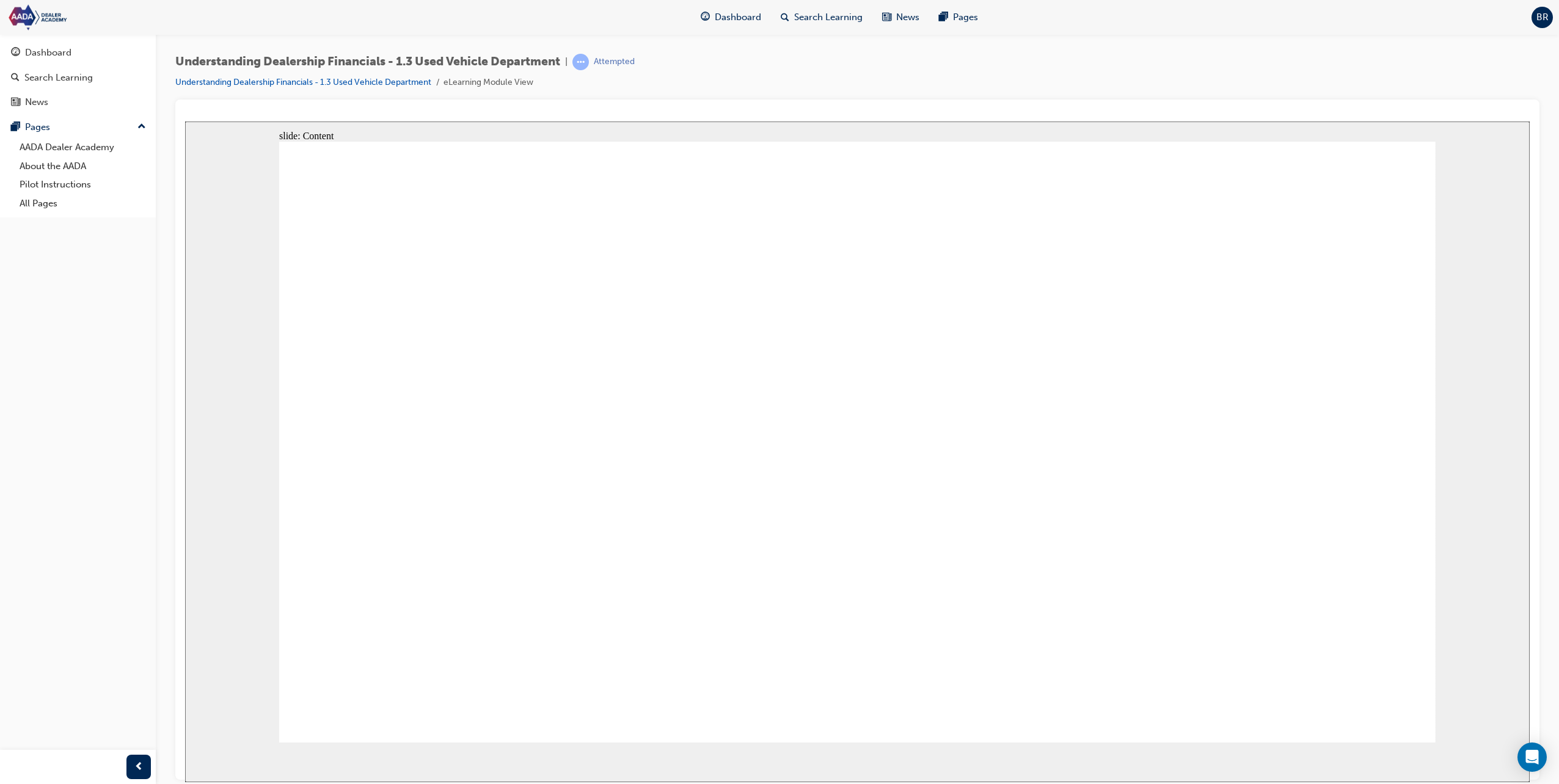
type input "4"
type input "45"
type input "5"
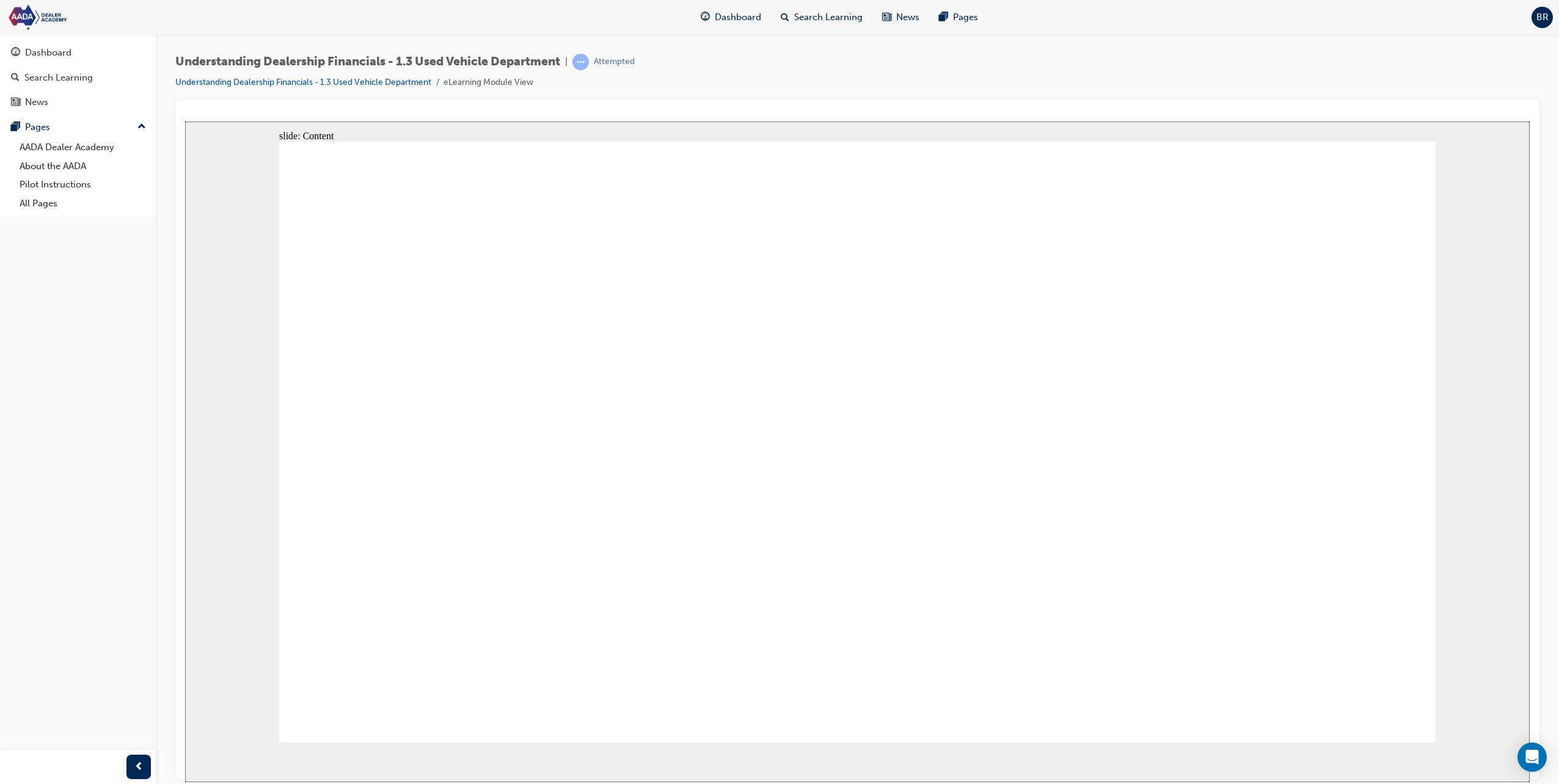
type input "5"
type input "5."
type input "5.3"
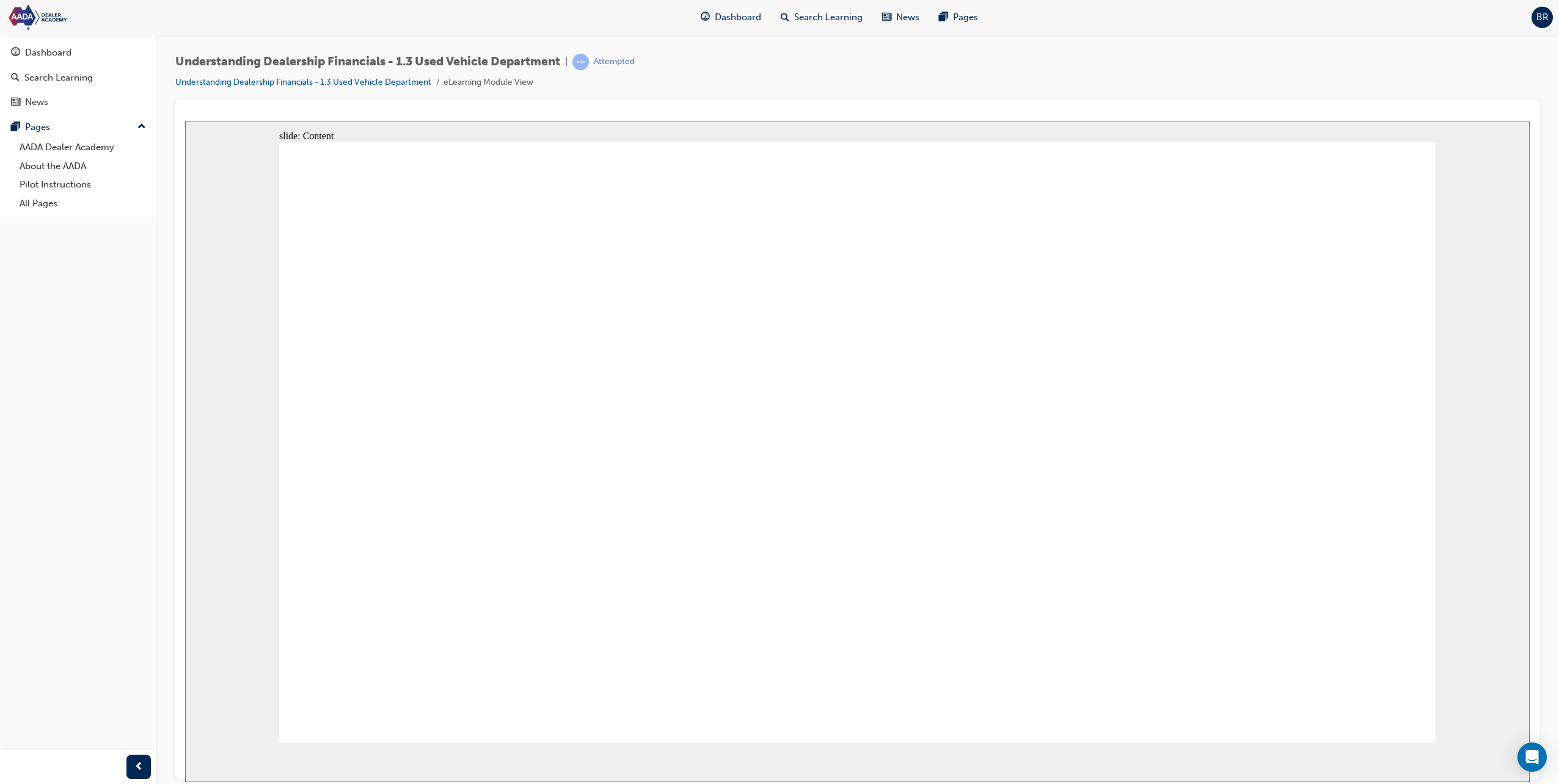
type input "6"
type input "68"
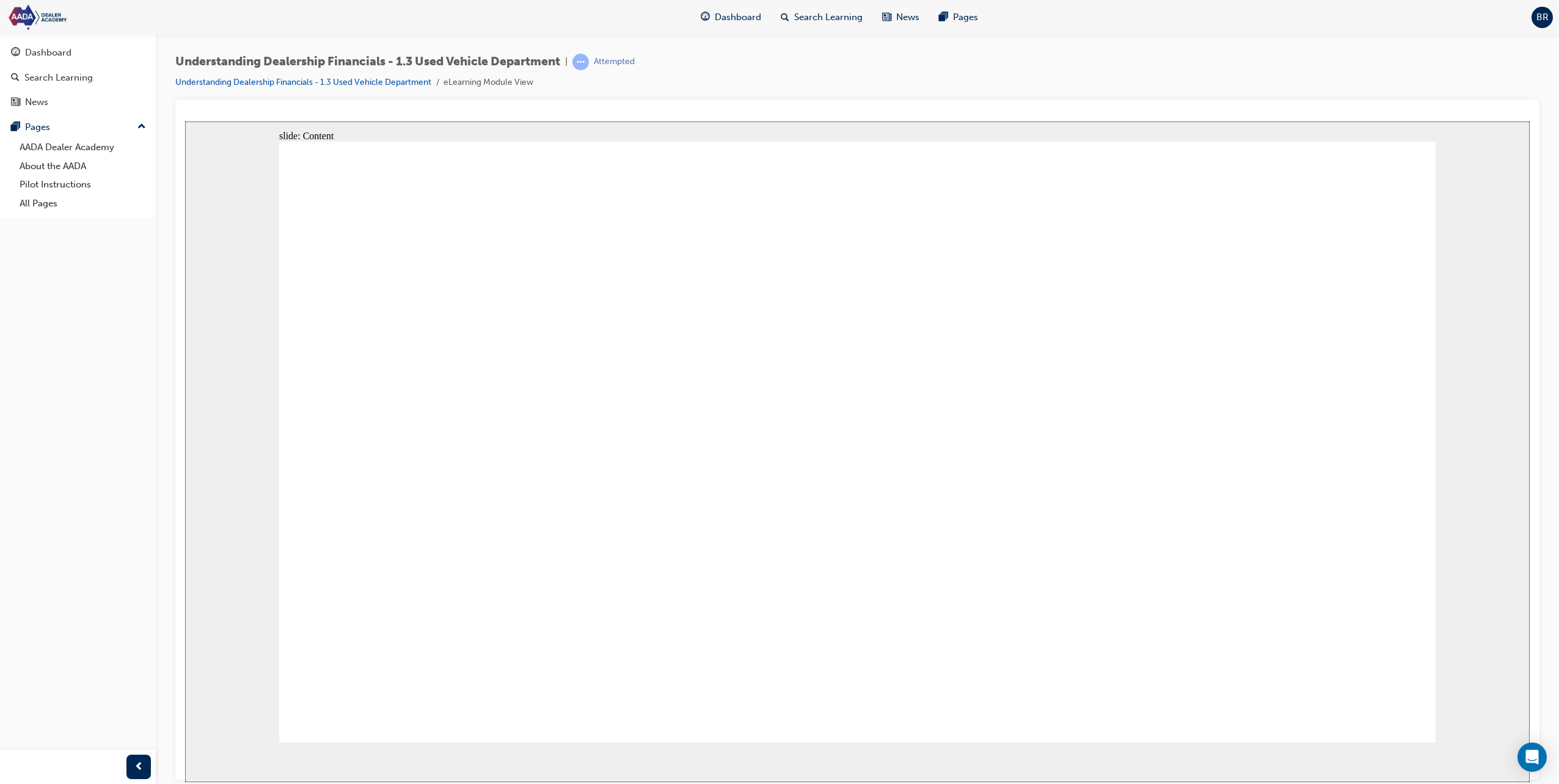
type input "68%"
type input "20"
type input "56000"
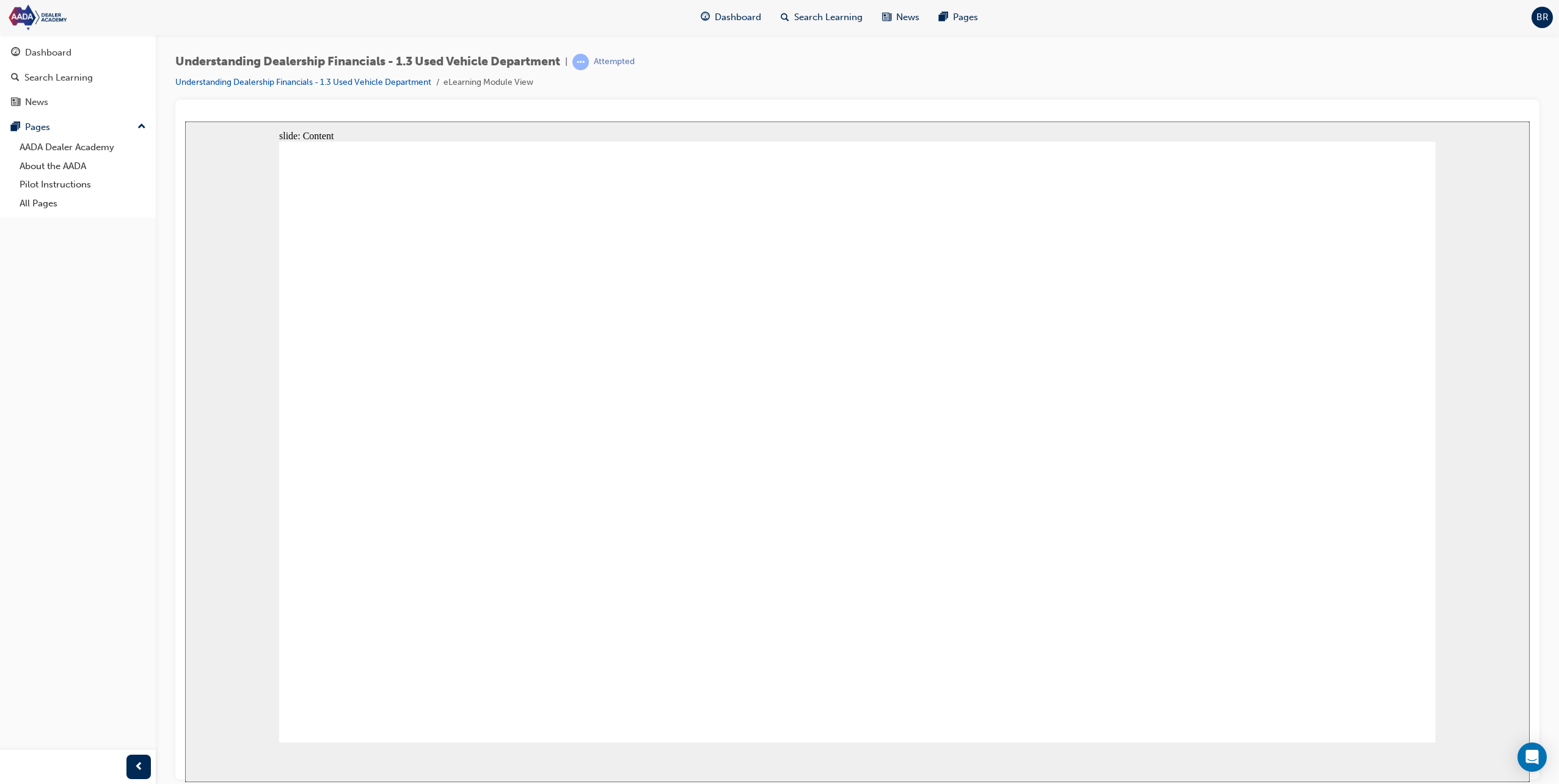
type input "440000"
type input "22000"
type input "45"
type input "5.3"
type input "68%"
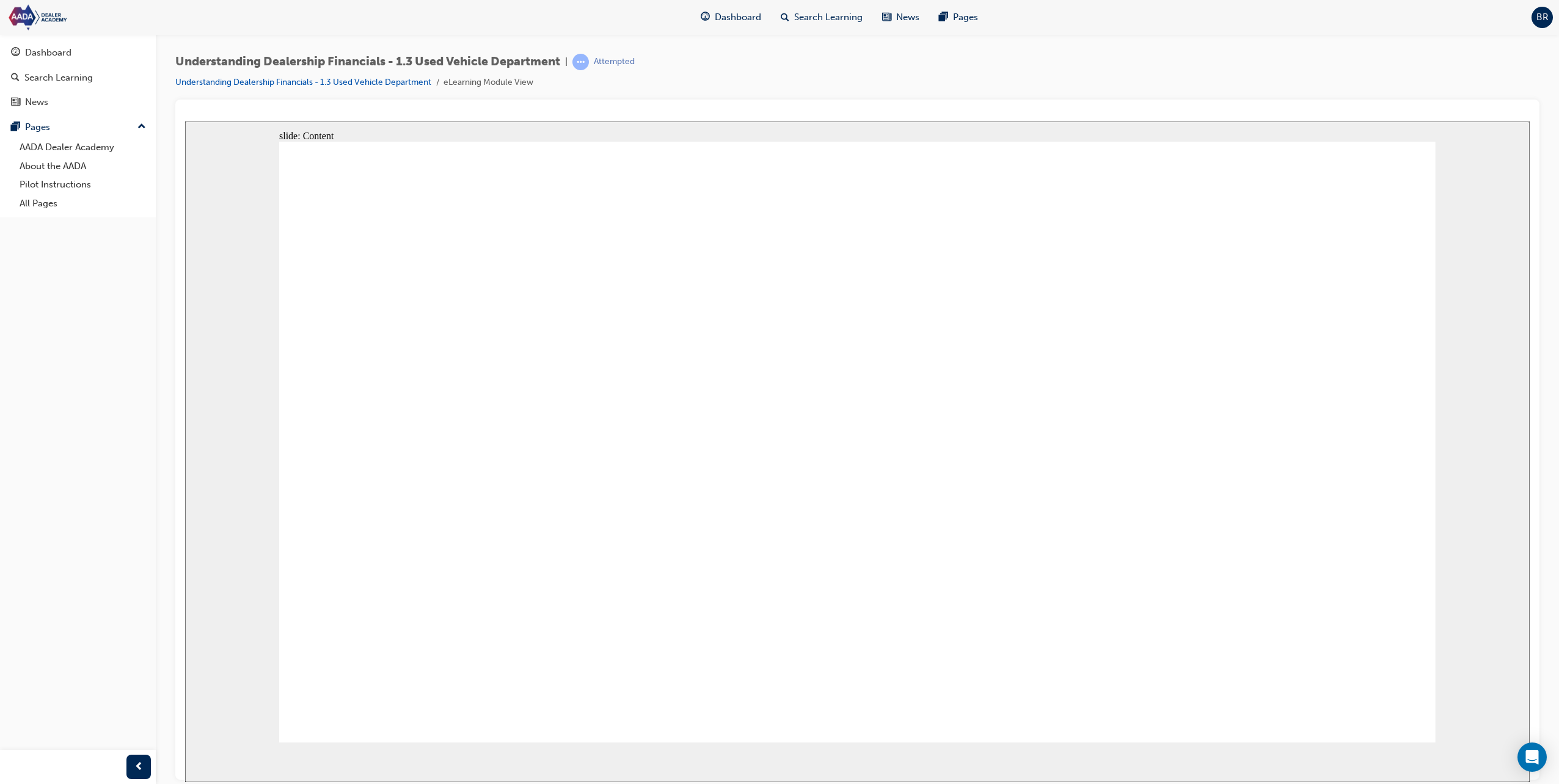
drag, startPoint x: 1354, startPoint y: 509, endPoint x: 1358, endPoint y: 533, distance: 24.3
drag, startPoint x: 975, startPoint y: 605, endPoint x: 923, endPoint y: 661, distance: 76.4
drag, startPoint x: 901, startPoint y: 678, endPoint x: 1015, endPoint y: 676, distance: 114.0
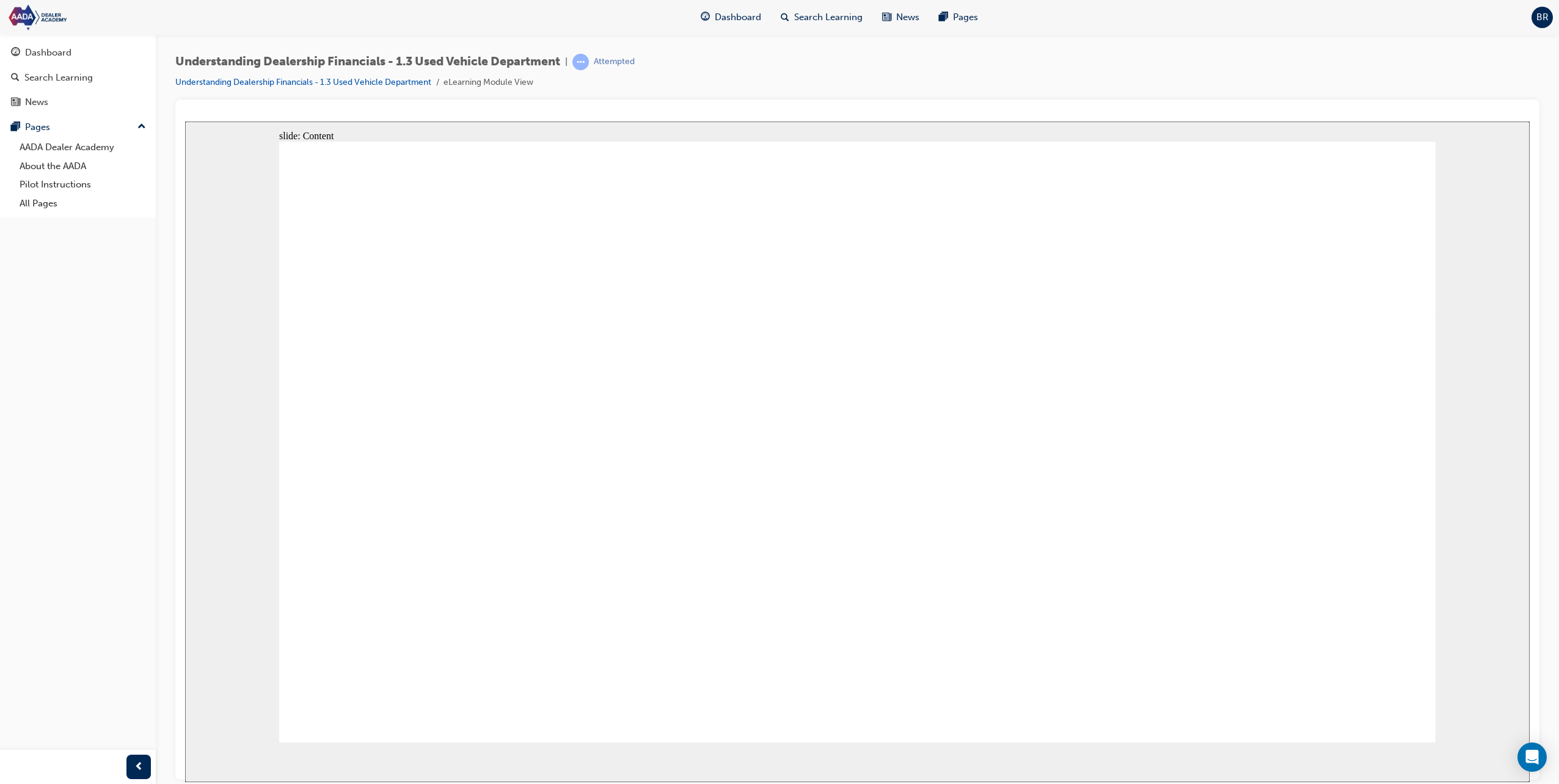
drag, startPoint x: 1245, startPoint y: 573, endPoint x: 1271, endPoint y: 579, distance: 26.7
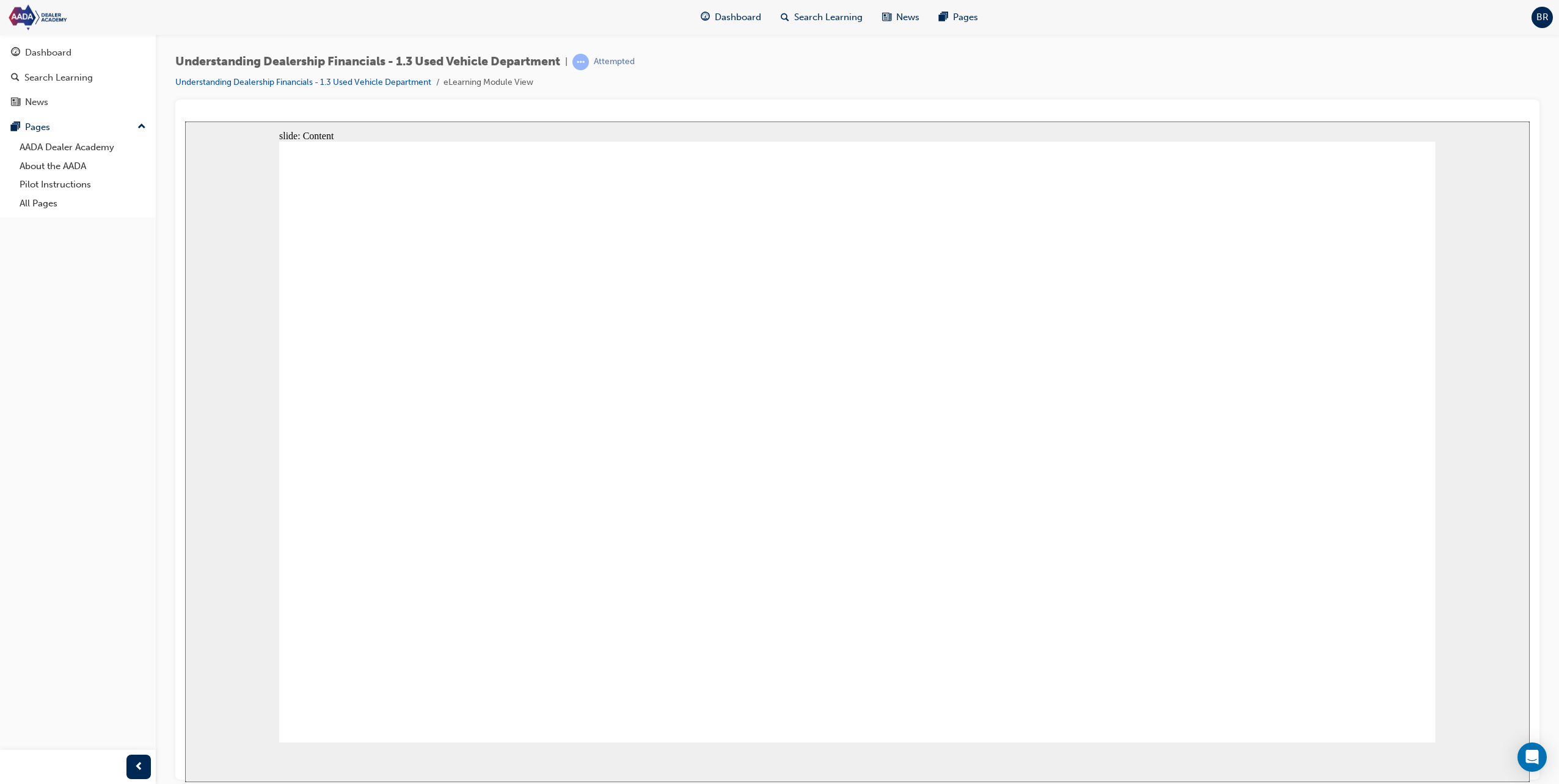
drag, startPoint x: 1278, startPoint y: 691, endPoint x: 1225, endPoint y: 662, distance: 60.4
drag, startPoint x: 889, startPoint y: 509, endPoint x: 870, endPoint y: 485, distance: 30.6
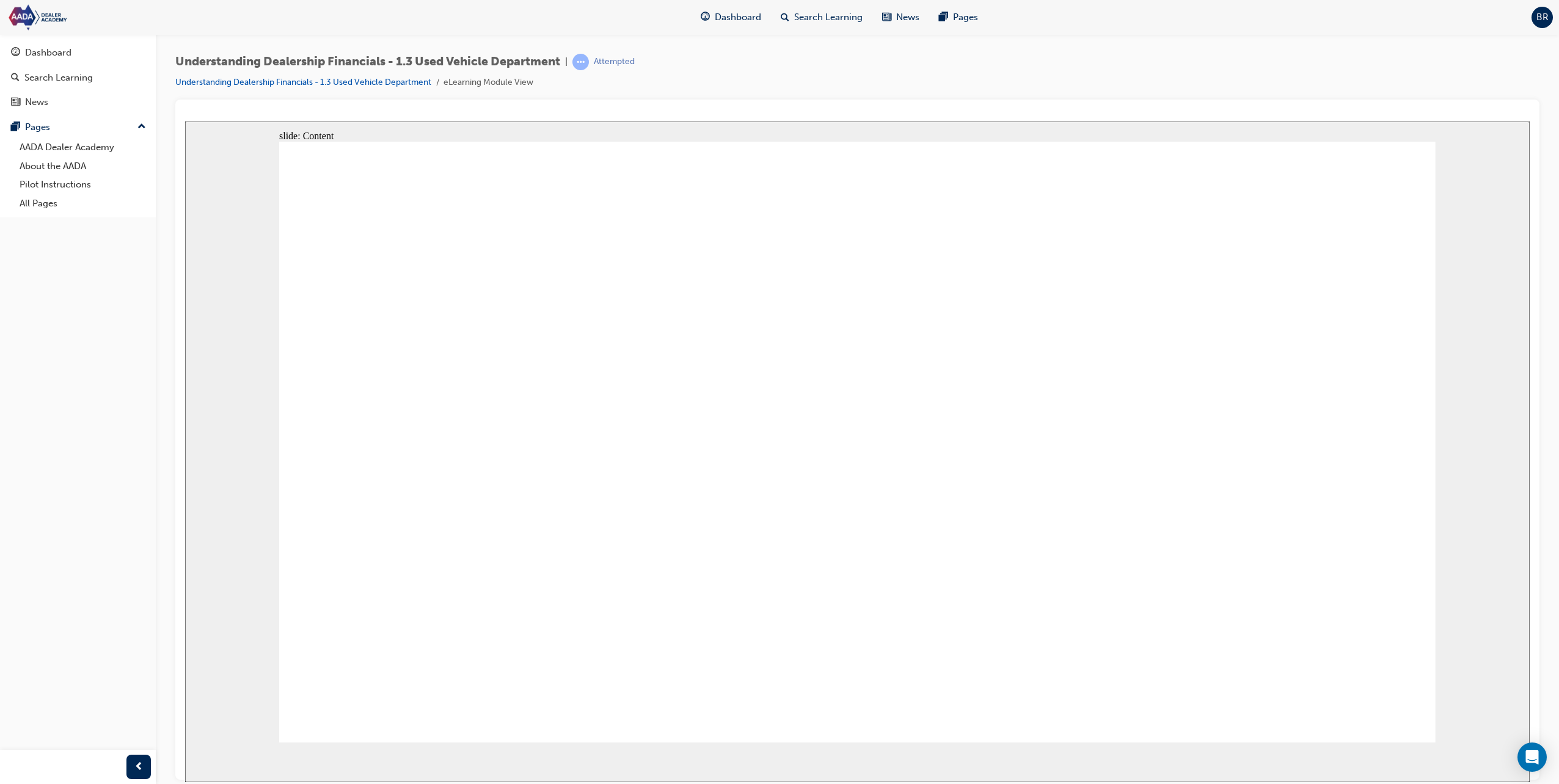
drag, startPoint x: 863, startPoint y: 485, endPoint x: 681, endPoint y: 378, distance: 211.1
drag, startPoint x: 686, startPoint y: 377, endPoint x: 710, endPoint y: 377, distance: 24.0
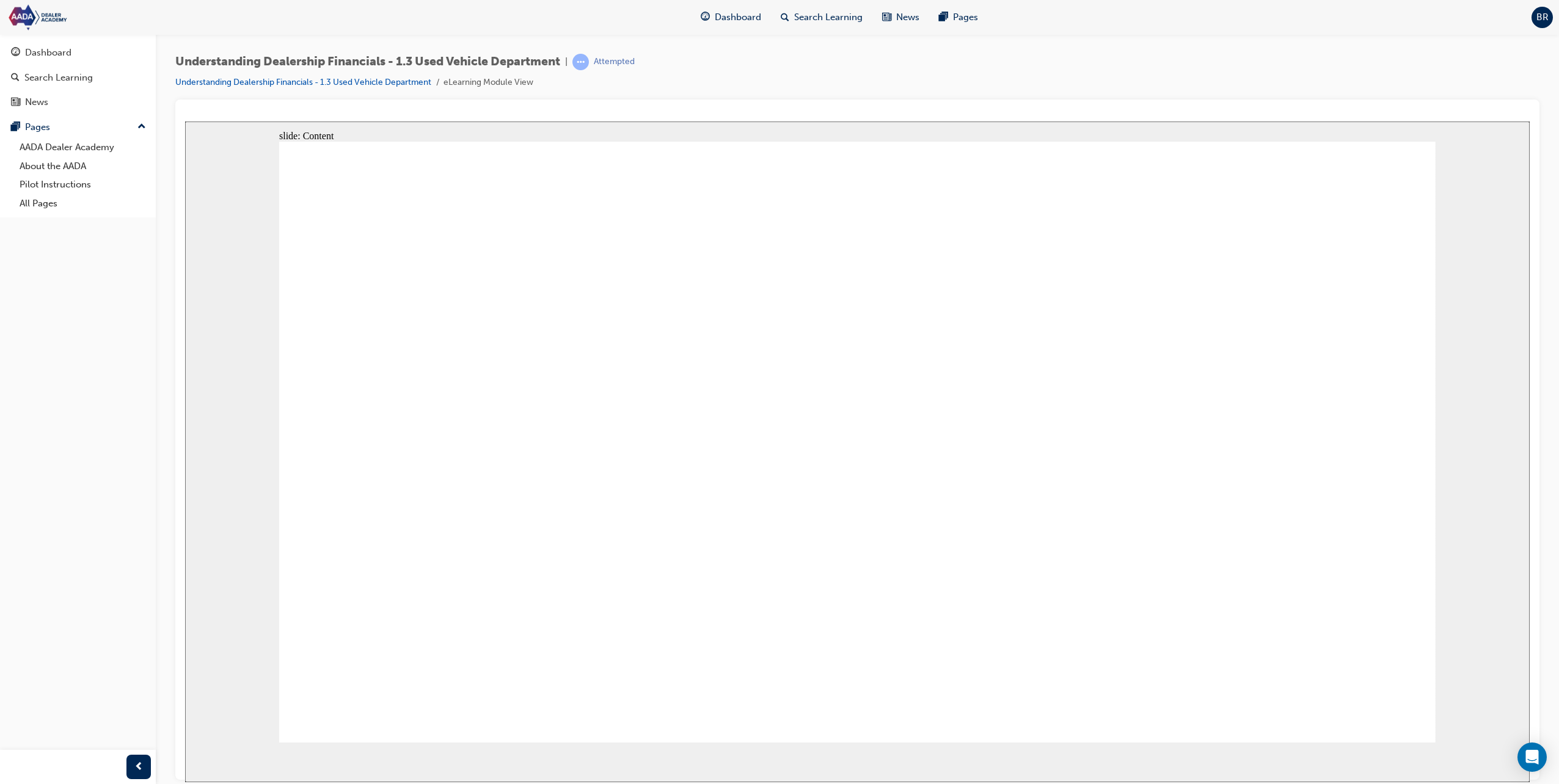
drag, startPoint x: 532, startPoint y: 536, endPoint x: 673, endPoint y: 557, distance: 142.6
drag, startPoint x: 673, startPoint y: 557, endPoint x: 586, endPoint y: 368, distance: 208.1
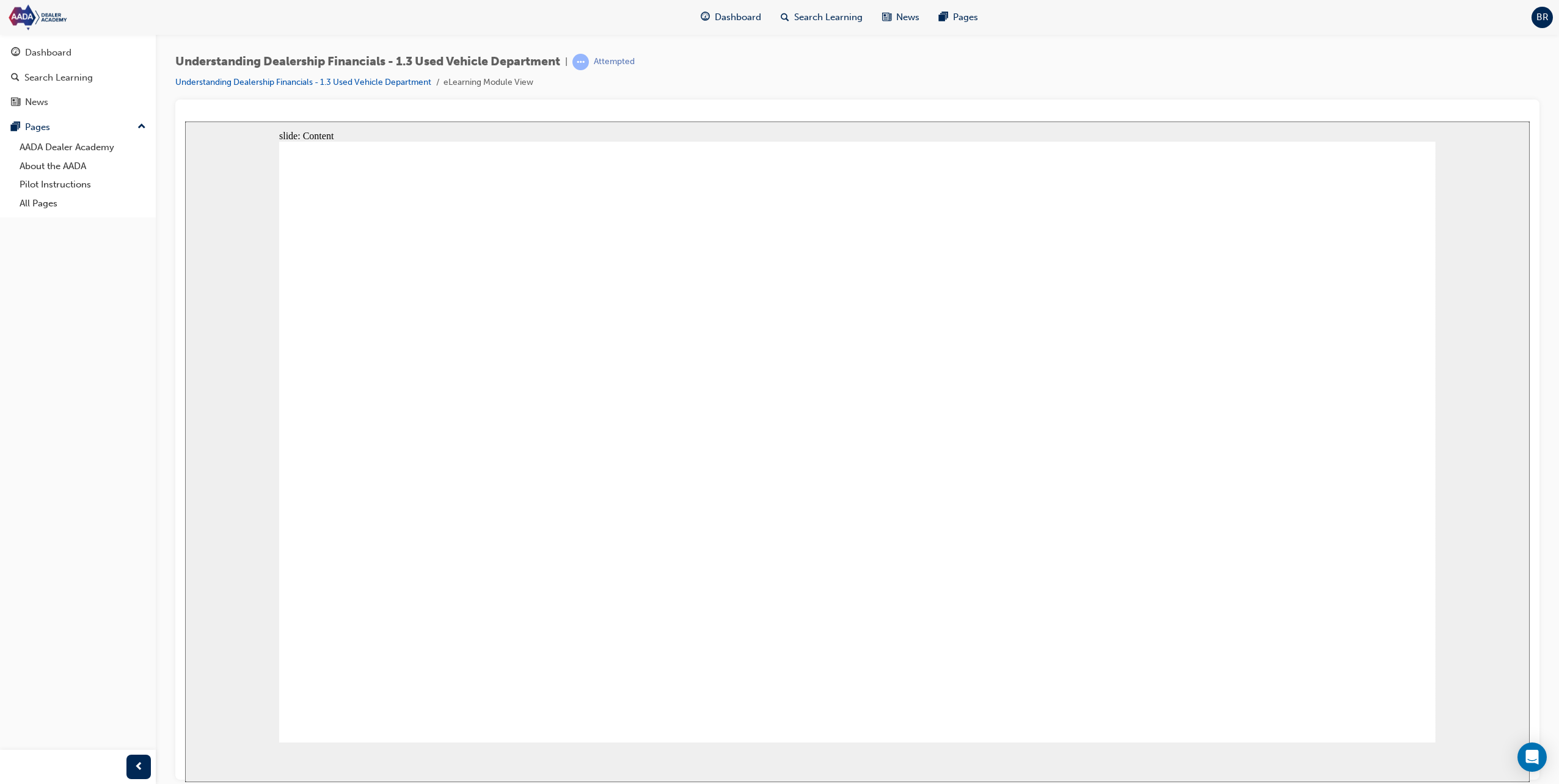
drag, startPoint x: 1269, startPoint y: 437, endPoint x: 1375, endPoint y: 626, distance: 216.7
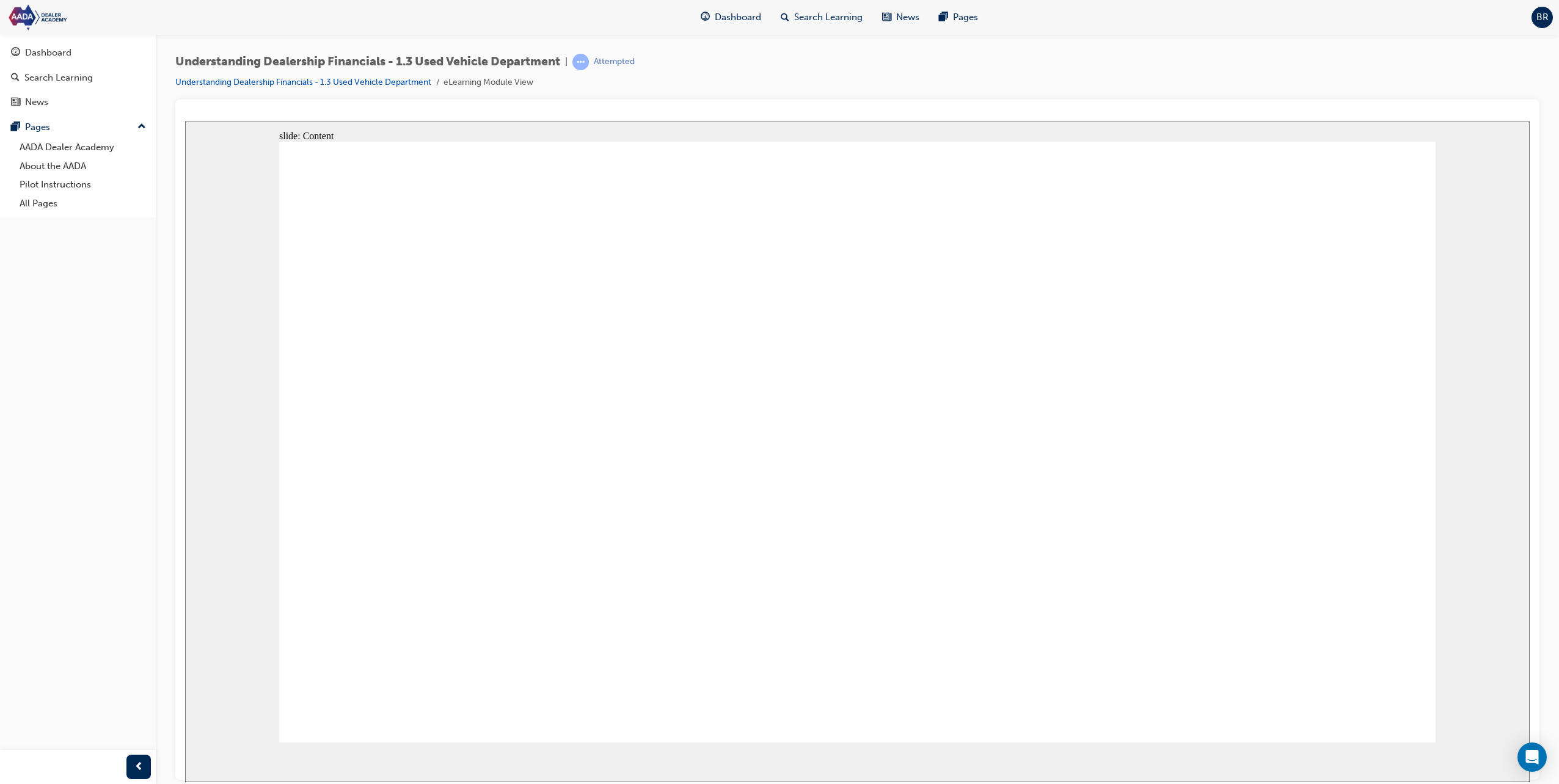
drag, startPoint x: 1383, startPoint y: 389, endPoint x: 1384, endPoint y: 517, distance: 128.0
drag, startPoint x: 1367, startPoint y: 560, endPoint x: 1362, endPoint y: 539, distance: 21.6
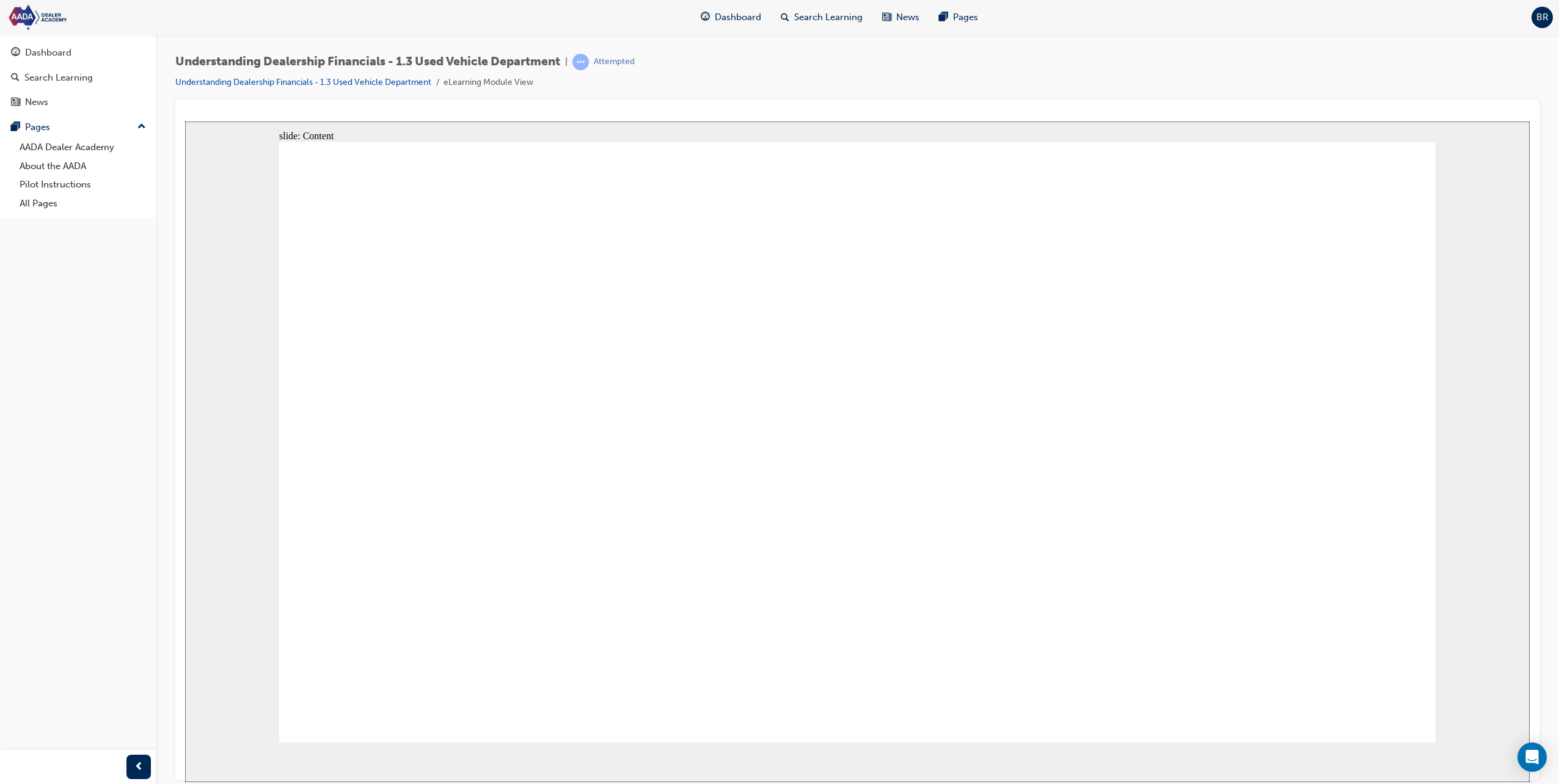
drag, startPoint x: 468, startPoint y: 351, endPoint x: 507, endPoint y: 360, distance: 40.0
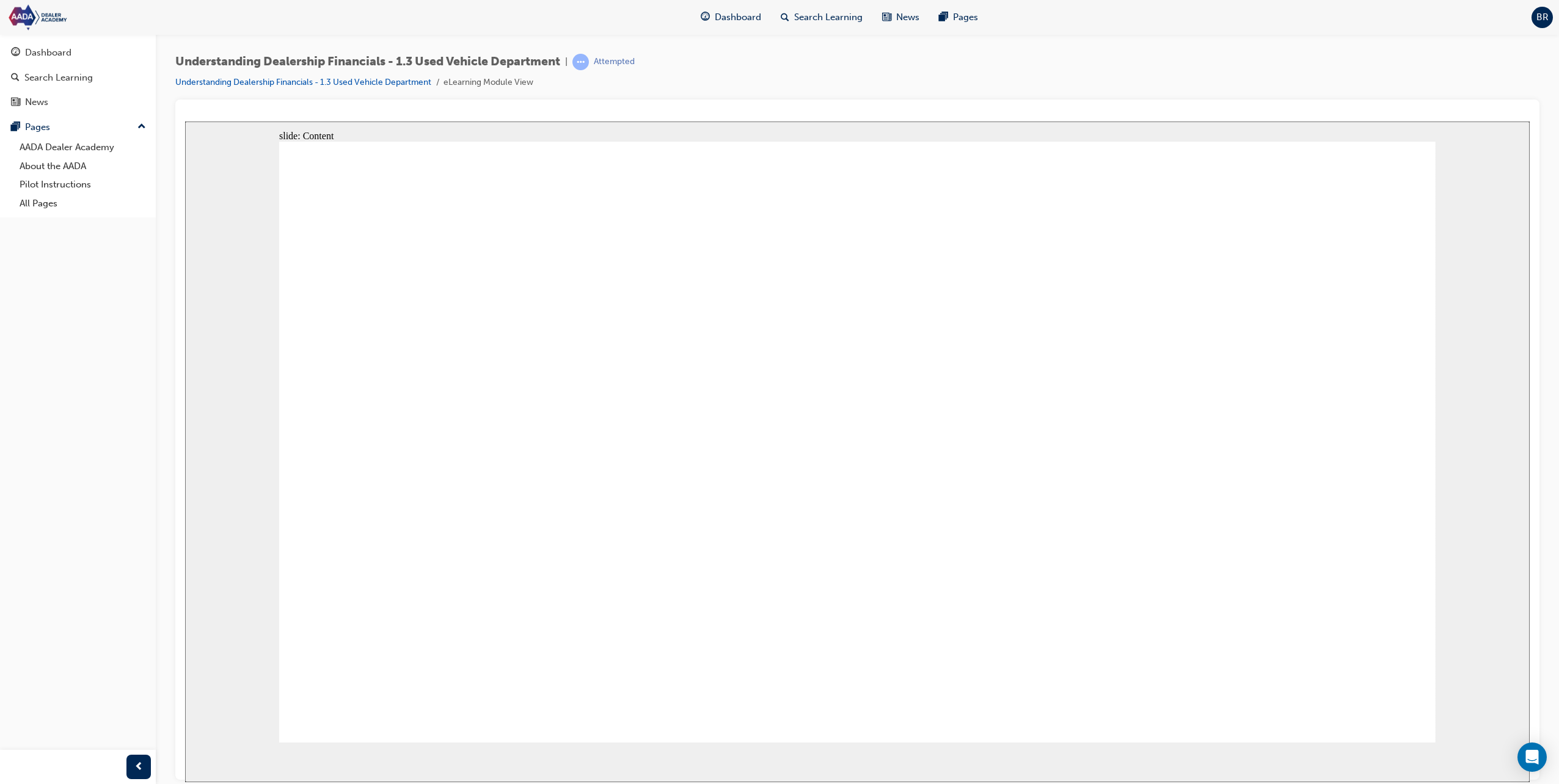
drag, startPoint x: 555, startPoint y: 469, endPoint x: 534, endPoint y: 469, distance: 21.0
drag, startPoint x: 499, startPoint y: 538, endPoint x: 524, endPoint y: 537, distance: 25.0
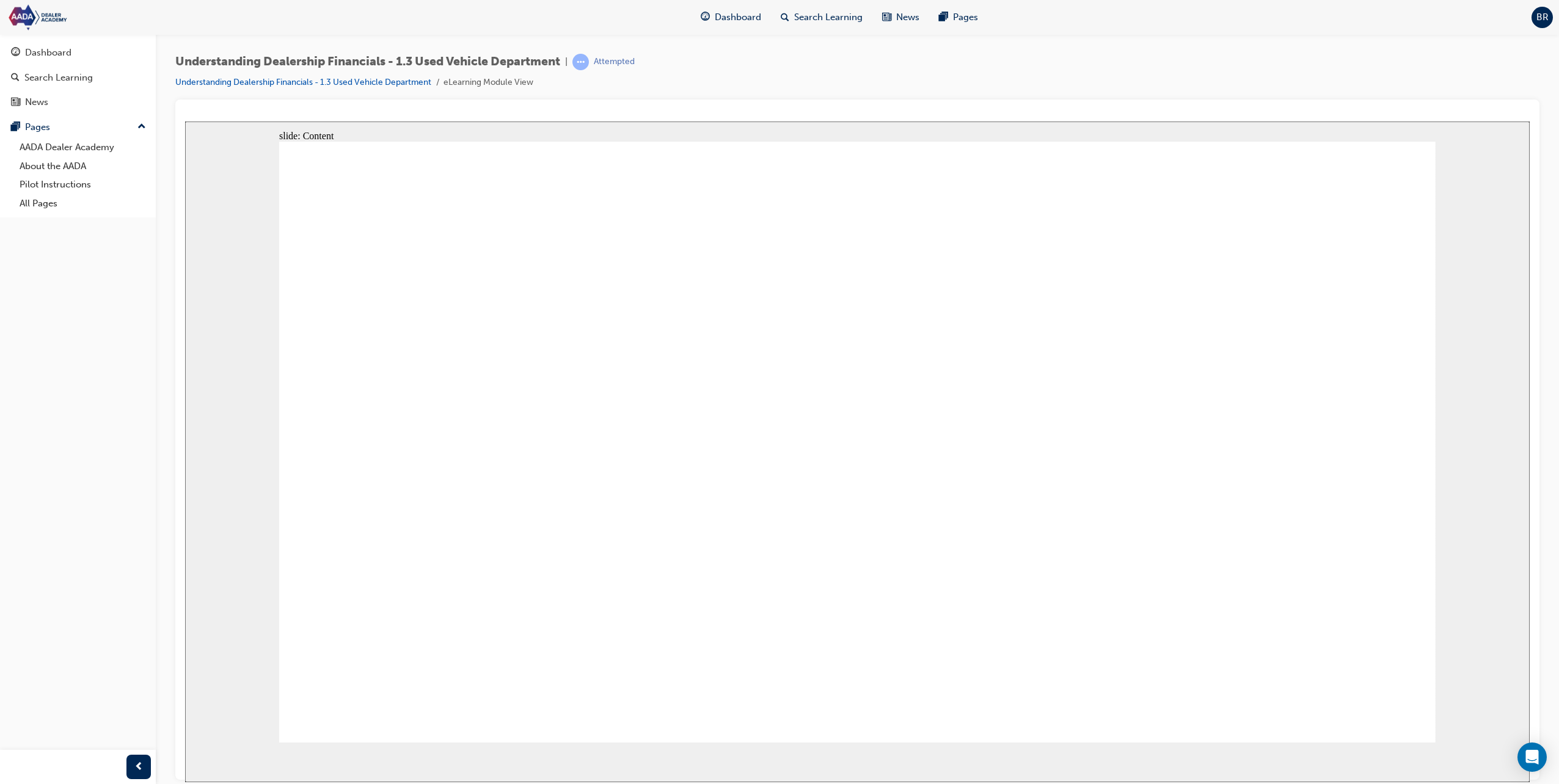
click at [1437, 700] on div "slide: Content *Please complete all boxes before proceeding. Rectangle 2 Rectan…" at bounding box center [857, 452] width 1345 height 661
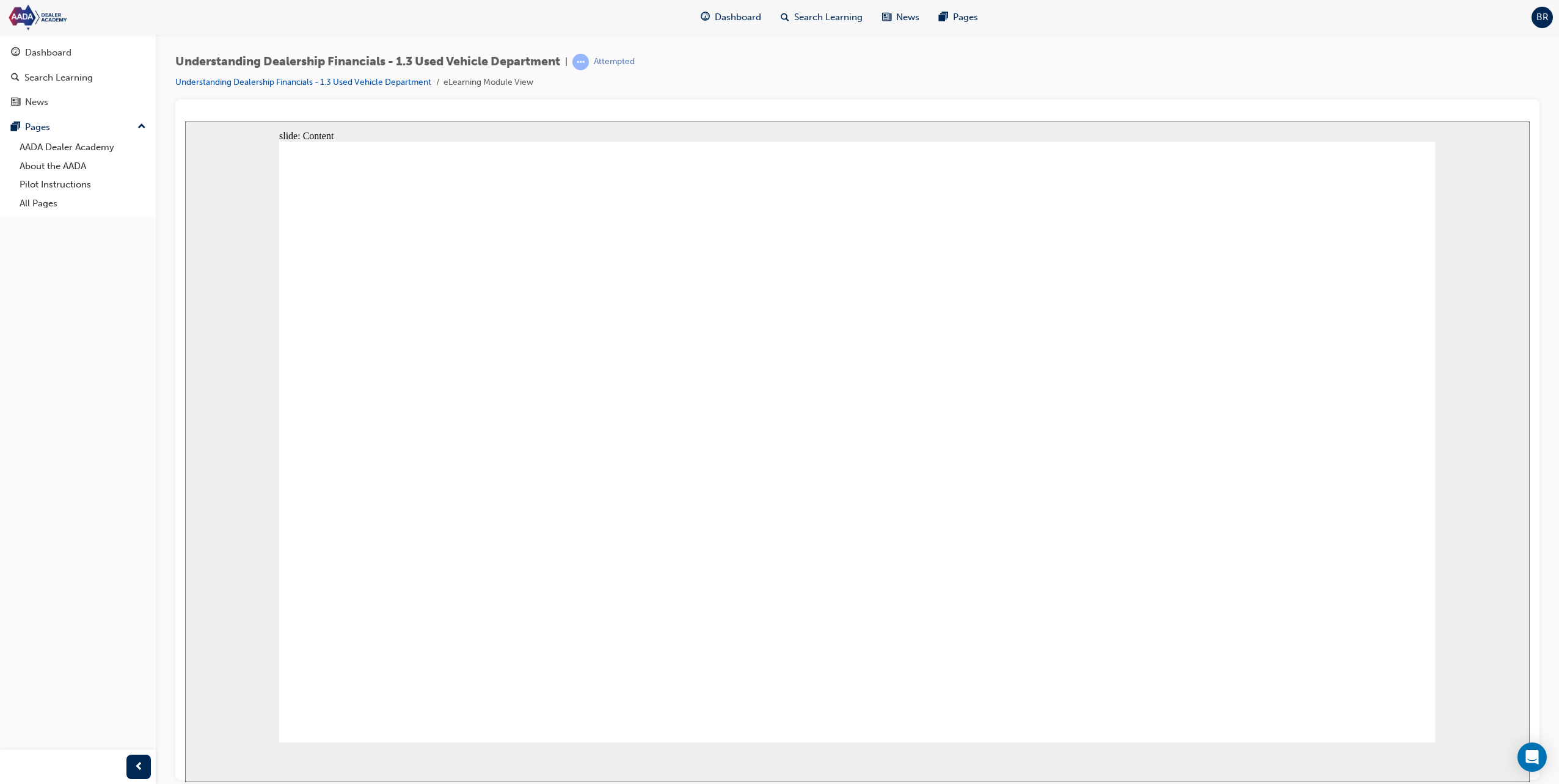
drag, startPoint x: 1389, startPoint y: 527, endPoint x: 1413, endPoint y: 637, distance: 112.6
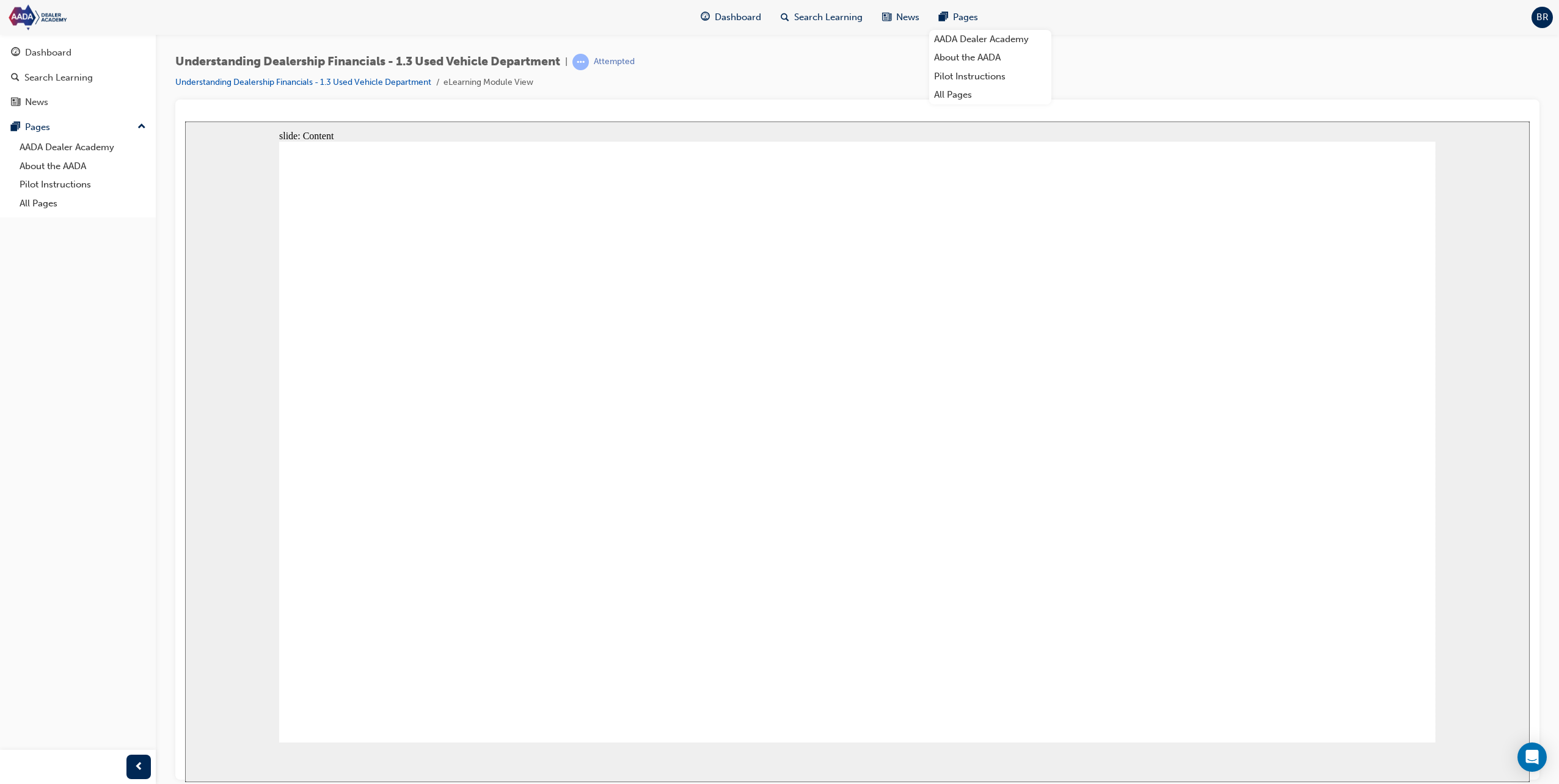
drag, startPoint x: 1083, startPoint y: 500, endPoint x: 1426, endPoint y: 539, distance: 345.2
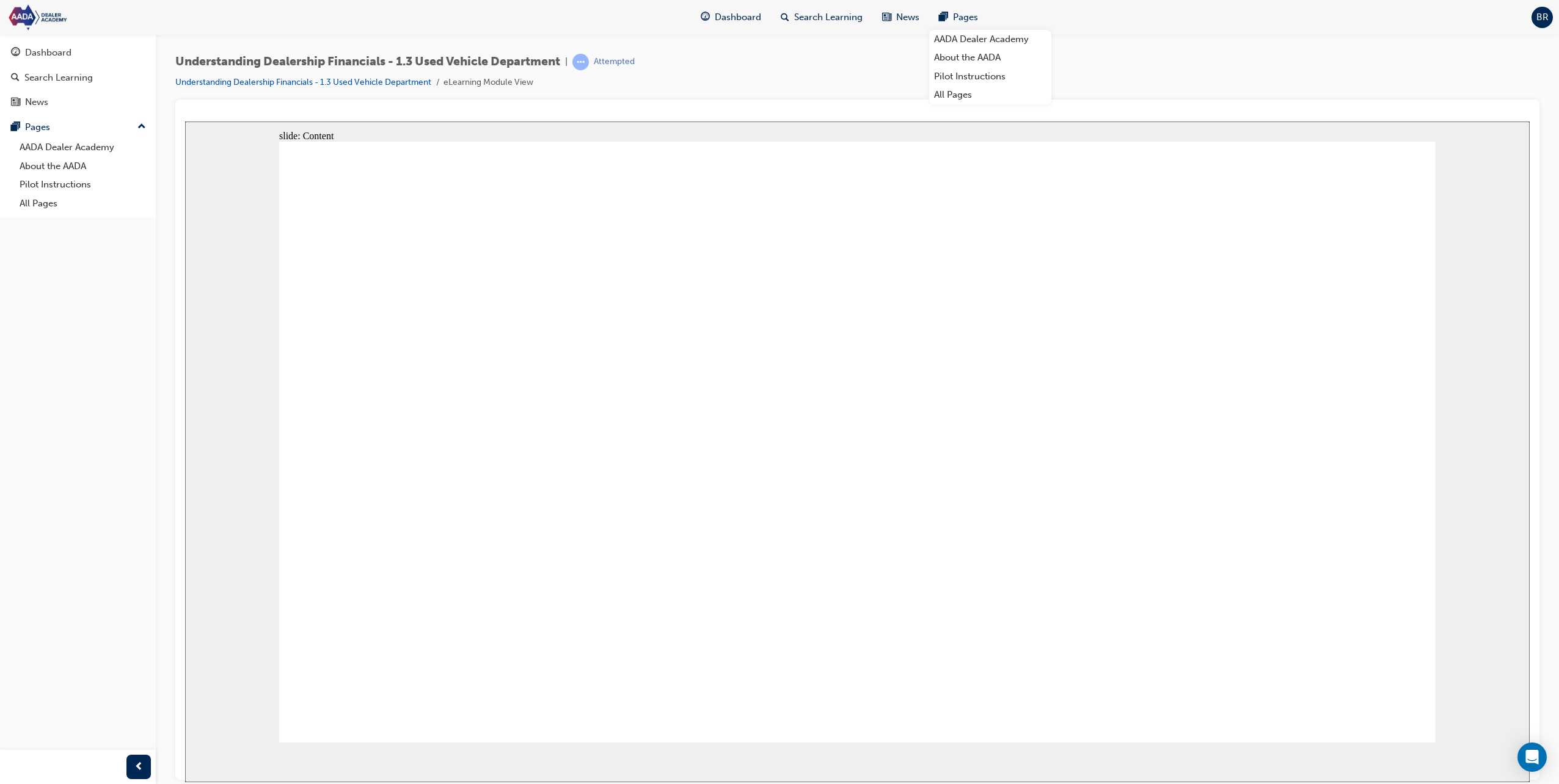
drag, startPoint x: 1445, startPoint y: 549, endPoint x: 1399, endPoint y: 587, distance: 59.7
click at [1444, 550] on div "slide: Content Rectangle 1 Menu Resources volume-off-white.png Unmute volume-on…" at bounding box center [857, 452] width 1345 height 661
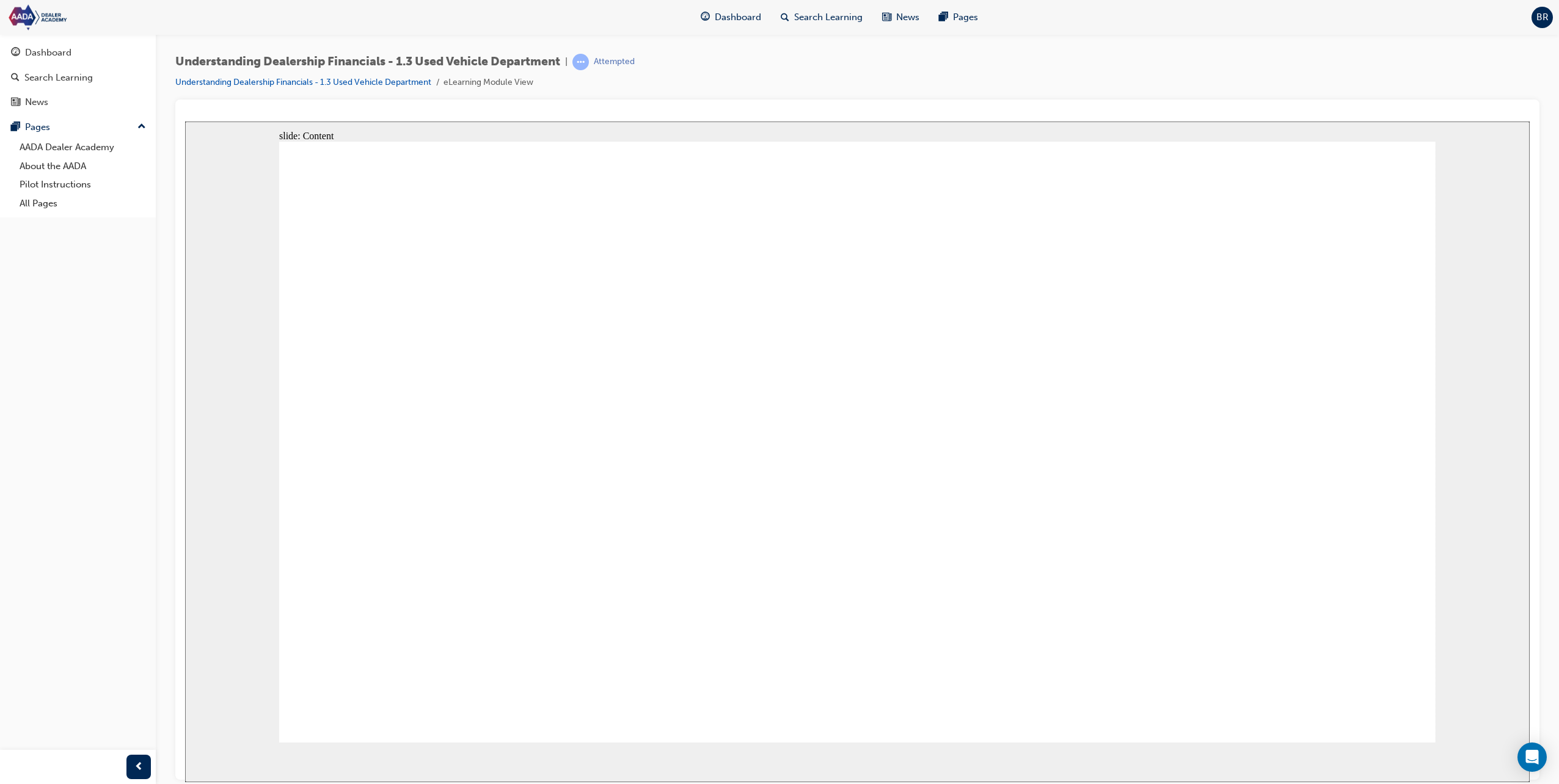
drag, startPoint x: 1224, startPoint y: 452, endPoint x: 1230, endPoint y: 448, distance: 7.2
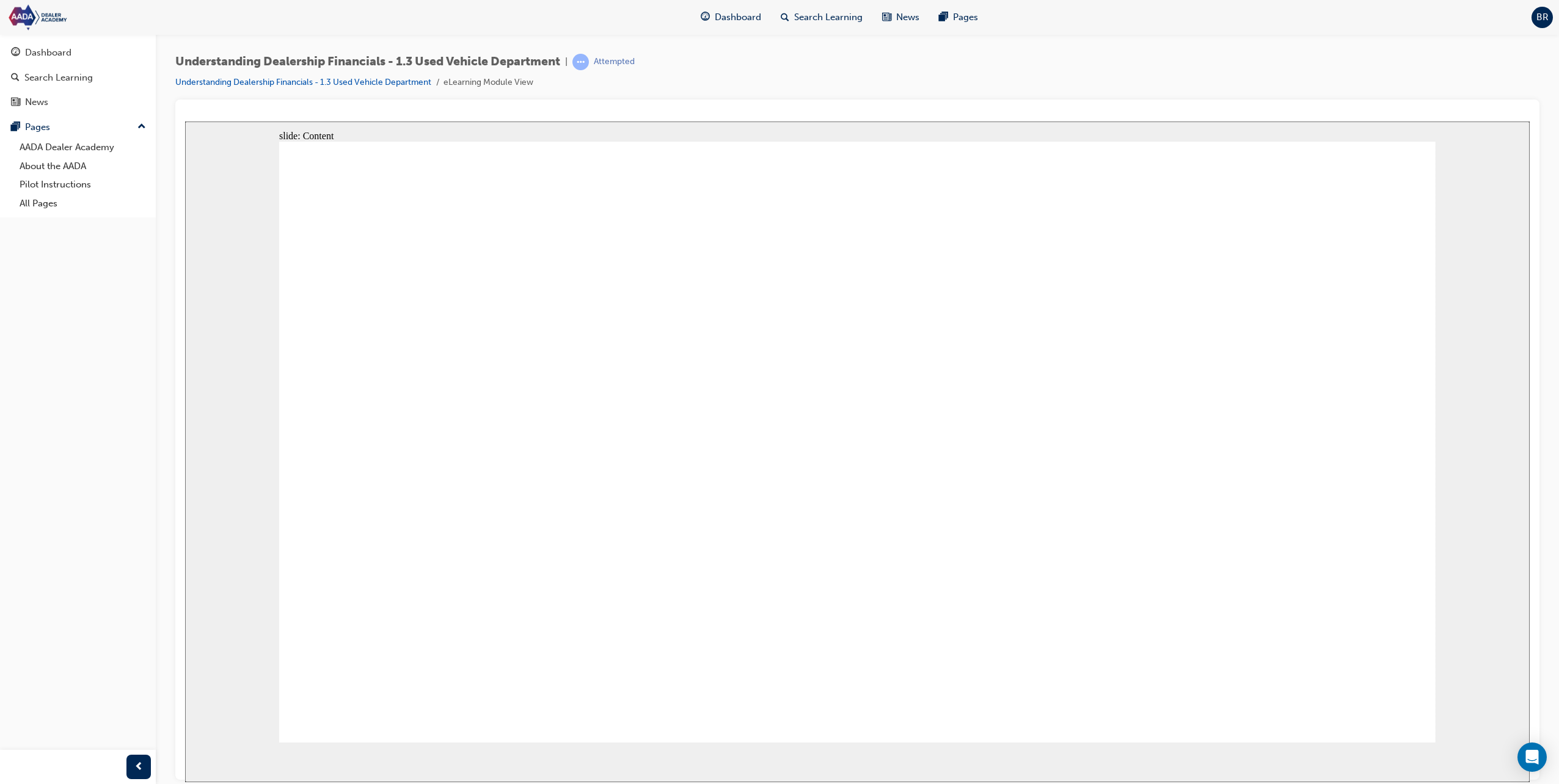
drag, startPoint x: 1234, startPoint y: 447, endPoint x: 1244, endPoint y: 455, distance: 12.8
drag, startPoint x: 1252, startPoint y: 458, endPoint x: 1271, endPoint y: 474, distance: 24.8
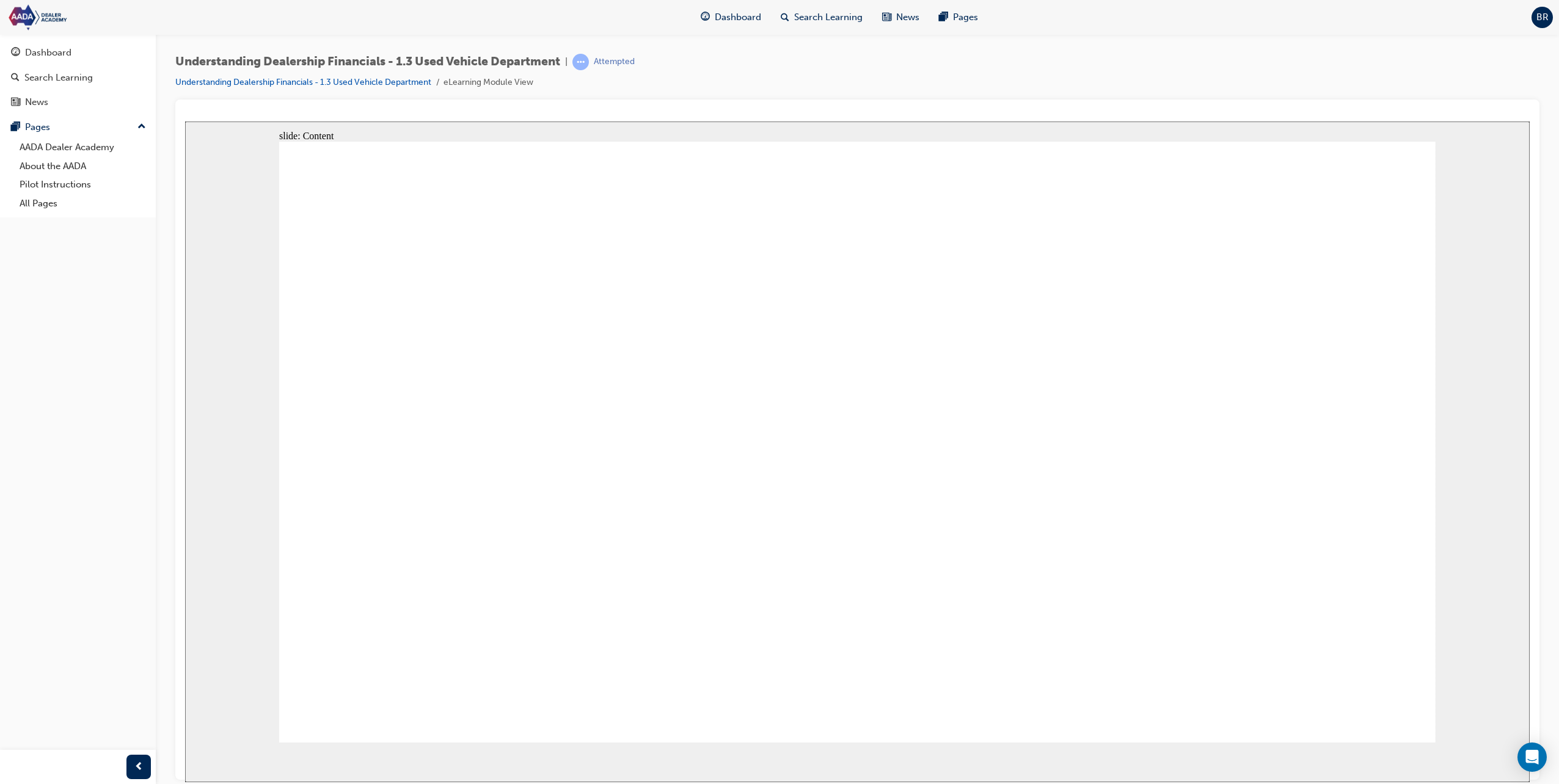
drag, startPoint x: 1272, startPoint y: 476, endPoint x: 1295, endPoint y: 497, distance: 31.1
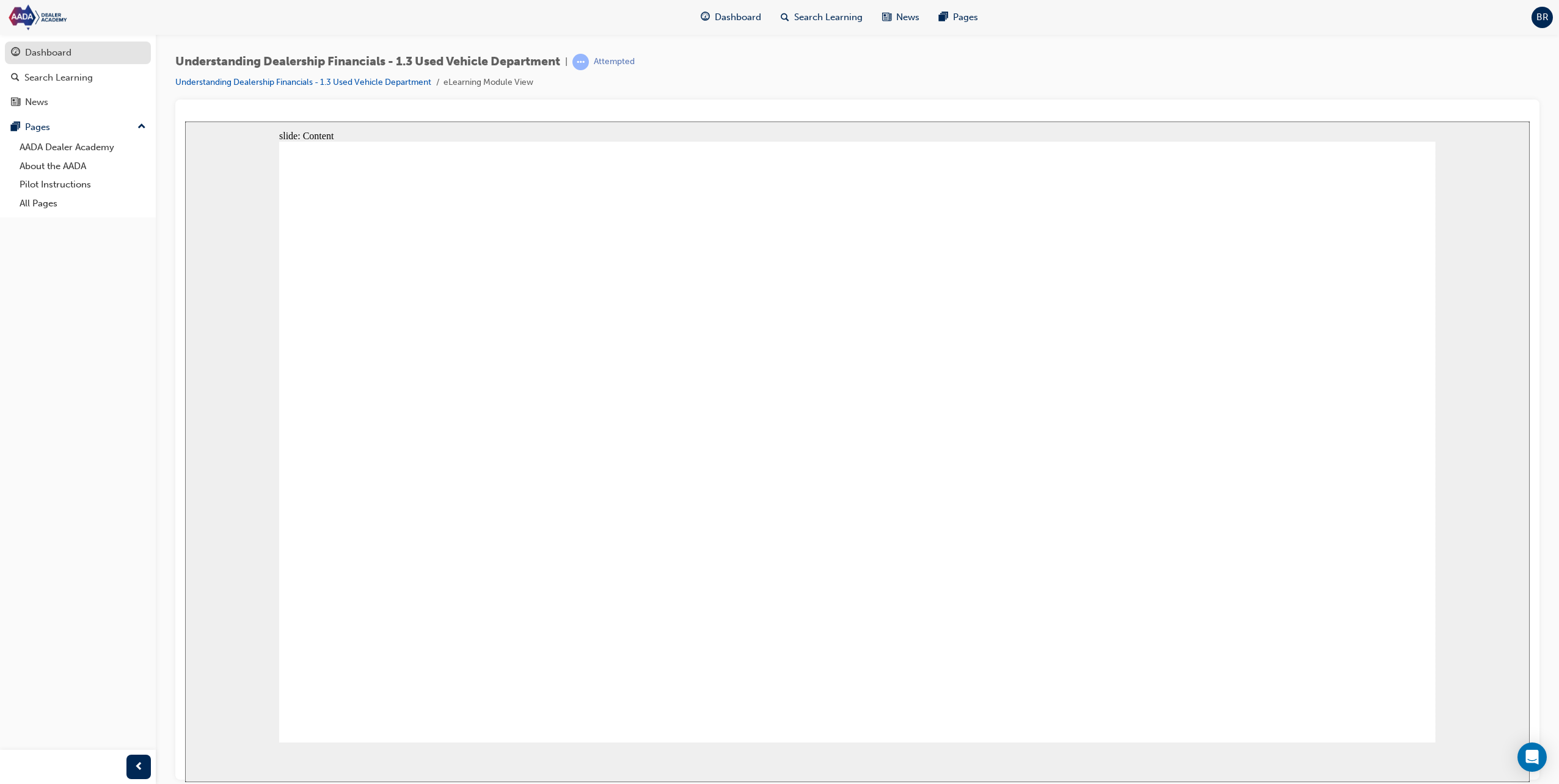
click at [97, 54] on div "Dashboard" at bounding box center [78, 53] width 134 height 15
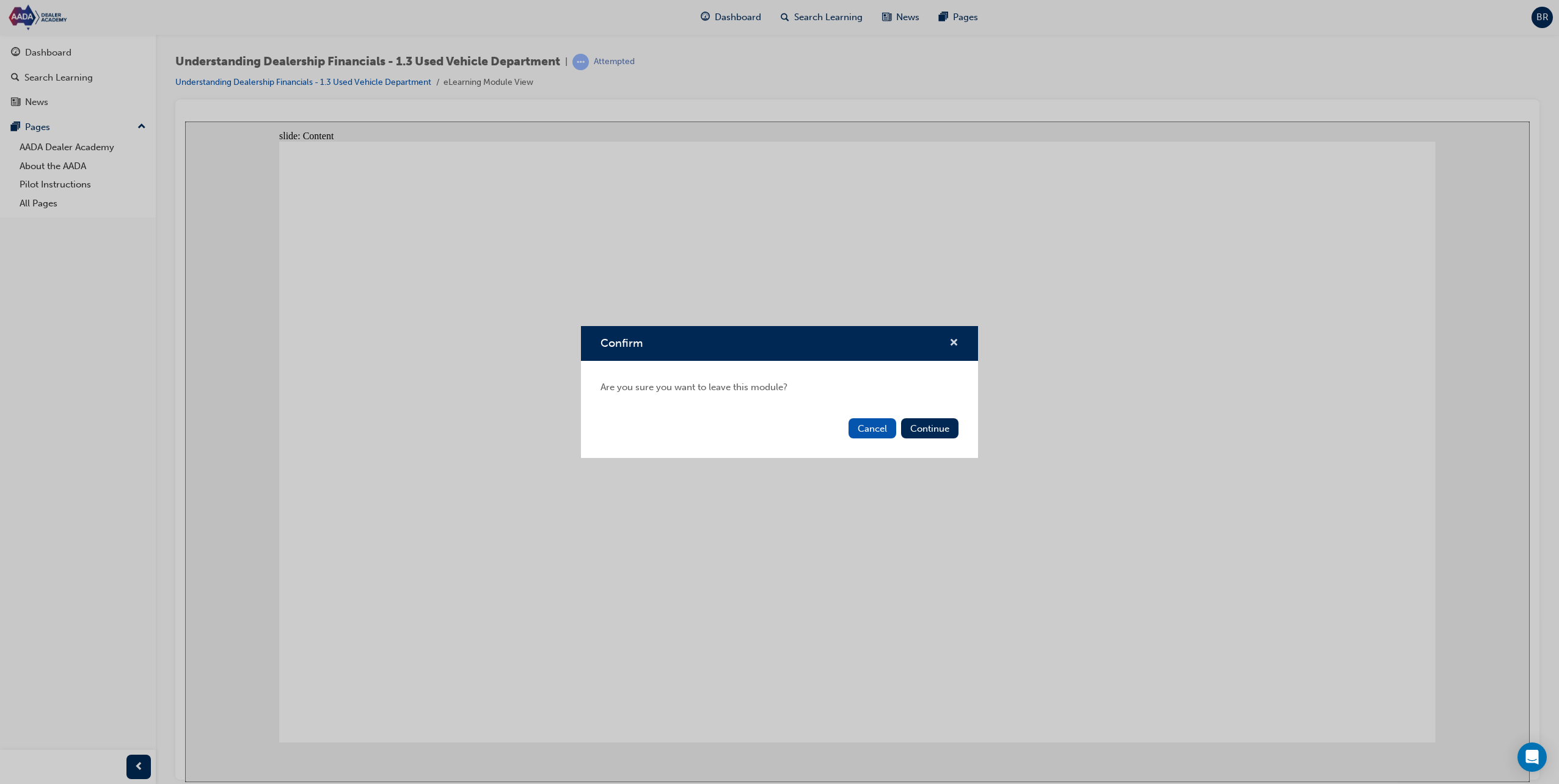
click at [951, 339] on span "cross-icon" at bounding box center [954, 344] width 9 height 11
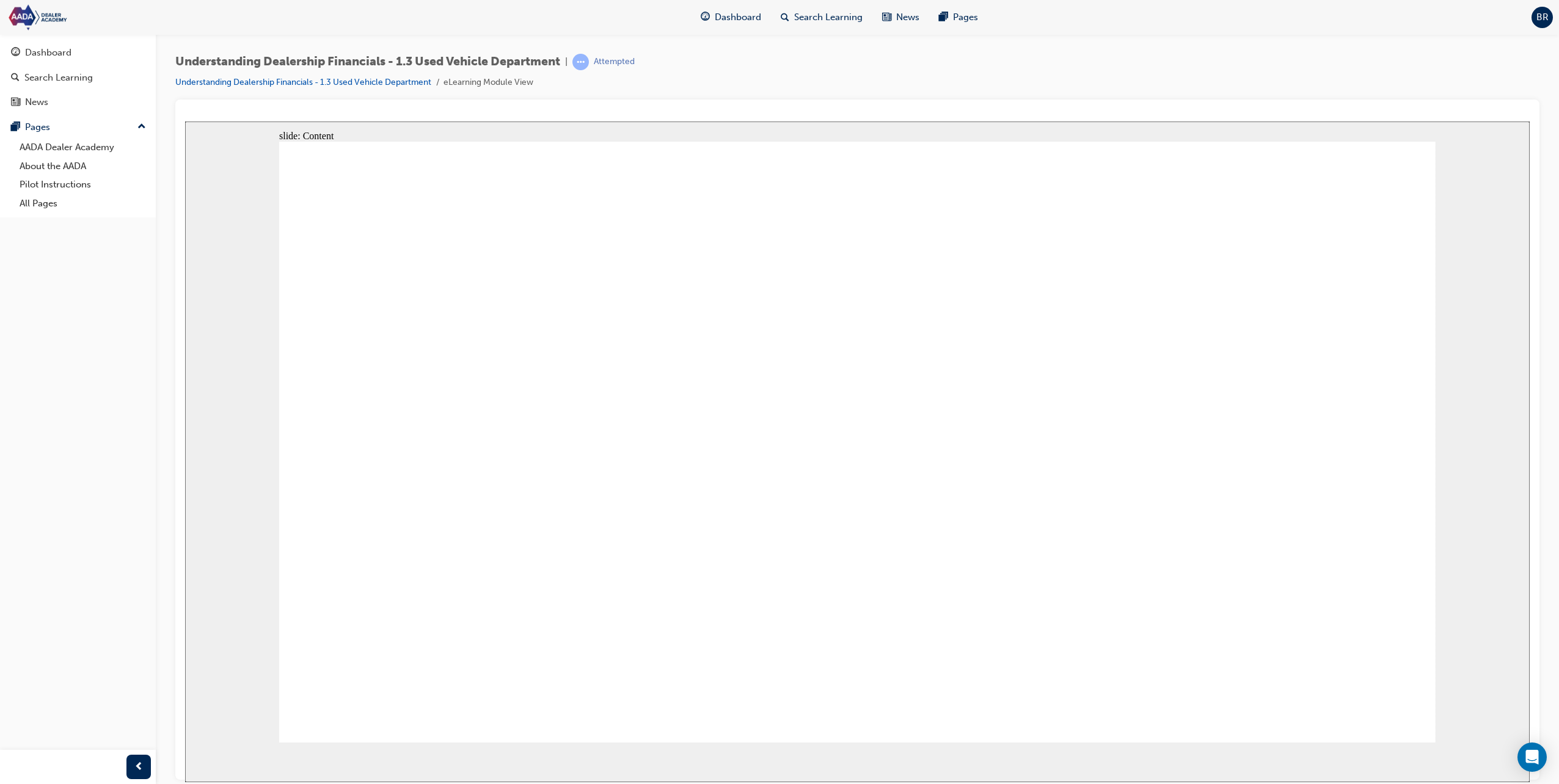
drag, startPoint x: 1390, startPoint y: 655, endPoint x: 1400, endPoint y: 684, distance: 30.7
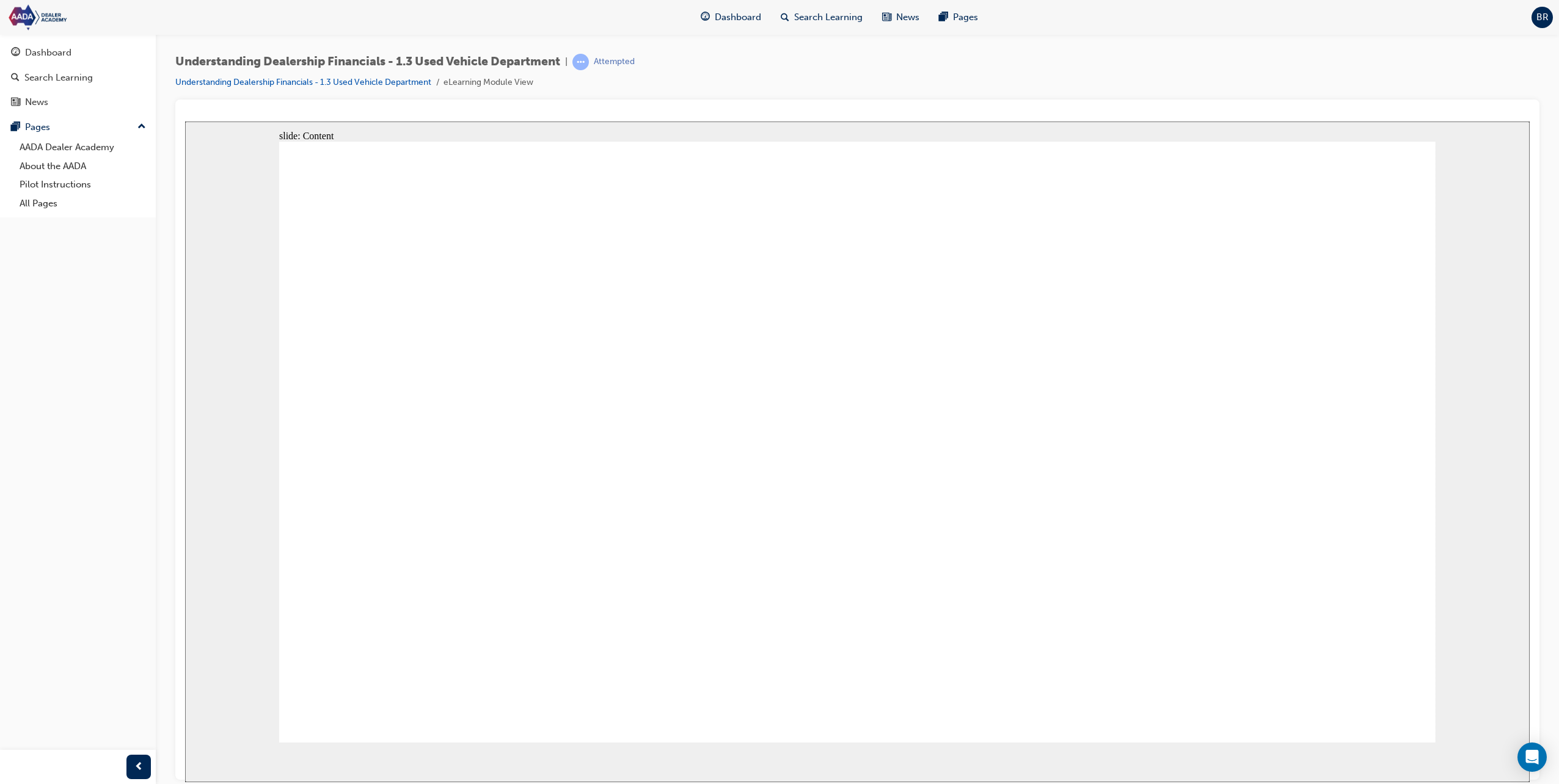
drag, startPoint x: 1273, startPoint y: 478, endPoint x: 1263, endPoint y: 415, distance: 63.8
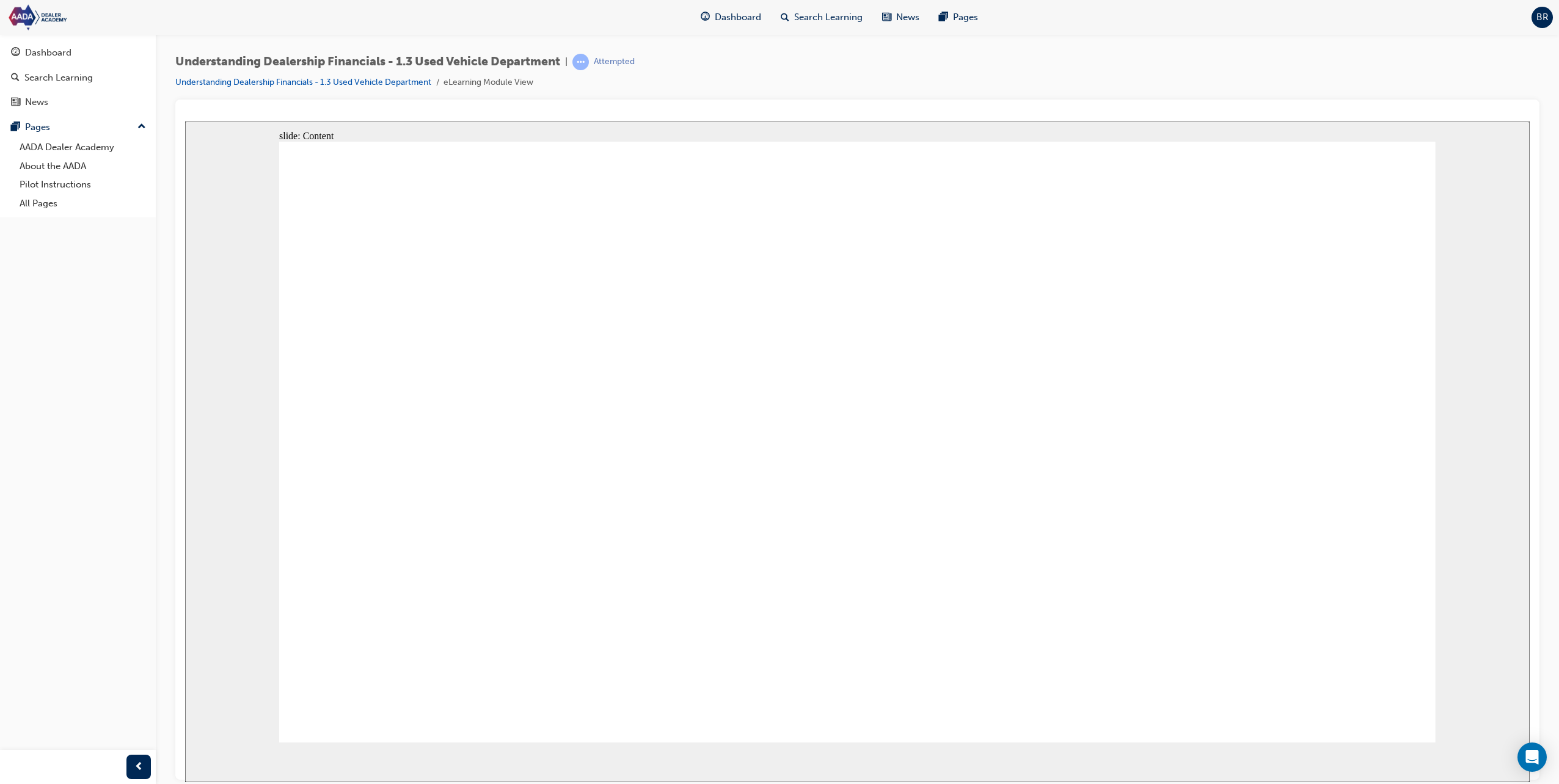
drag, startPoint x: 767, startPoint y: 311, endPoint x: 792, endPoint y: 320, distance: 26.6
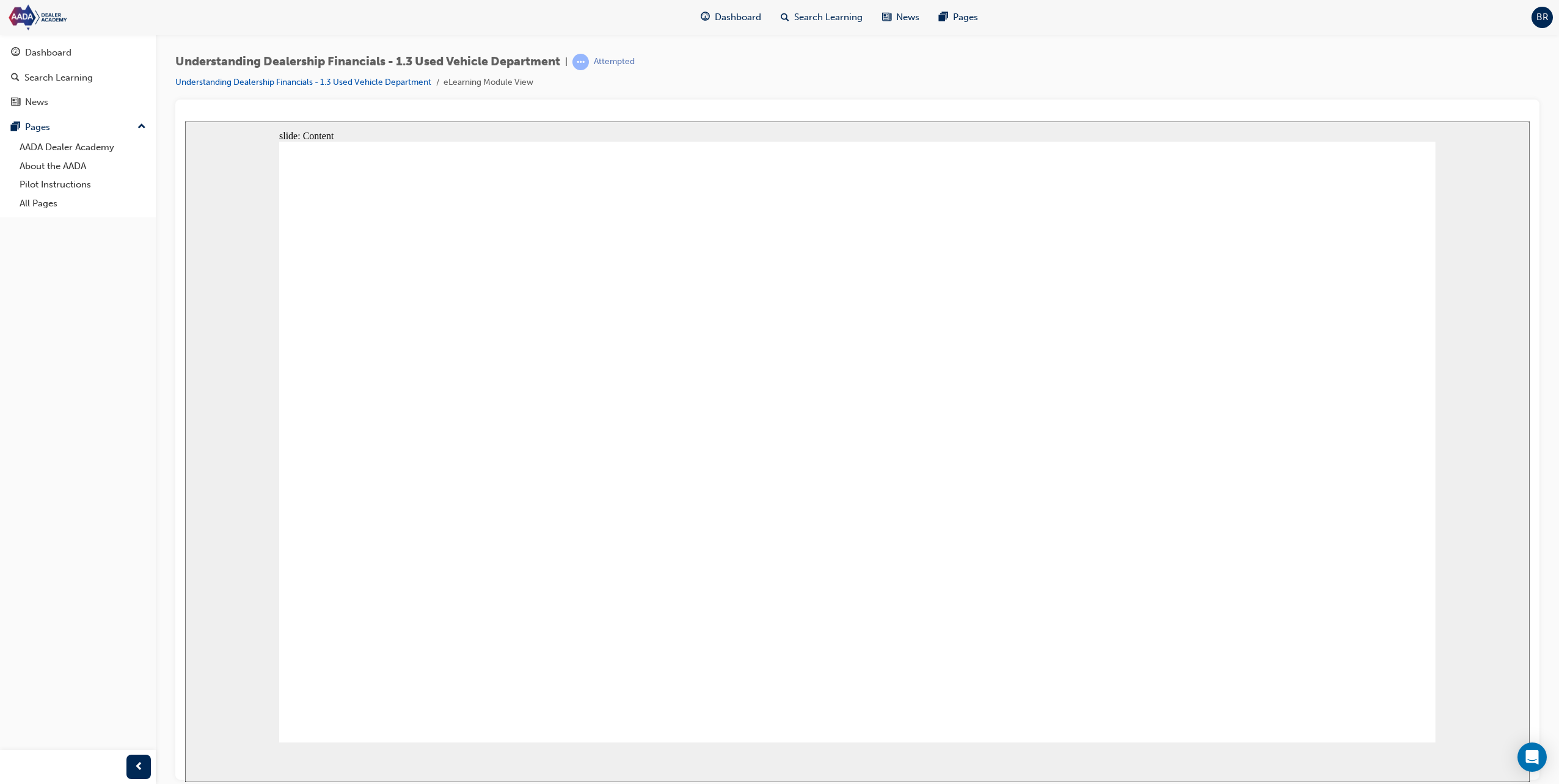
drag, startPoint x: 348, startPoint y: 247, endPoint x: 366, endPoint y: 260, distance: 22.2
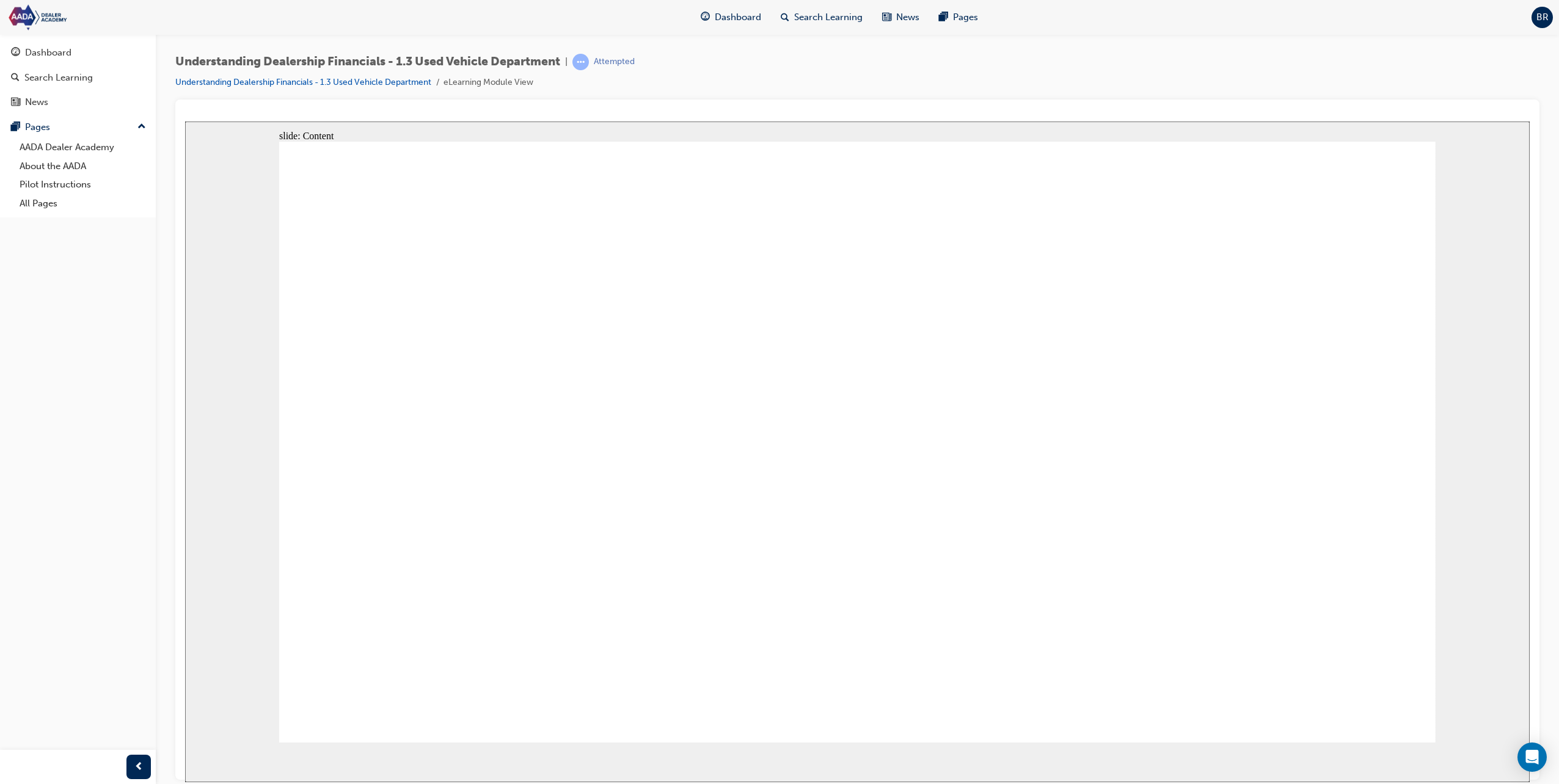
drag, startPoint x: 1376, startPoint y: 696, endPoint x: 731, endPoint y: 637, distance: 647.7
drag, startPoint x: 661, startPoint y: 487, endPoint x: 593, endPoint y: 491, distance: 68.1
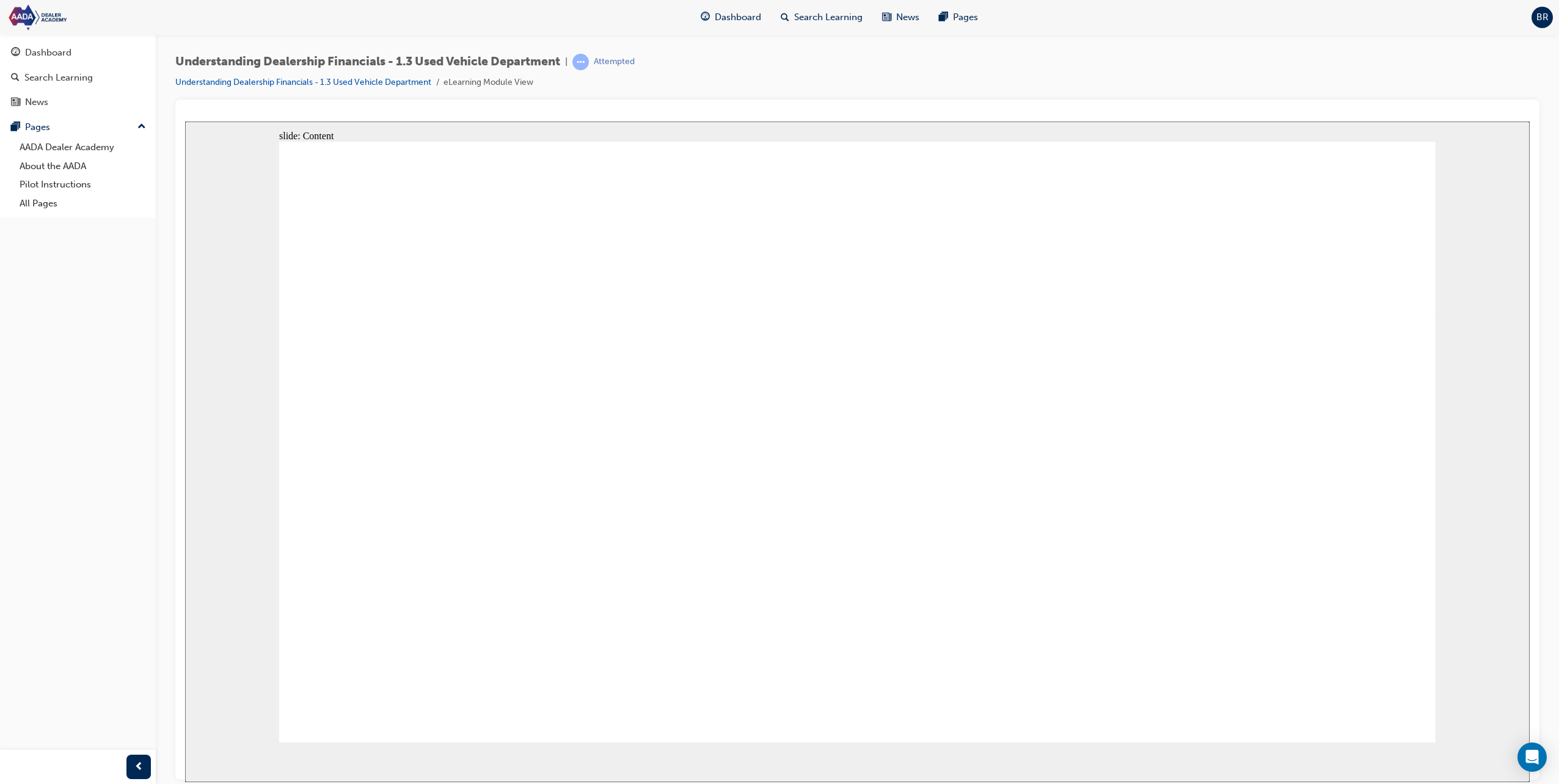
drag, startPoint x: 743, startPoint y: 636, endPoint x: 1327, endPoint y: 590, distance: 585.8
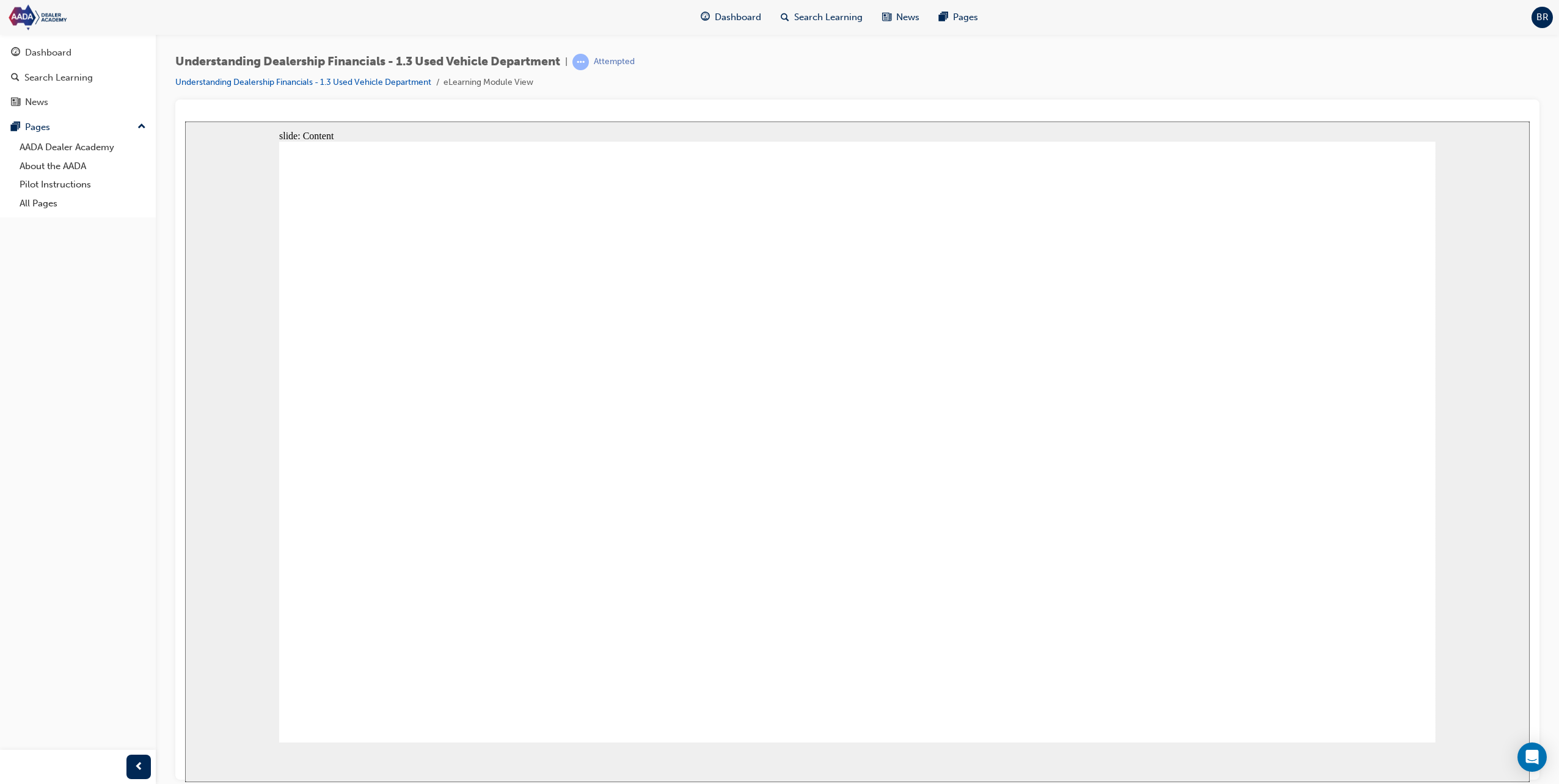
drag, startPoint x: 763, startPoint y: 661, endPoint x: 799, endPoint y: 623, distance: 52.3
drag, startPoint x: 962, startPoint y: 659, endPoint x: 1039, endPoint y: 661, distance: 77.0
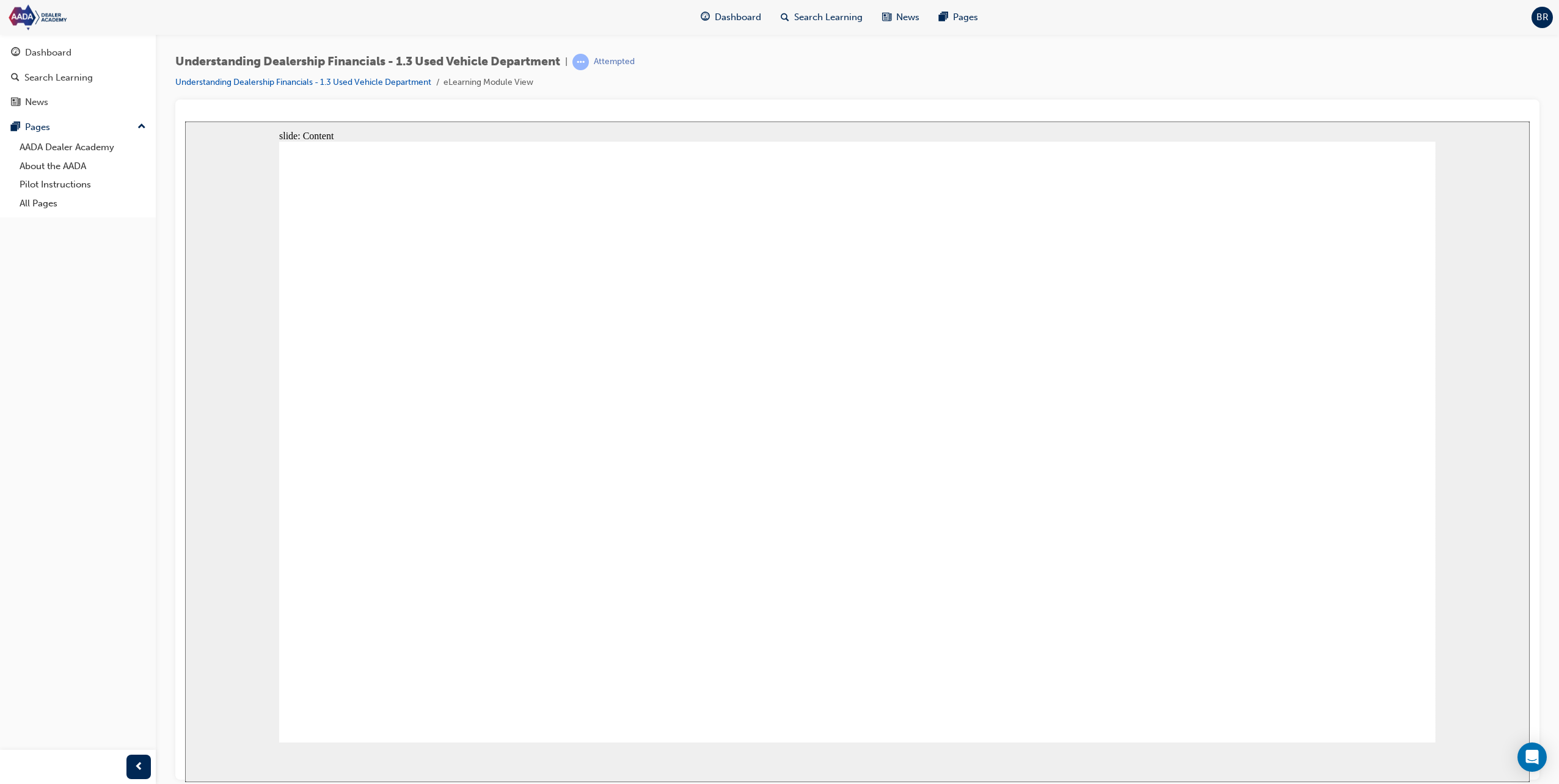
drag, startPoint x: 1039, startPoint y: 494, endPoint x: 202, endPoint y: 584, distance: 841.8
drag, startPoint x: 1155, startPoint y: 322, endPoint x: 1095, endPoint y: 344, distance: 63.9
drag, startPoint x: 1077, startPoint y: 356, endPoint x: 1049, endPoint y: 364, distance: 29.1
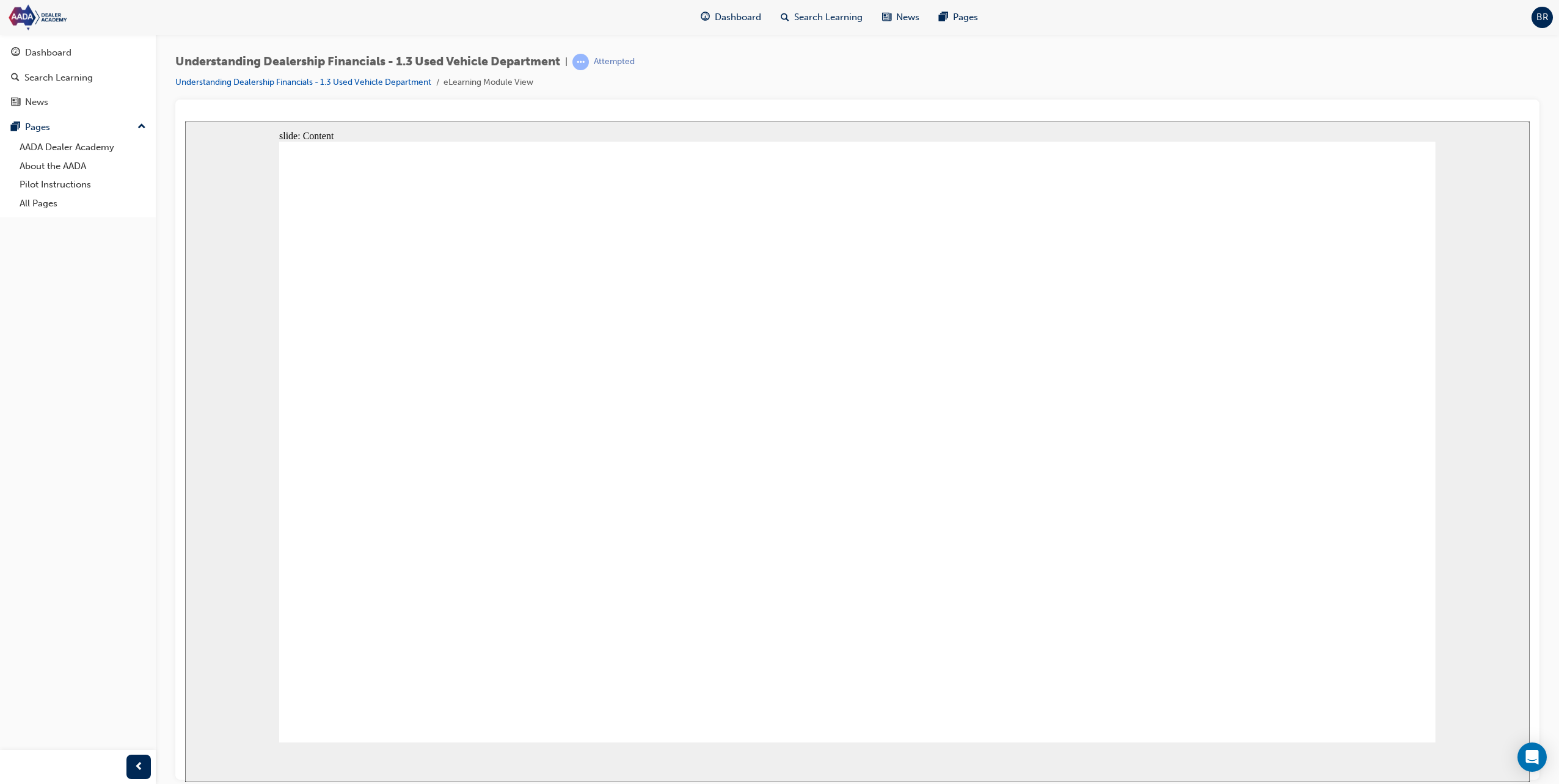
drag, startPoint x: 1348, startPoint y: 668, endPoint x: 1359, endPoint y: 676, distance: 13.6
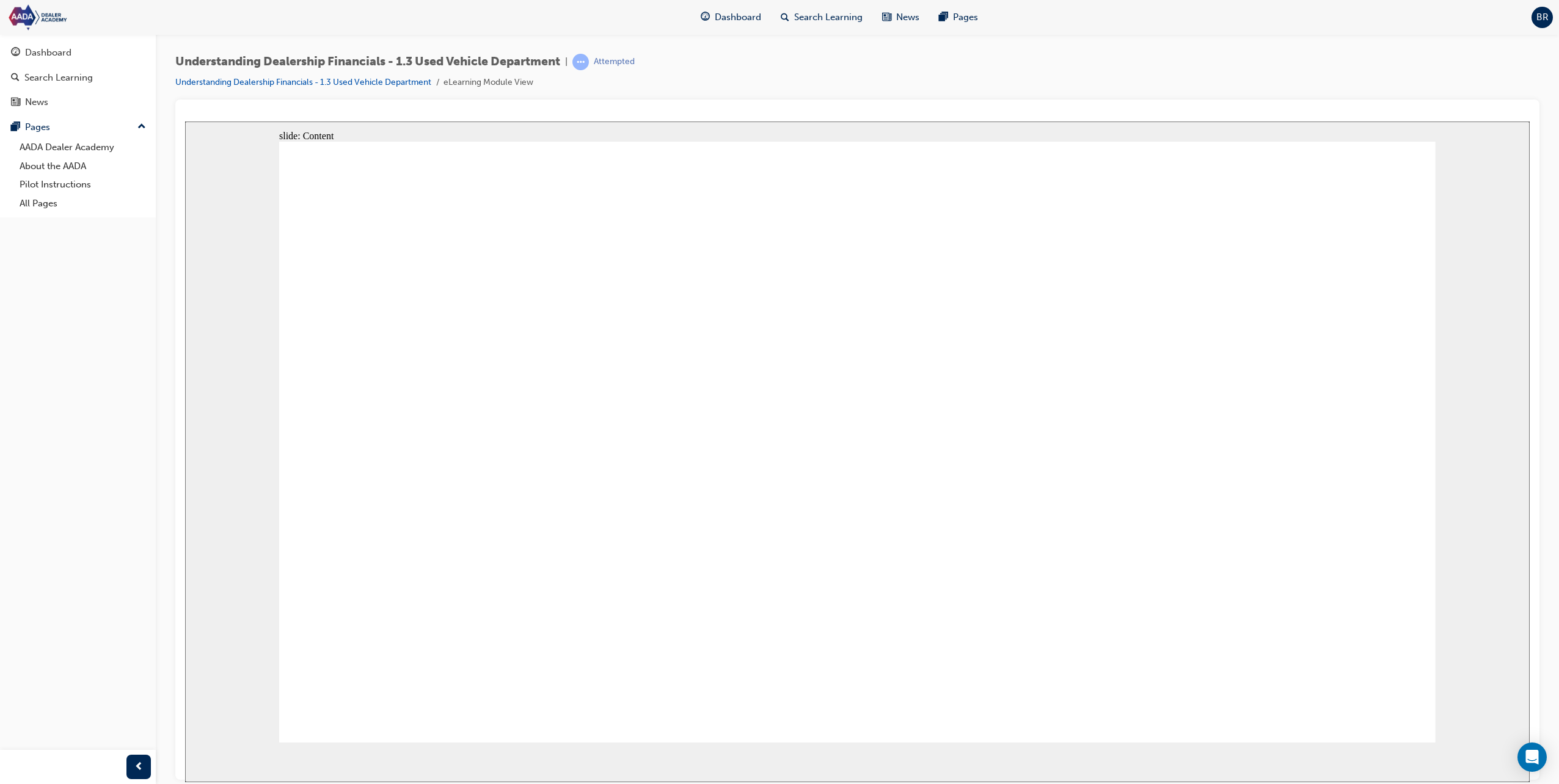
drag, startPoint x: 434, startPoint y: 401, endPoint x: 298, endPoint y: 511, distance: 174.9
drag, startPoint x: 421, startPoint y: 377, endPoint x: 454, endPoint y: 385, distance: 34.0
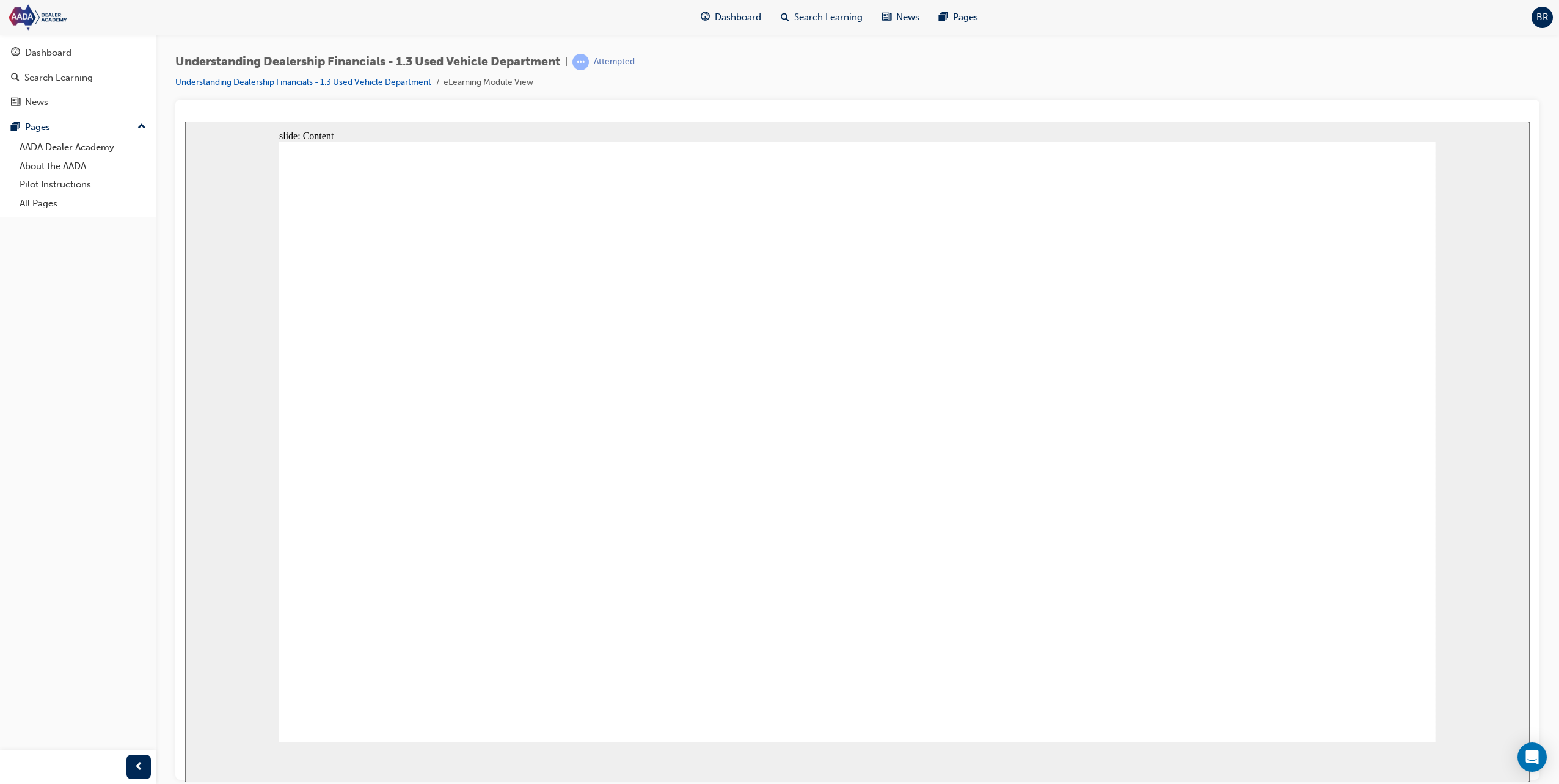
drag, startPoint x: 891, startPoint y: 416, endPoint x: 1002, endPoint y: 422, distance: 111.2
drag, startPoint x: 1048, startPoint y: 415, endPoint x: 1254, endPoint y: 398, distance: 206.7
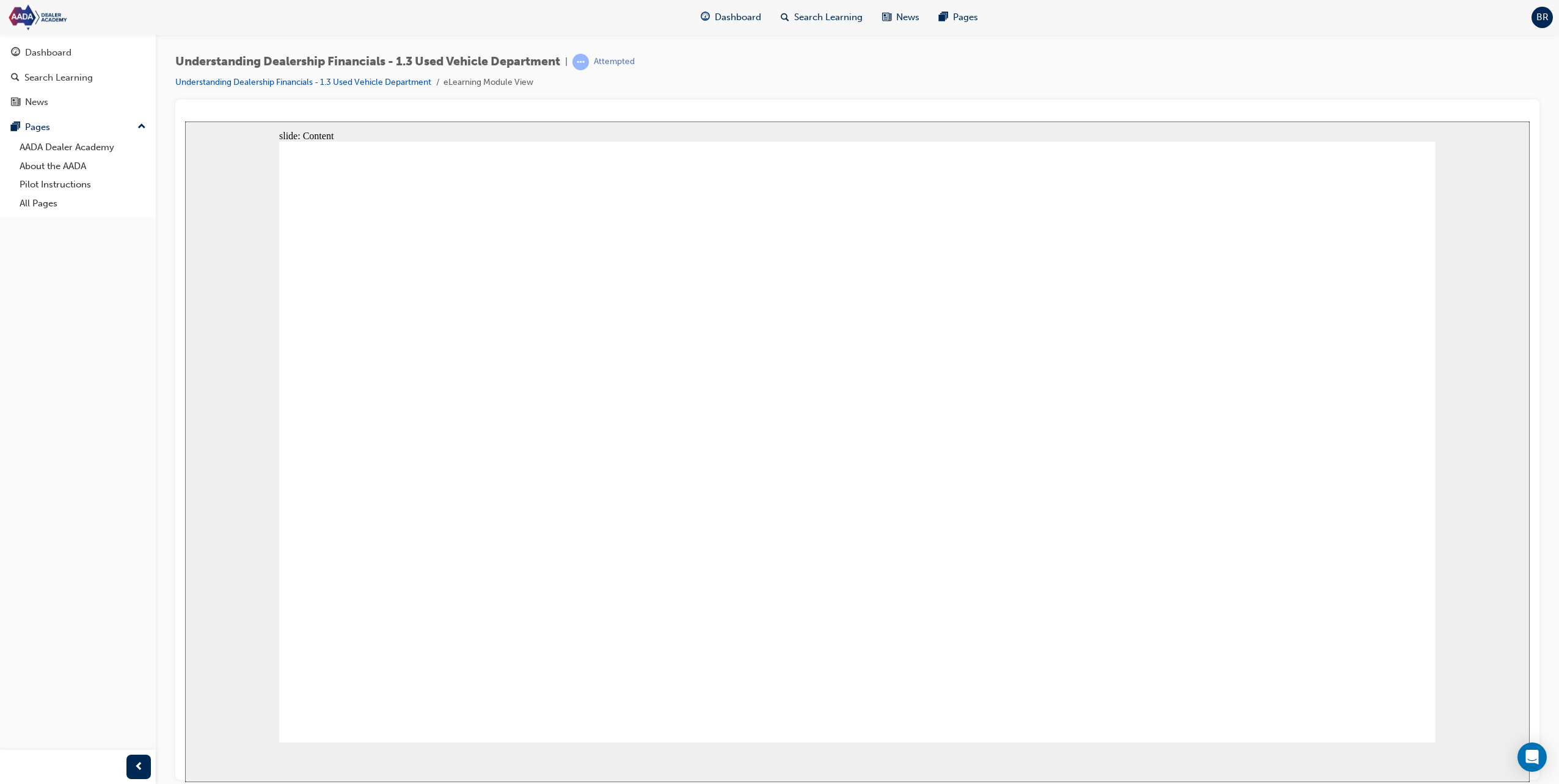
drag, startPoint x: 1290, startPoint y: 398, endPoint x: 1321, endPoint y: 507, distance: 113.3
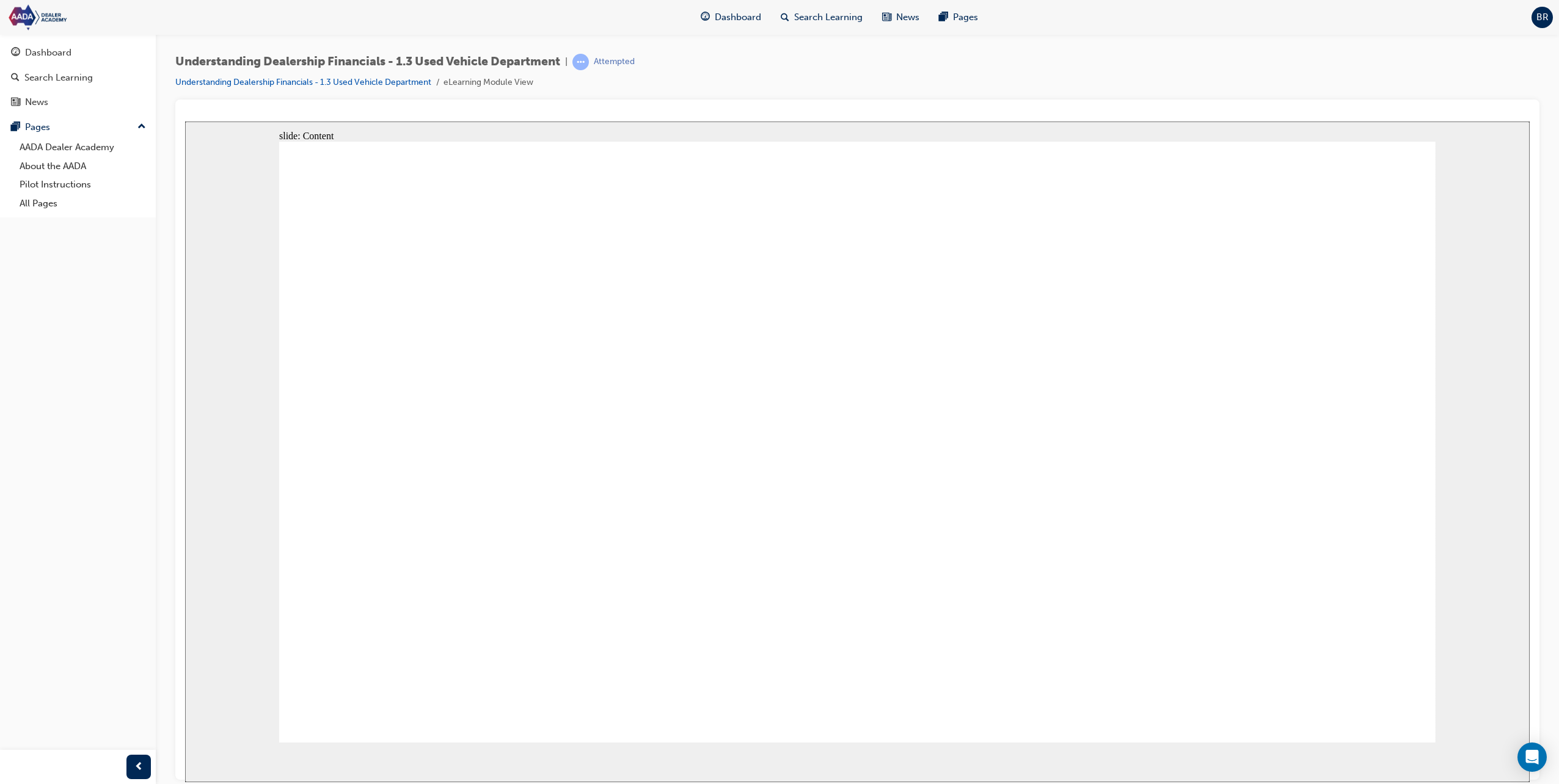
click at [1380, 691] on span "Rectangle 1 Rectangle 1 Menu Resources volume-off-white.png Unmute volume-on-wh…" at bounding box center [857, 447] width 1156 height 612
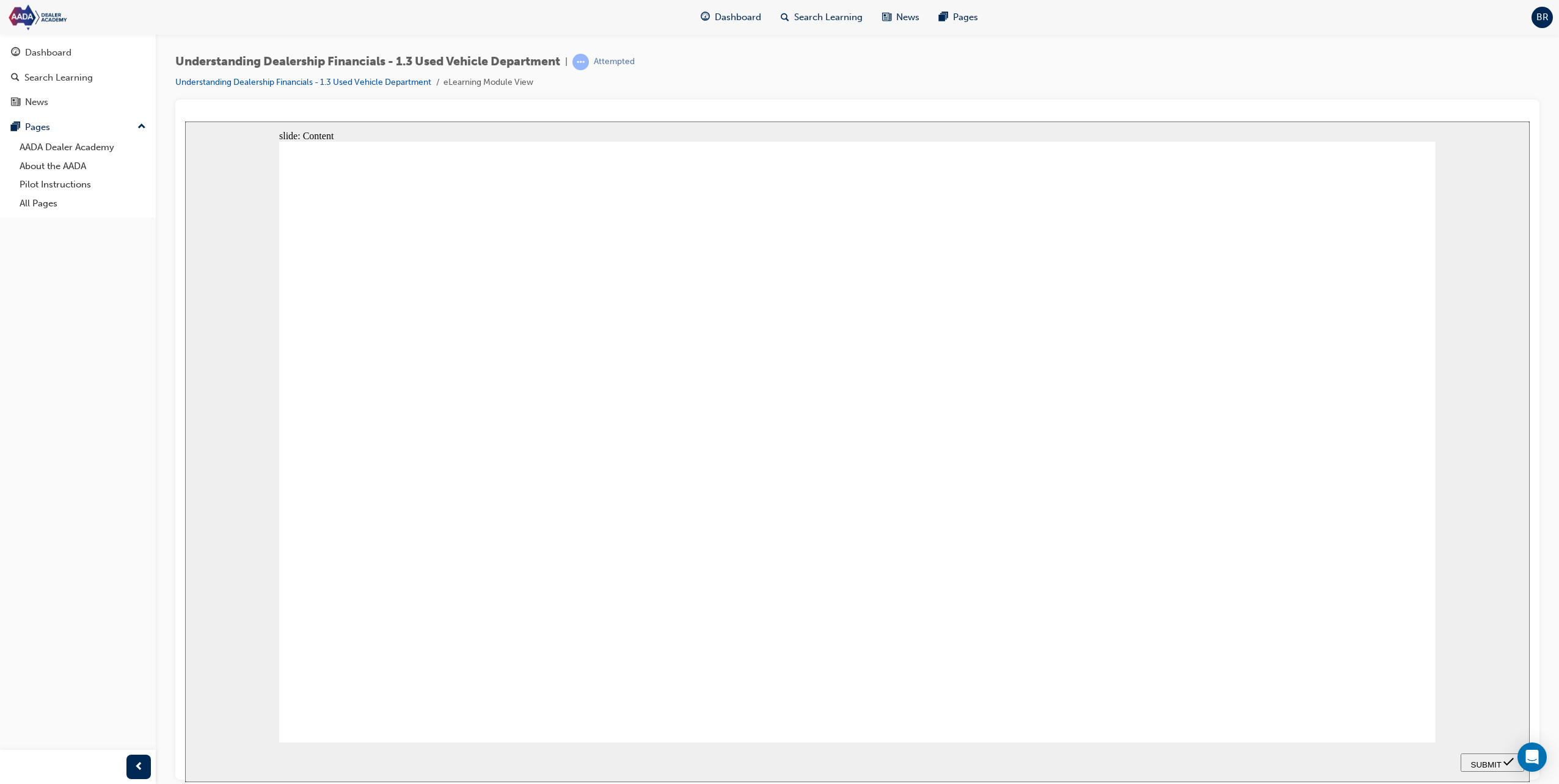
drag, startPoint x: 872, startPoint y: 269, endPoint x: 1061, endPoint y: 276, distance: 189.1
drag, startPoint x: 887, startPoint y: 343, endPoint x: 932, endPoint y: 339, distance: 45.2
drag, startPoint x: 463, startPoint y: 355, endPoint x: 1107, endPoint y: 250, distance: 652.5
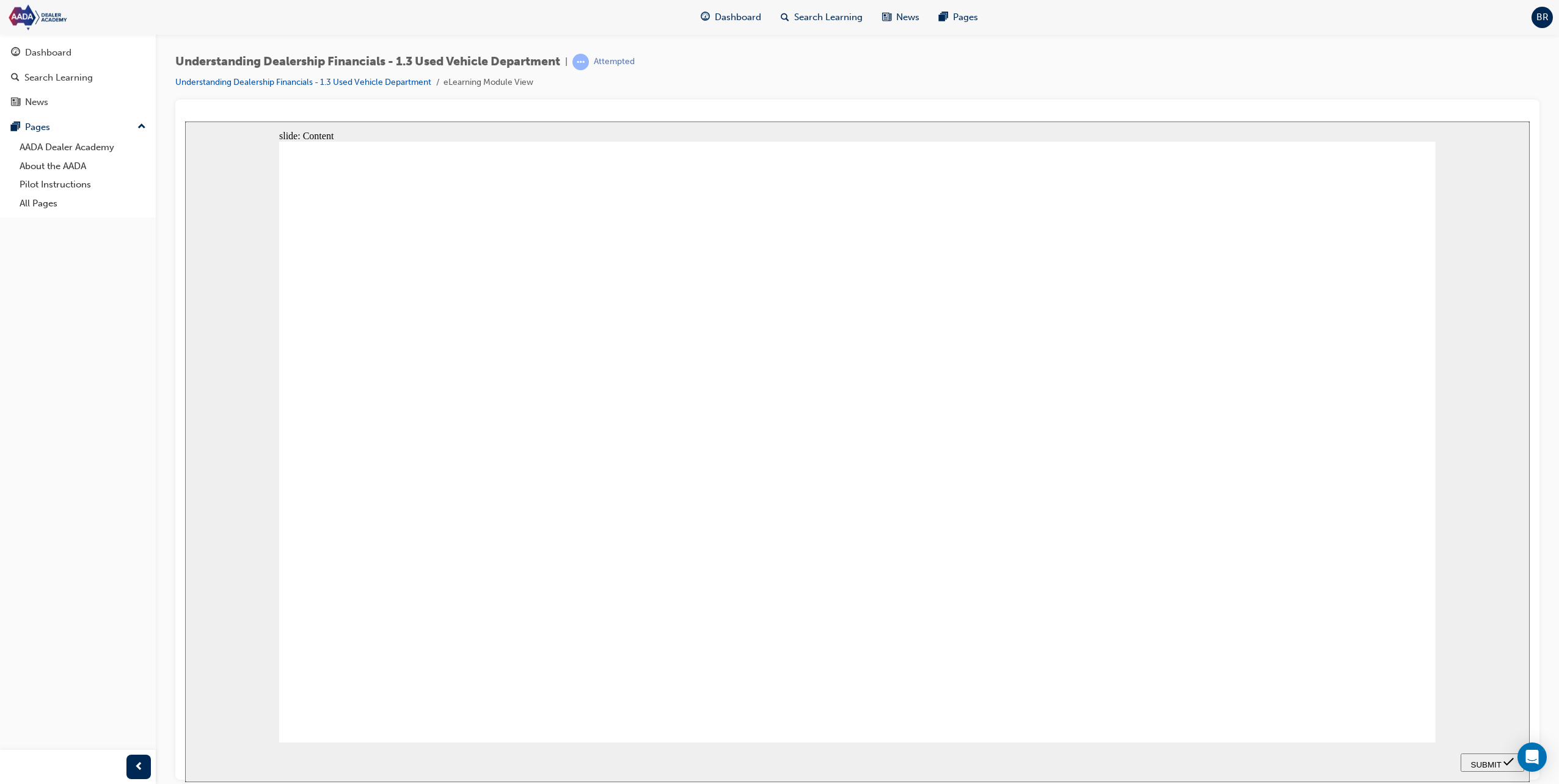
drag, startPoint x: 544, startPoint y: 407, endPoint x: 1172, endPoint y: 561, distance: 646.6
drag, startPoint x: 485, startPoint y: 638, endPoint x: 769, endPoint y: 584, distance: 289.1
drag, startPoint x: 984, startPoint y: 576, endPoint x: 973, endPoint y: 495, distance: 81.7
drag, startPoint x: 557, startPoint y: 615, endPoint x: 1203, endPoint y: 574, distance: 647.3
drag, startPoint x: 580, startPoint y: 580, endPoint x: 1215, endPoint y: 336, distance: 680.3
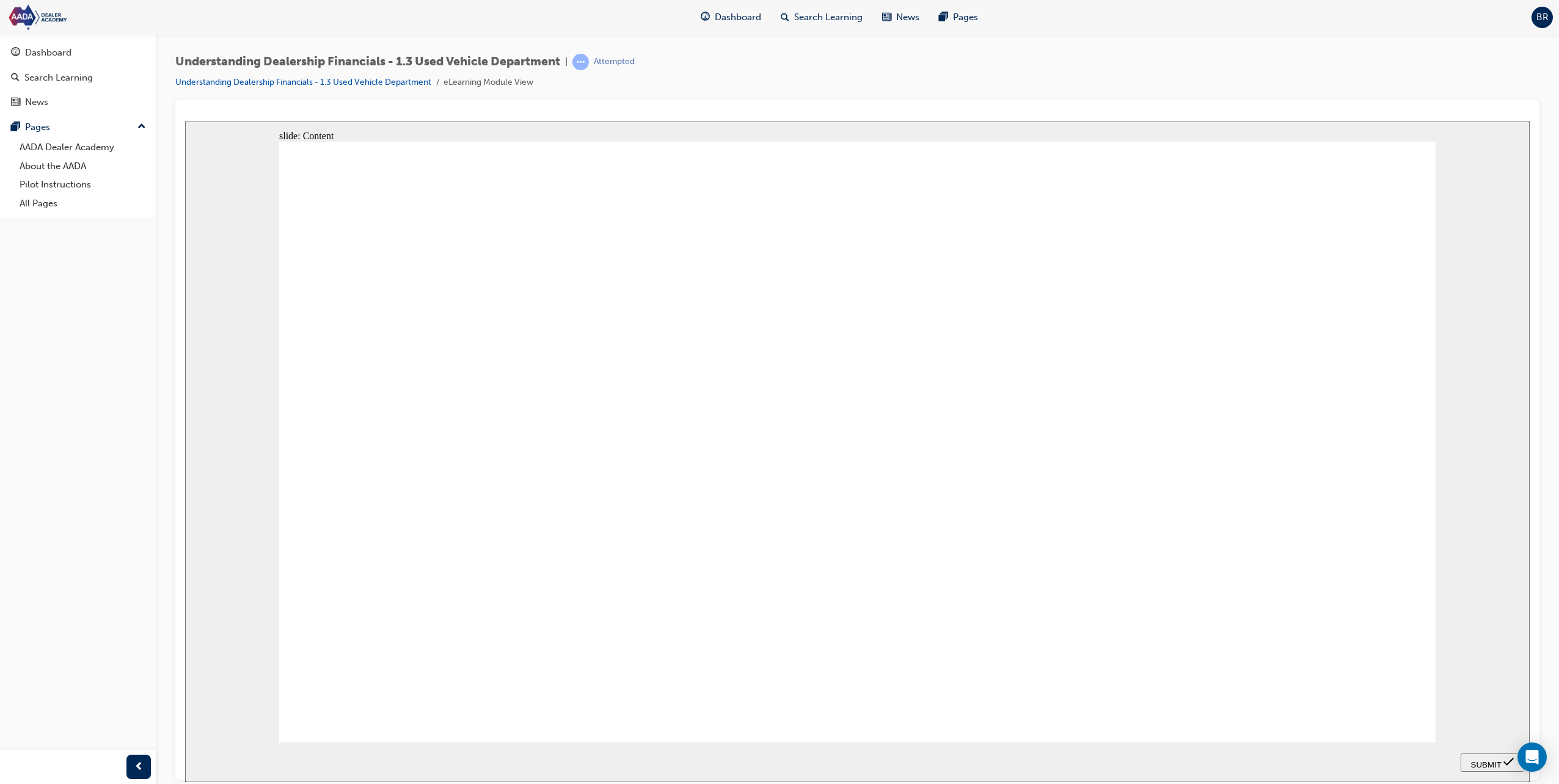
drag, startPoint x: 587, startPoint y: 528, endPoint x: 1185, endPoint y: 673, distance: 615.3
drag, startPoint x: 578, startPoint y: 476, endPoint x: 1168, endPoint y: 431, distance: 591.7
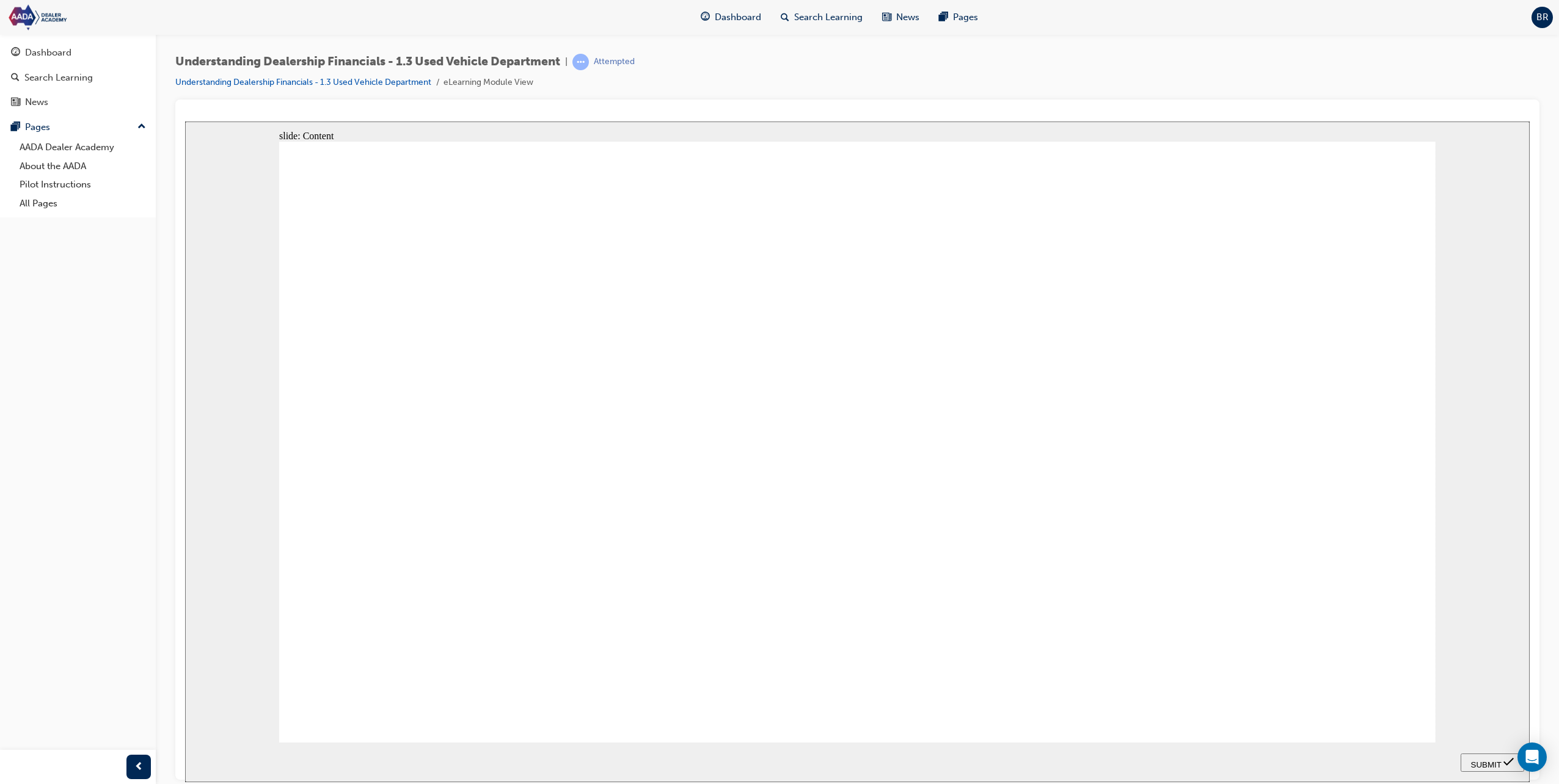
drag, startPoint x: 472, startPoint y: 500, endPoint x: 458, endPoint y: 578, distance: 79.2
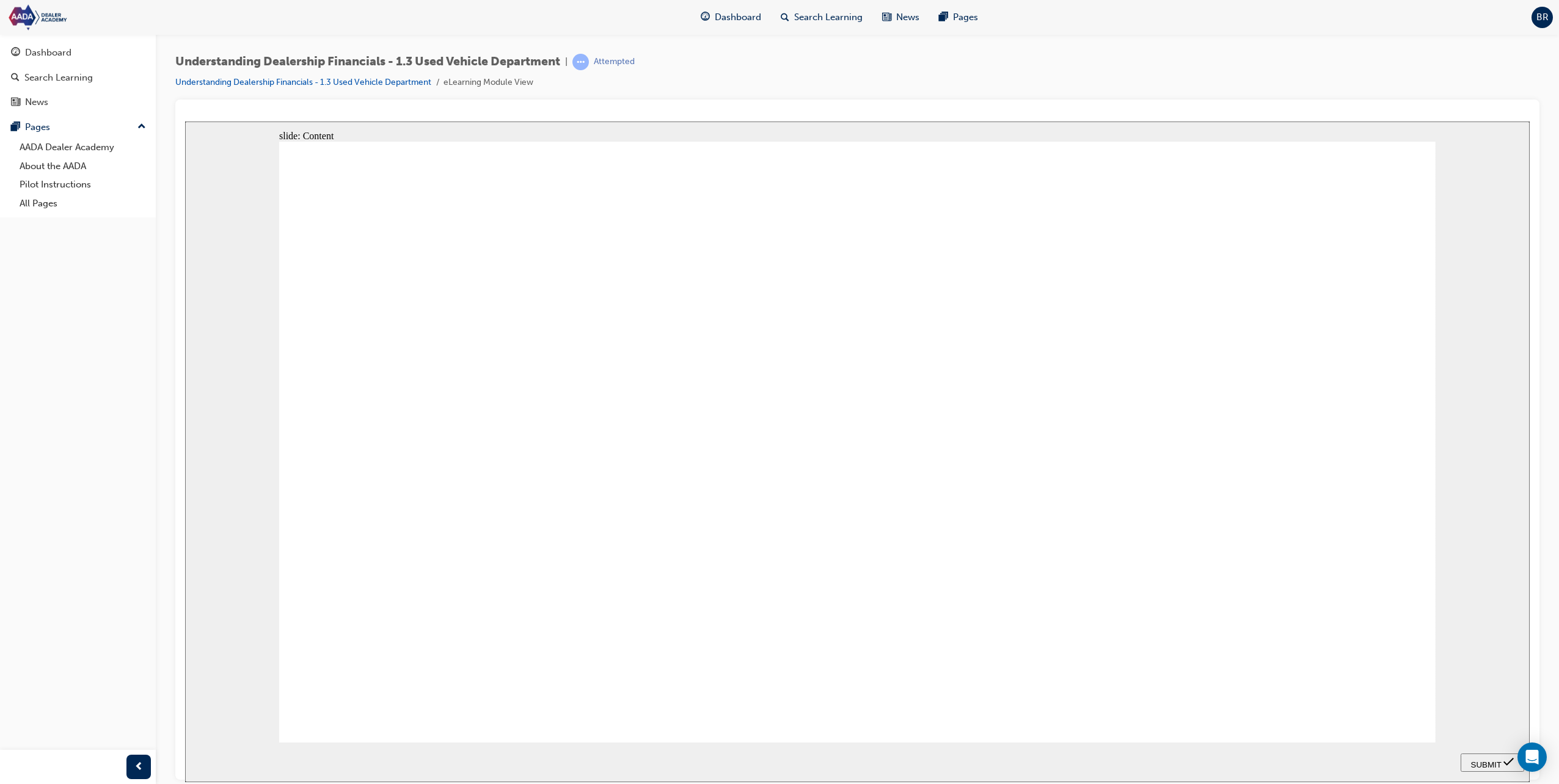
drag, startPoint x: 878, startPoint y: 499, endPoint x: 900, endPoint y: 406, distance: 95.6
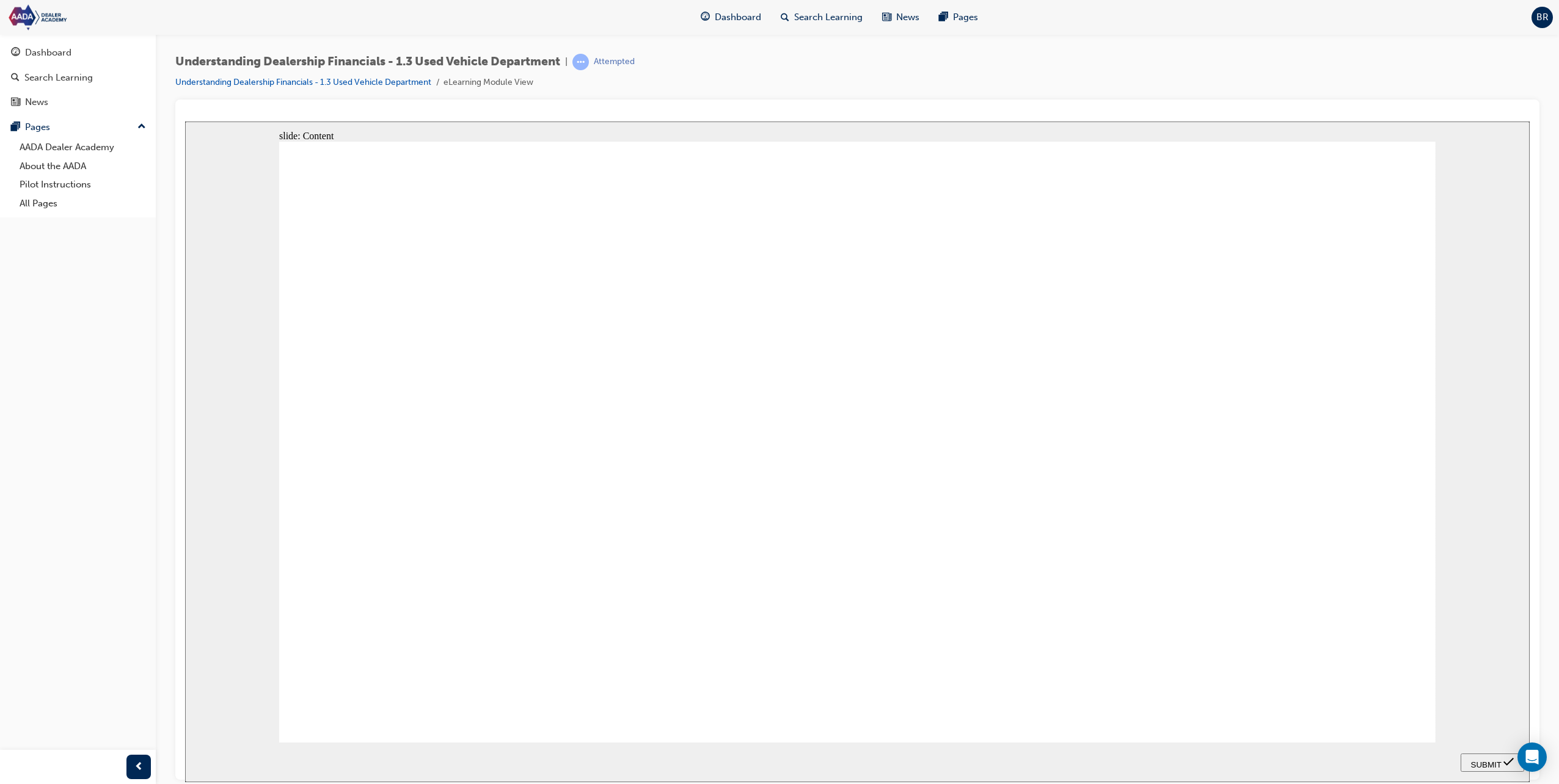
drag, startPoint x: 860, startPoint y: 206, endPoint x: 795, endPoint y: 243, distance: 74.8
drag, startPoint x: 388, startPoint y: 356, endPoint x: 433, endPoint y: 366, distance: 46.1
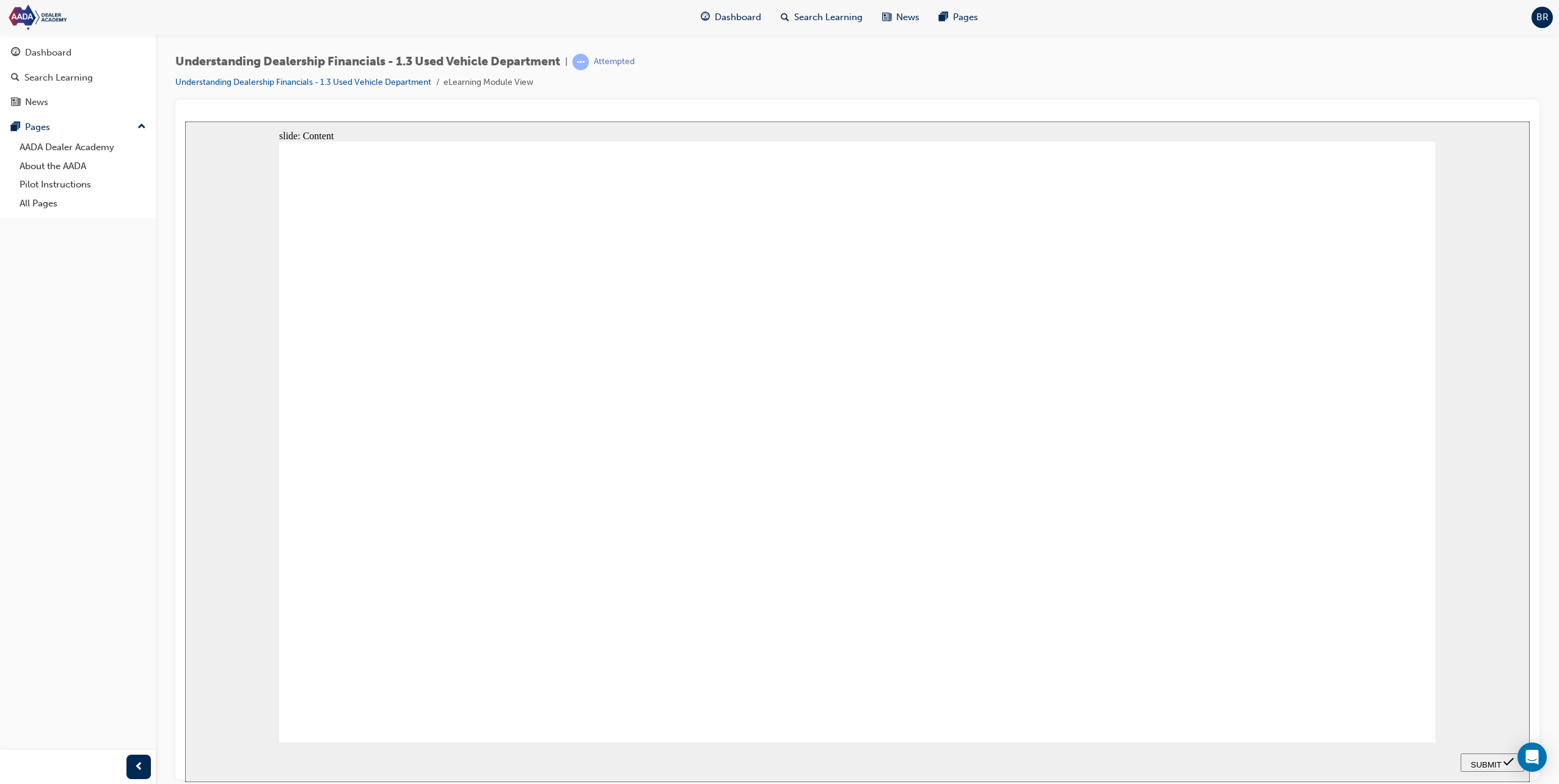
drag, startPoint x: 439, startPoint y: 367, endPoint x: 469, endPoint y: 378, distance: 32.0
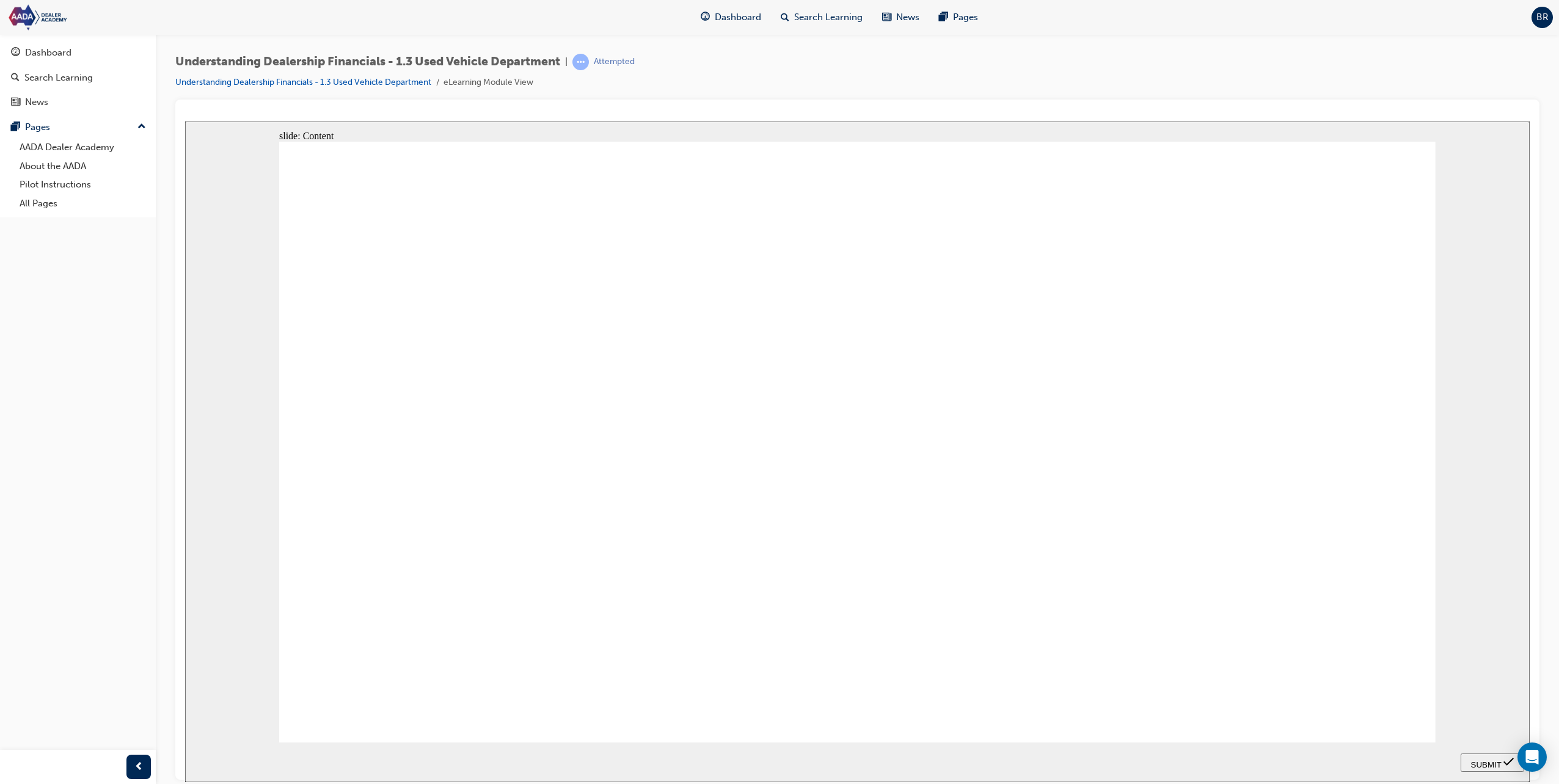
drag, startPoint x: 423, startPoint y: 318, endPoint x: 426, endPoint y: 324, distance: 6.7
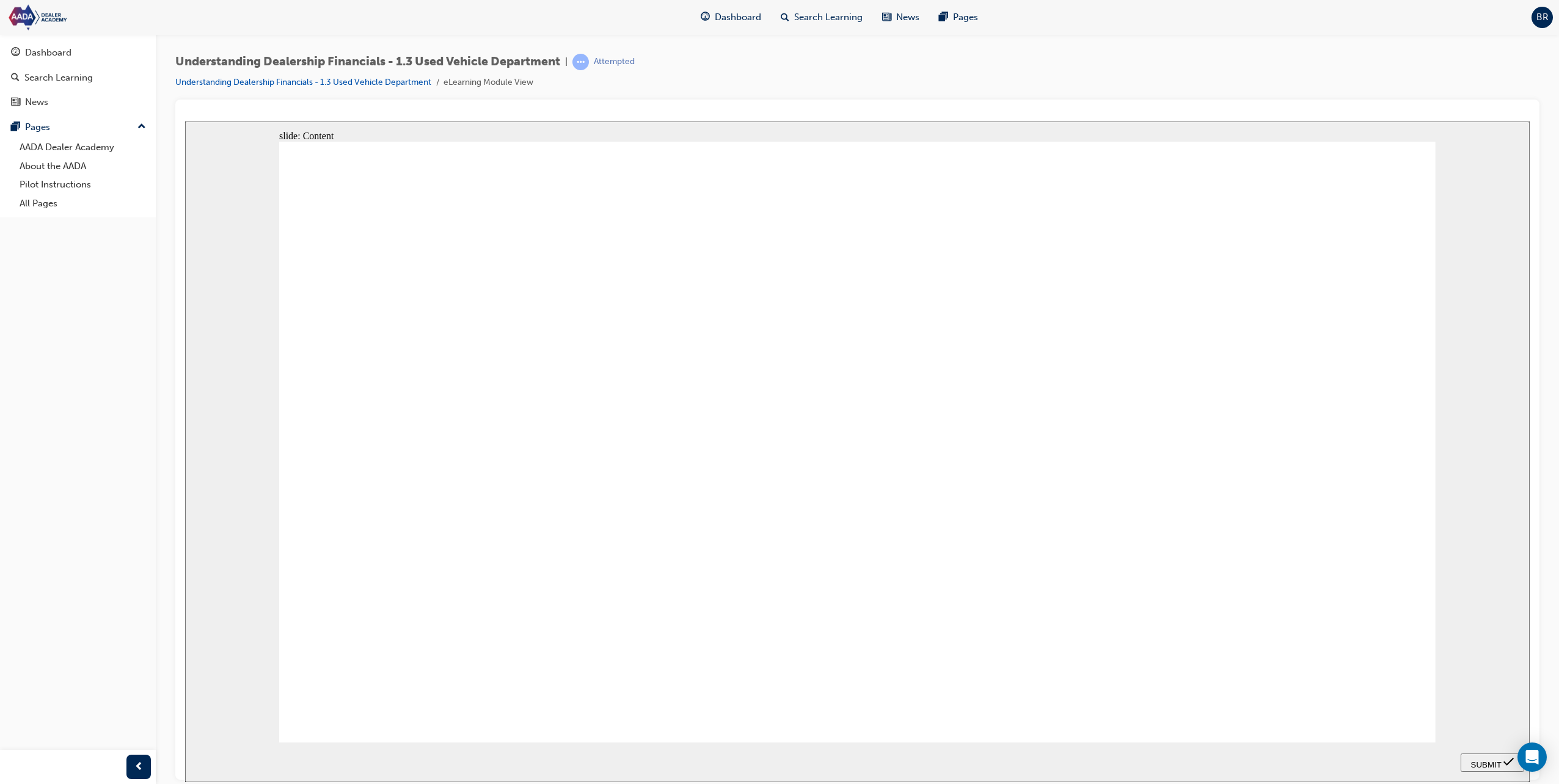
drag, startPoint x: 426, startPoint y: 324, endPoint x: 431, endPoint y: 330, distance: 7.8
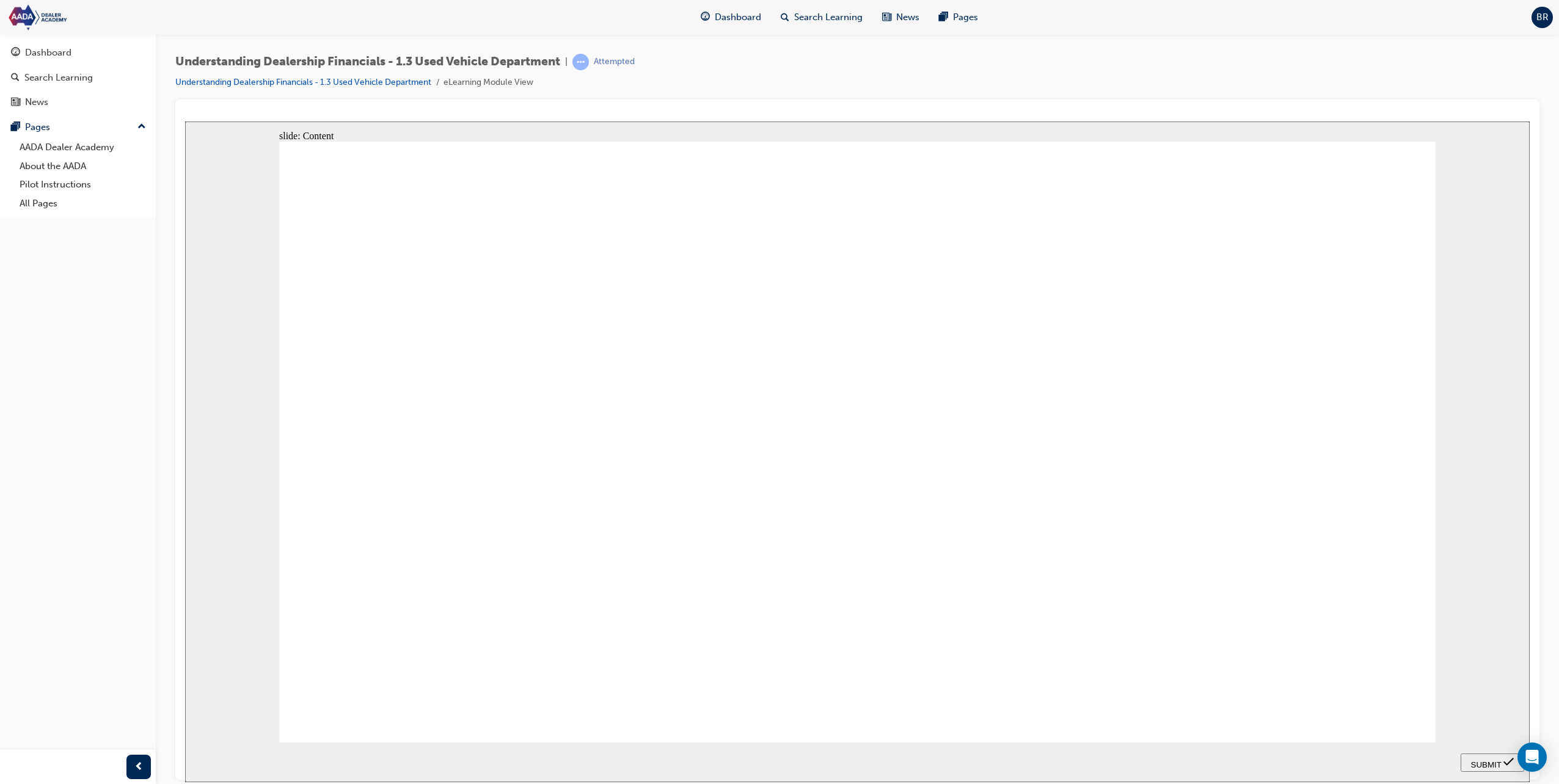
click at [1493, 767] on div "SUBMIT" at bounding box center [1492, 762] width 53 height 13
click at [1476, 762] on span "SUBMIT" at bounding box center [1486, 764] width 31 height 9
click at [1507, 764] on icon "Submit (Ctrl+Alt+S)" at bounding box center [1508, 762] width 10 height 11
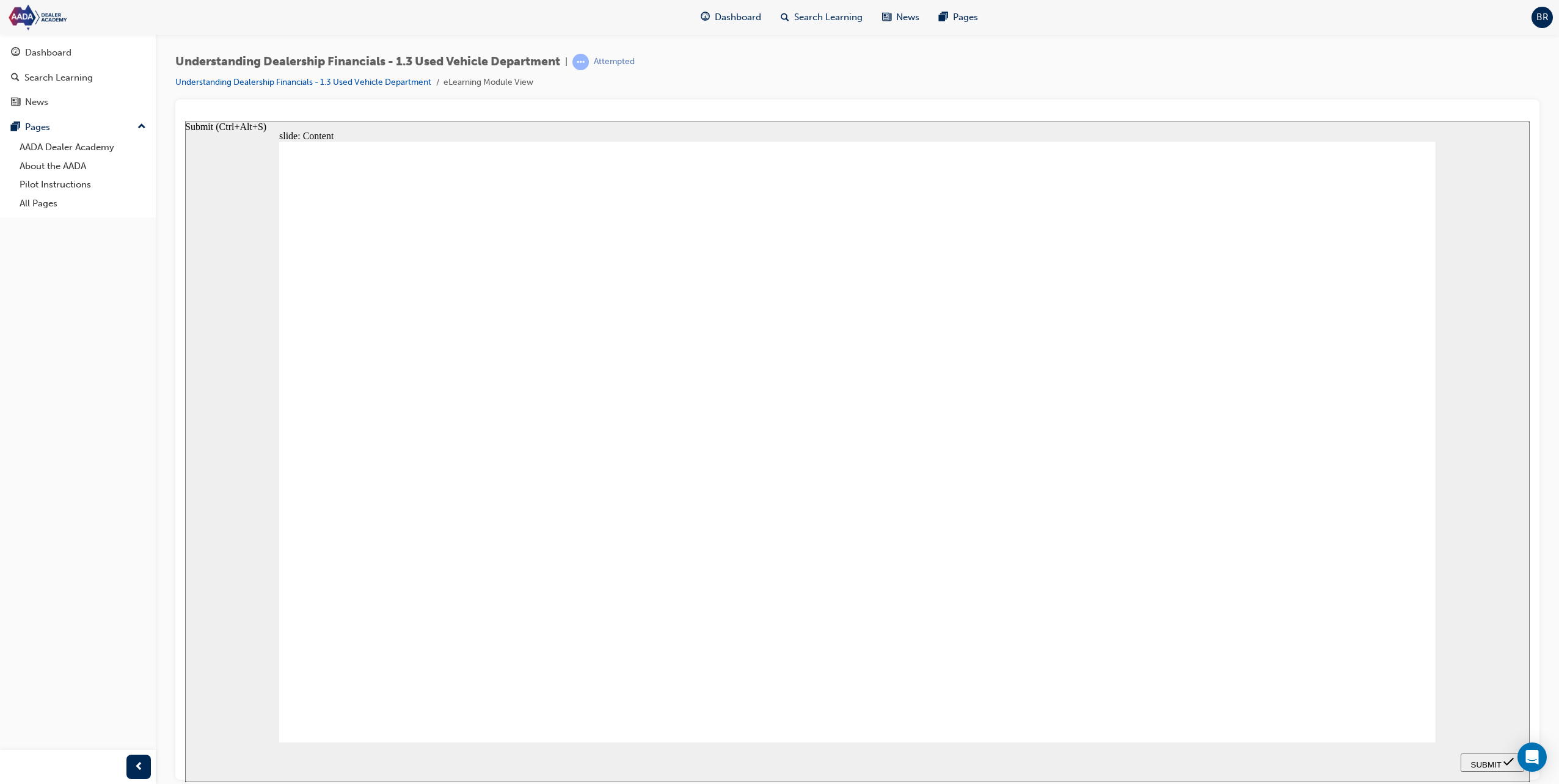
click at [1501, 760] on span "SUBMIT" at bounding box center [1486, 764] width 31 height 9
click at [1498, 760] on span "SUBMIT" at bounding box center [1486, 764] width 31 height 9
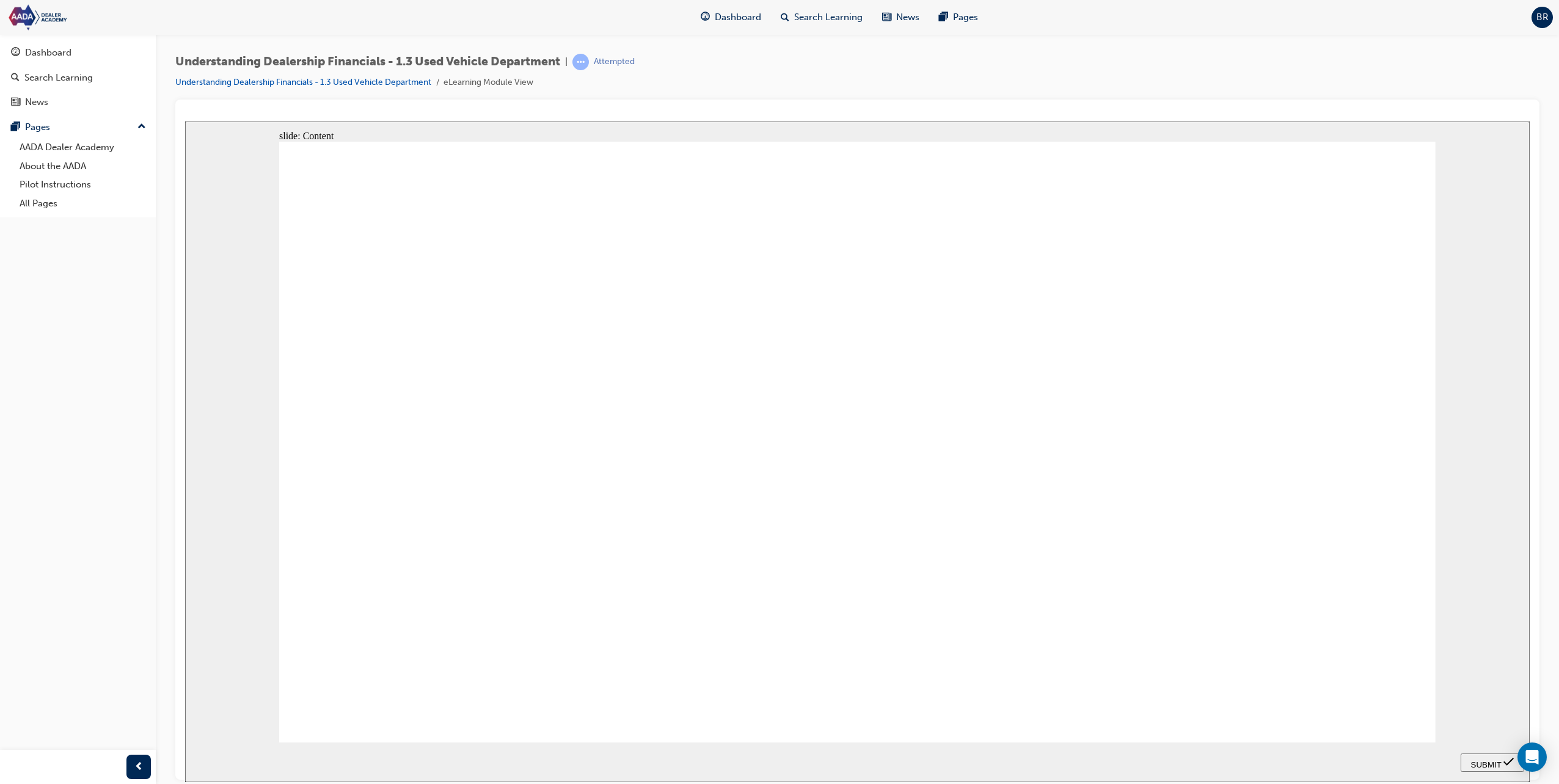
click at [1478, 756] on div "SUBMIT" at bounding box center [1492, 762] width 53 height 13
click at [1480, 756] on div "SUBMIT" at bounding box center [1492, 762] width 53 height 13
click at [1501, 760] on span "SUBMIT" at bounding box center [1486, 764] width 31 height 9
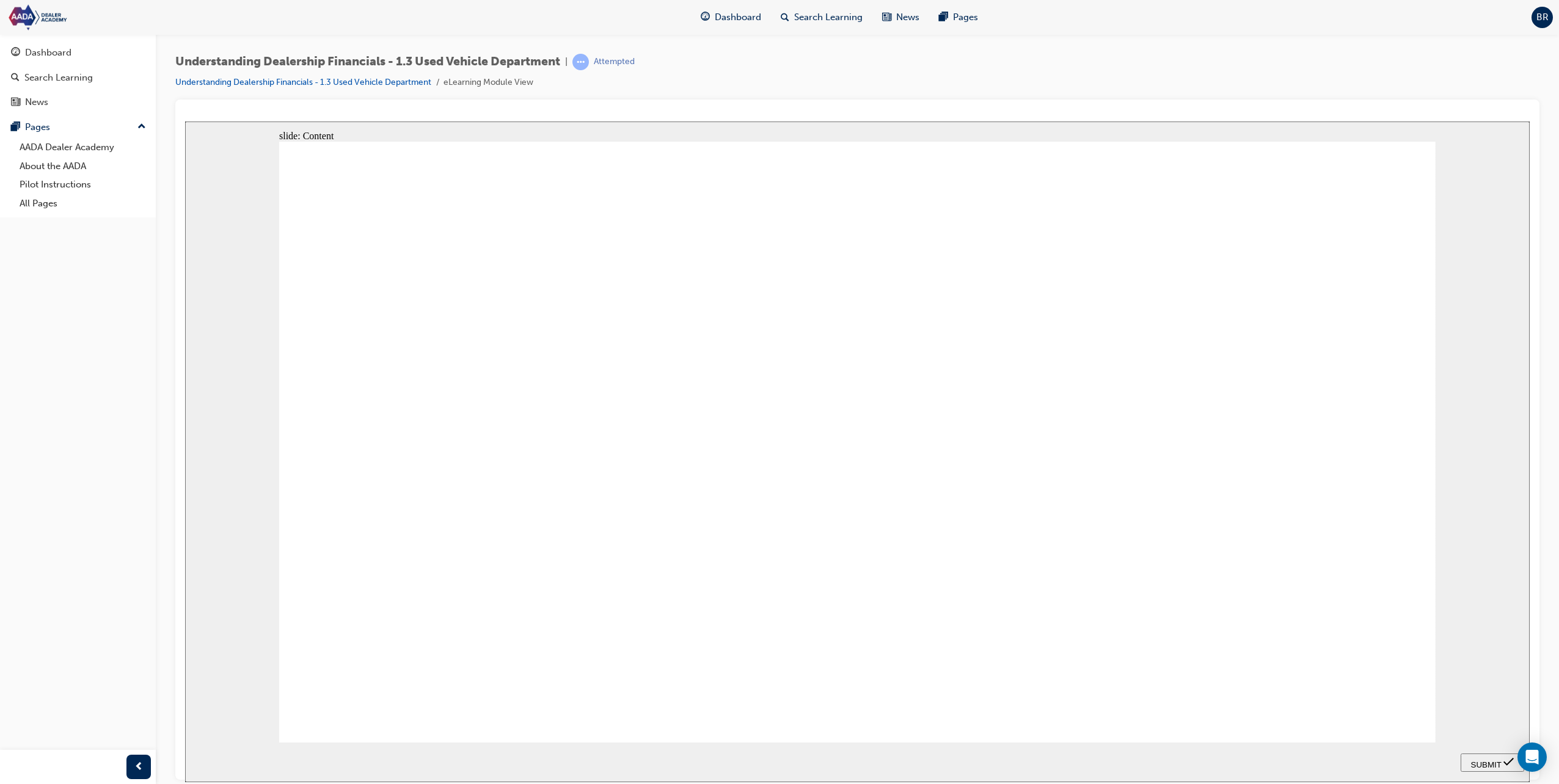
drag, startPoint x: 1057, startPoint y: 339, endPoint x: 1058, endPoint y: 331, distance: 8.1
drag, startPoint x: 1068, startPoint y: 490, endPoint x: 1051, endPoint y: 225, distance: 265.5
drag, startPoint x: 1061, startPoint y: 269, endPoint x: 489, endPoint y: 421, distance: 591.9
drag, startPoint x: 552, startPoint y: 414, endPoint x: 506, endPoint y: 420, distance: 46.4
drag, startPoint x: 1020, startPoint y: 275, endPoint x: 772, endPoint y: 450, distance: 303.5
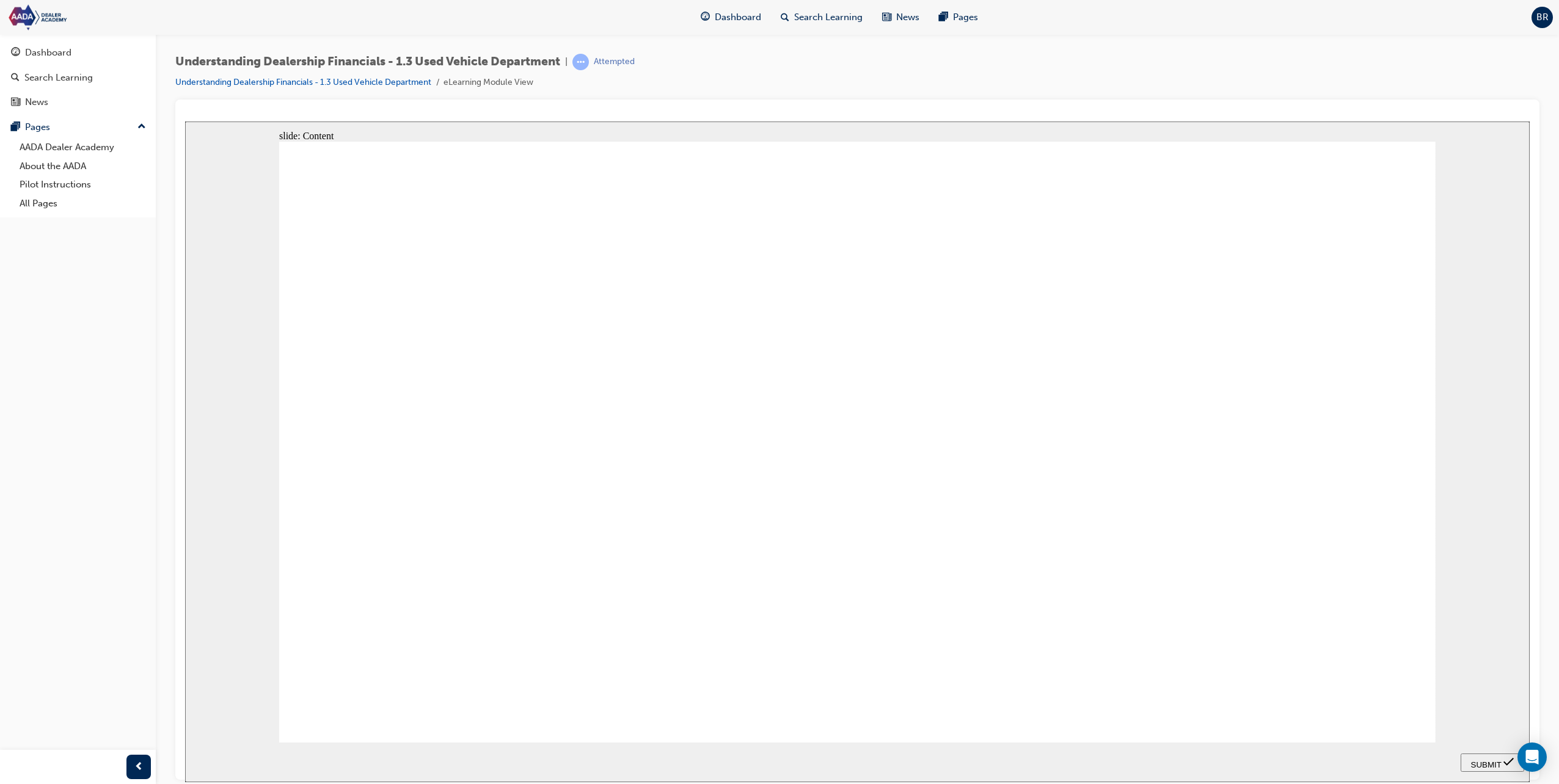
drag, startPoint x: 702, startPoint y: 426, endPoint x: 1220, endPoint y: 331, distance: 526.6
click at [1477, 751] on nav "Enter full-screen (Ctrl+Alt+F) PREV NEXT SUBMIT" at bounding box center [1492, 762] width 63 height 40
click at [1486, 760] on span "SUBMIT" at bounding box center [1486, 764] width 31 height 9
drag, startPoint x: 1179, startPoint y: 257, endPoint x: 793, endPoint y: 420, distance: 419.0
click at [1498, 760] on span "SUBMIT" at bounding box center [1486, 764] width 31 height 9
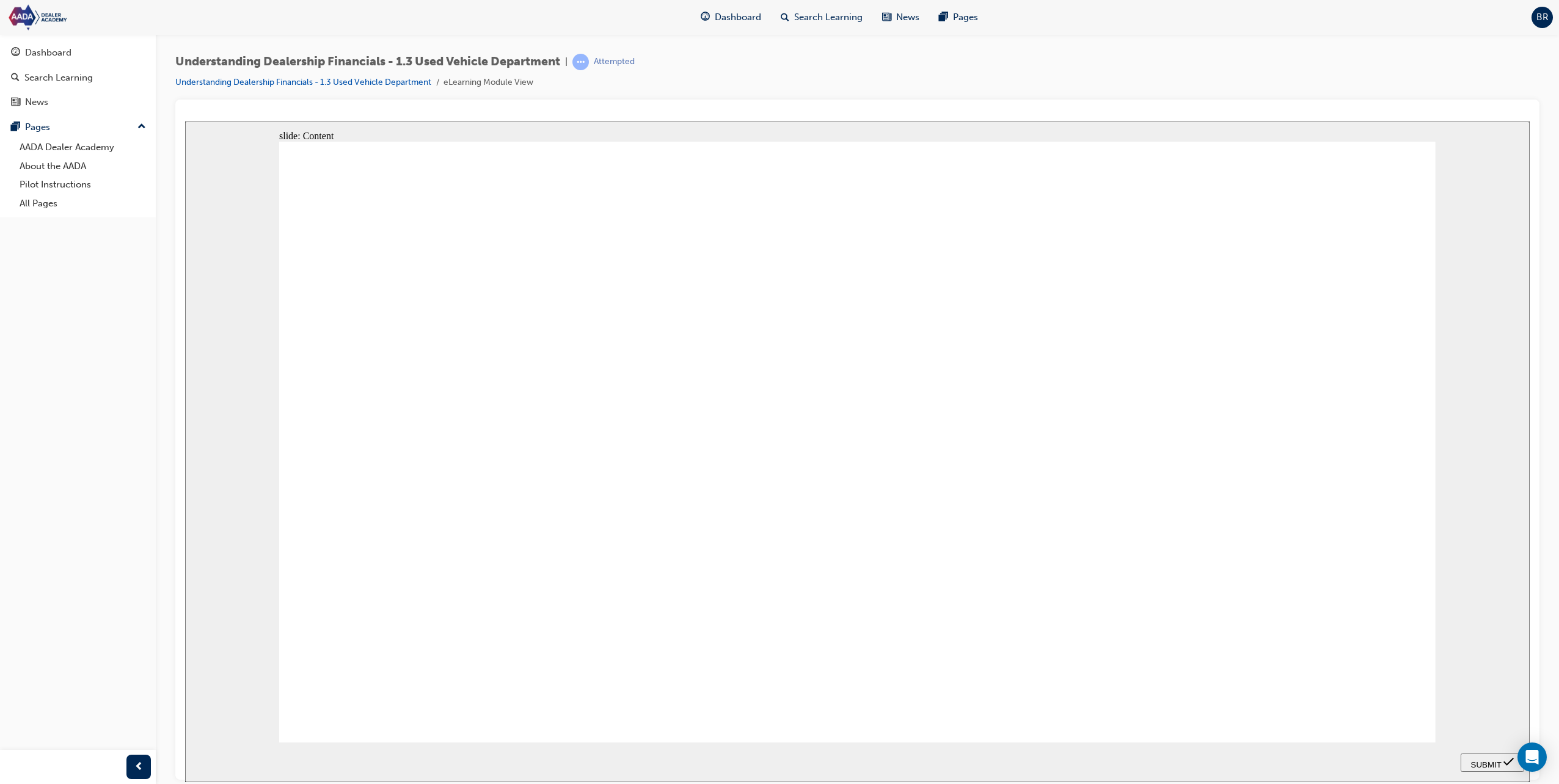
drag, startPoint x: 1085, startPoint y: 330, endPoint x: 1075, endPoint y: 261, distance: 69.7
drag, startPoint x: 729, startPoint y: 414, endPoint x: 1352, endPoint y: 347, distance: 626.6
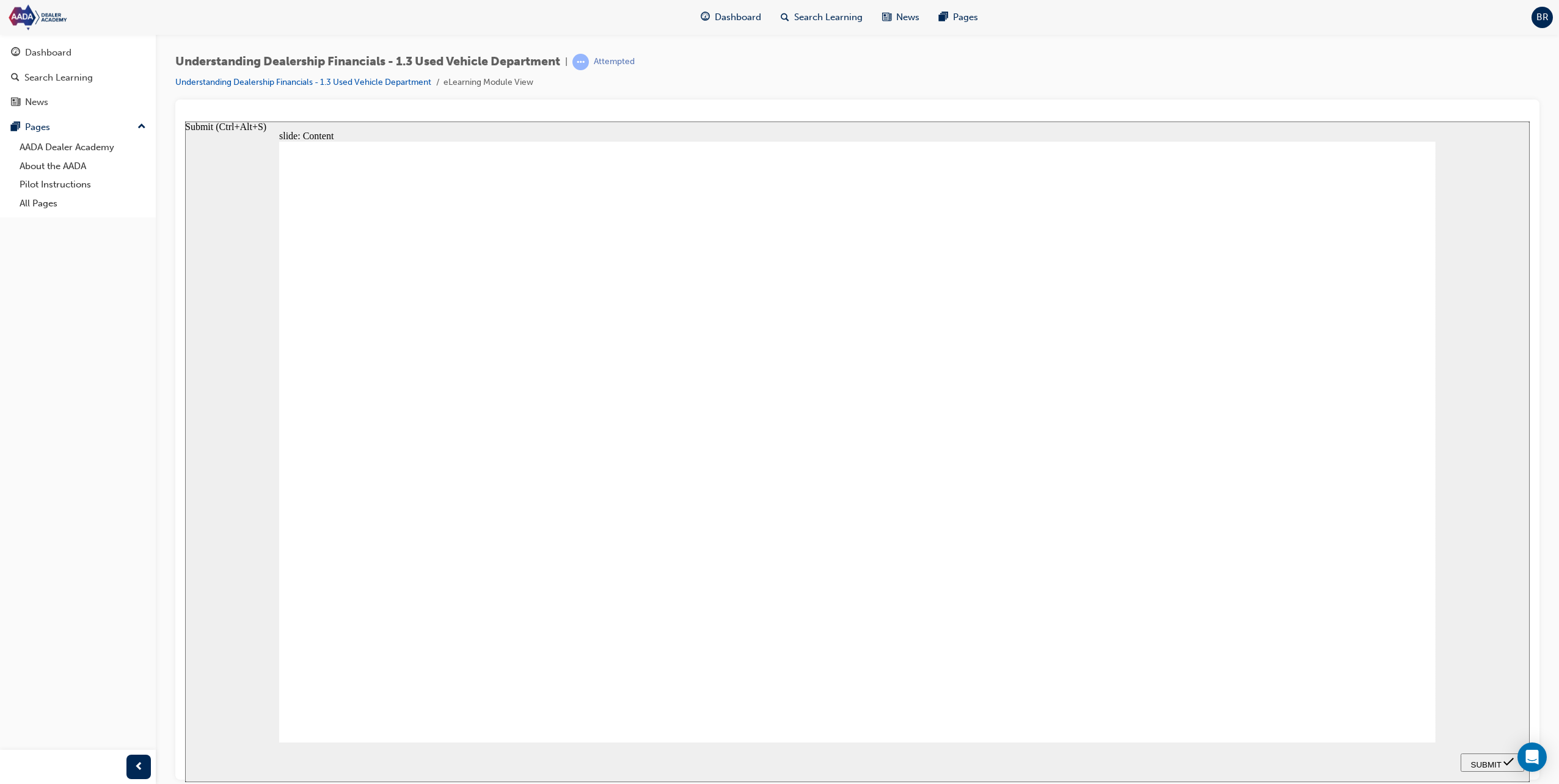
click at [1493, 756] on div "SUBMIT" at bounding box center [1492, 762] width 53 height 13
click at [1515, 759] on div "SUBMIT" at bounding box center [1492, 762] width 53 height 13
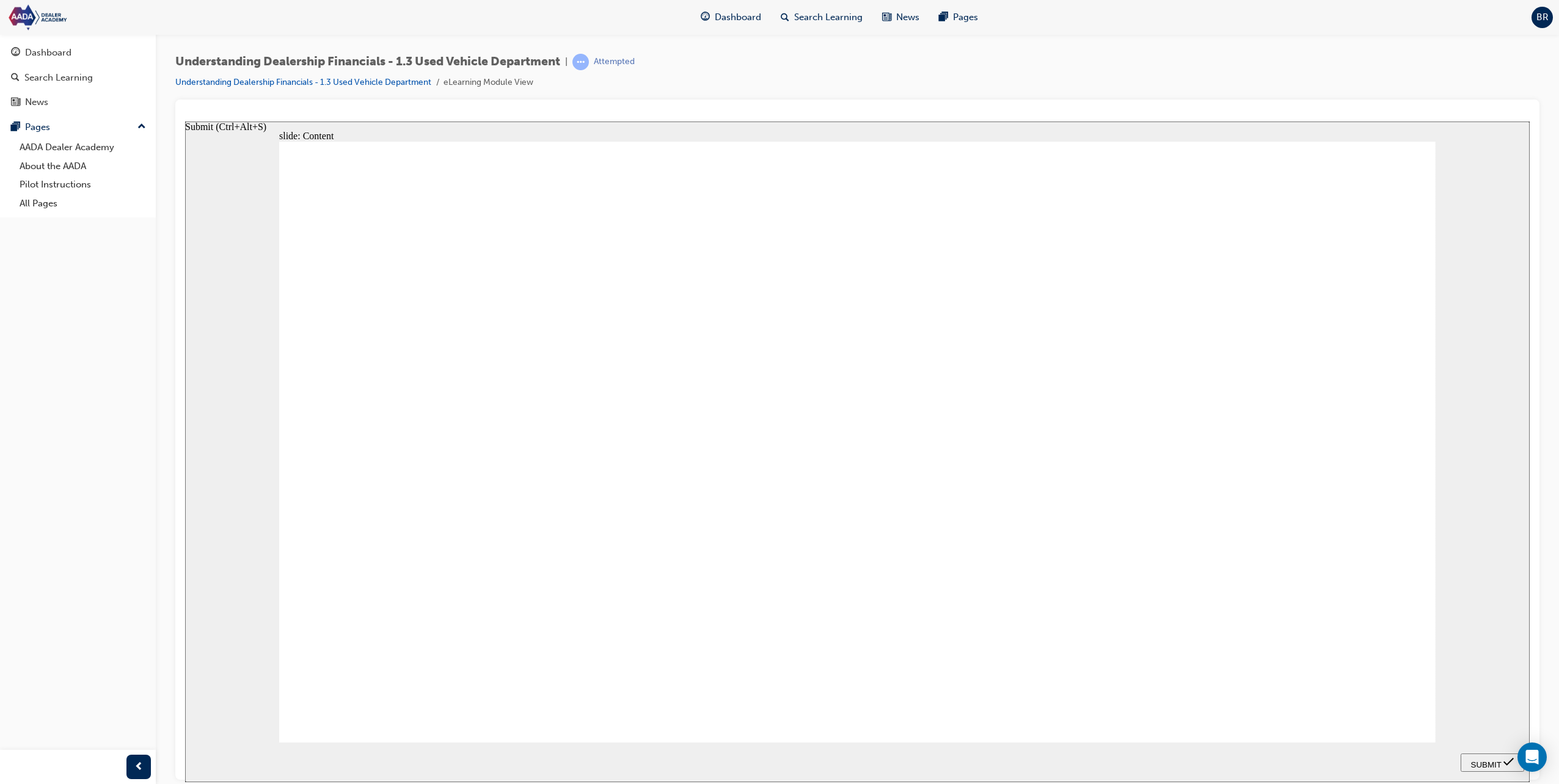
click at [1515, 759] on div "SUBMIT" at bounding box center [1492, 762] width 53 height 13
click at [1514, 759] on icon "Submit (Ctrl+Alt+S)" at bounding box center [1508, 762] width 10 height 11
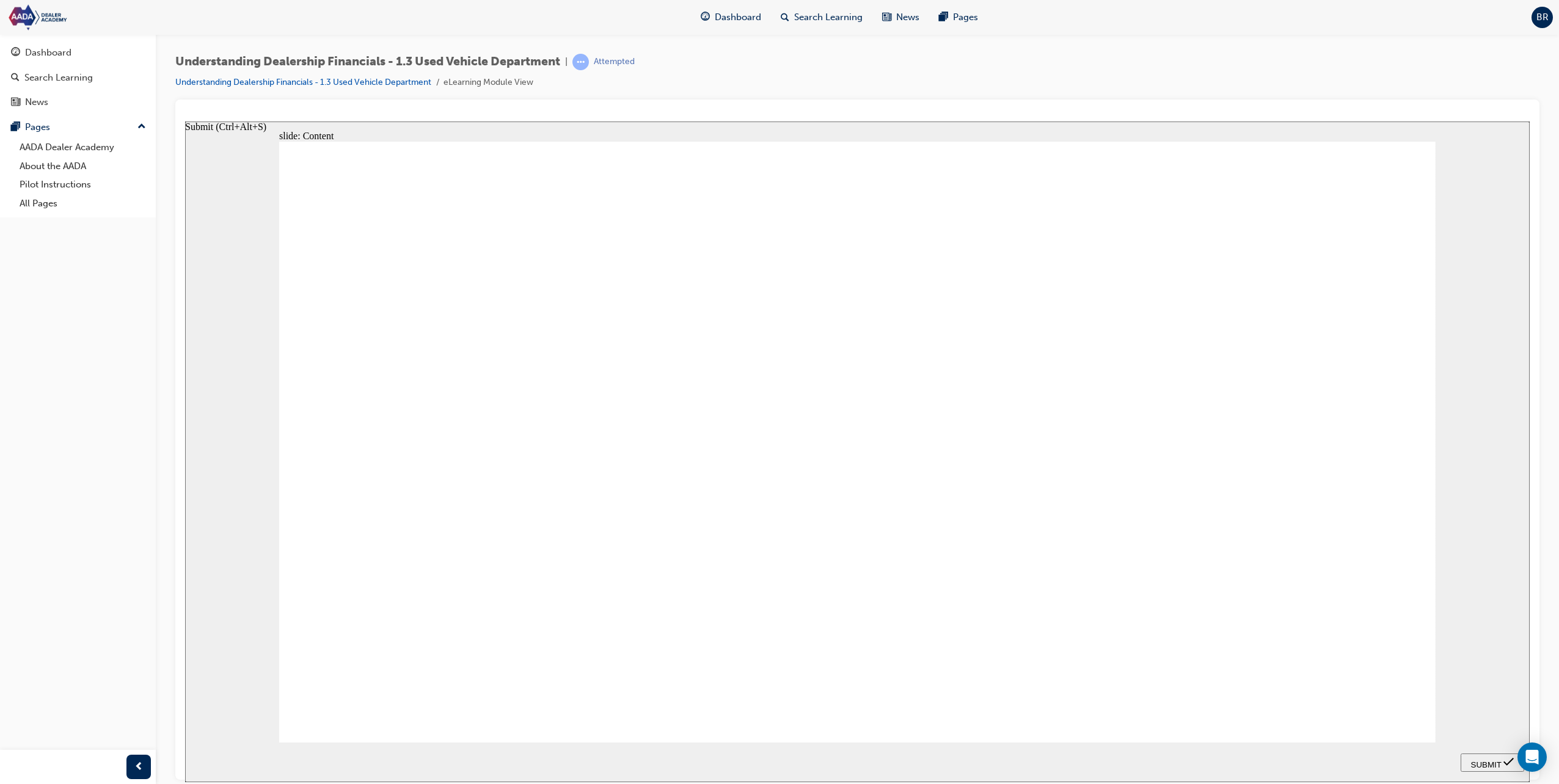
click at [1514, 759] on icon "Submit (Ctrl+Alt+S)" at bounding box center [1508, 762] width 10 height 11
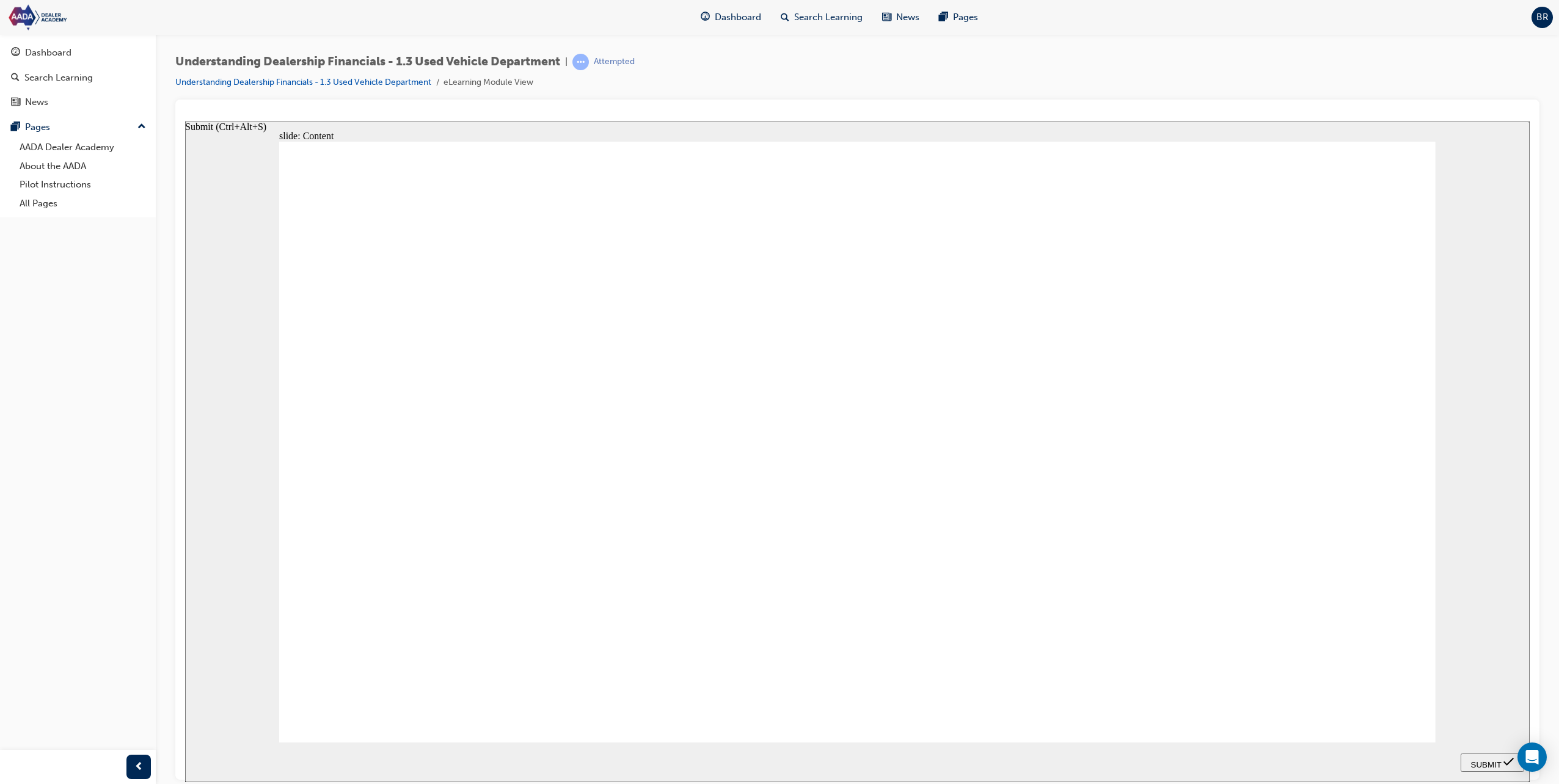
click at [1514, 759] on icon "Submit (Ctrl+Alt+S)" at bounding box center [1508, 762] width 10 height 11
click at [1501, 760] on span "SUBMIT" at bounding box center [1486, 764] width 31 height 9
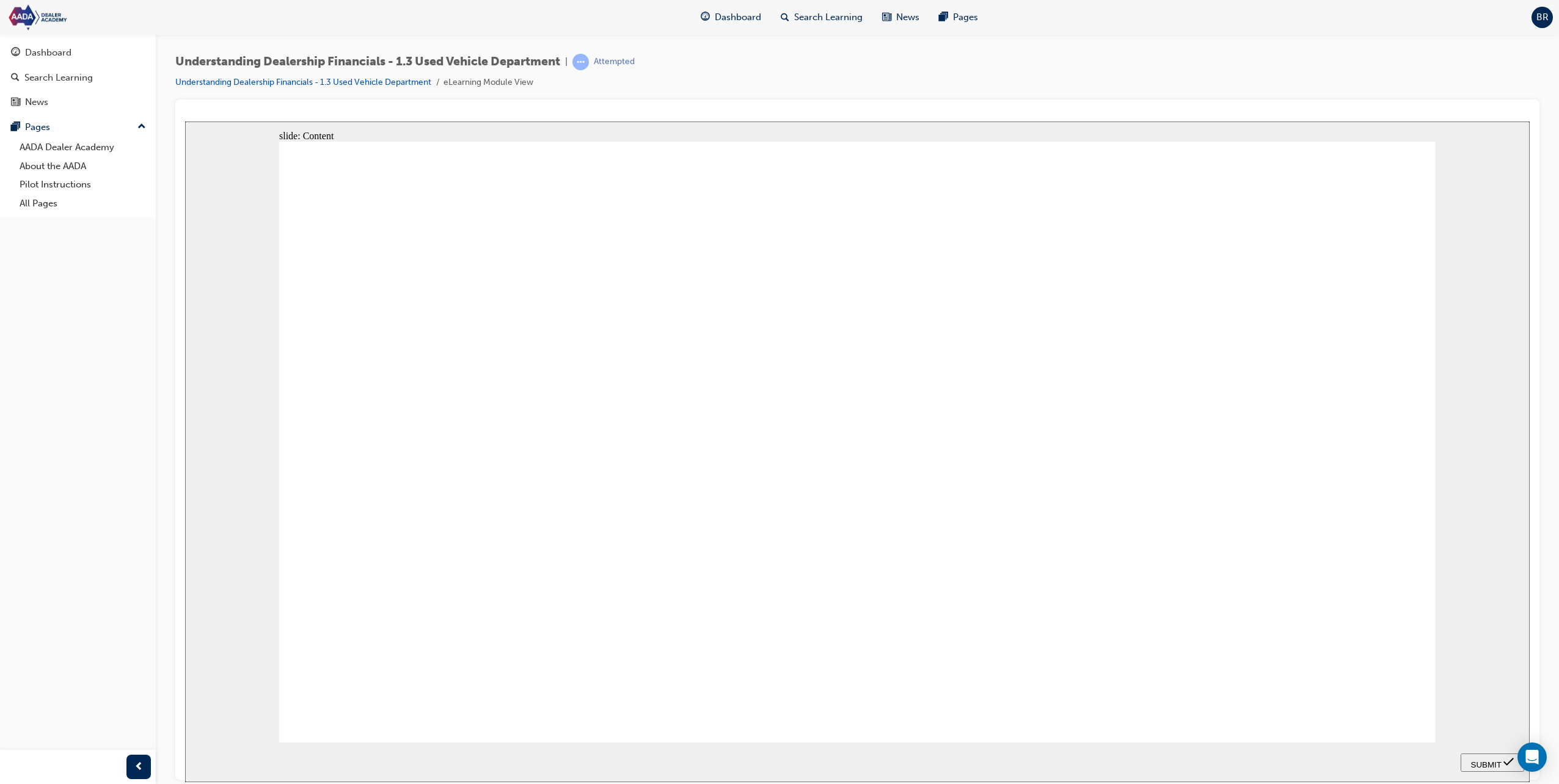
click at [1476, 761] on span "SUBMIT" at bounding box center [1486, 764] width 31 height 9
click at [1476, 762] on span "SUBMIT" at bounding box center [1486, 764] width 31 height 9
click at [1476, 763] on span "SUBMIT" at bounding box center [1486, 764] width 31 height 9
click at [1477, 763] on span "SUBMIT" at bounding box center [1486, 764] width 31 height 9
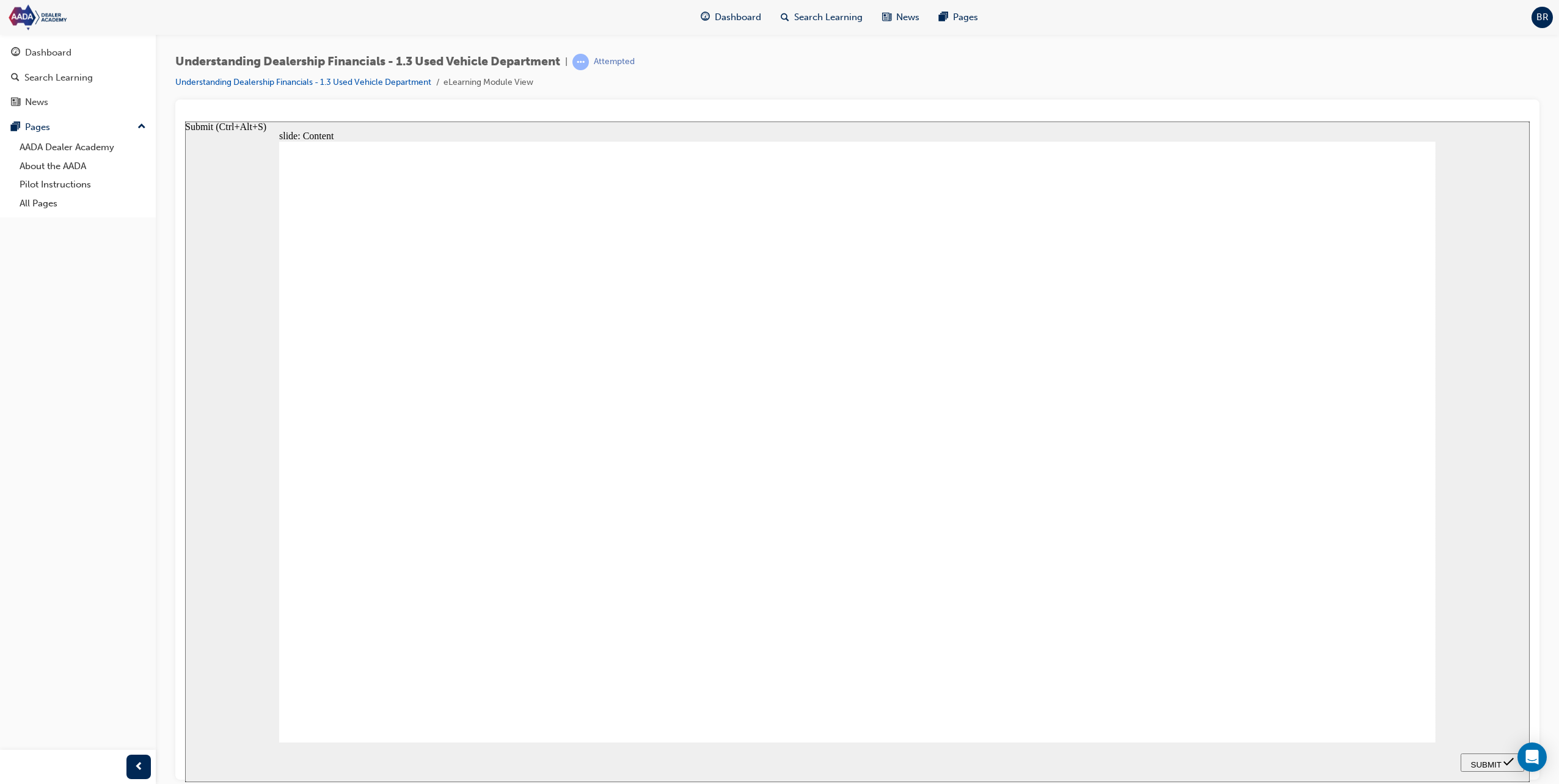
click at [1477, 763] on span "SUBMIT" at bounding box center [1486, 764] width 31 height 9
click at [1478, 763] on span "SUBMIT" at bounding box center [1486, 764] width 31 height 9
drag, startPoint x: 1478, startPoint y: 763, endPoint x: 1433, endPoint y: 731, distance: 55.2
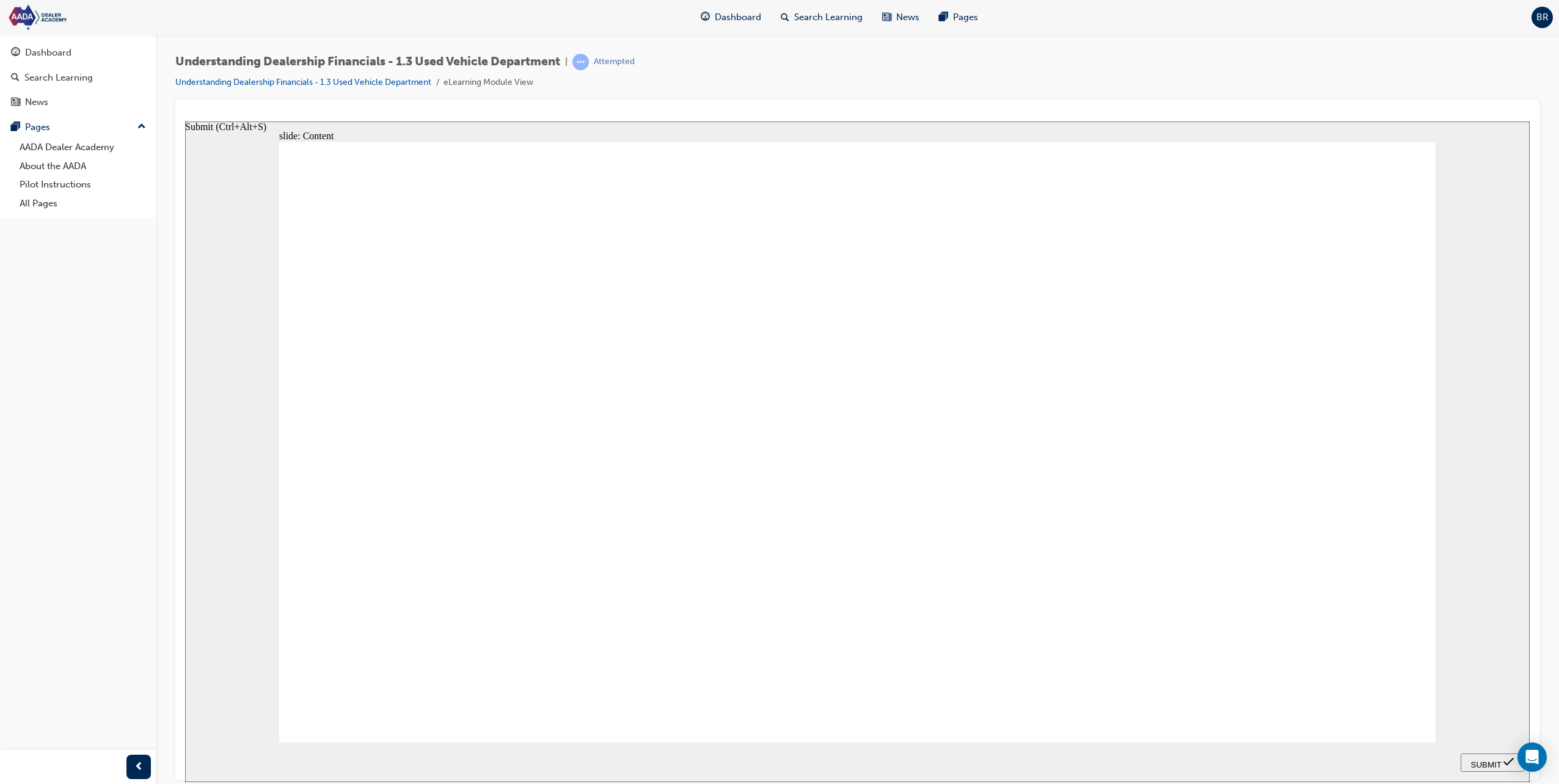
click at [1473, 760] on span "SUBMIT" at bounding box center [1486, 764] width 31 height 9
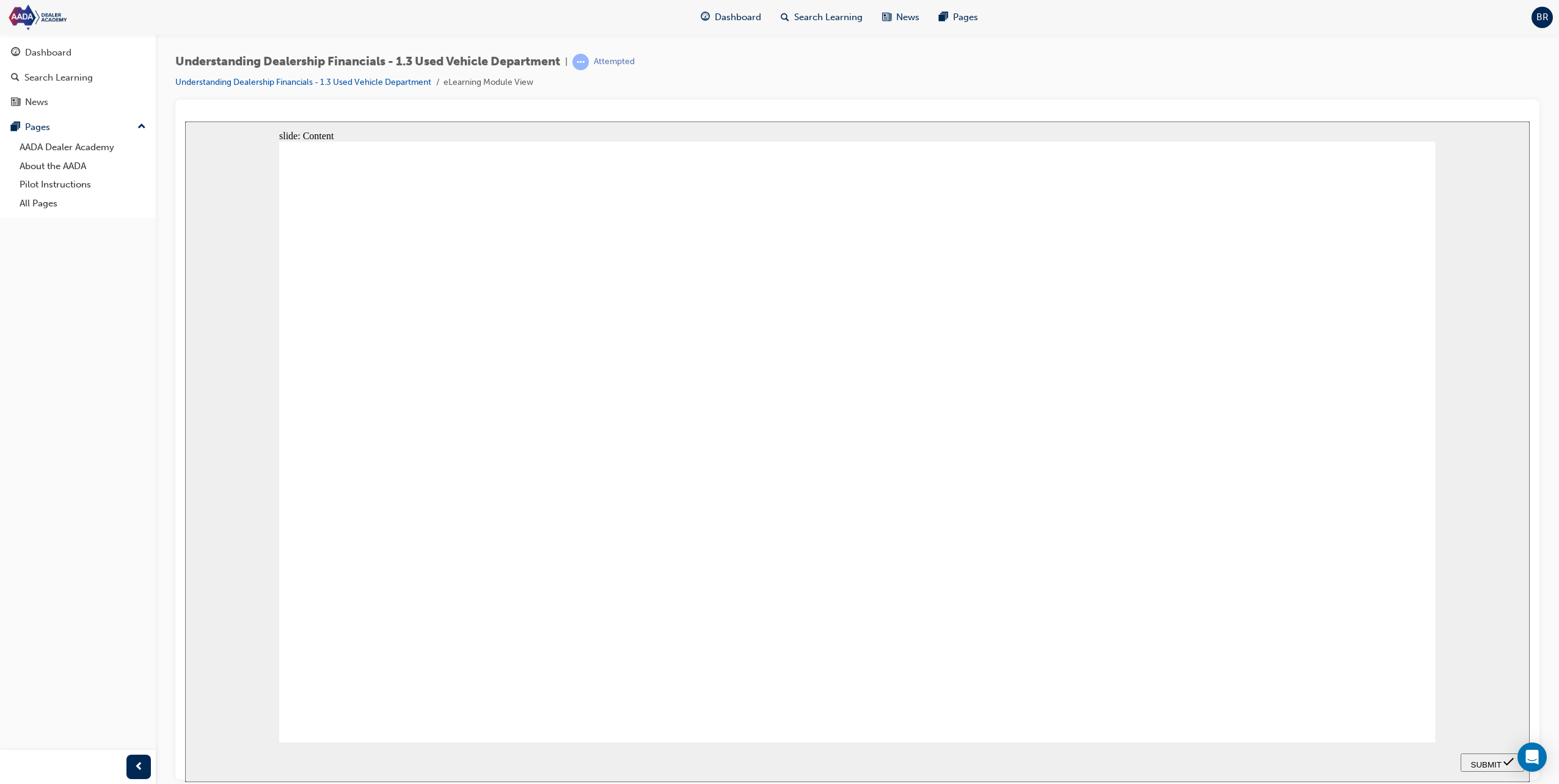
click at [1482, 761] on span "SUBMIT" at bounding box center [1486, 764] width 31 height 9
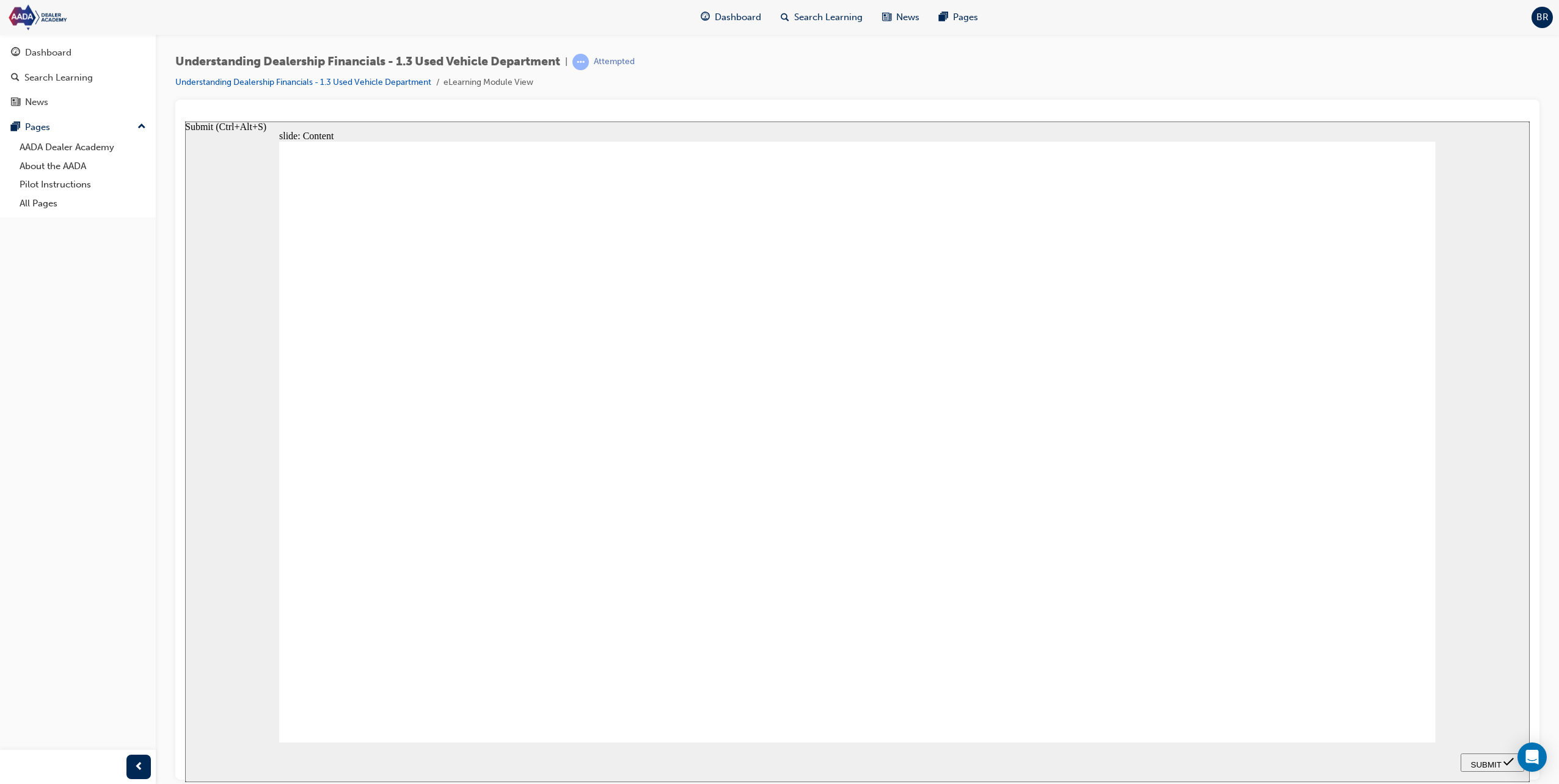
click at [1482, 761] on span "SUBMIT" at bounding box center [1486, 764] width 31 height 9
click at [1203, 715] on div "slide: Content Rectangle 1 Rectangle 1 Menu Resources volume-off-white.png Unmu…" at bounding box center [857, 452] width 1345 height 661
drag, startPoint x: 1510, startPoint y: 764, endPoint x: 1490, endPoint y: 764, distance: 20.0
click at [1510, 764] on icon "Submit (Ctrl+Alt+S)" at bounding box center [1508, 762] width 10 height 11
click at [1489, 764] on span "SUBMIT" at bounding box center [1486, 764] width 31 height 9
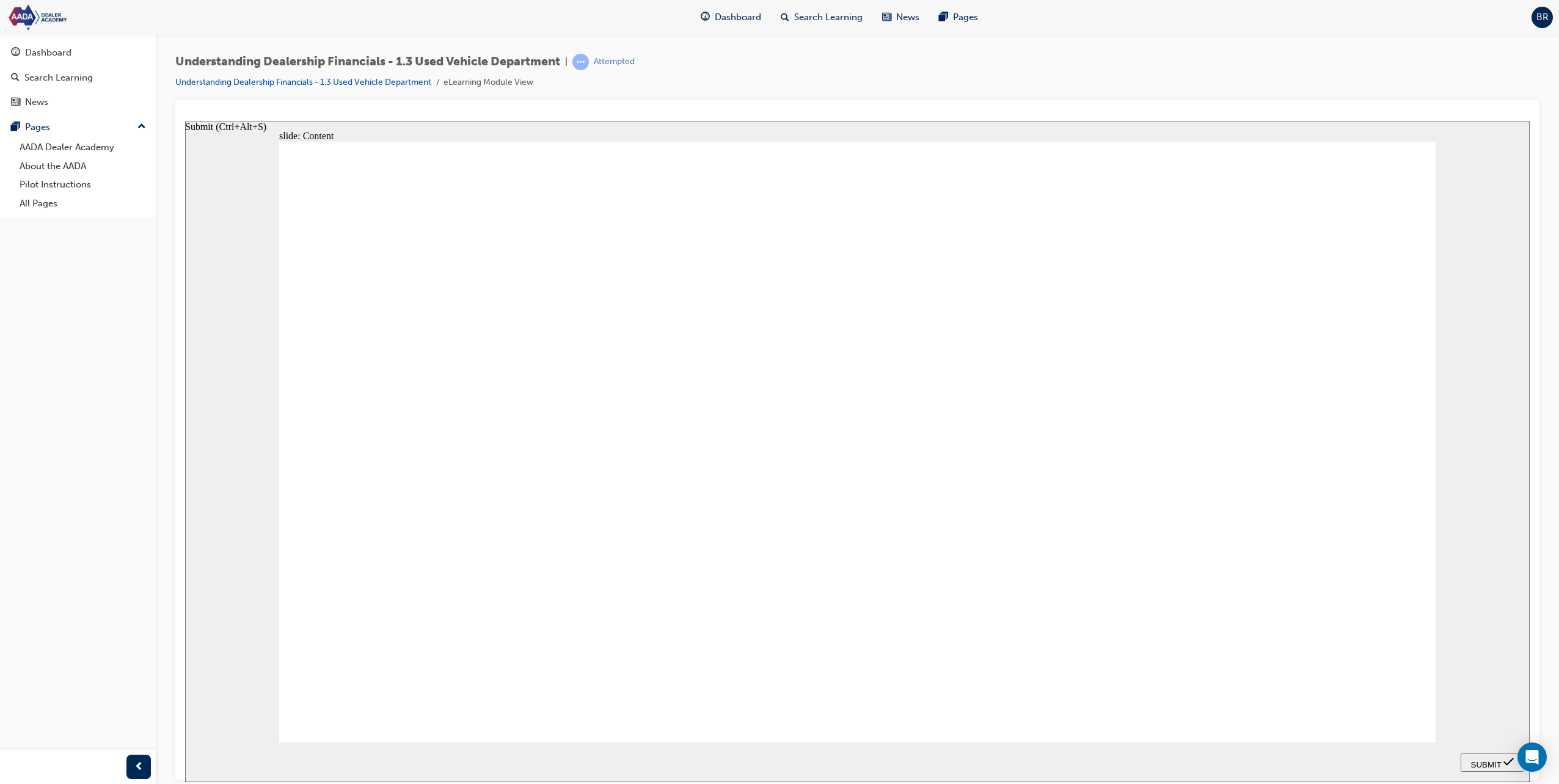
click at [1489, 764] on span "SUBMIT" at bounding box center [1486, 764] width 31 height 9
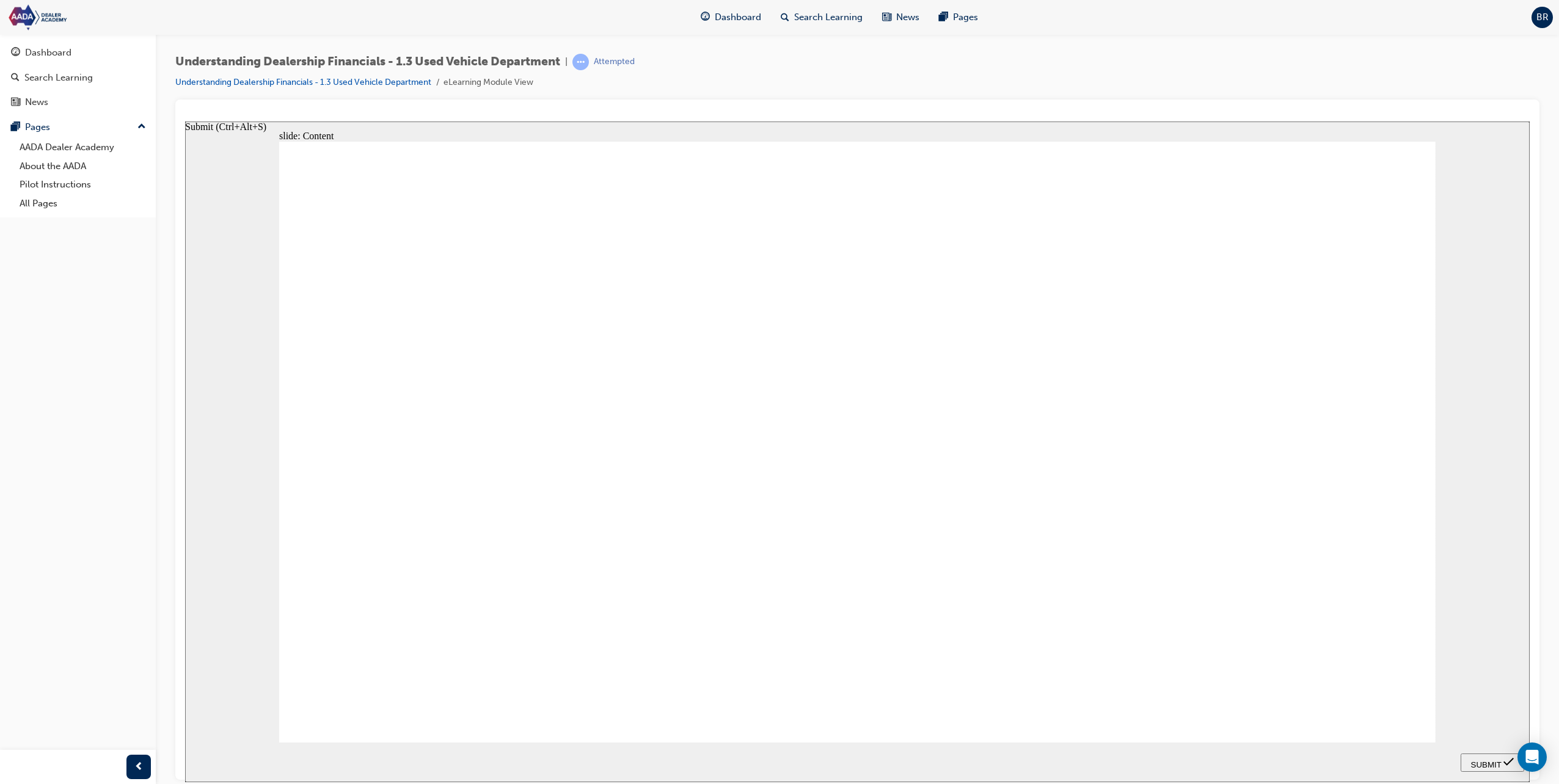
click at [1489, 764] on span "SUBMIT" at bounding box center [1486, 764] width 31 height 9
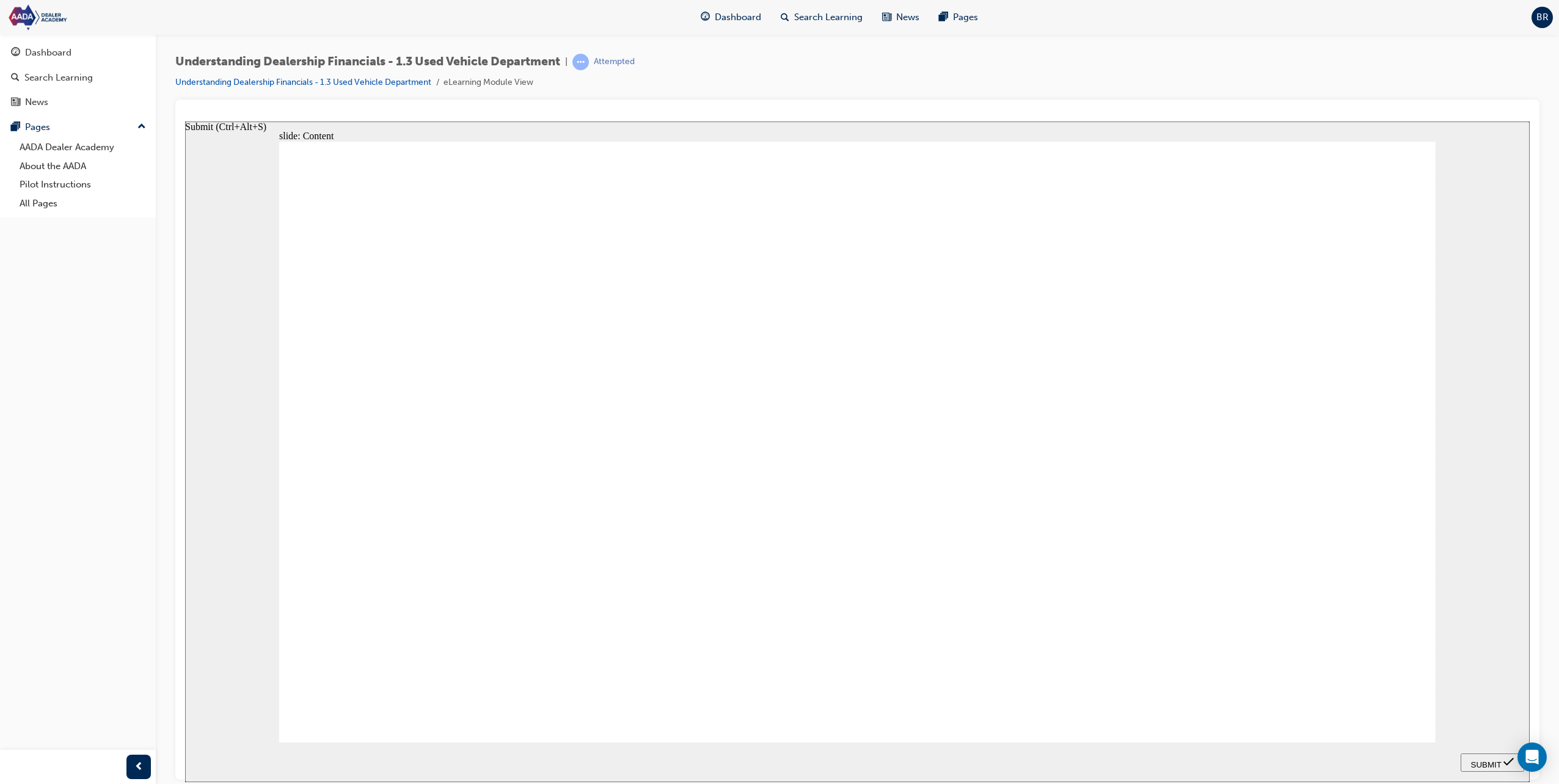
click at [1489, 764] on span "SUBMIT" at bounding box center [1486, 764] width 31 height 9
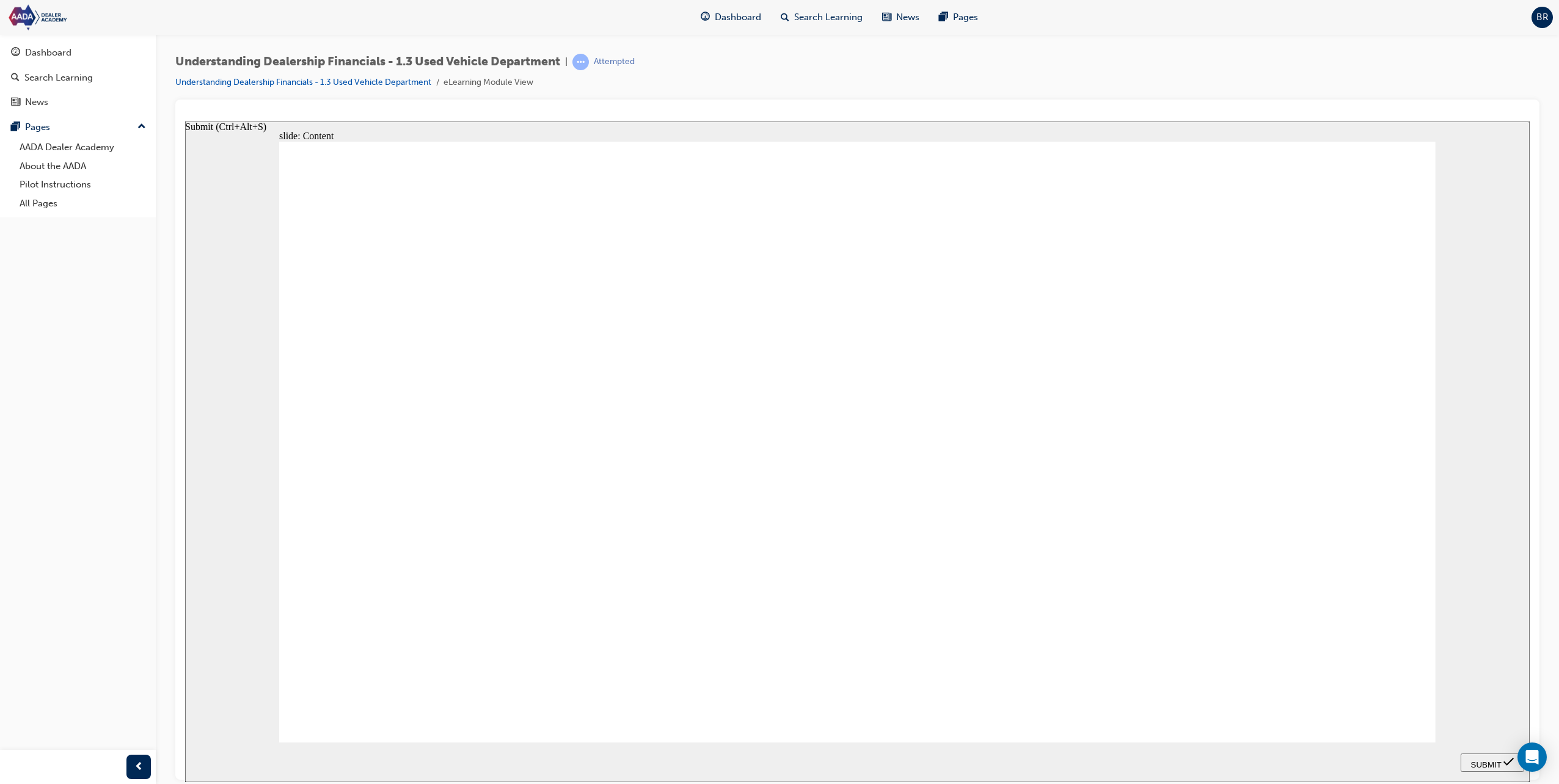
click at [1489, 764] on span "SUBMIT" at bounding box center [1486, 764] width 31 height 9
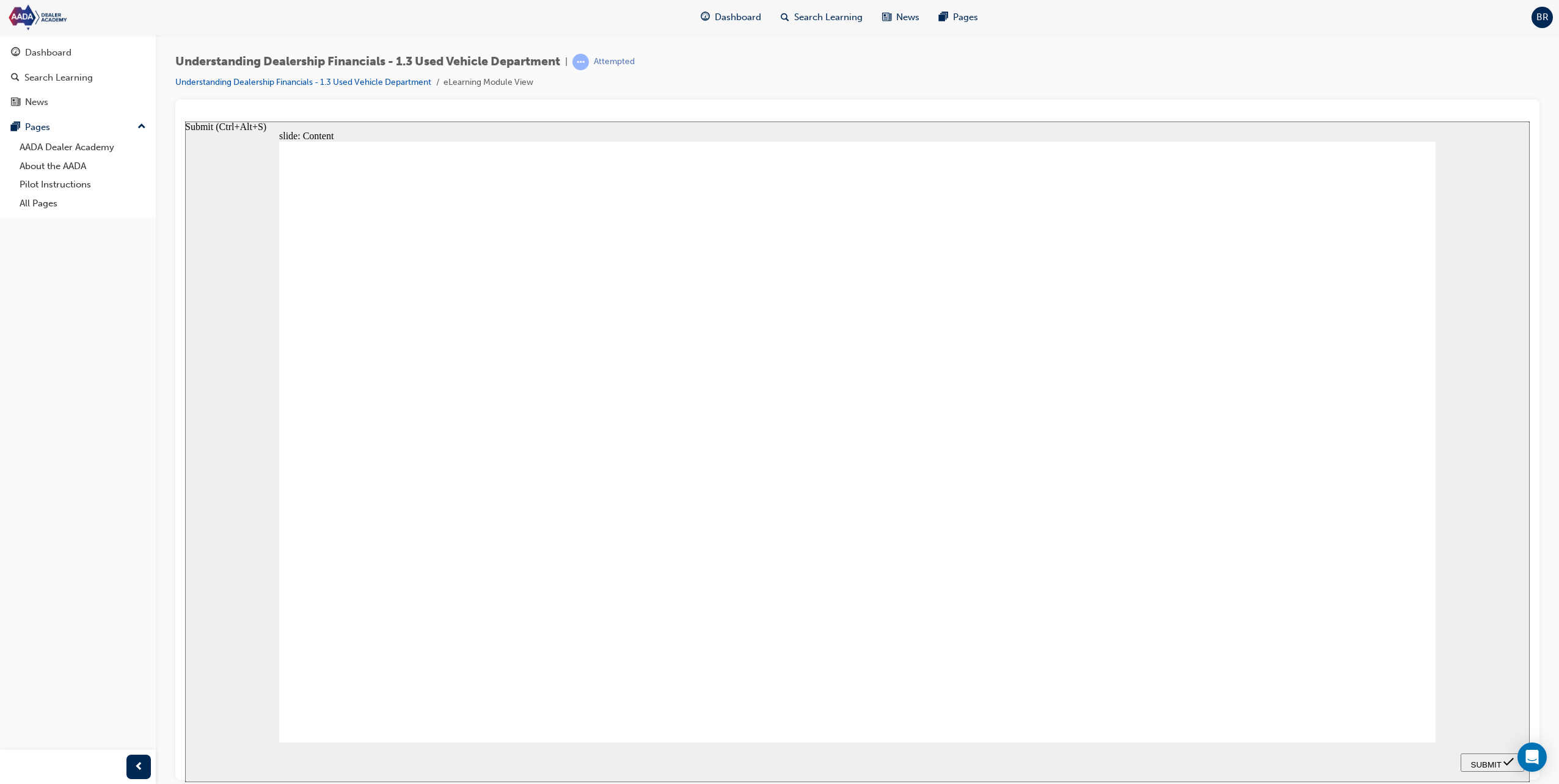
click at [1489, 764] on span "SUBMIT" at bounding box center [1486, 764] width 31 height 9
drag, startPoint x: 1126, startPoint y: 611, endPoint x: 1120, endPoint y: 553, distance: 58.3
click at [1488, 761] on span "SUBMIT" at bounding box center [1486, 764] width 31 height 9
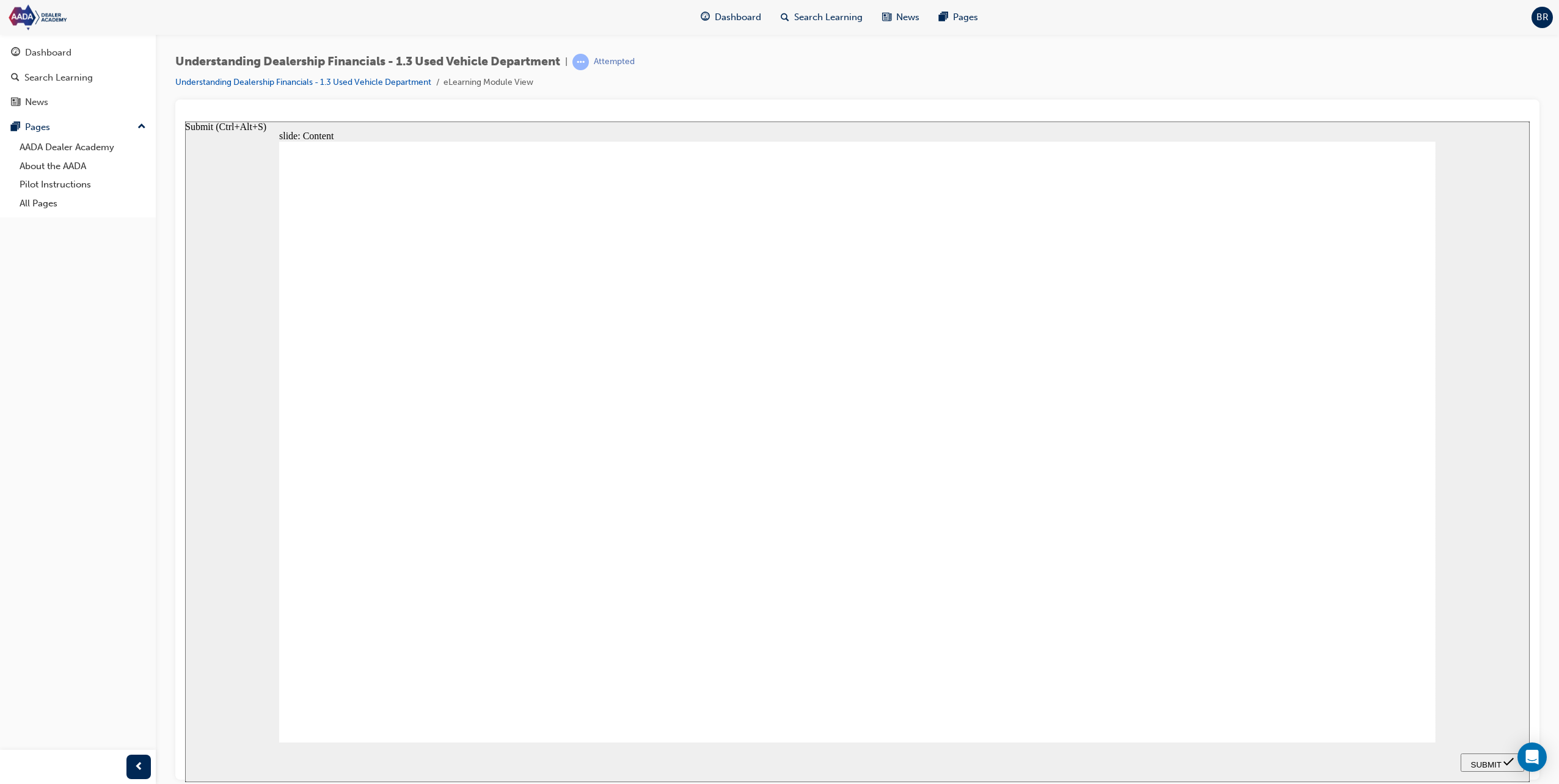
click at [1513, 763] on icon "Submit (Ctrl+Alt+S)" at bounding box center [1508, 762] width 10 height 11
click at [1508, 761] on icon "Submit (Ctrl+Alt+S)" at bounding box center [1508, 762] width 10 height 11
drag, startPoint x: 1508, startPoint y: 761, endPoint x: 1526, endPoint y: 732, distance: 34.1
click at [1523, 740] on div "slide: Content Rectangle 1 Rectangle 1 Menu Resources volume-off-white.png Unmu…" at bounding box center [857, 452] width 1345 height 661
click at [1494, 766] on span "SUBMIT" at bounding box center [1486, 764] width 31 height 9
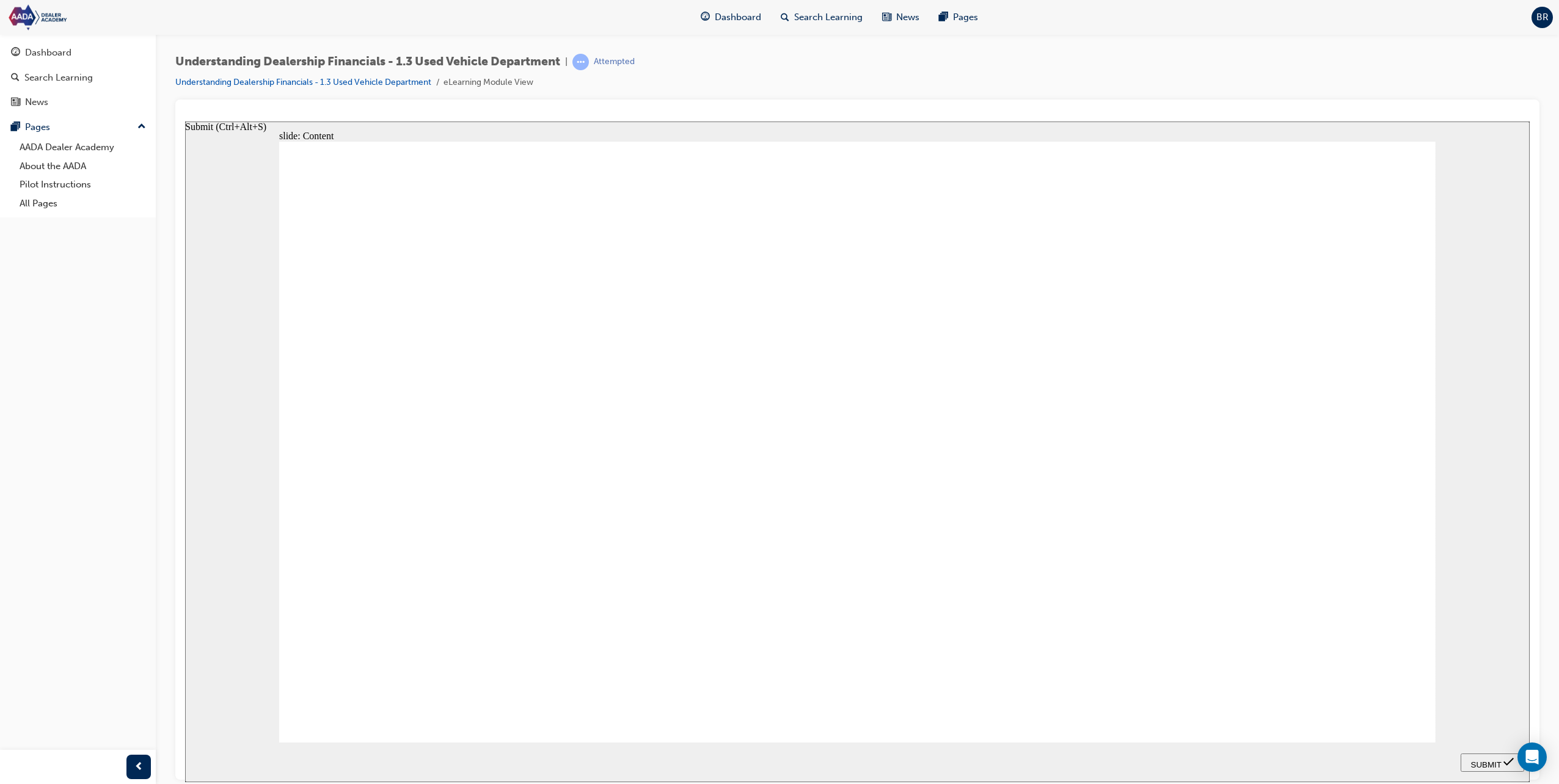
click at [1494, 766] on span "SUBMIT" at bounding box center [1486, 764] width 31 height 9
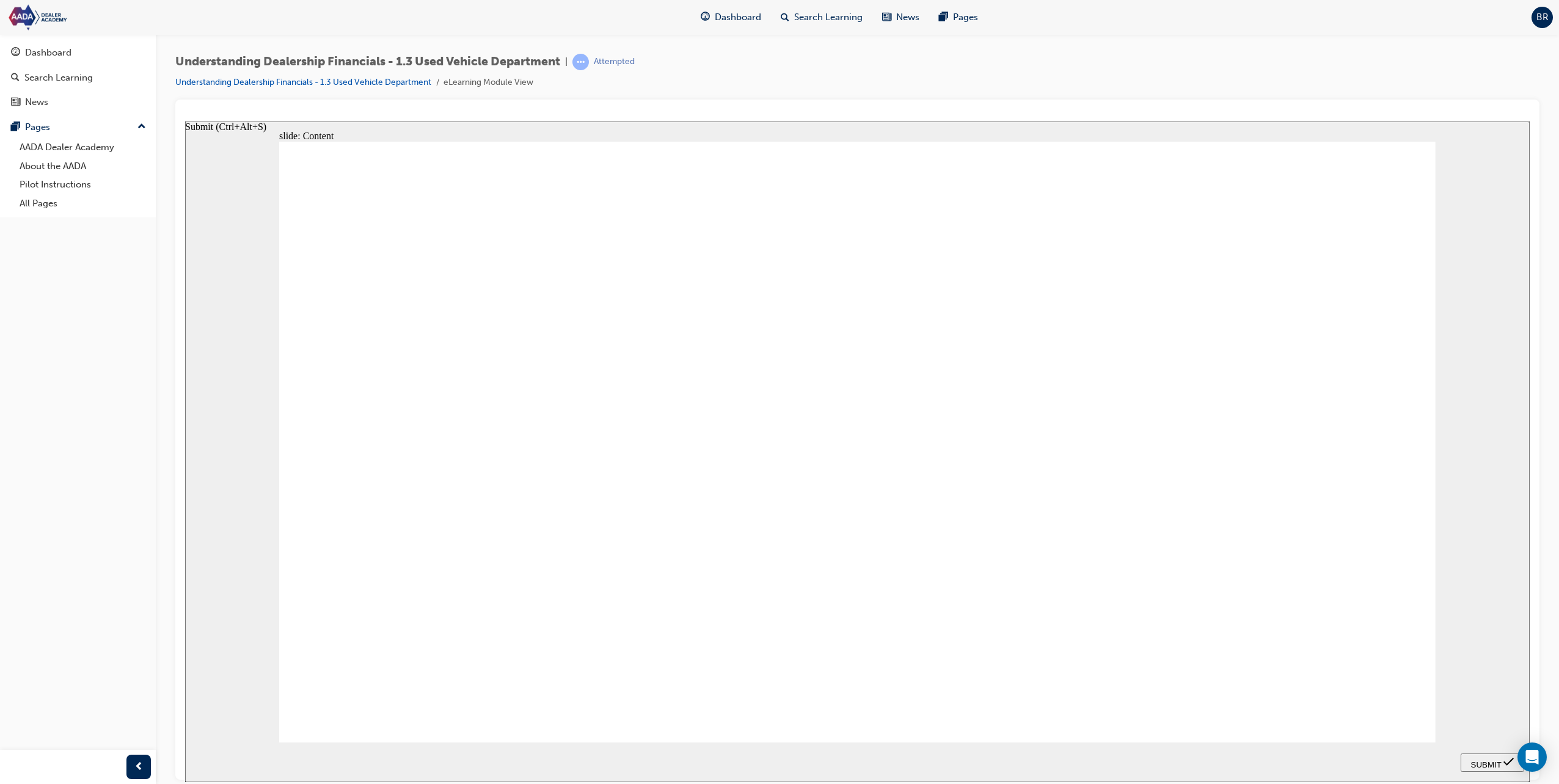
click at [1494, 766] on span "SUBMIT" at bounding box center [1486, 764] width 31 height 9
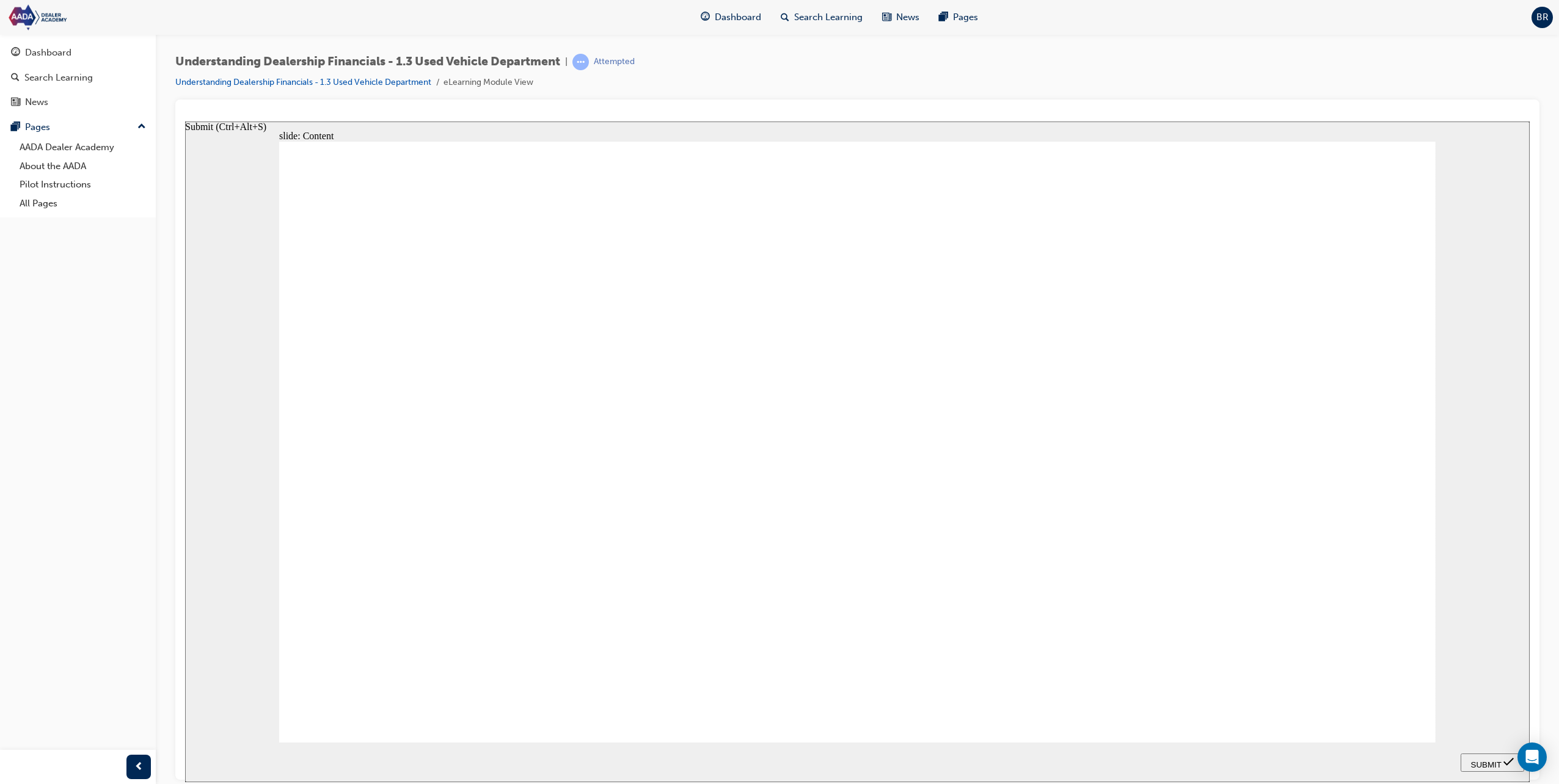
click at [1494, 766] on span "SUBMIT" at bounding box center [1486, 764] width 31 height 9
drag, startPoint x: 1494, startPoint y: 766, endPoint x: 1500, endPoint y: 774, distance: 10.0
click at [1500, 774] on nav "Enter full-screen (Ctrl+Alt+F) PREV NEXT SUBMIT" at bounding box center [1492, 762] width 63 height 40
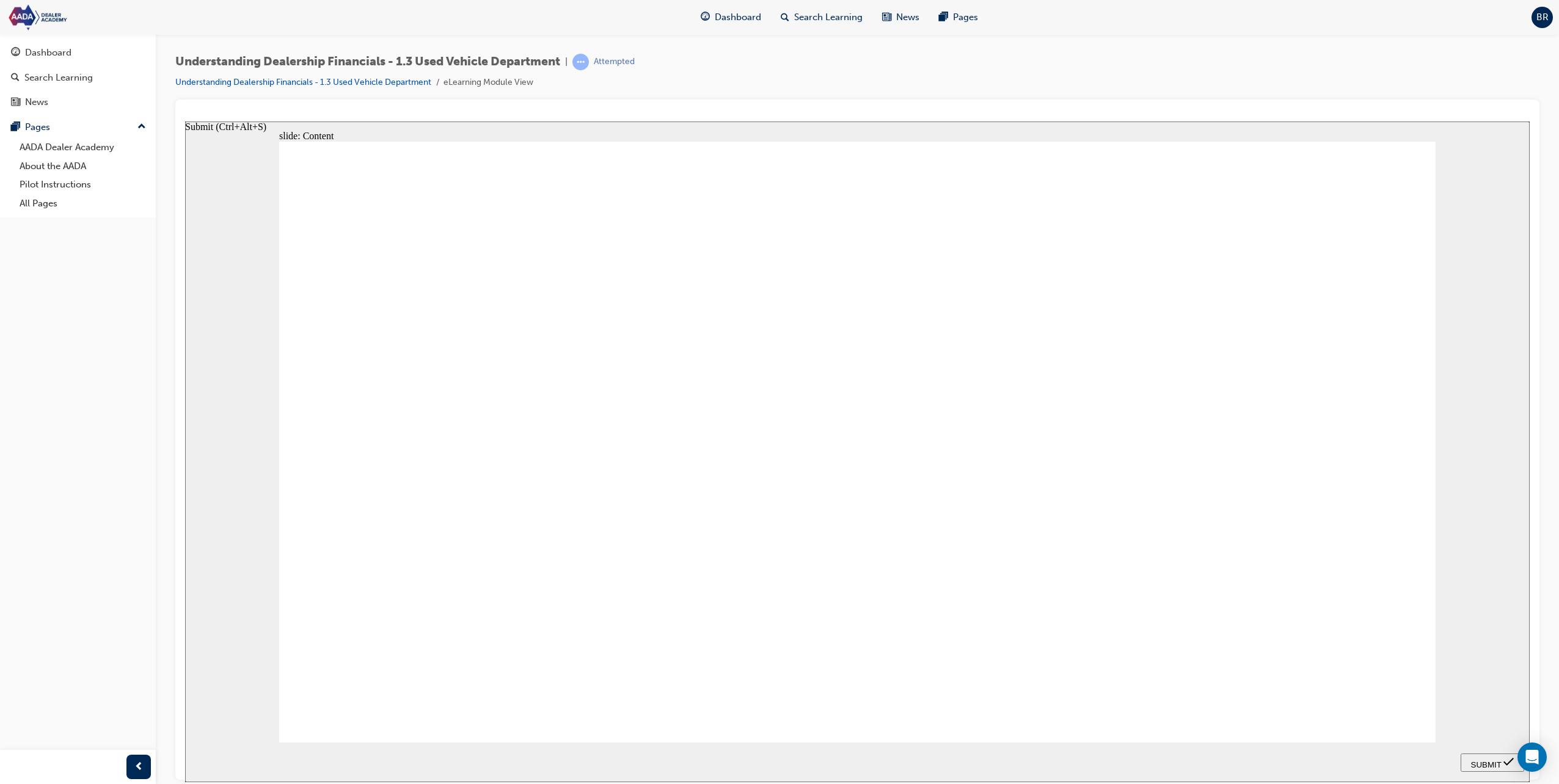
click at [1501, 762] on span "SUBMIT" at bounding box center [1486, 764] width 31 height 9
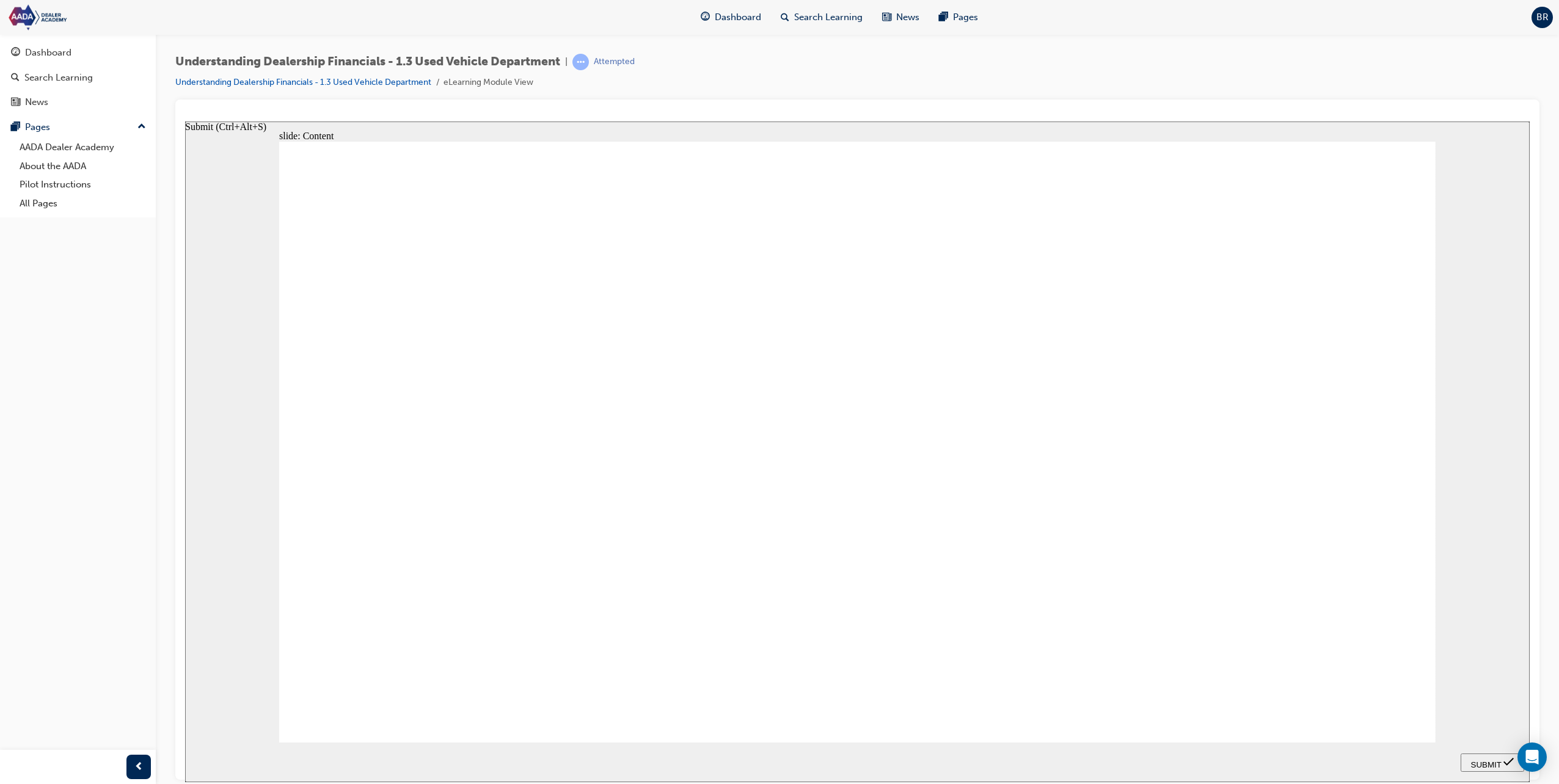
click at [1501, 762] on span "SUBMIT" at bounding box center [1486, 764] width 31 height 9
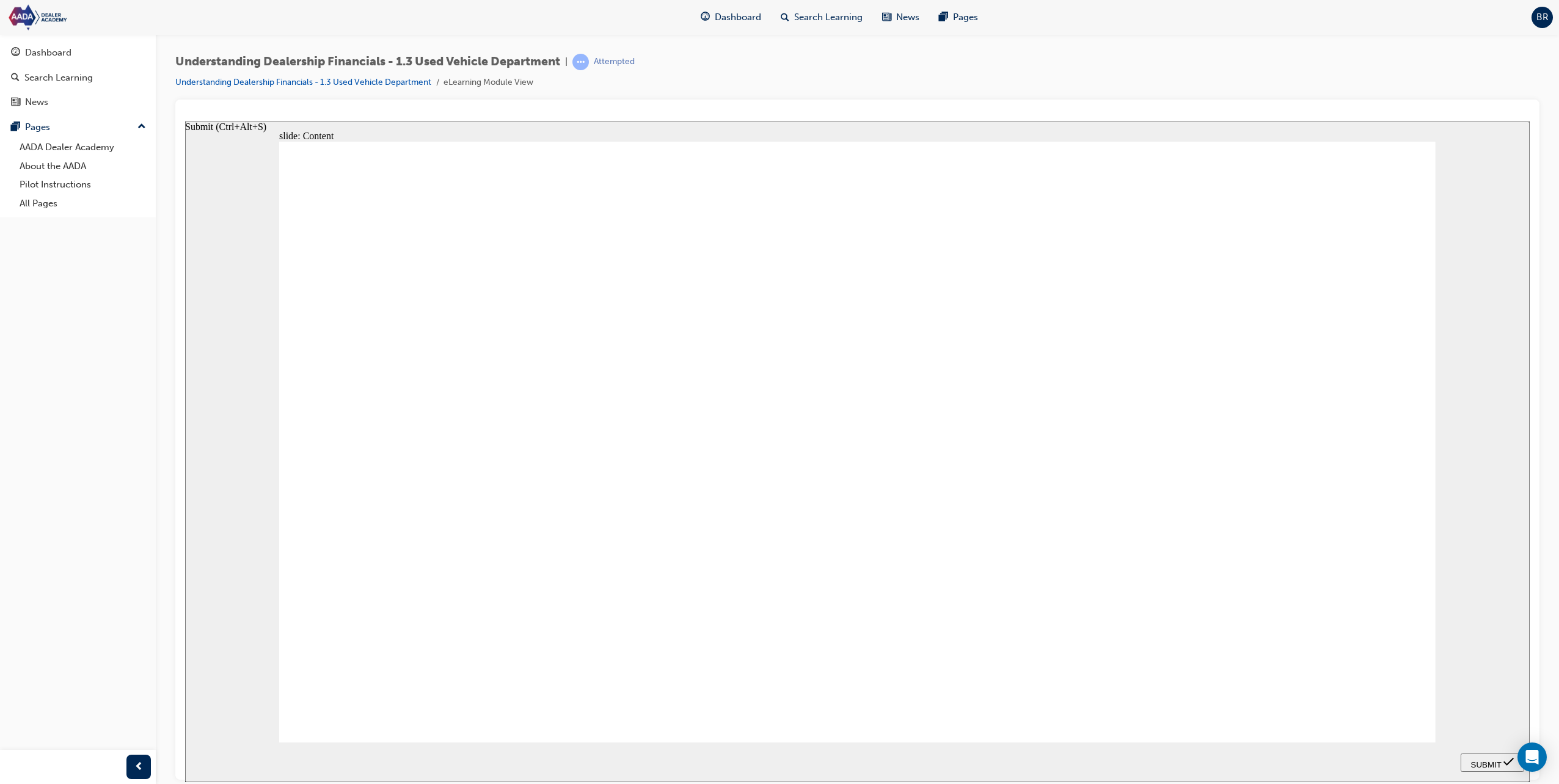
click at [1499, 761] on span "SUBMIT" at bounding box center [1486, 764] width 31 height 9
click at [1497, 751] on nav "Enter full-screen (Ctrl+Alt+F) PREV NEXT SUBMIT" at bounding box center [1492, 762] width 63 height 40
click at [1493, 768] on div "SUBMIT" at bounding box center [1492, 762] width 53 height 13
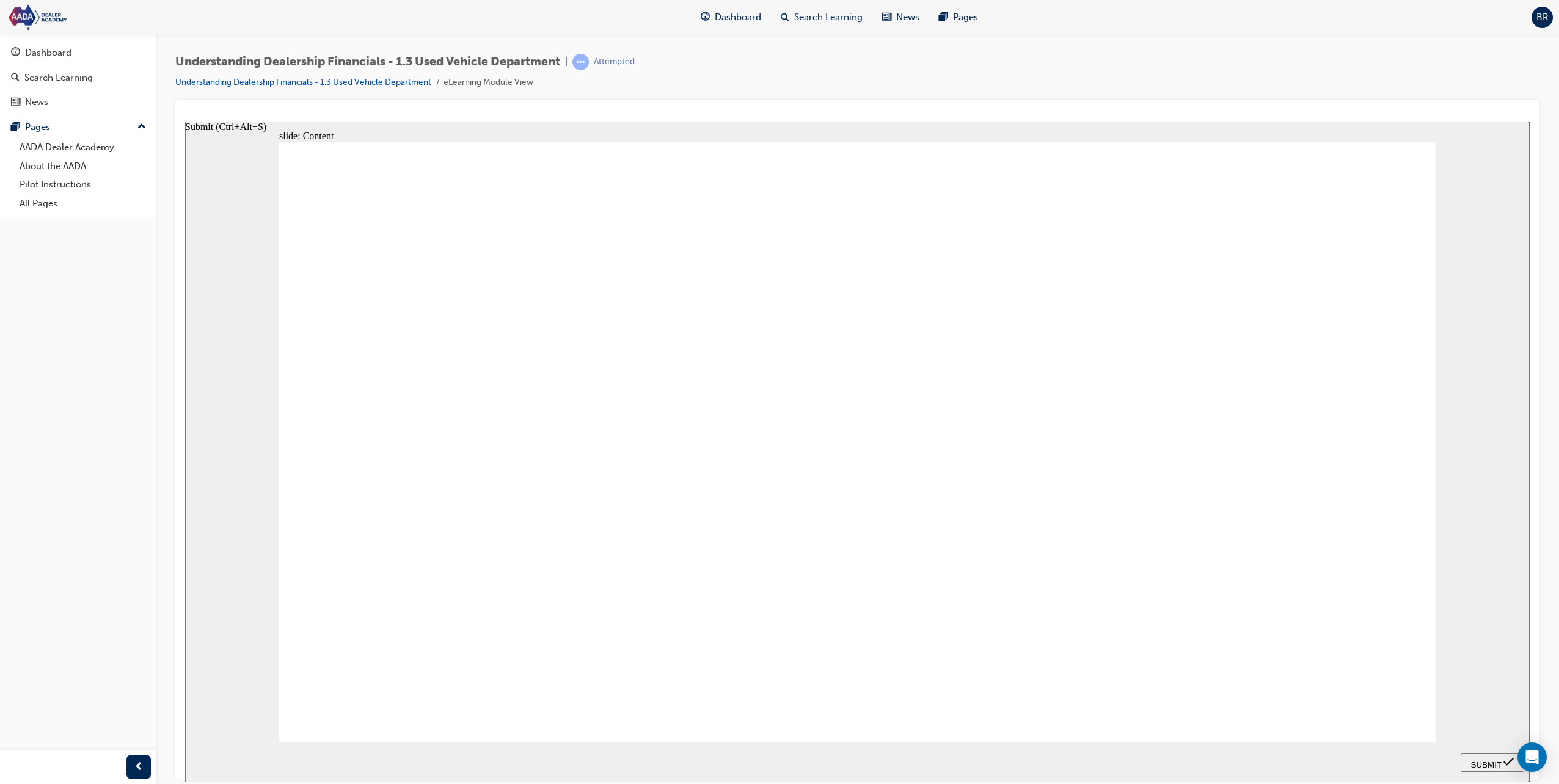
click at [1493, 768] on div "SUBMIT" at bounding box center [1492, 762] width 53 height 13
click at [1491, 768] on div "SUBMIT" at bounding box center [1492, 762] width 53 height 13
click at [1490, 768] on div "SUBMIT" at bounding box center [1492, 762] width 53 height 13
click at [1488, 768] on div "SUBMIT" at bounding box center [1492, 762] width 53 height 13
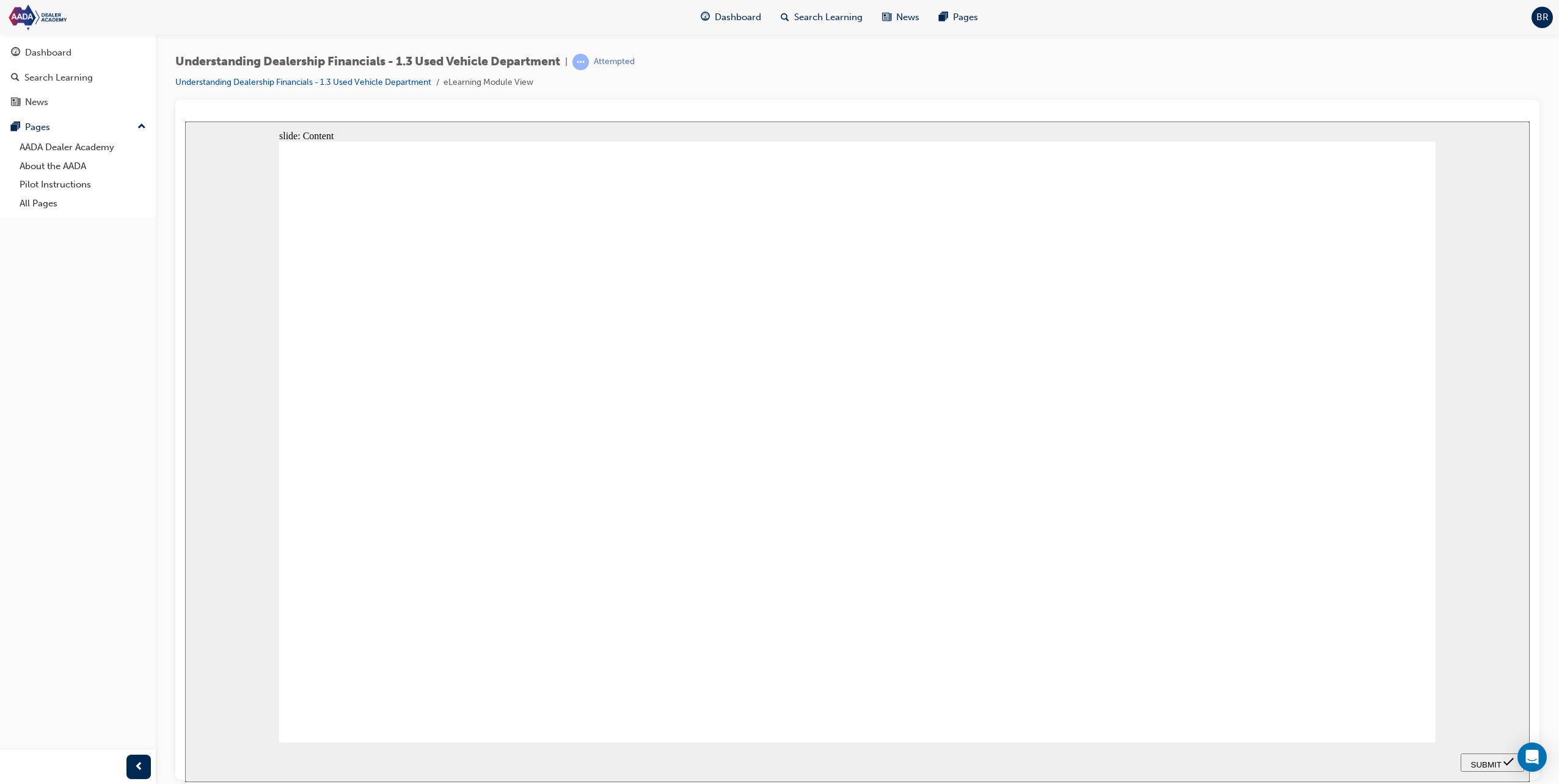
click at [1496, 760] on span "SUBMIT" at bounding box center [1486, 764] width 31 height 9
click at [1485, 760] on span "SUBMIT" at bounding box center [1486, 764] width 31 height 9
click at [1500, 764] on span "SUBMIT" at bounding box center [1486, 764] width 31 height 9
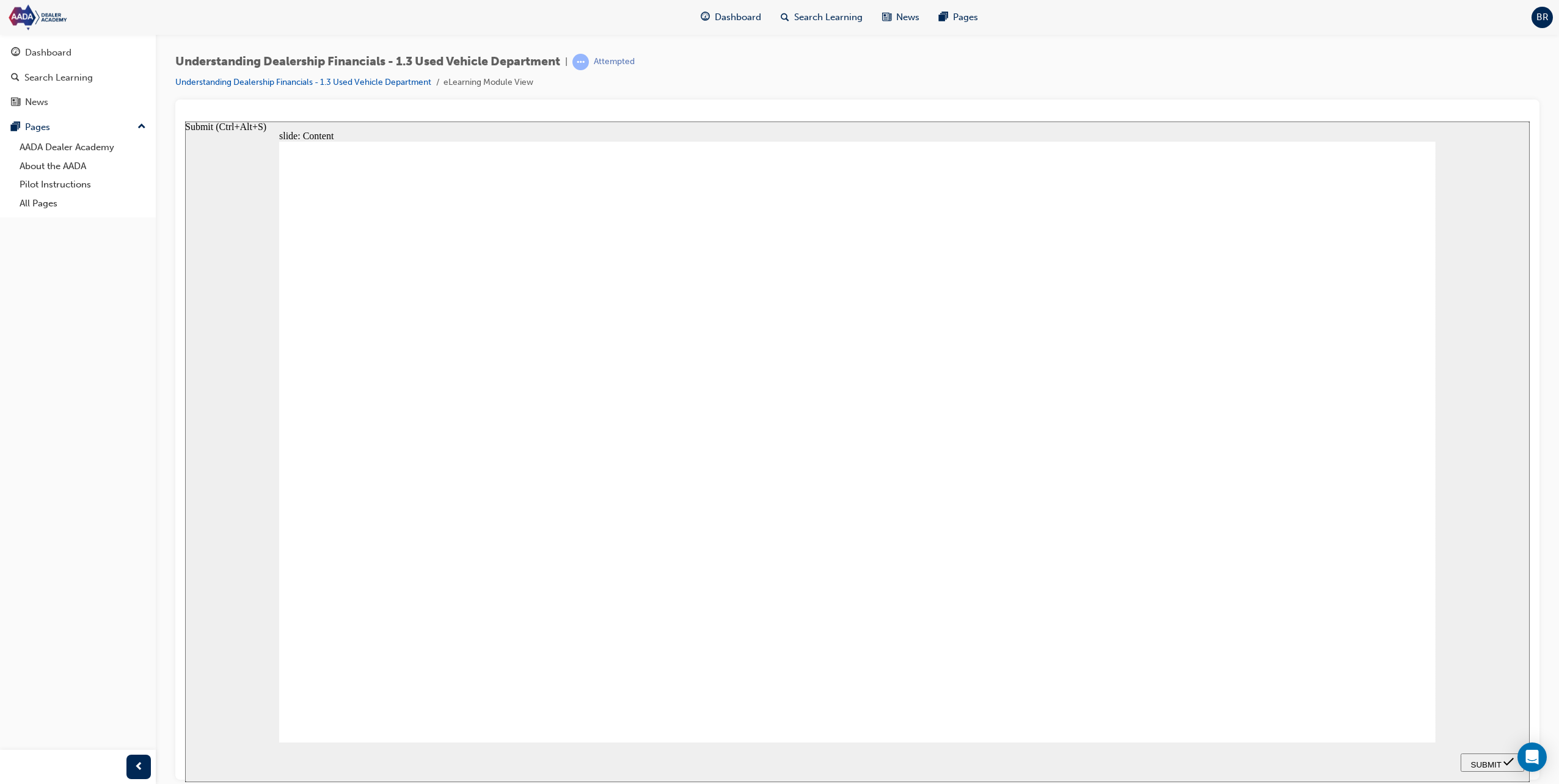
click at [1500, 764] on span "SUBMIT" at bounding box center [1486, 764] width 31 height 9
click at [1499, 764] on span "SUBMIT" at bounding box center [1486, 764] width 31 height 9
